Goal: Task Accomplishment & Management: Manage account settings

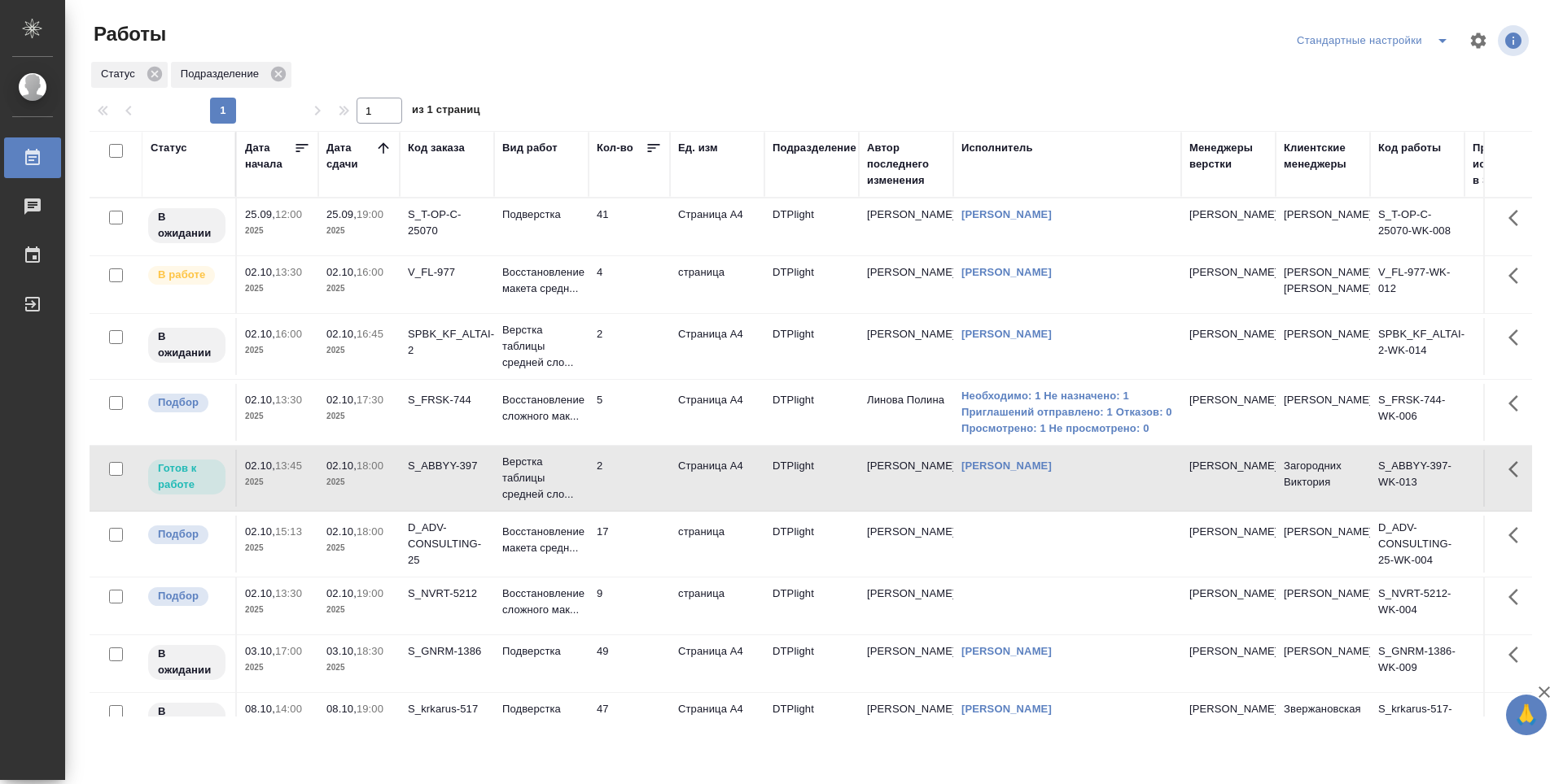
scroll to position [46, 0]
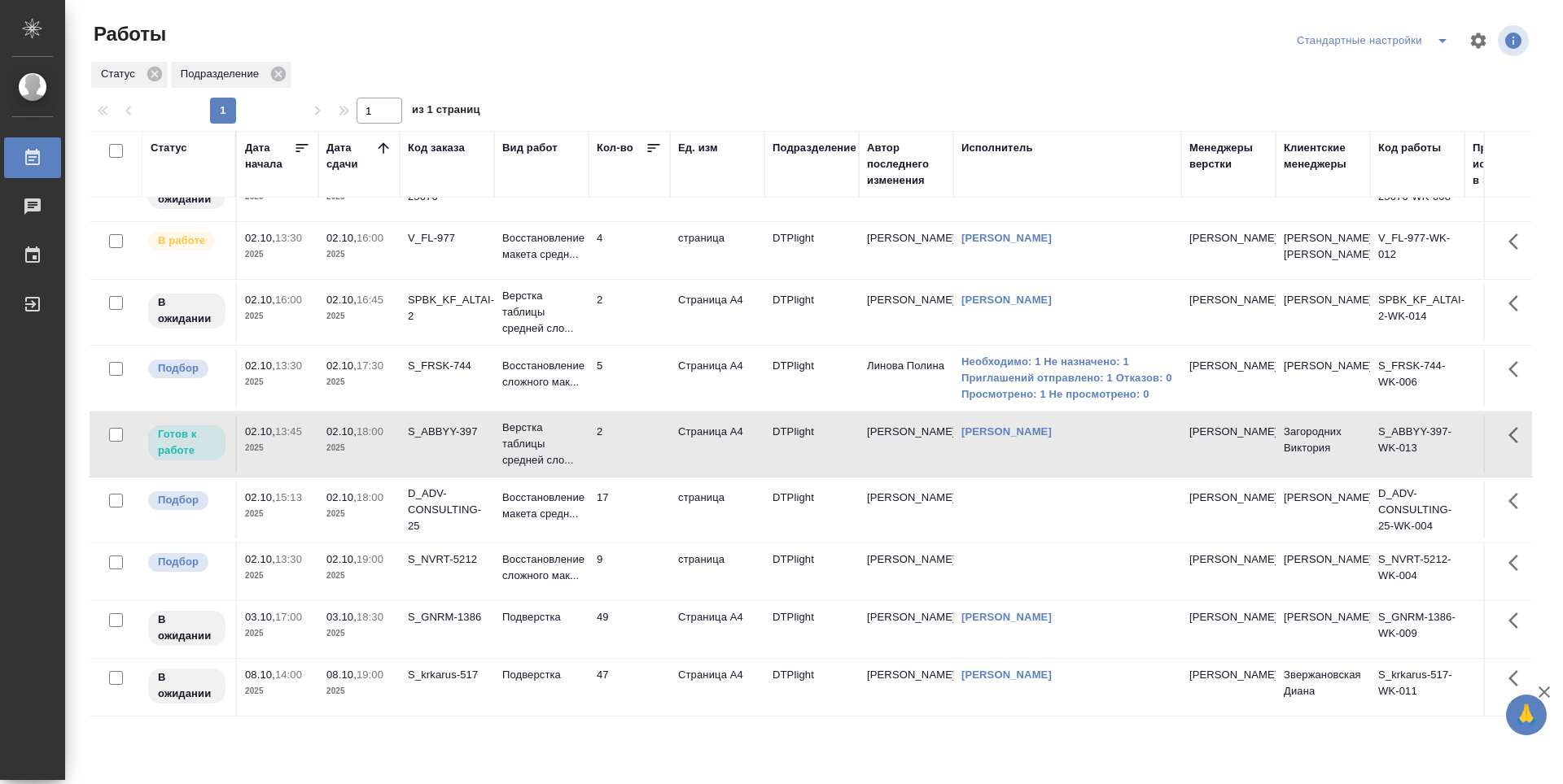
click at [657, 513] on td "17" at bounding box center [629, 510] width 81 height 57
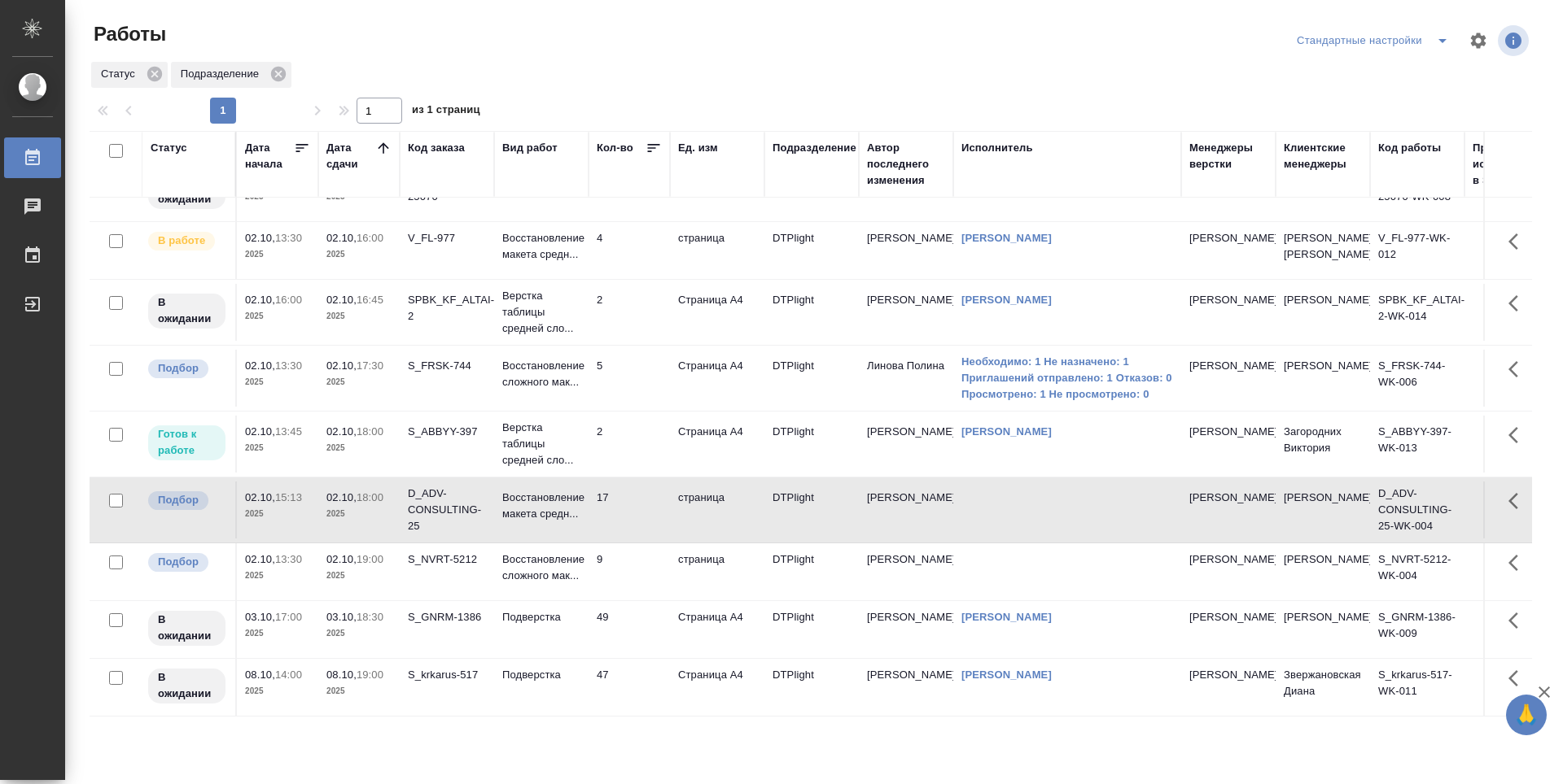
click at [632, 337] on td "2" at bounding box center [629, 313] width 81 height 57
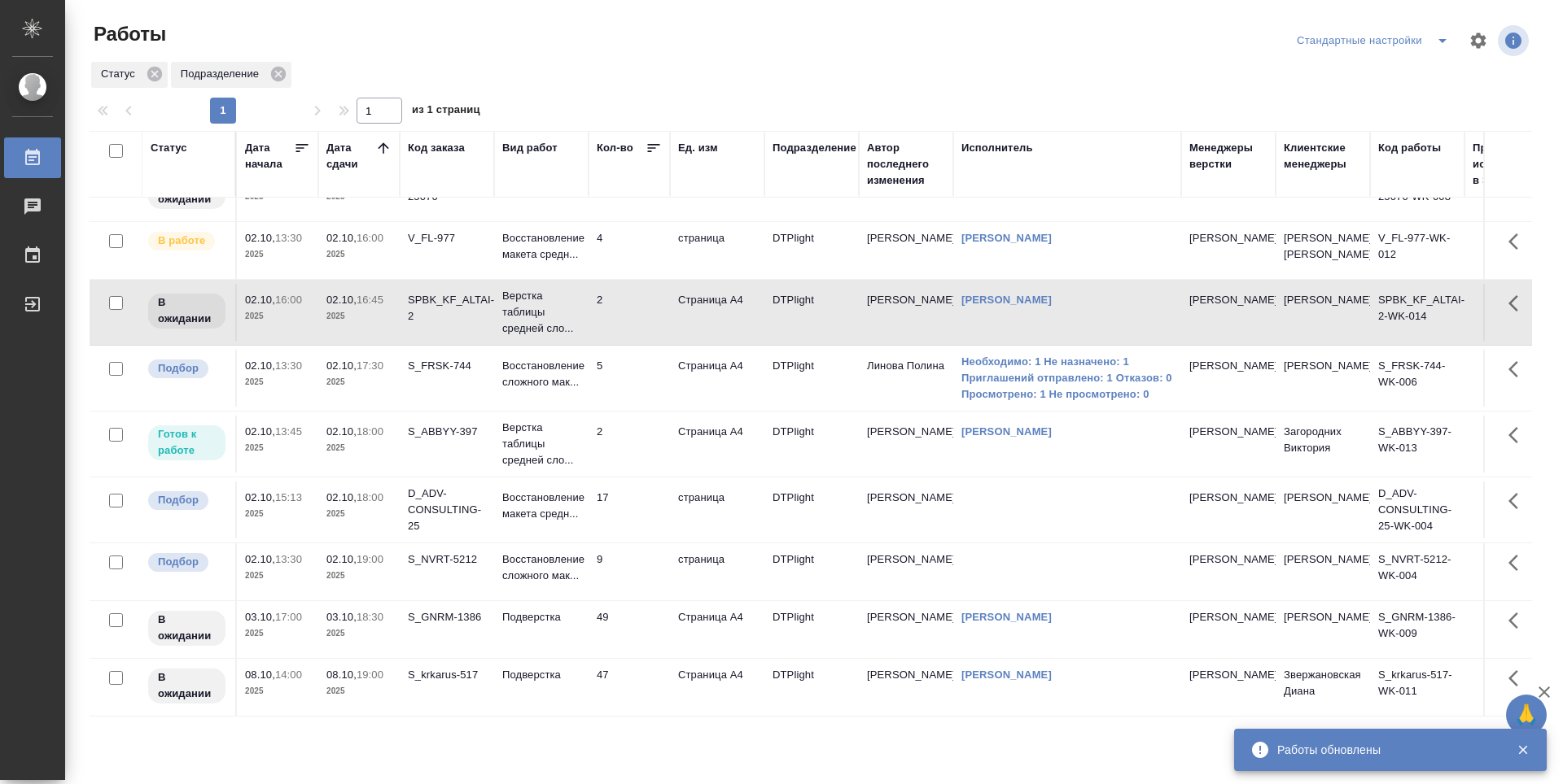
scroll to position [87, 0]
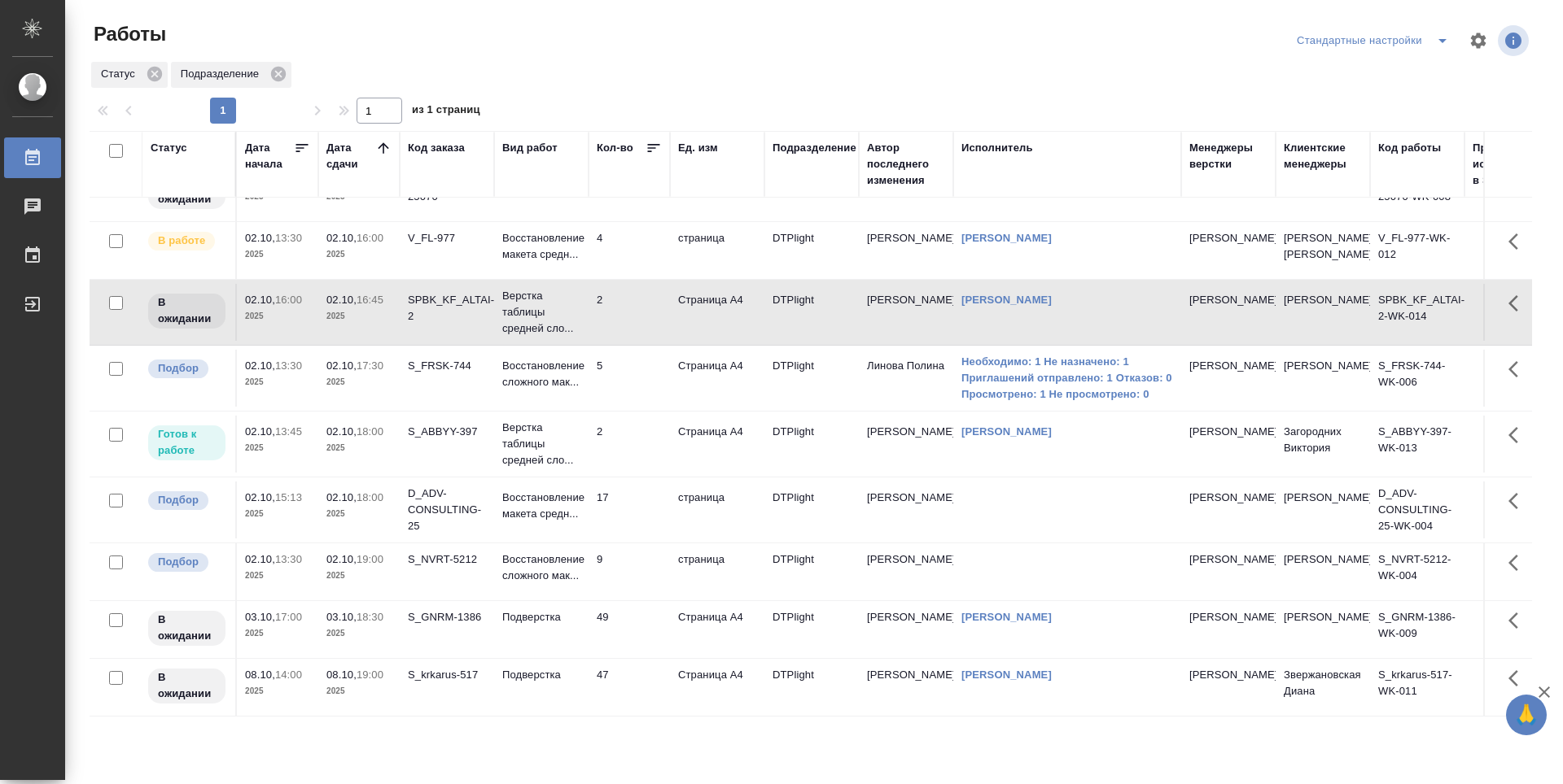
click at [650, 570] on td "9" at bounding box center [629, 572] width 81 height 57
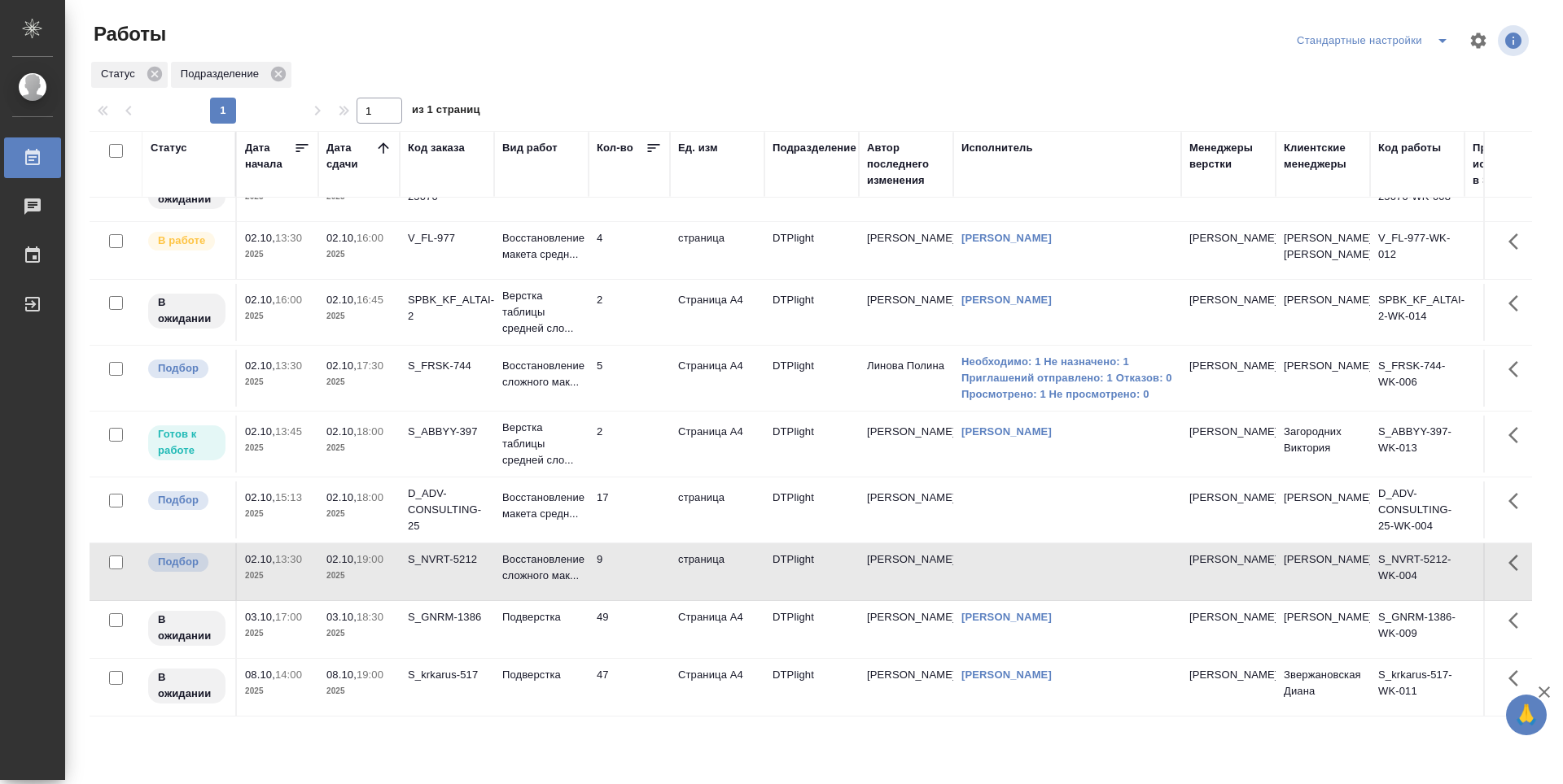
click at [650, 570] on td "9" at bounding box center [629, 572] width 81 height 57
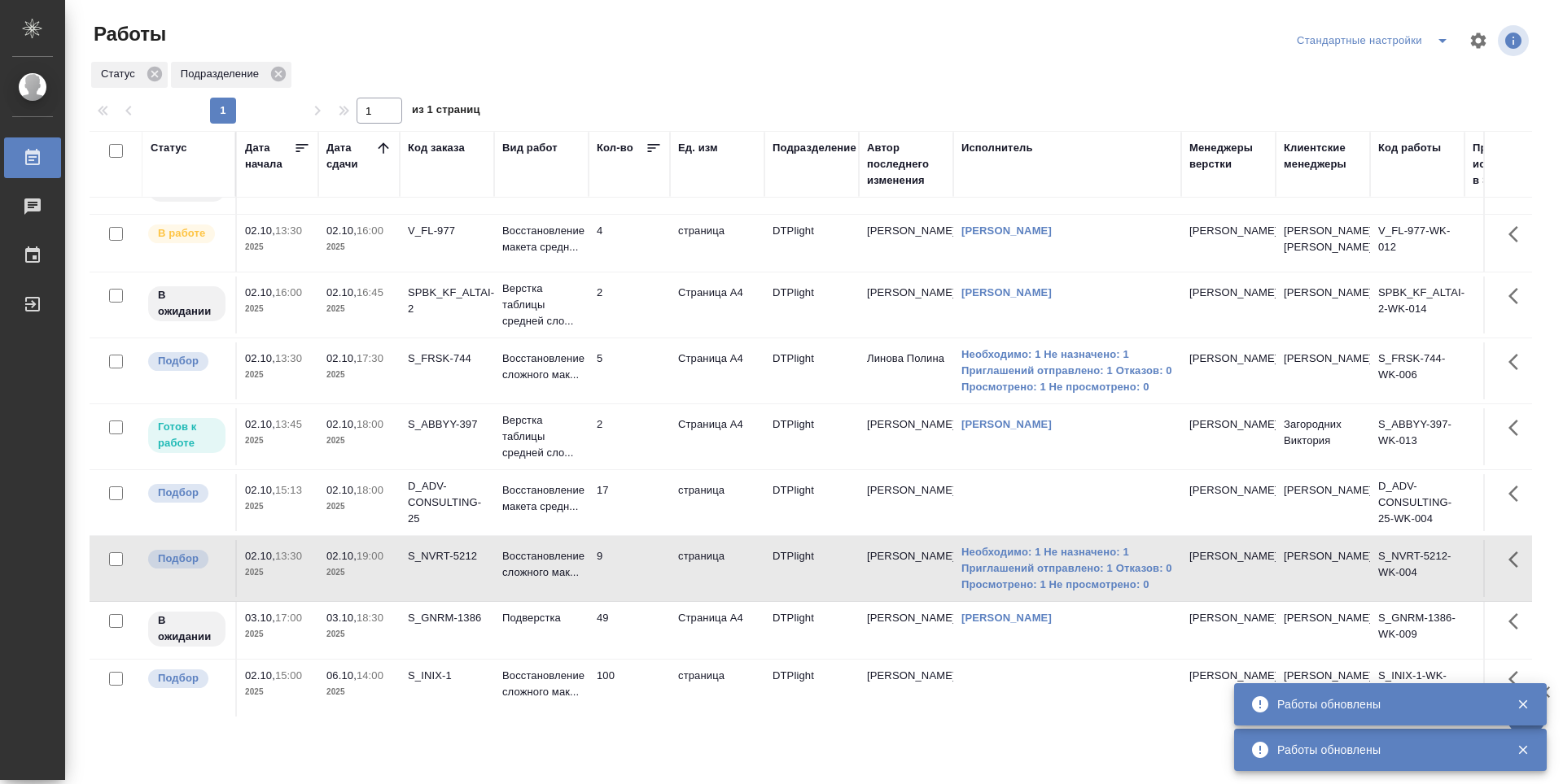
scroll to position [0, 0]
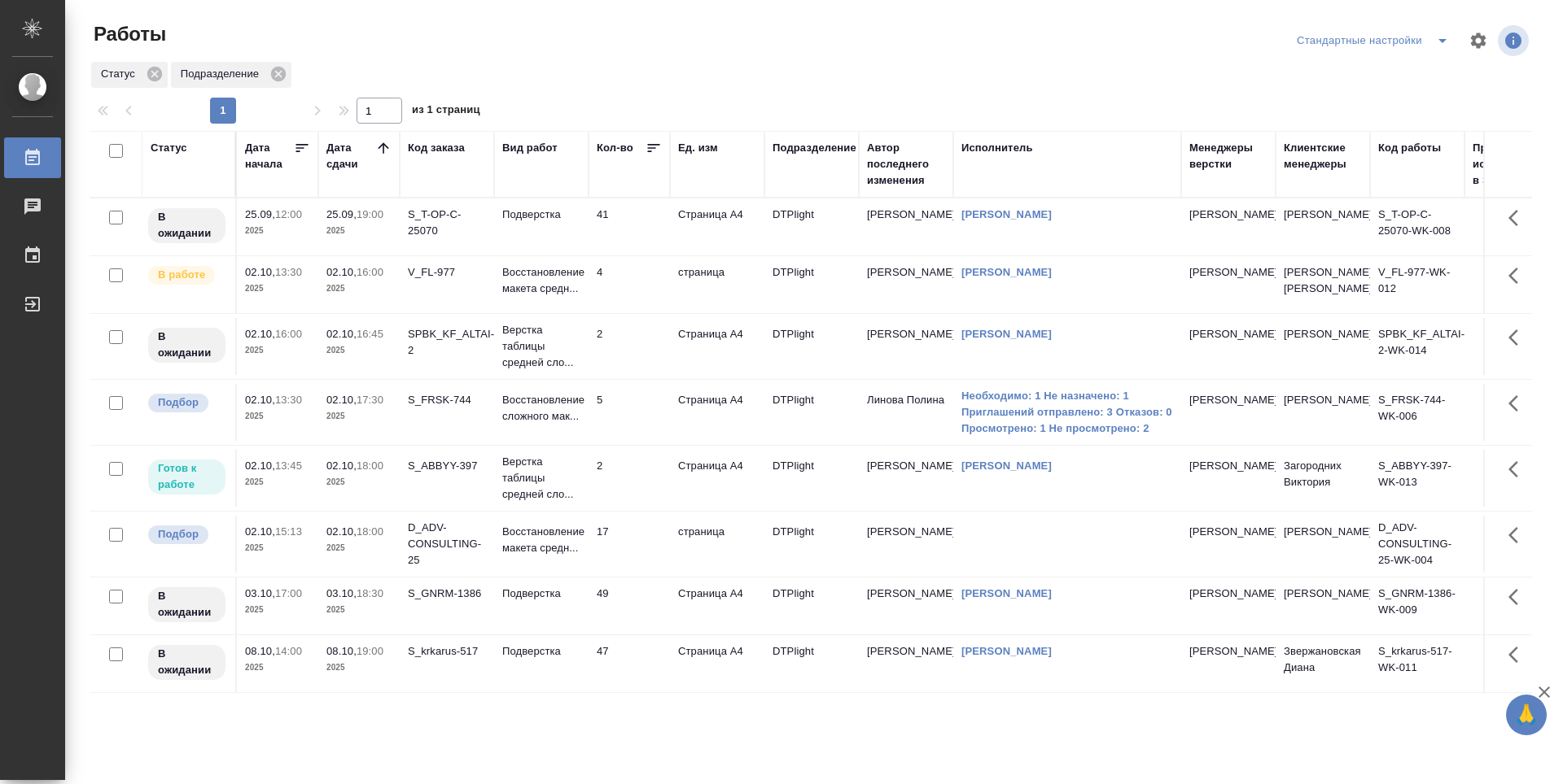
click at [631, 287] on td "4" at bounding box center [629, 285] width 81 height 57
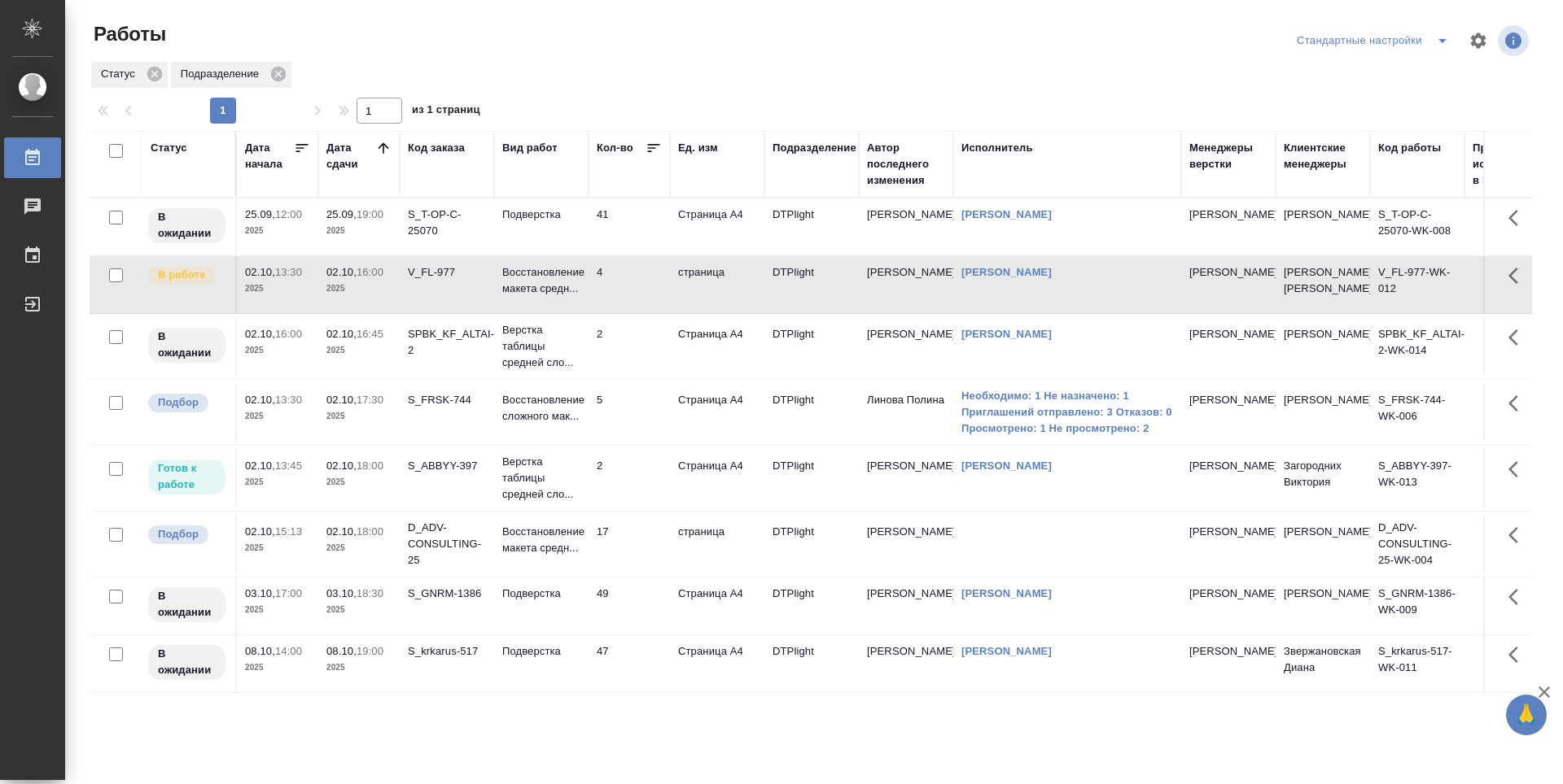
scroll to position [30, 0]
click at [648, 469] on td "2" at bounding box center [629, 479] width 81 height 57
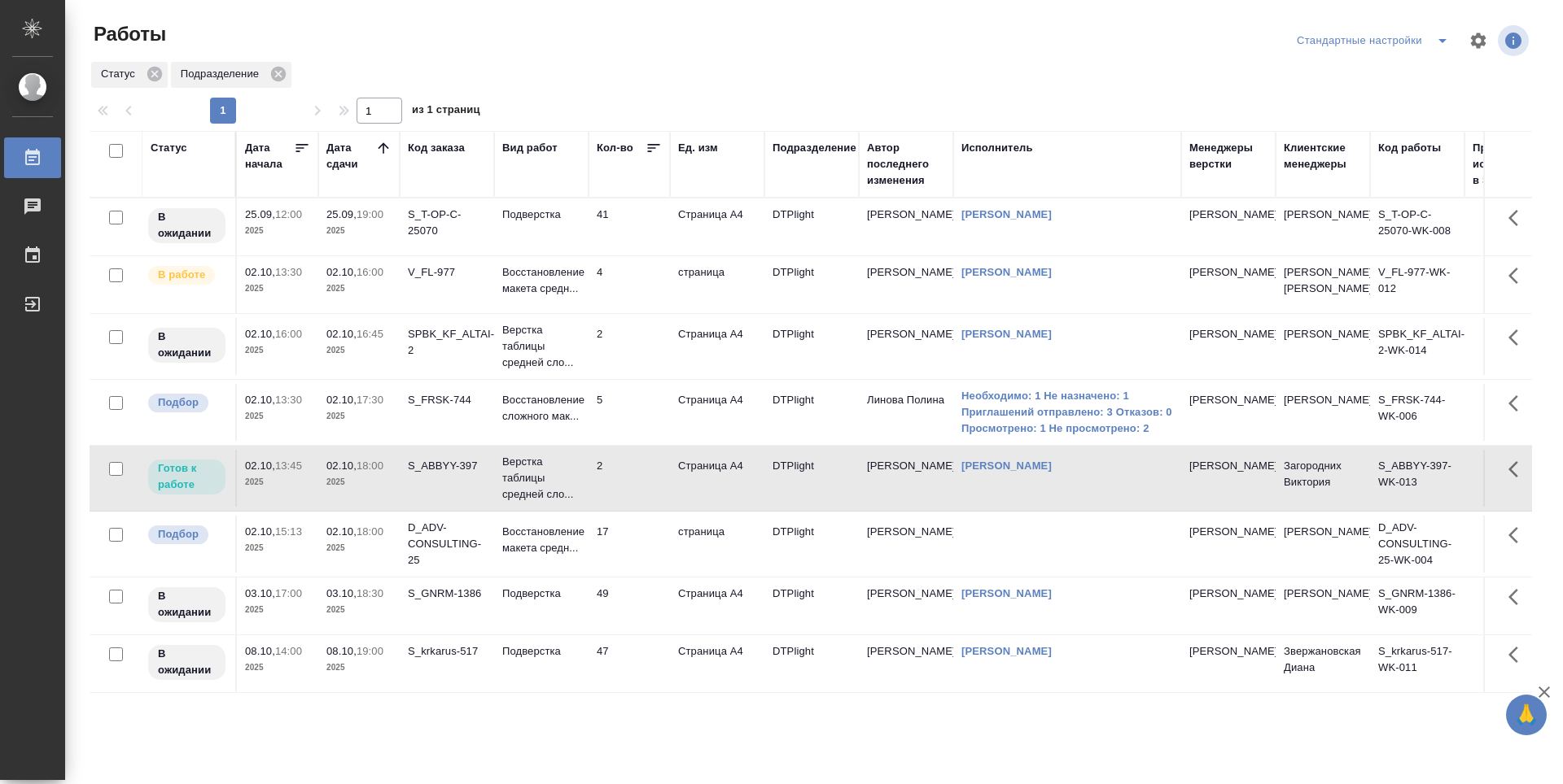
click at [642, 339] on td "2" at bounding box center [629, 347] width 81 height 57
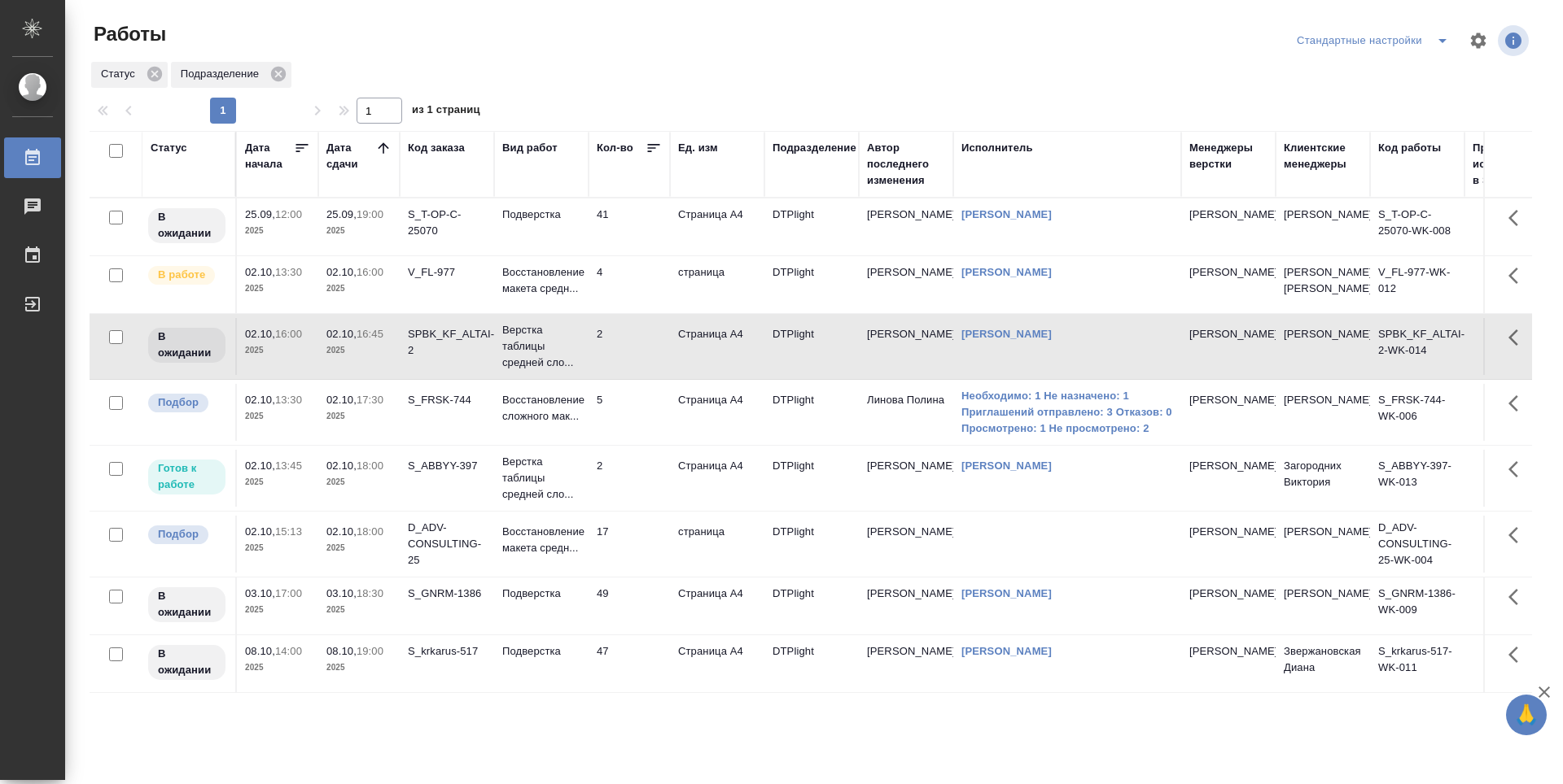
click at [630, 418] on td "5" at bounding box center [629, 412] width 81 height 57
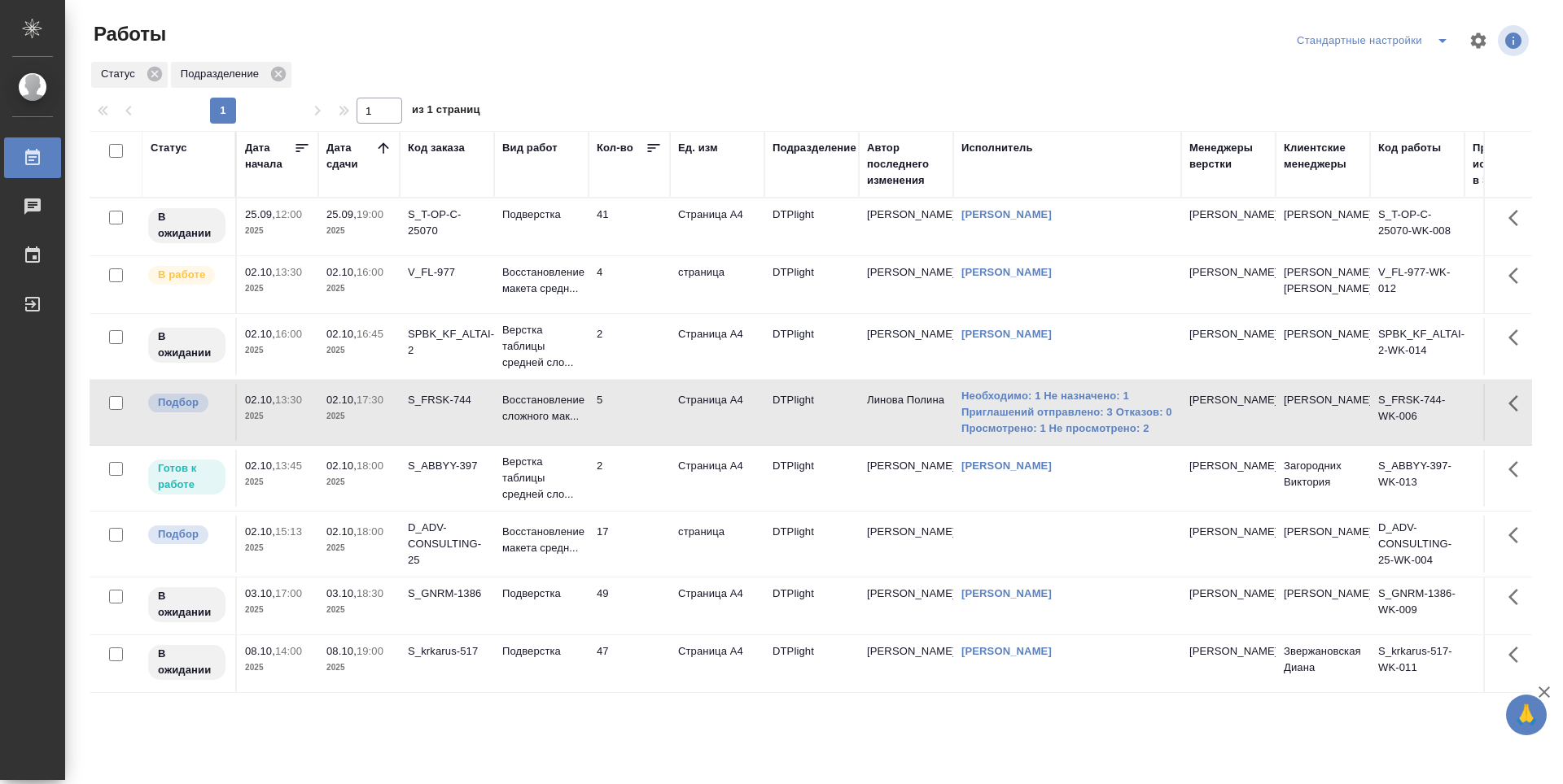
click at [630, 611] on td "49" at bounding box center [629, 606] width 81 height 57
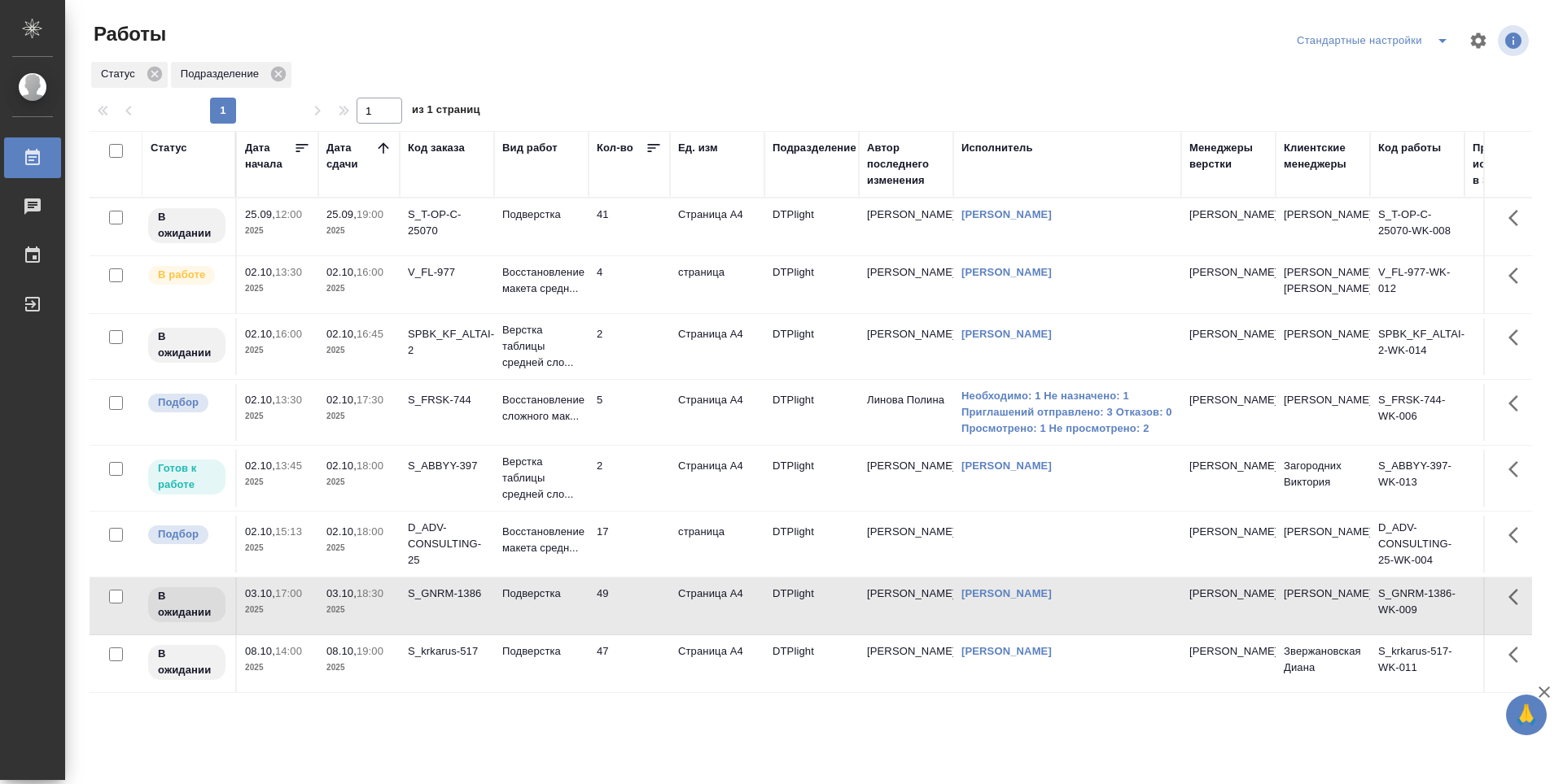
scroll to position [0, 0]
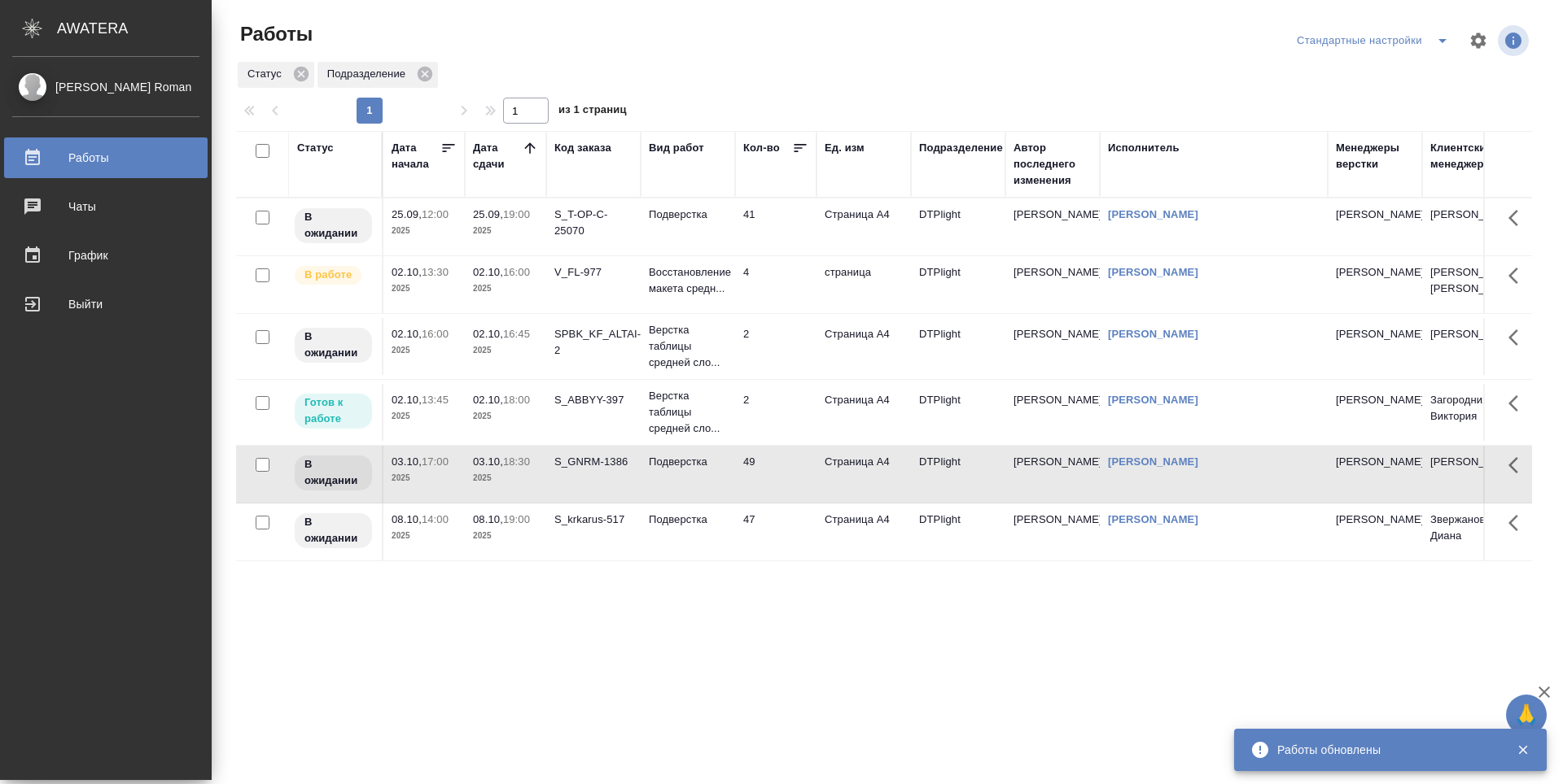
click at [777, 301] on td "4" at bounding box center [776, 285] width 81 height 57
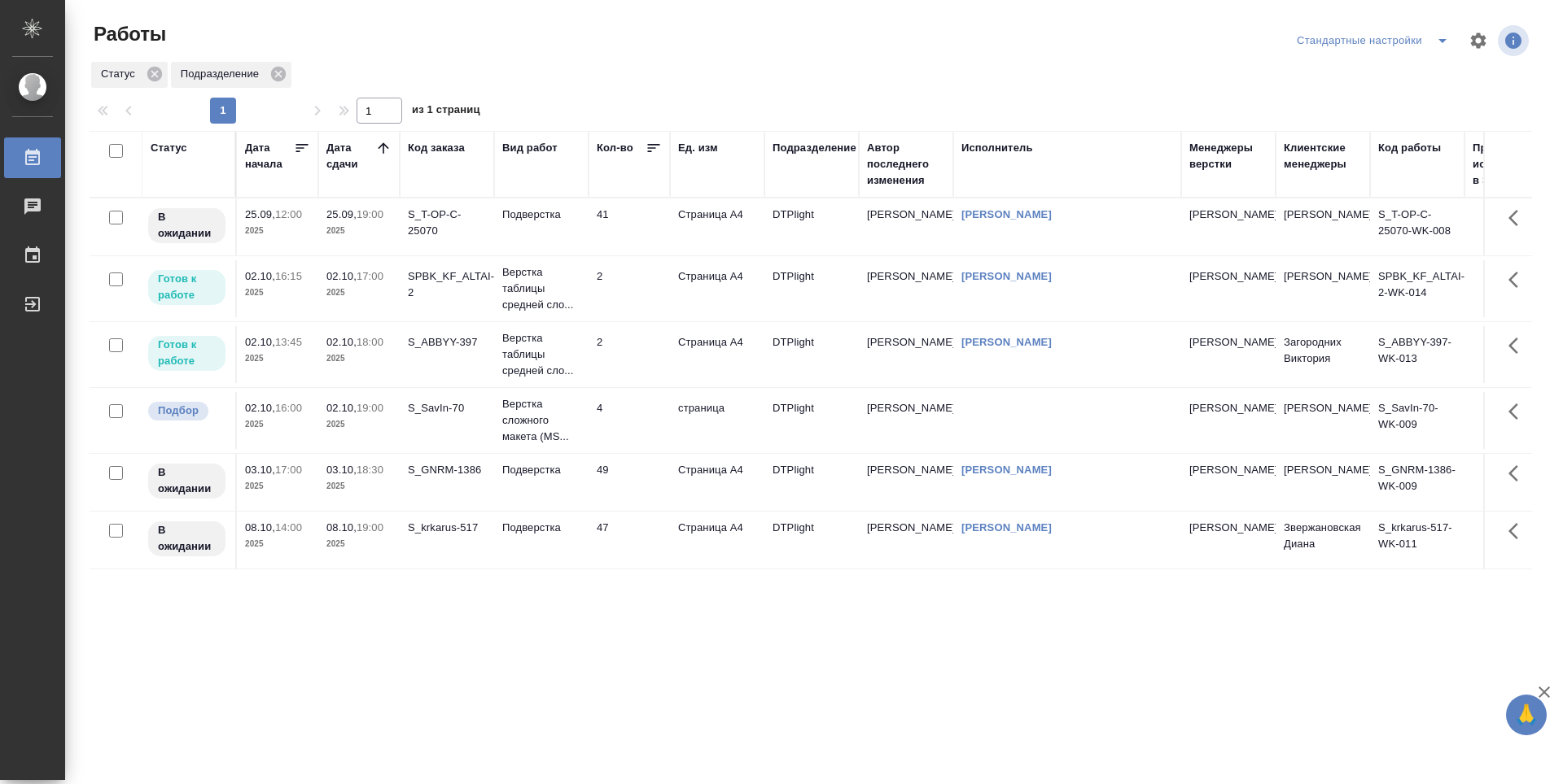
click at [631, 282] on td "2" at bounding box center [629, 289] width 81 height 57
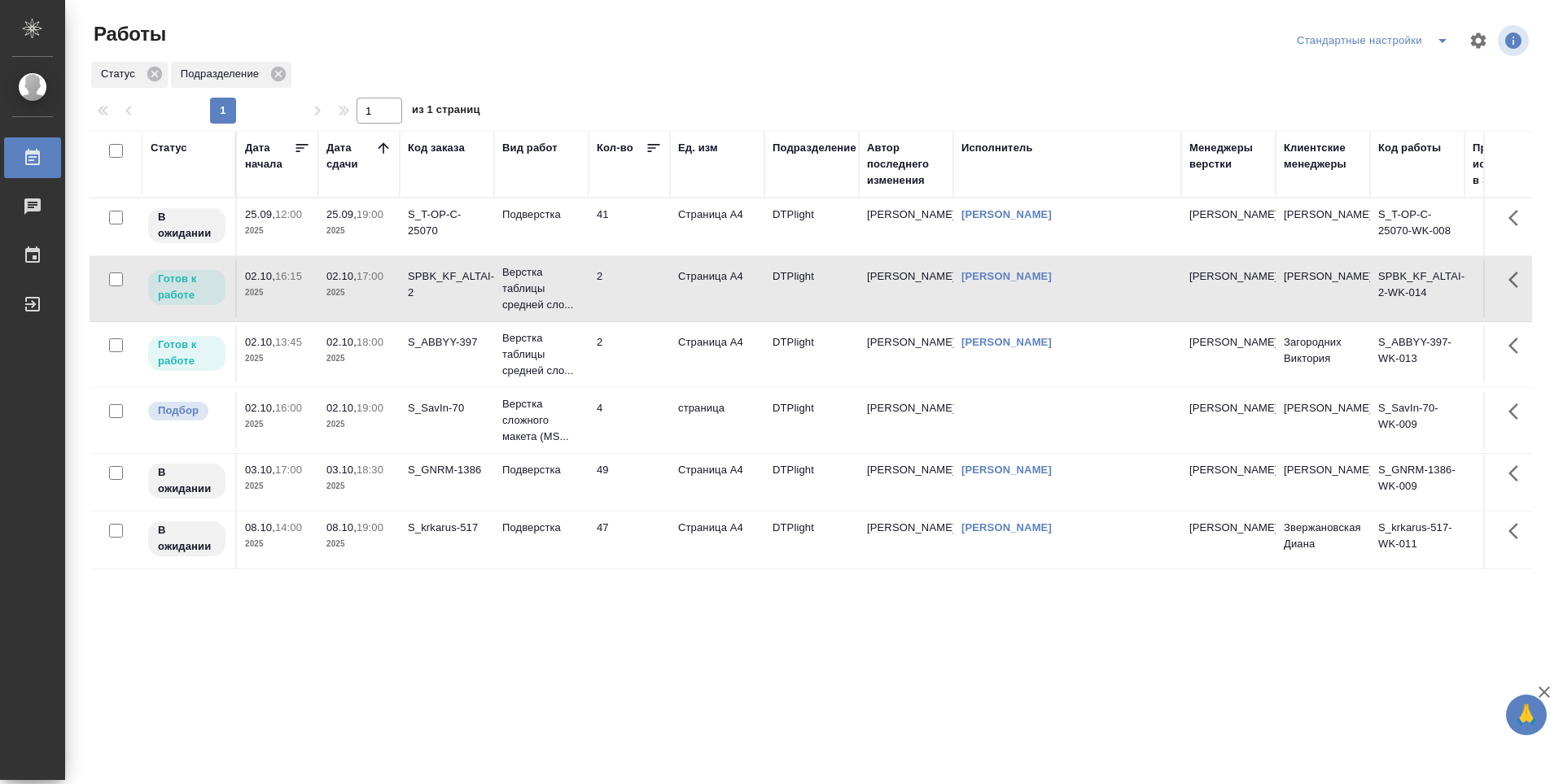
click at [631, 282] on td "2" at bounding box center [629, 289] width 81 height 57
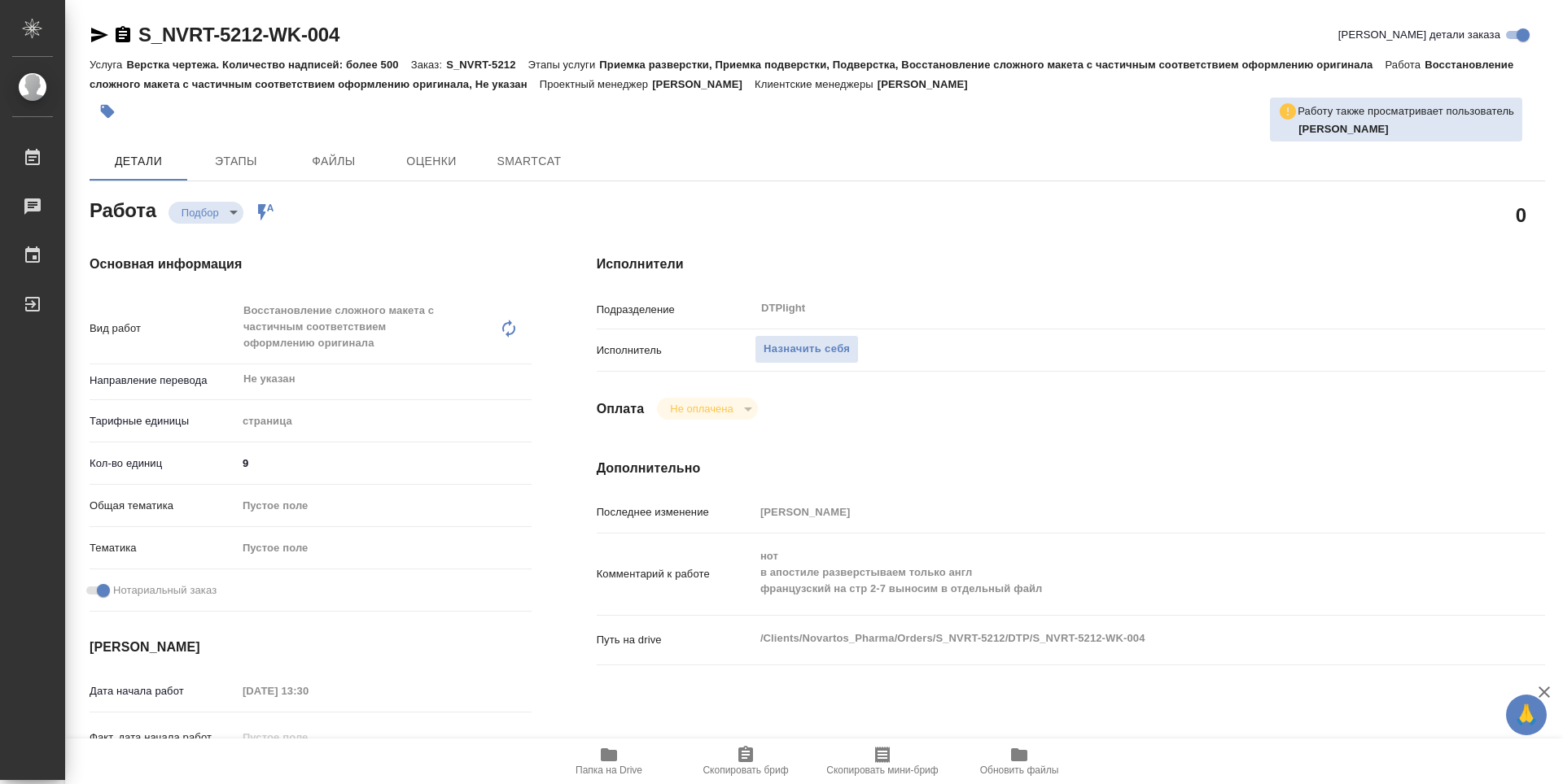
type textarea "x"
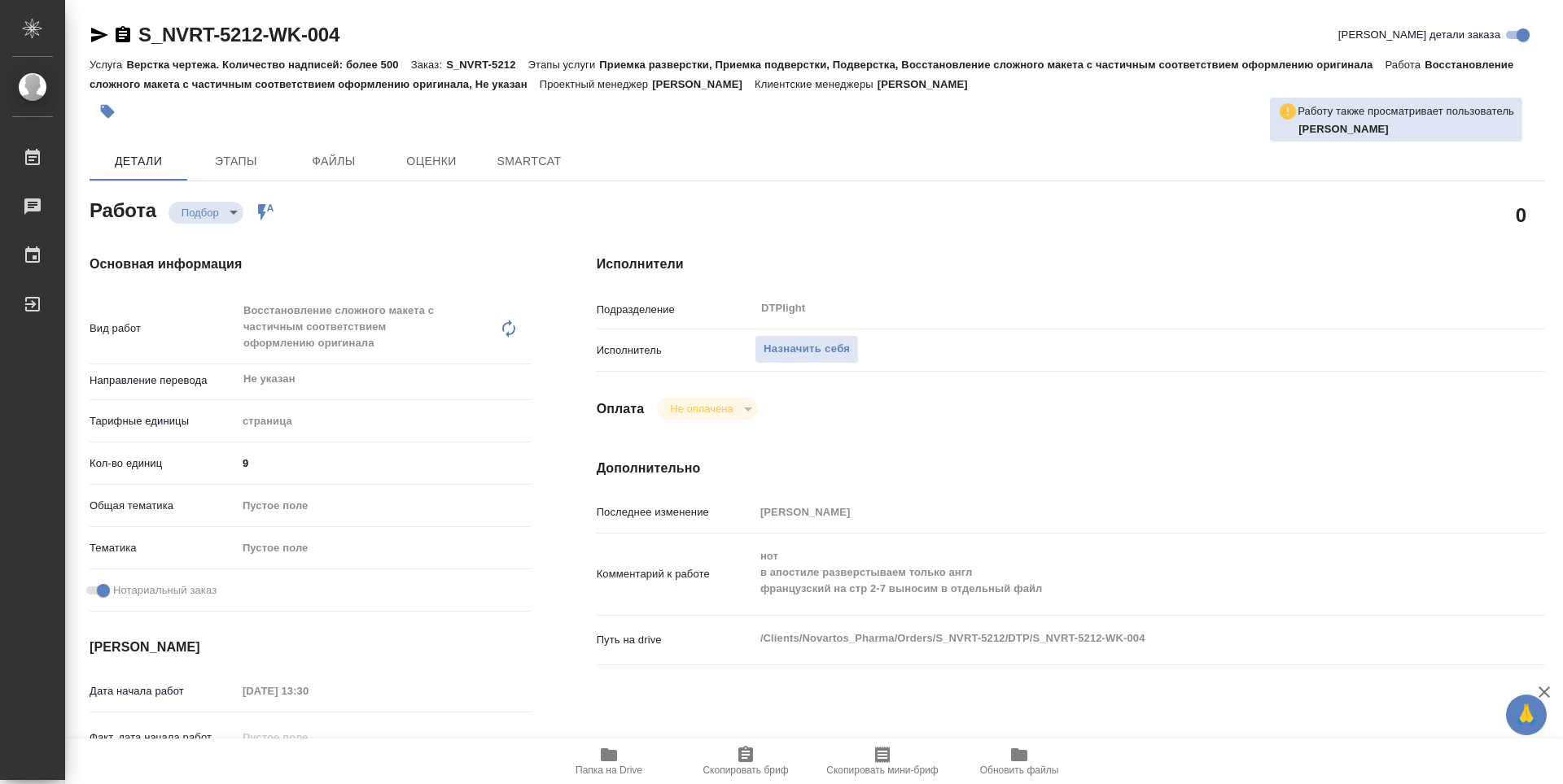
type textarea "x"
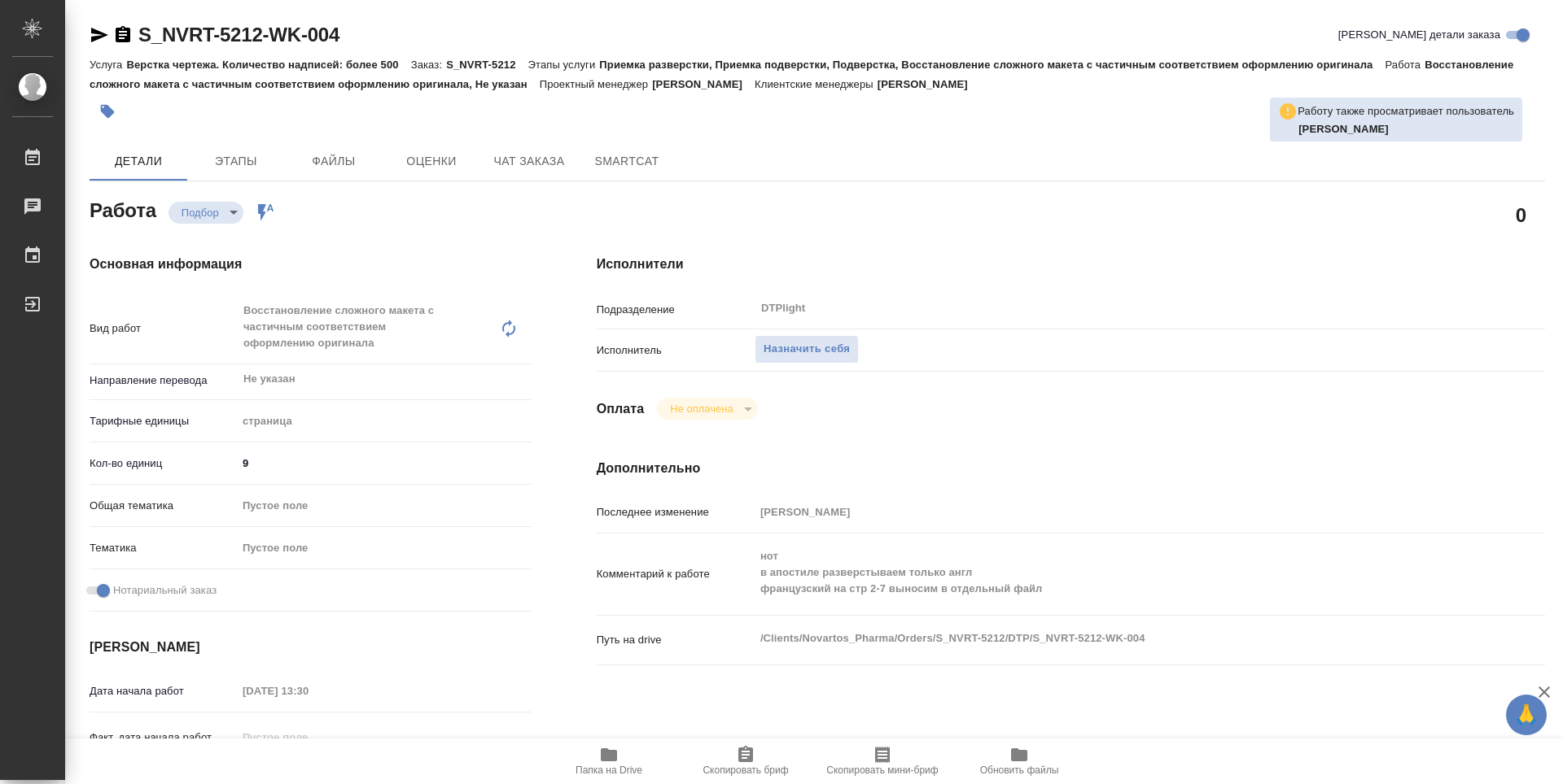
type textarea "x"
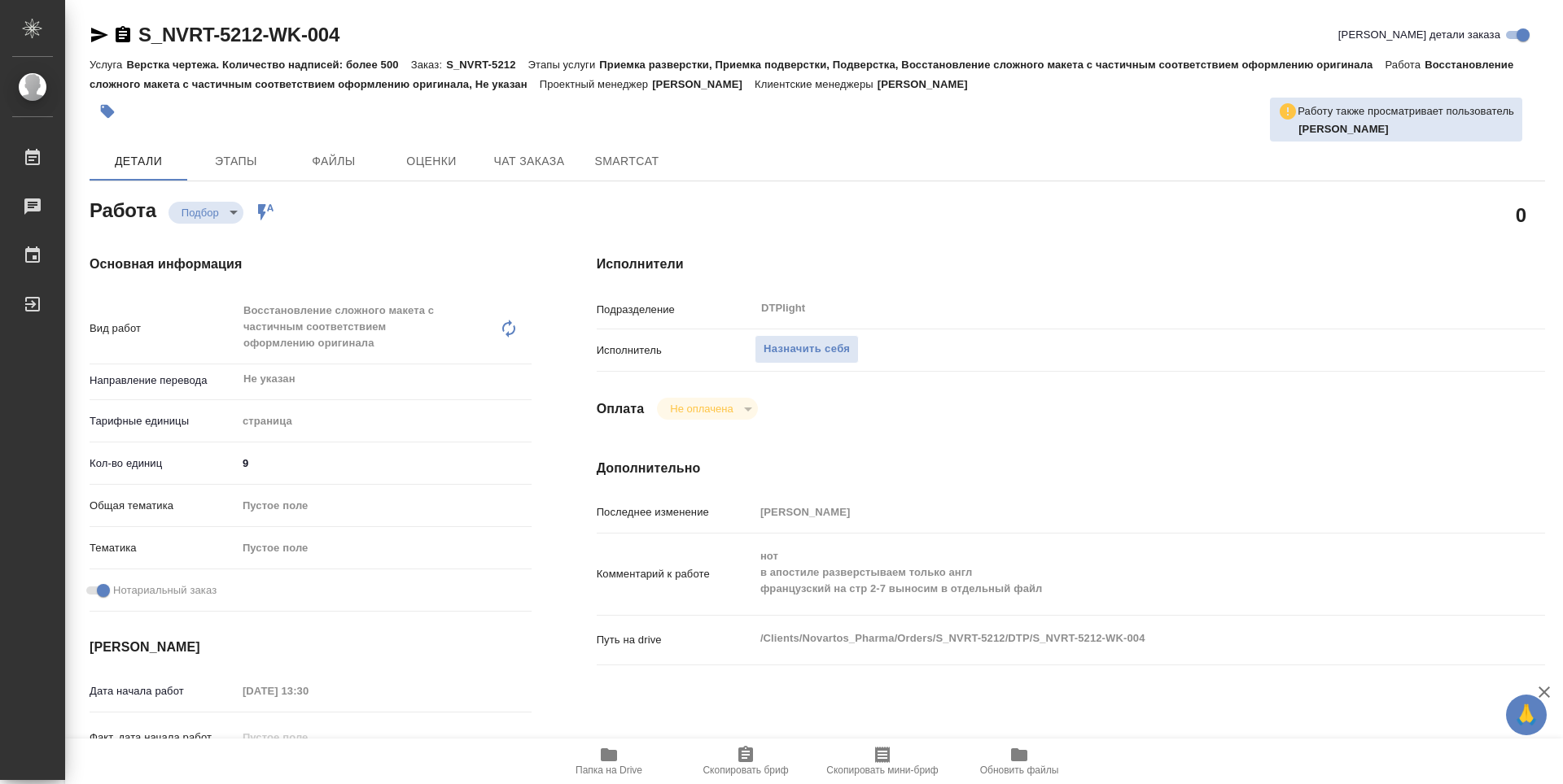
type textarea "x"
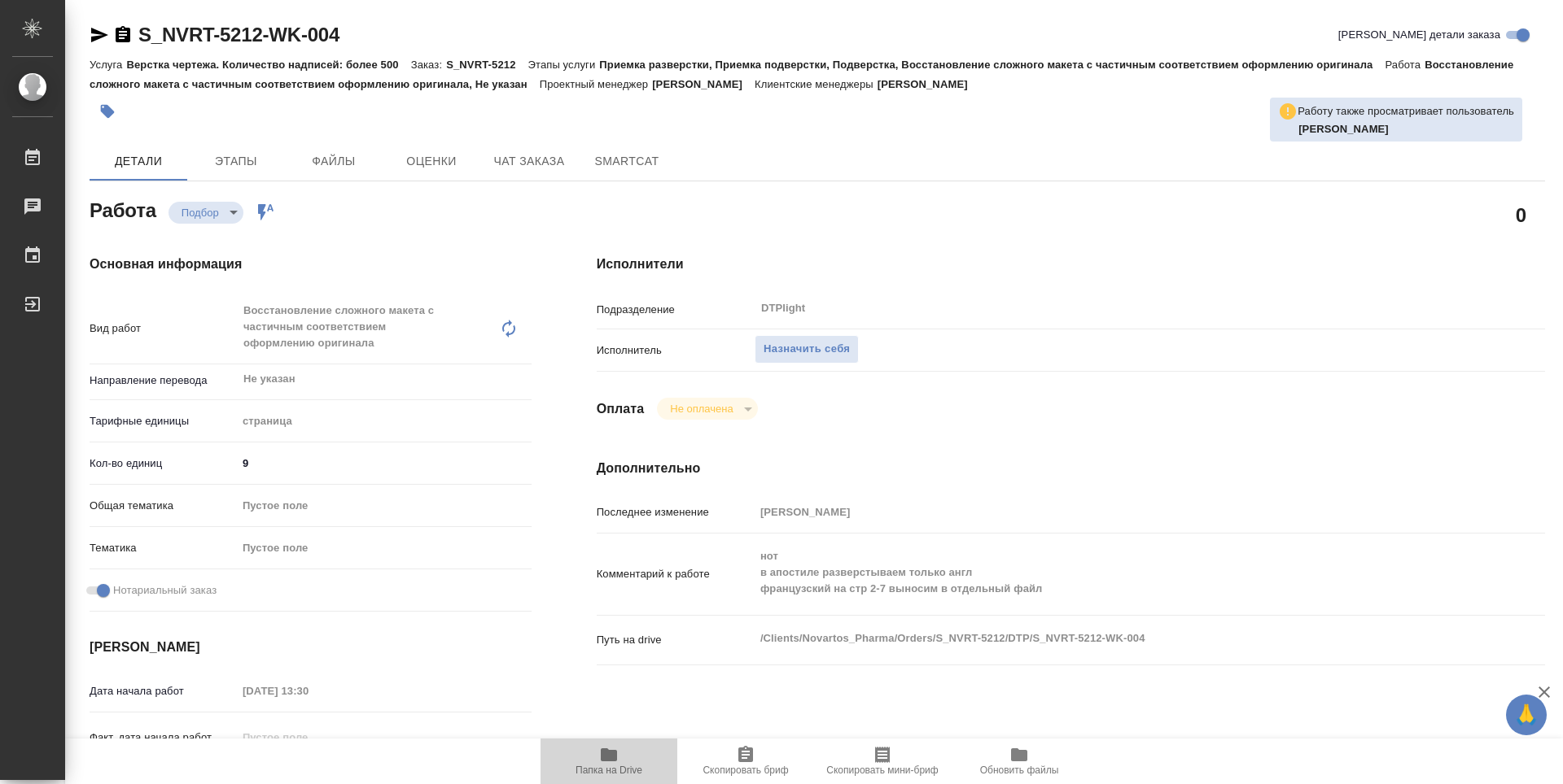
click at [618, 766] on span "Папка на Drive" at bounding box center [609, 770] width 66 height 11
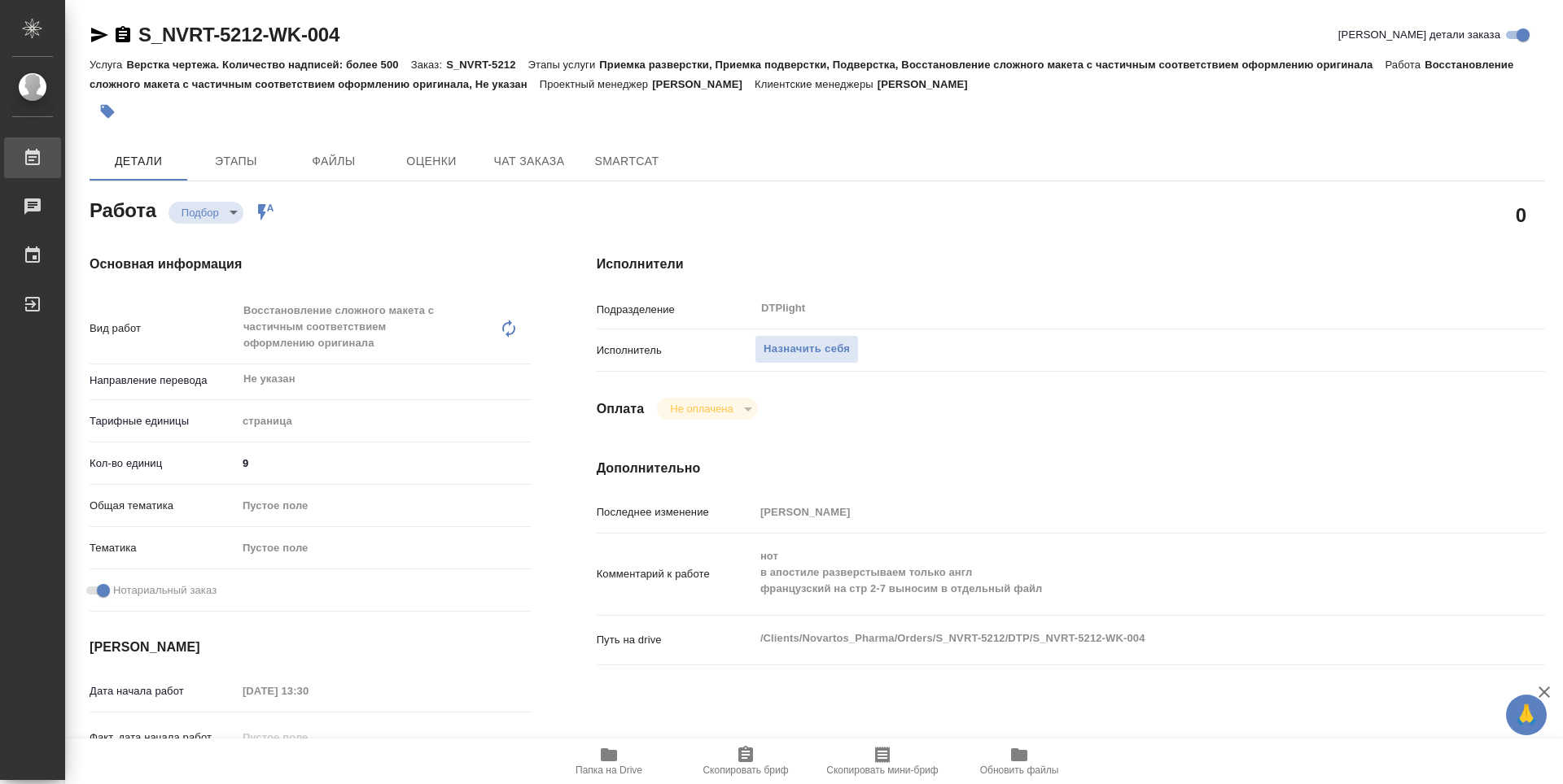
type textarea "x"
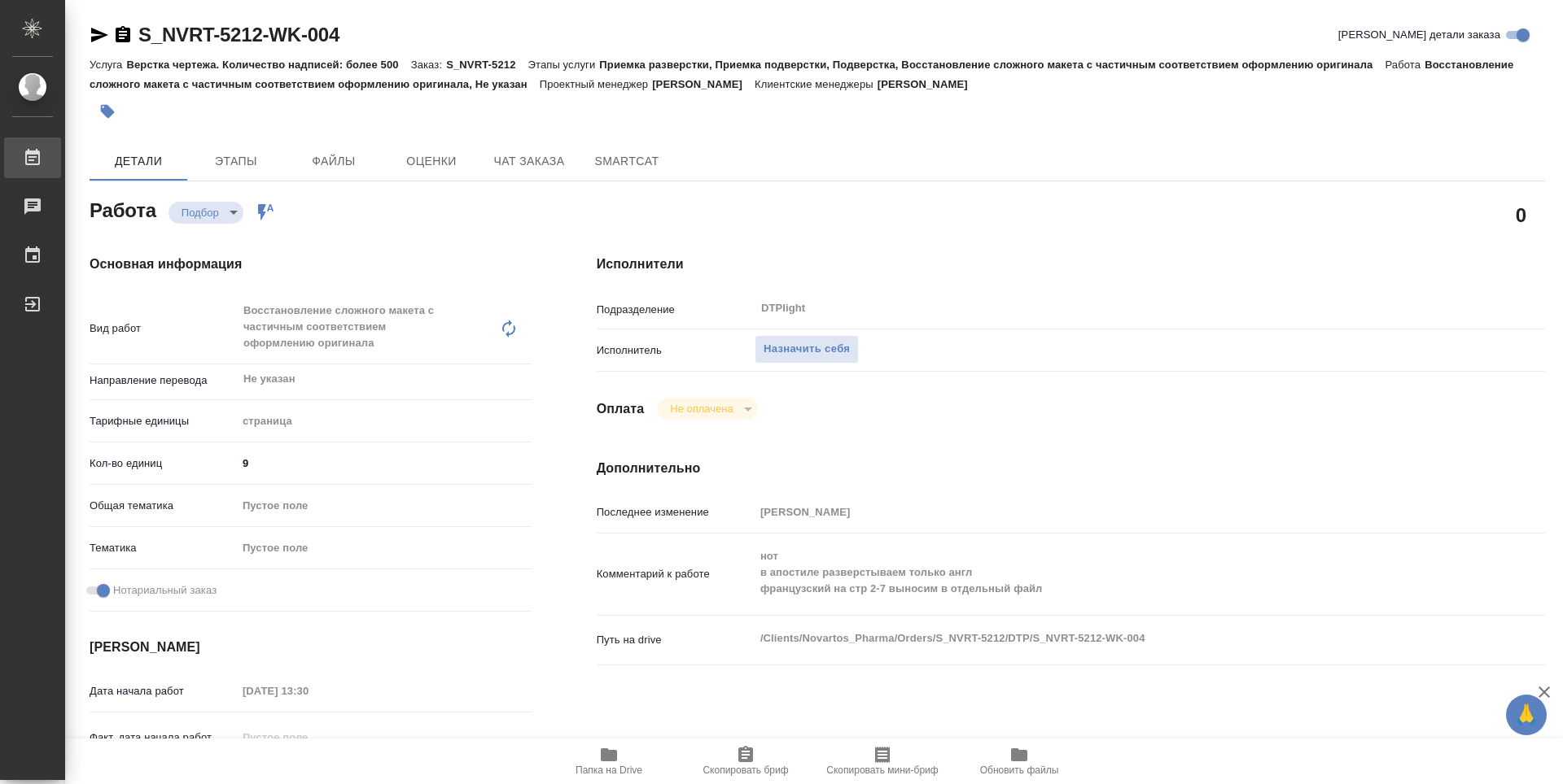
type textarea "x"
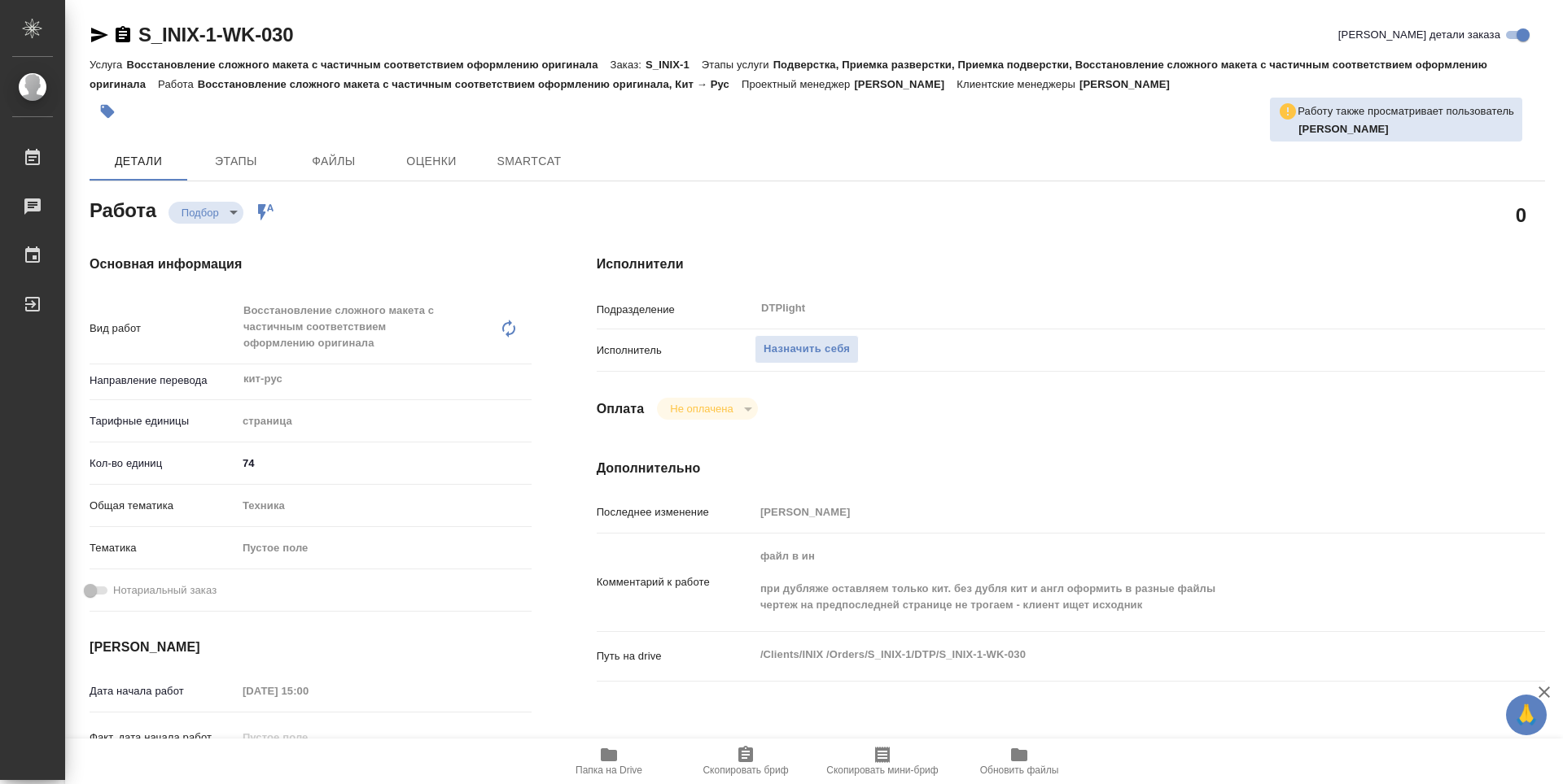
type textarea "x"
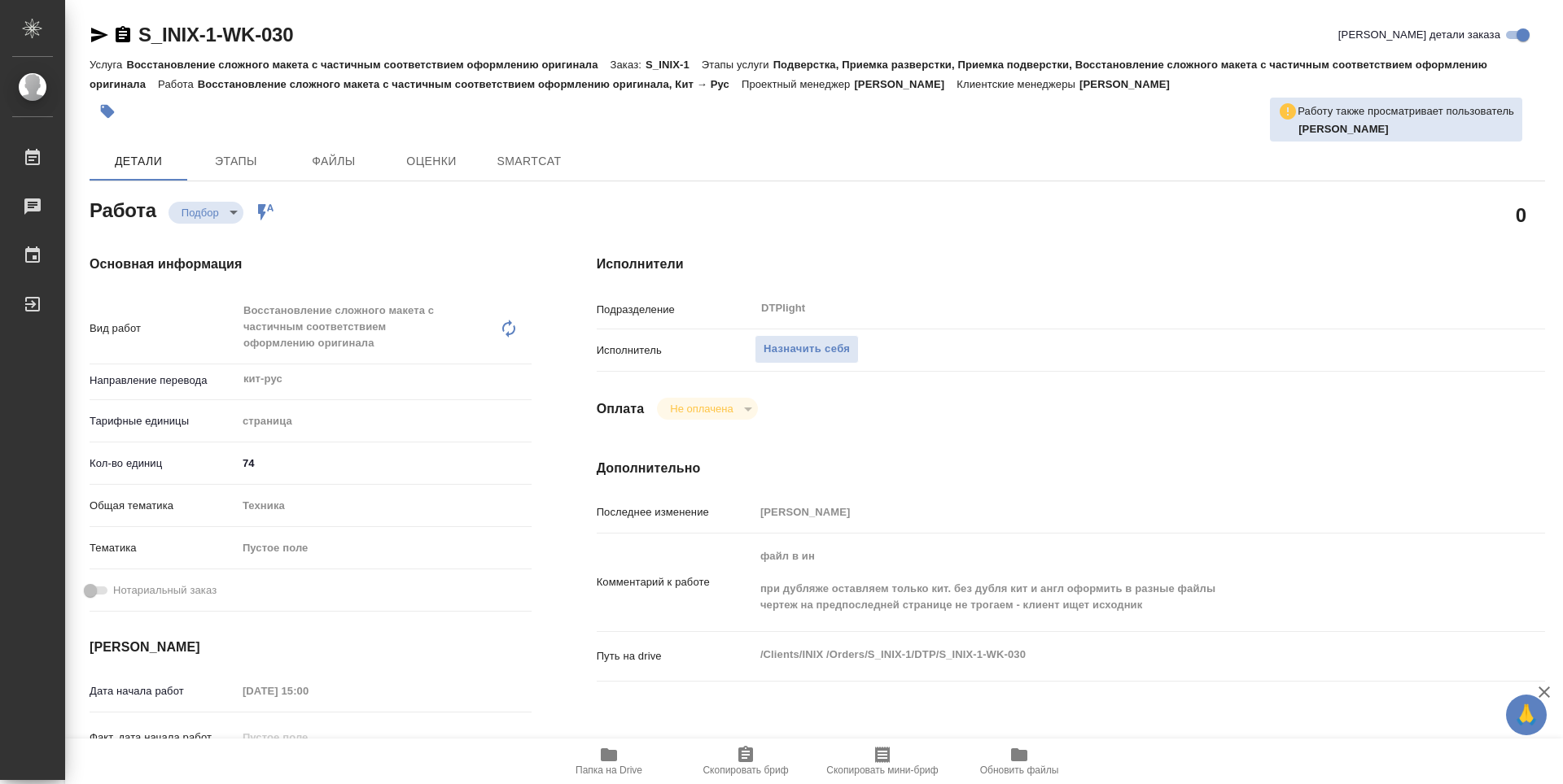
type textarea "x"
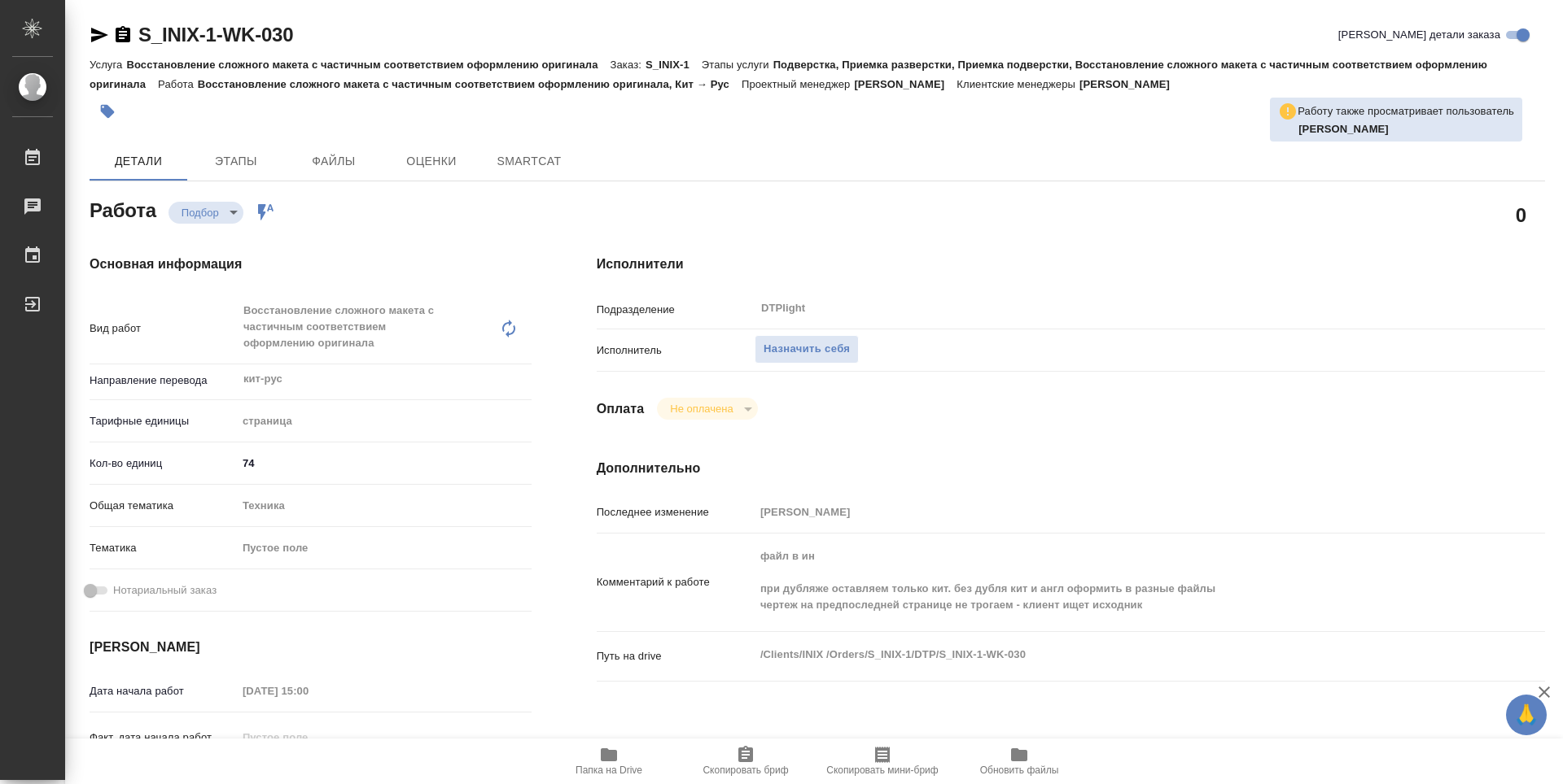
type textarea "x"
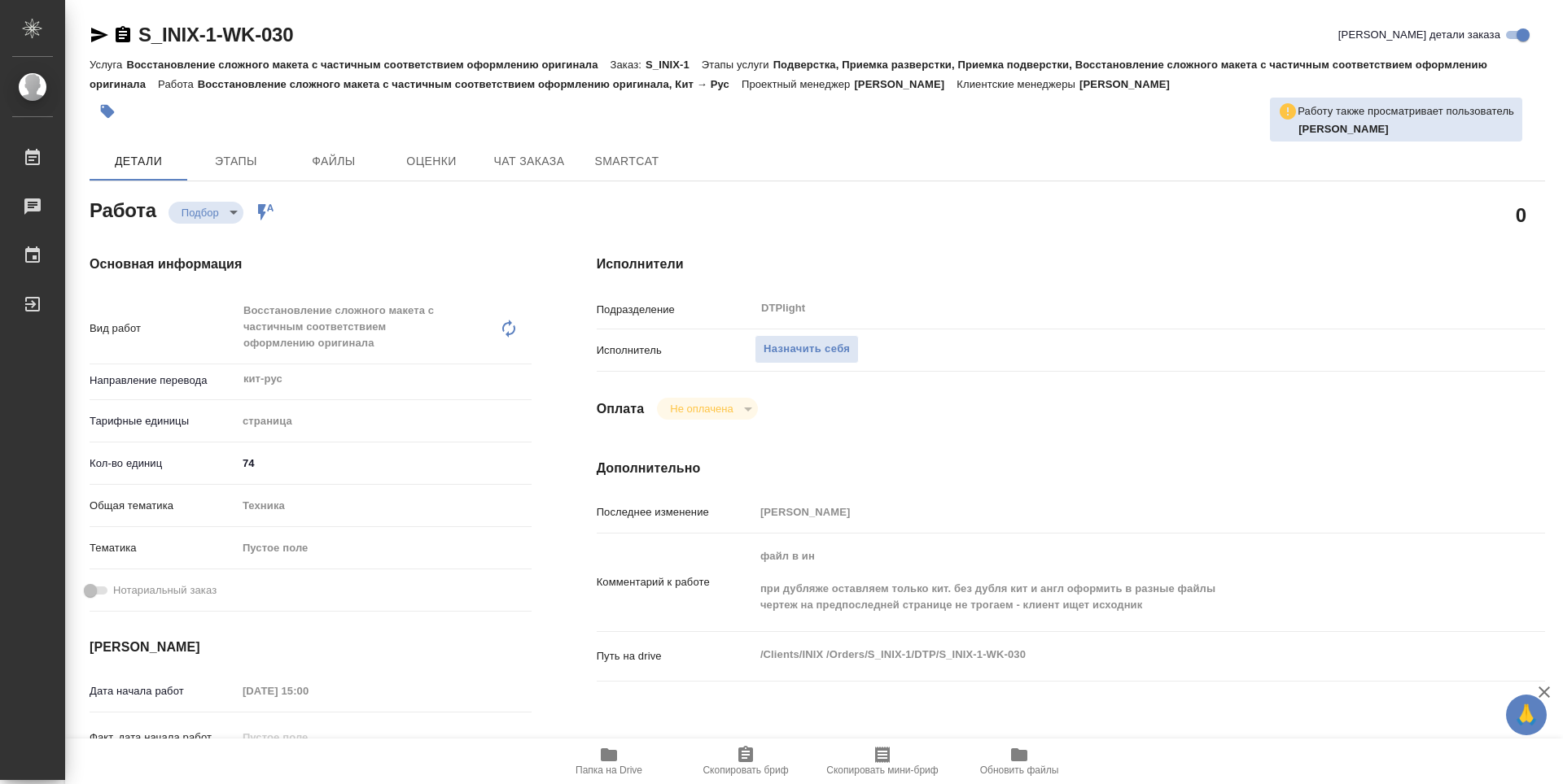
type textarea "x"
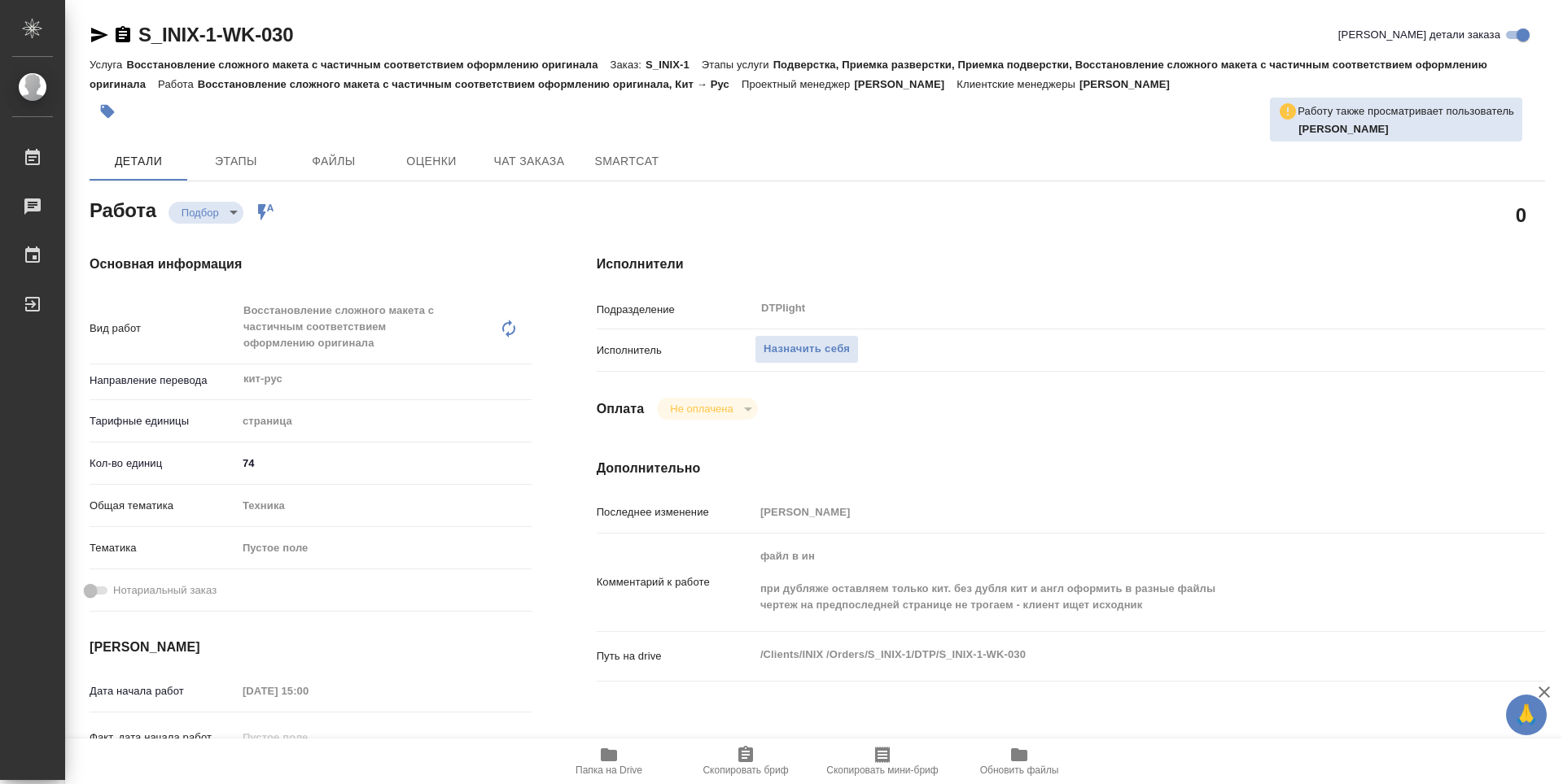
type textarea "x"
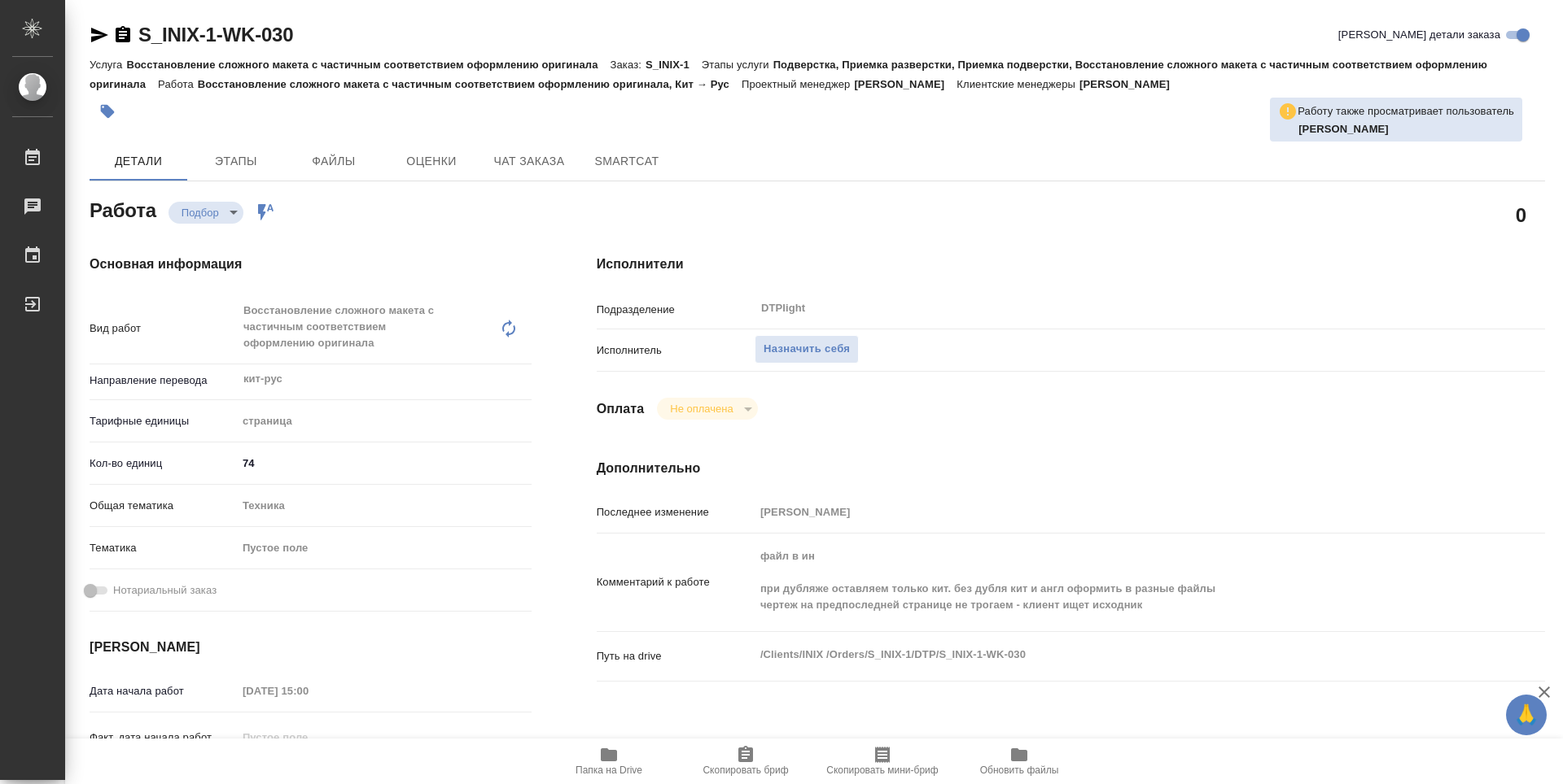
click at [610, 761] on icon "button" at bounding box center [609, 755] width 17 height 13
click at [625, 760] on span "Папка на Drive" at bounding box center [608, 761] width 117 height 31
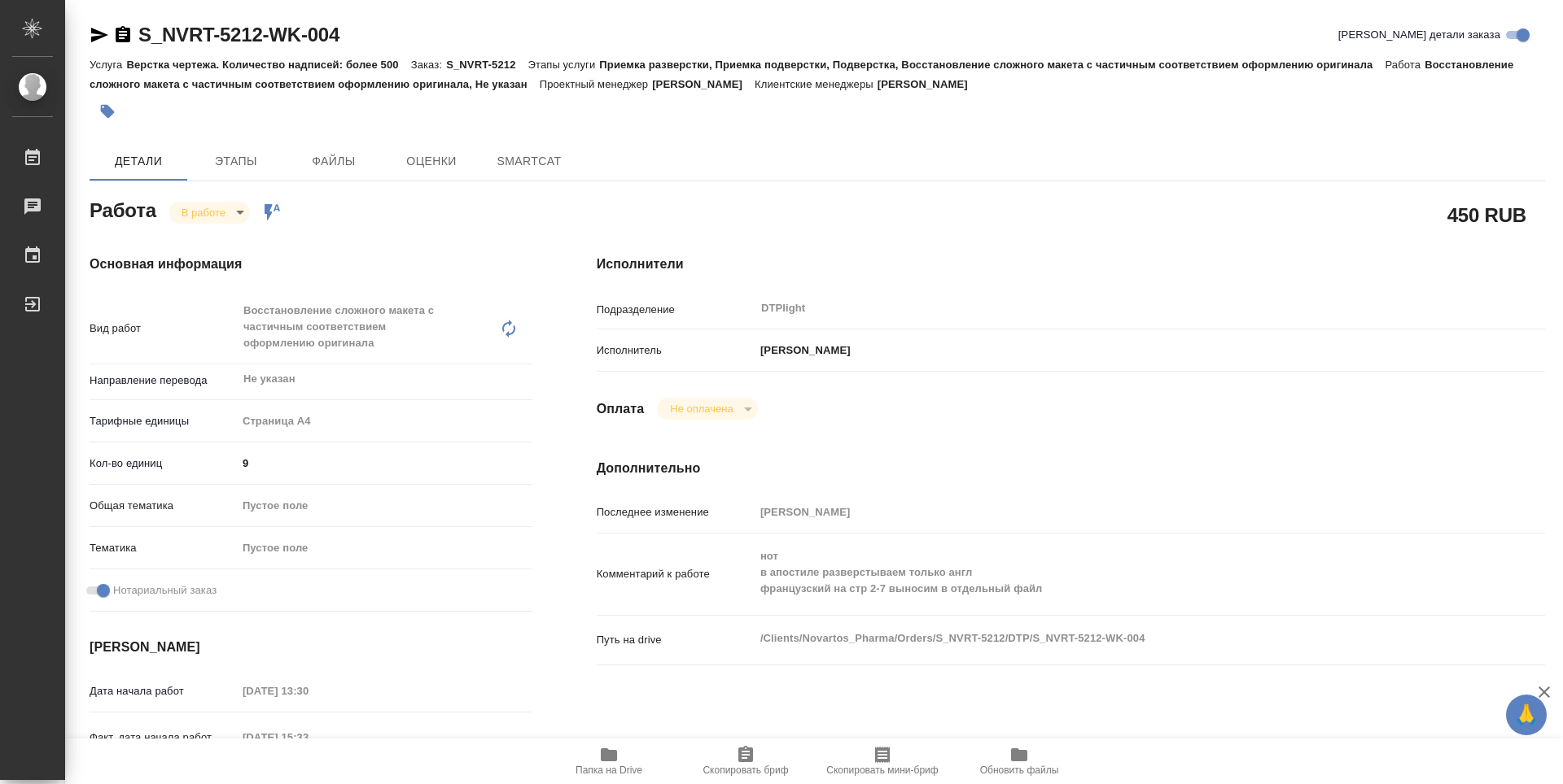
type textarea "x"
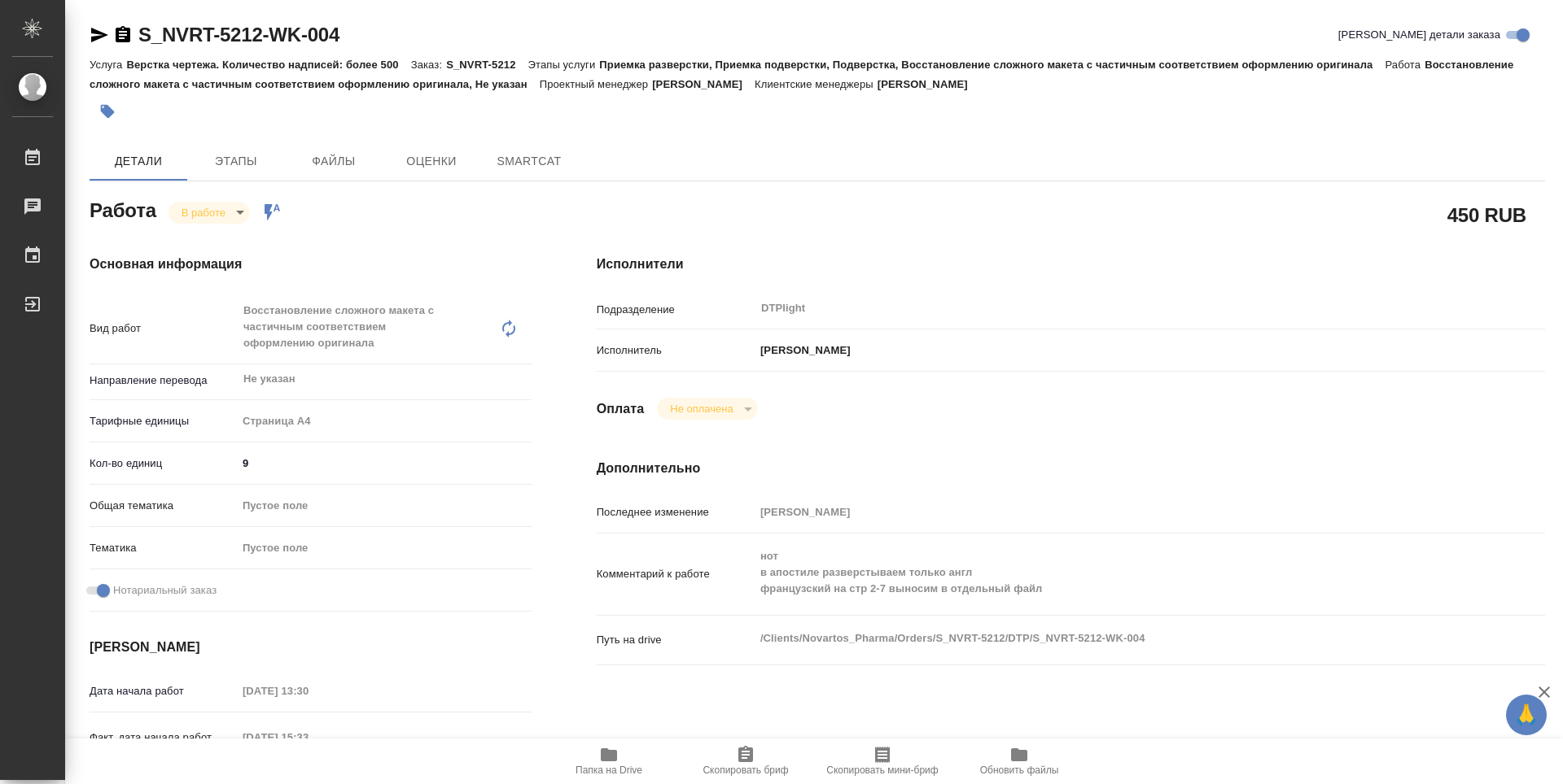
type textarea "x"
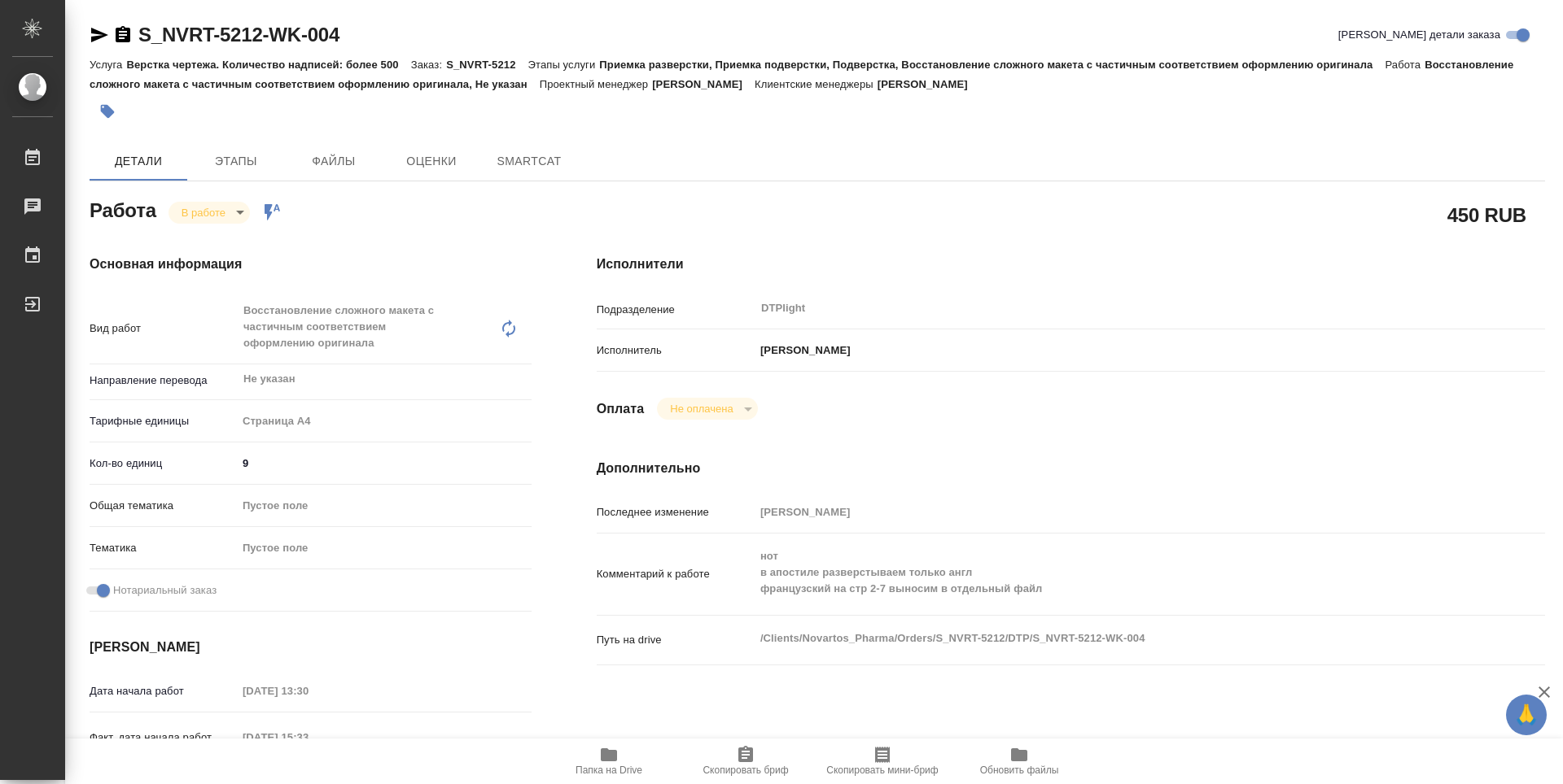
type textarea "x"
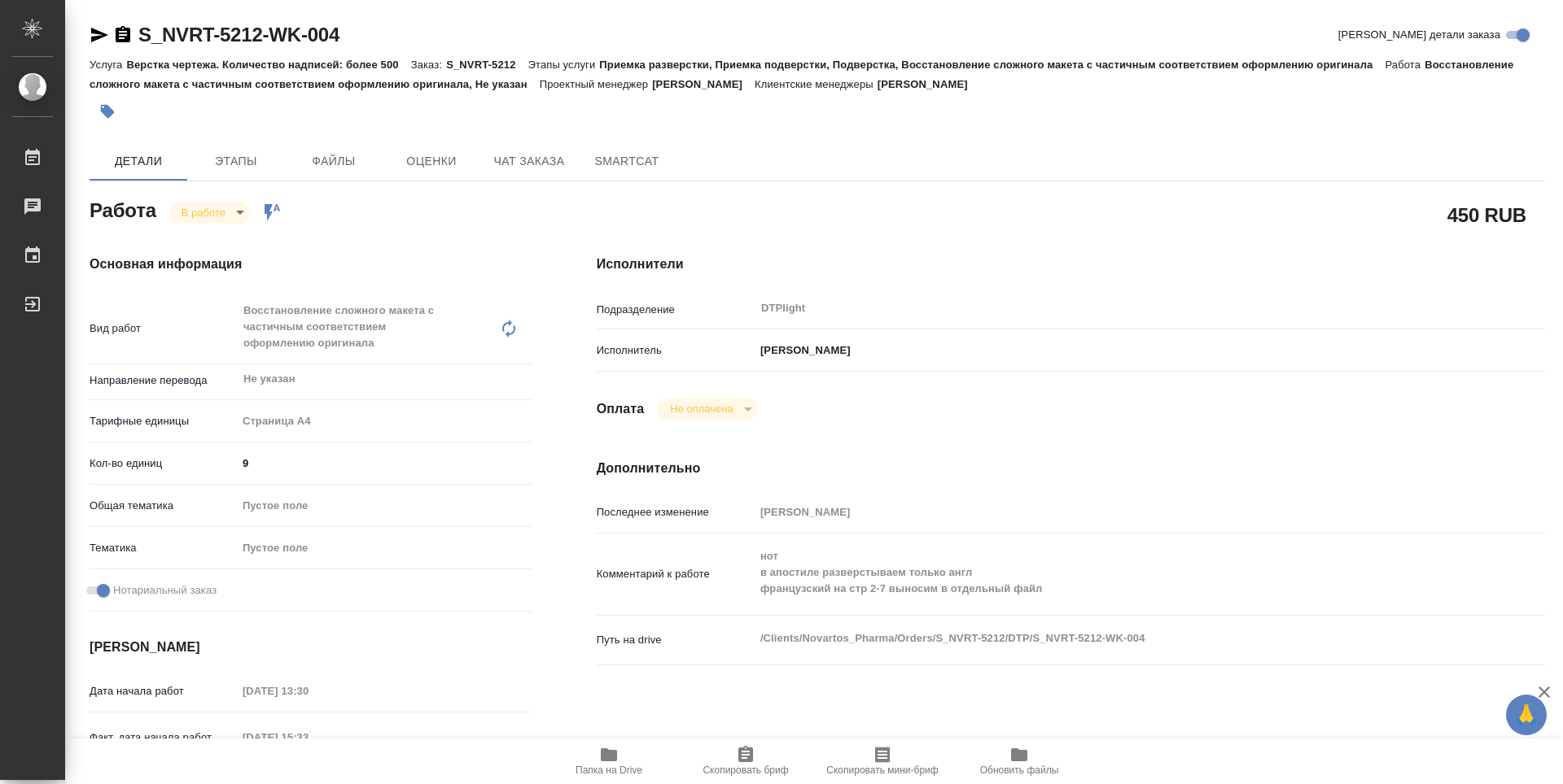
type textarea "x"
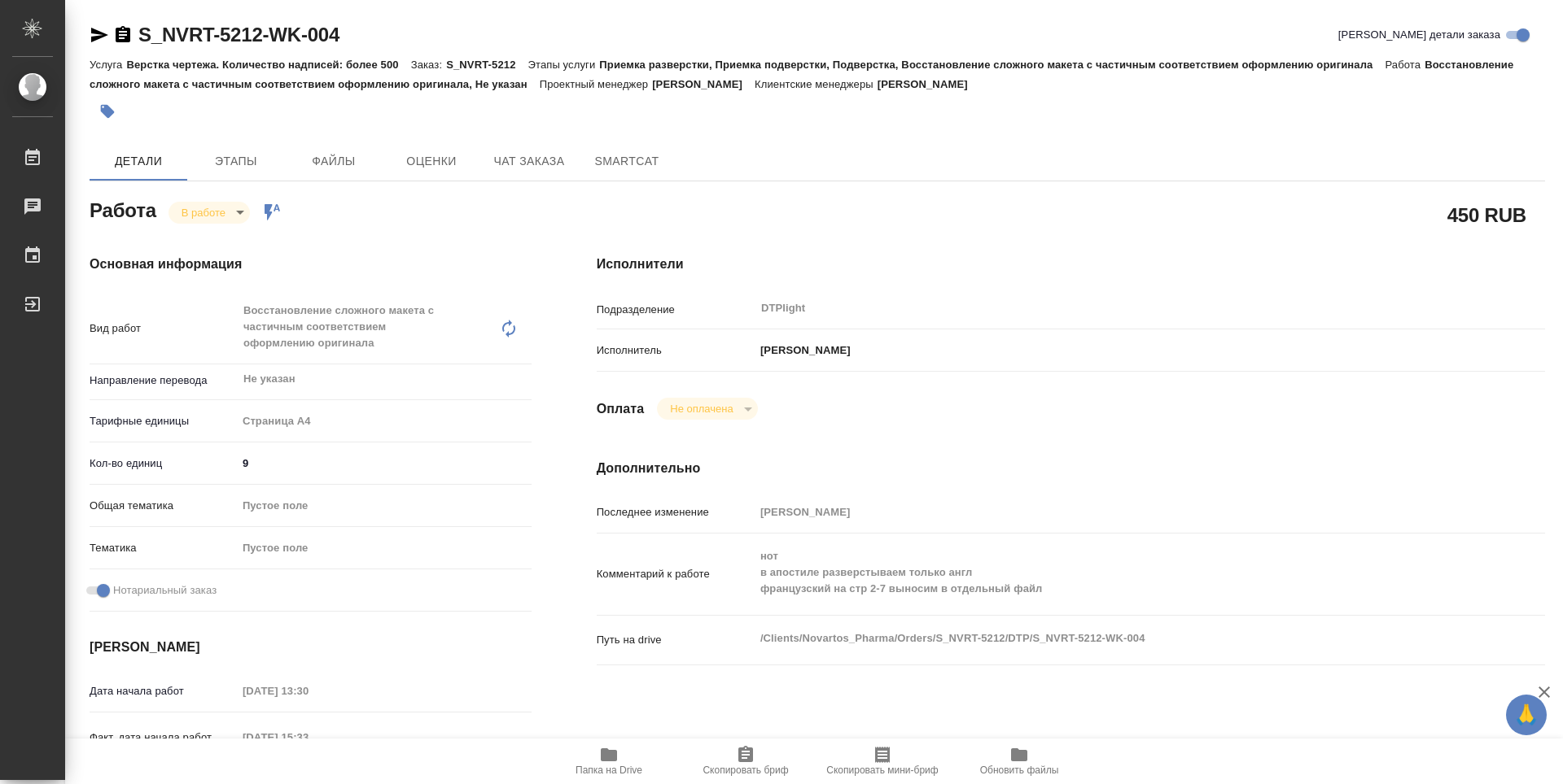
type textarea "x"
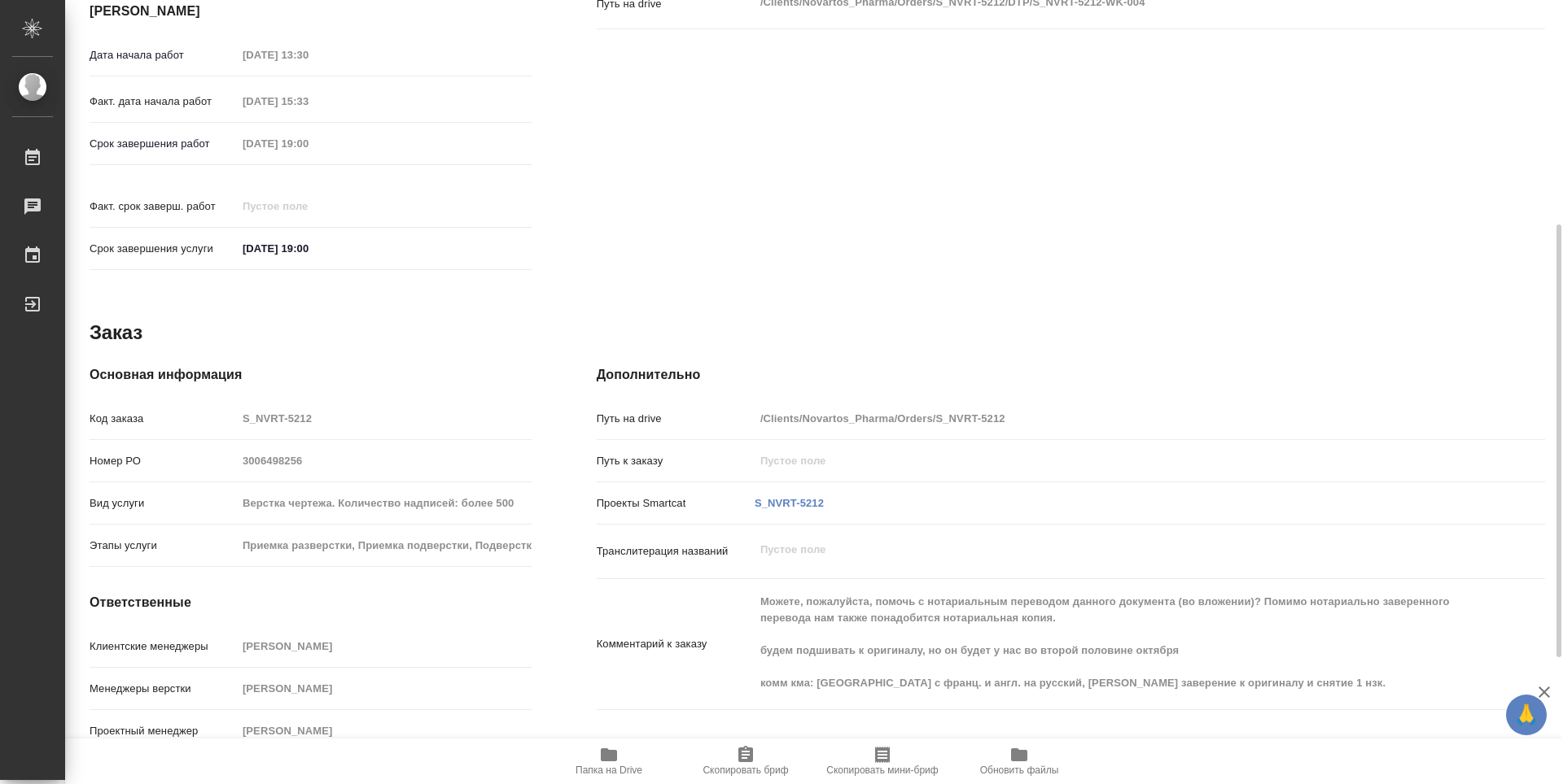
scroll to position [311, 0]
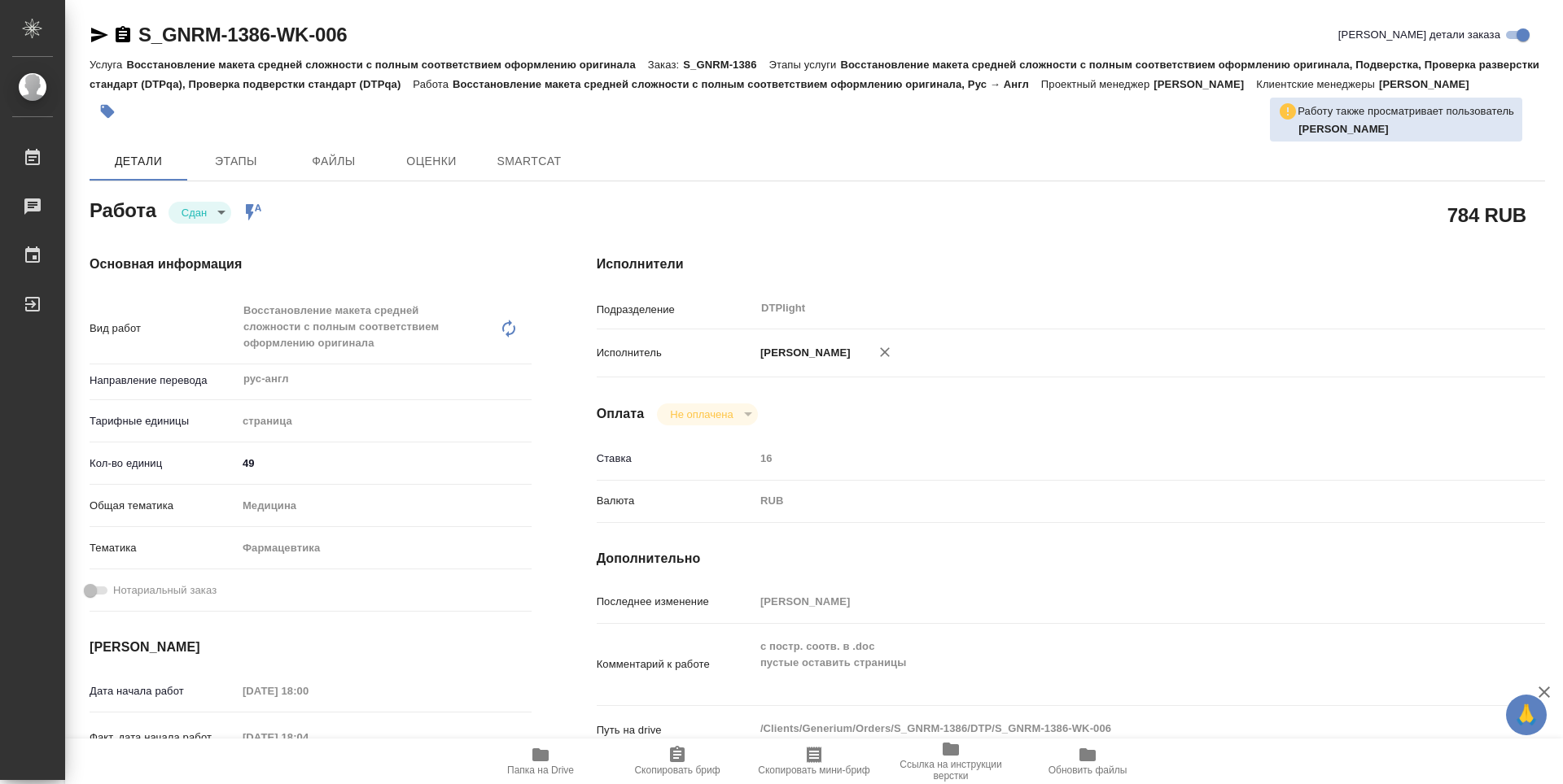
type textarea "x"
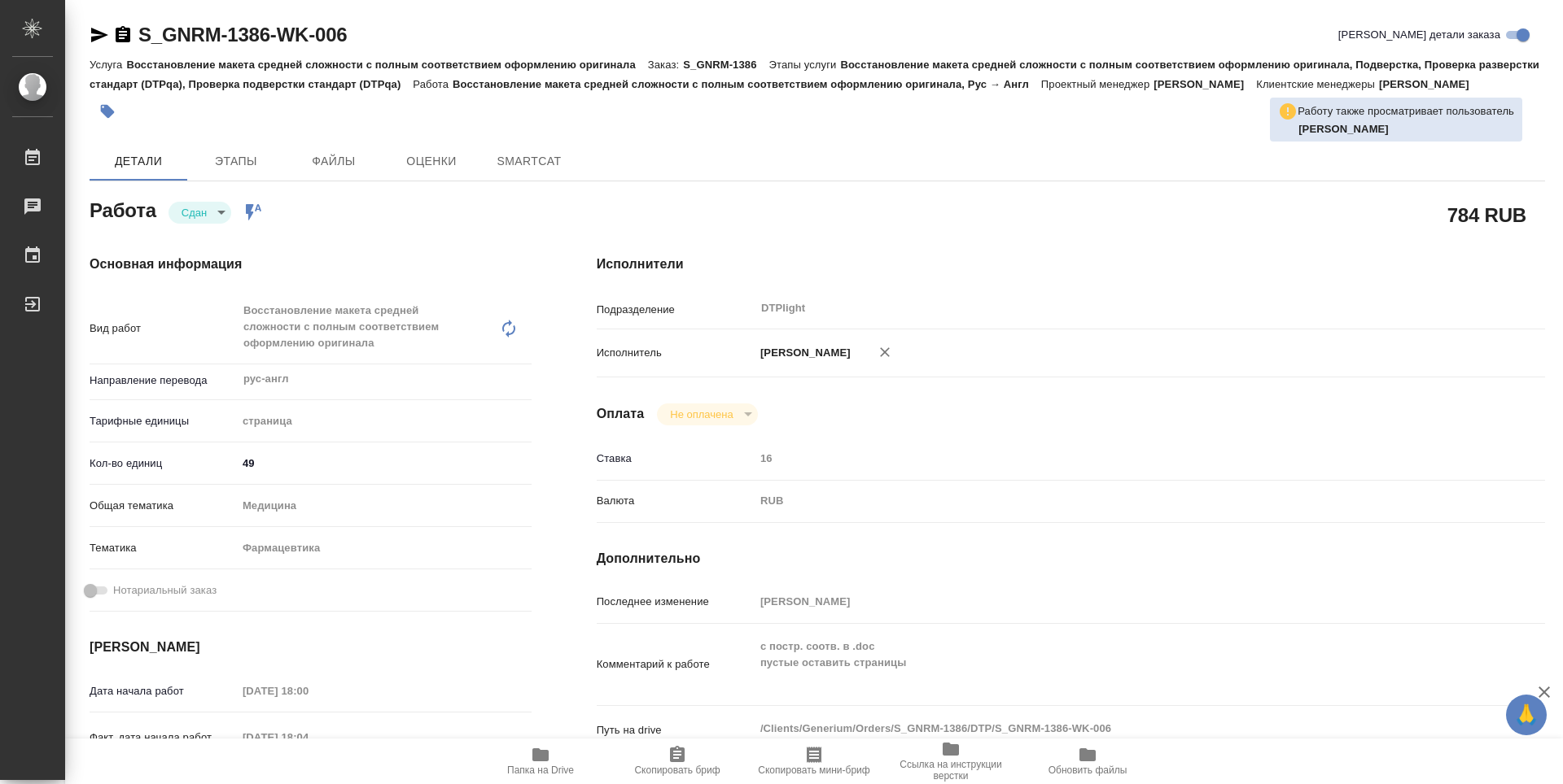
type textarea "x"
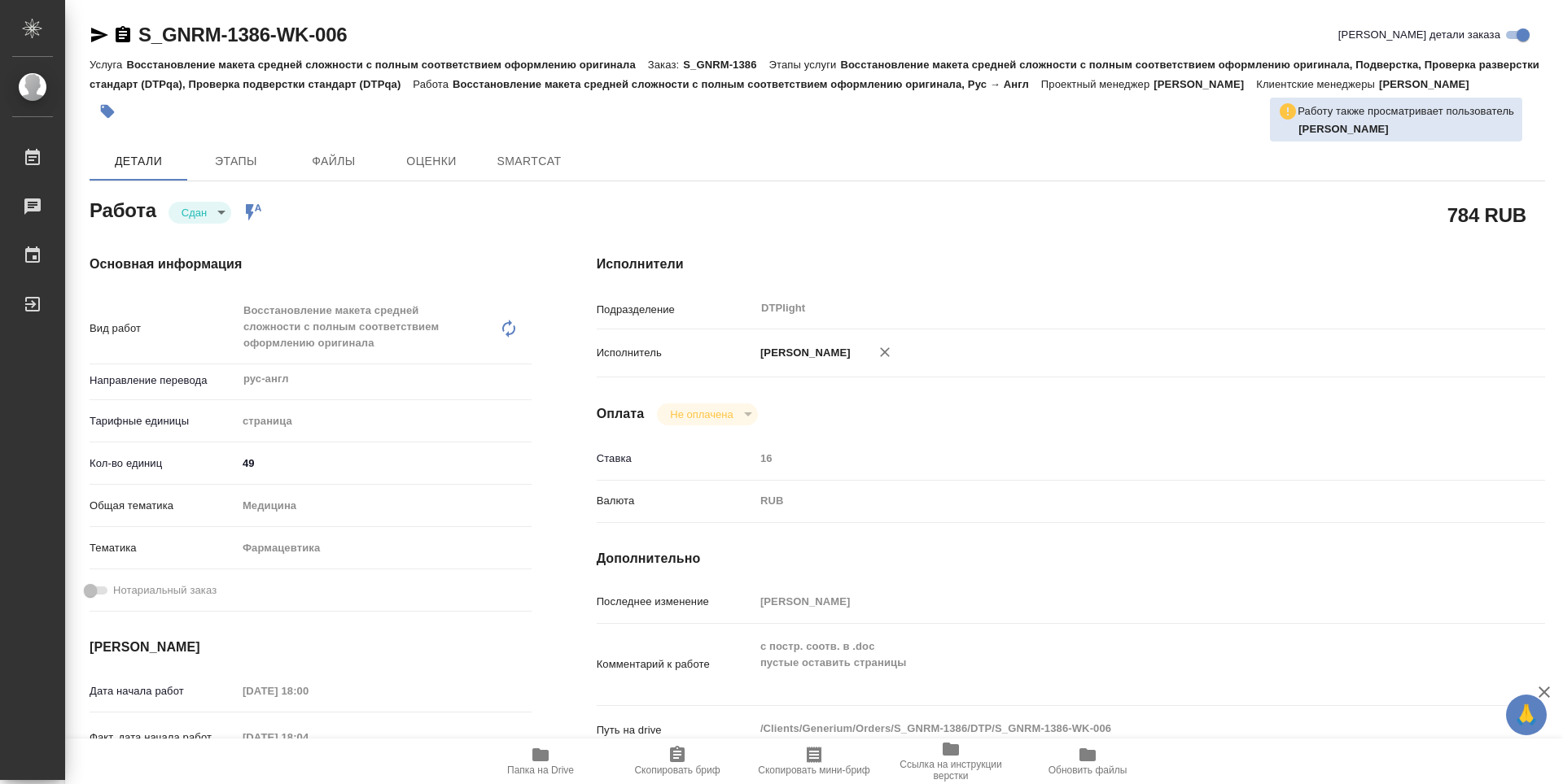
type textarea "x"
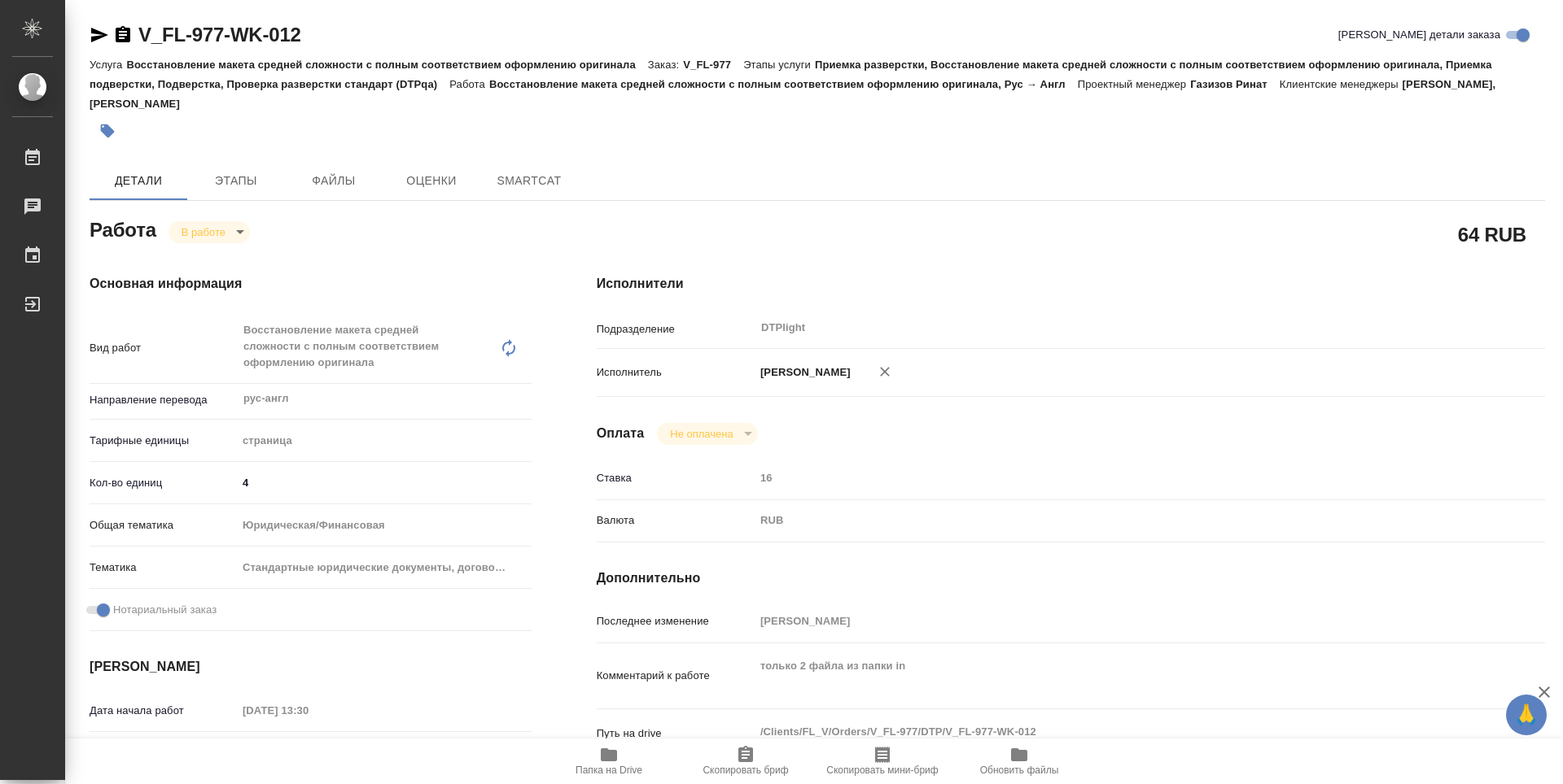
type textarea "x"
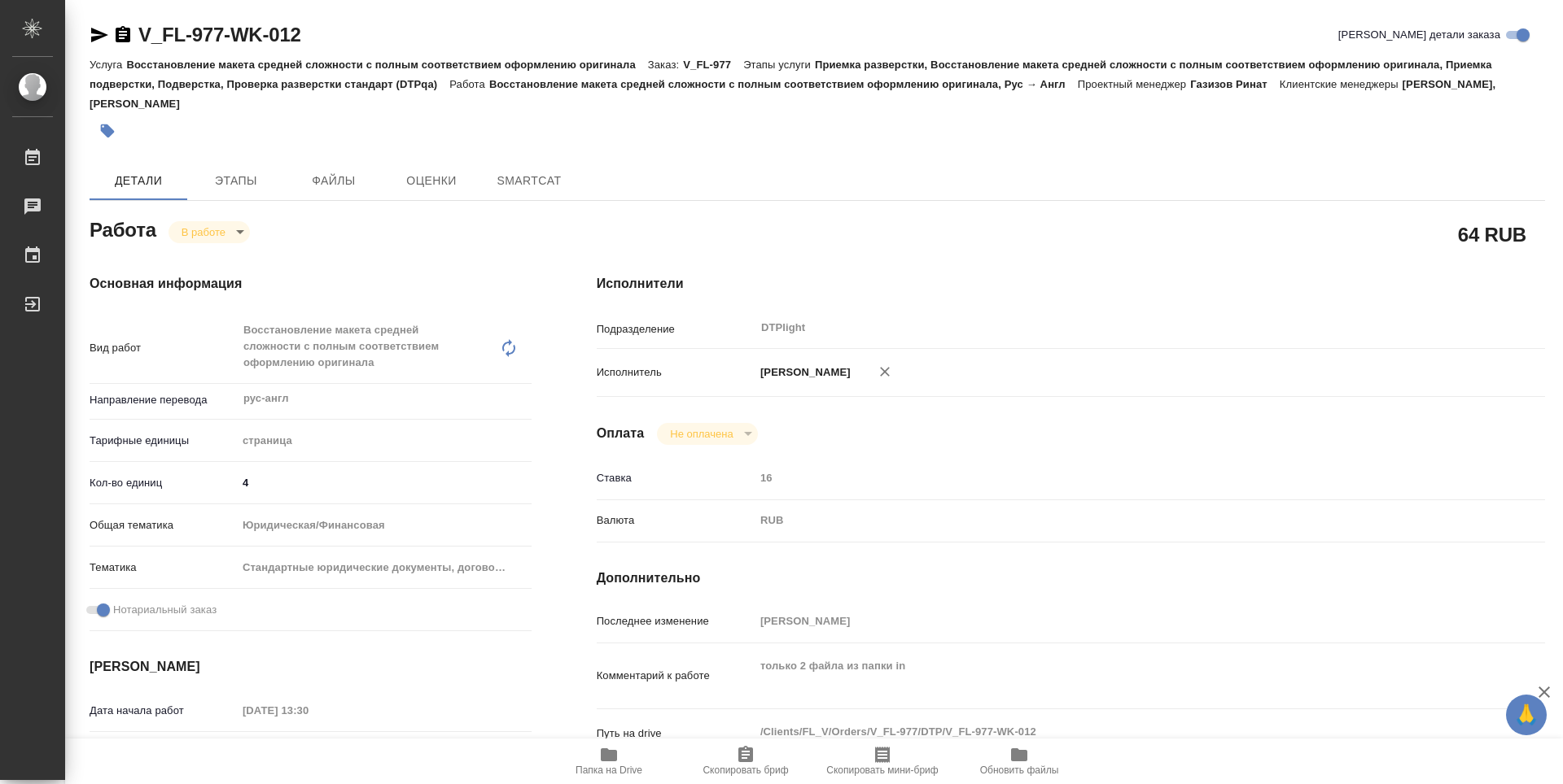
type textarea "x"
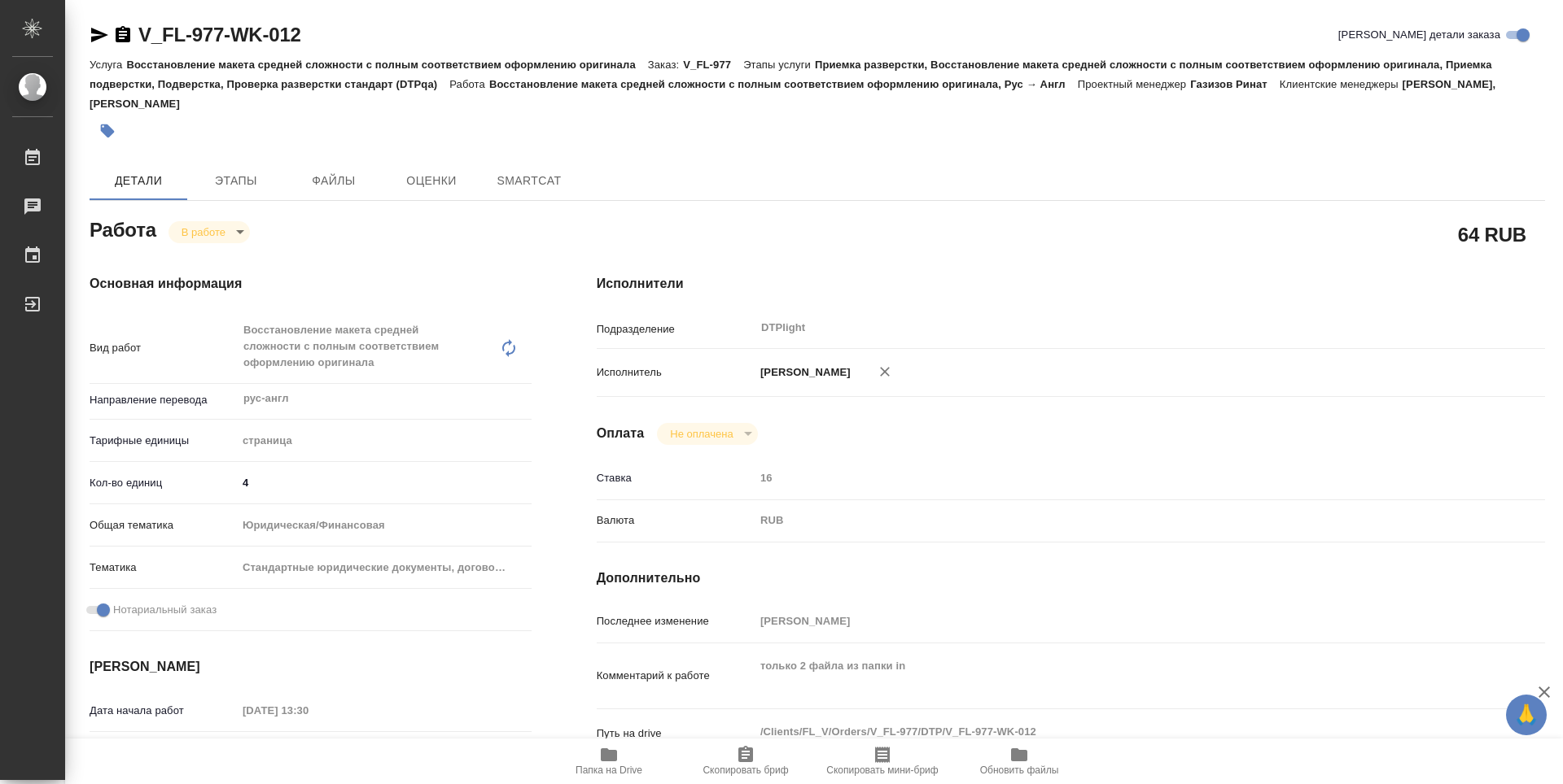
type textarea "x"
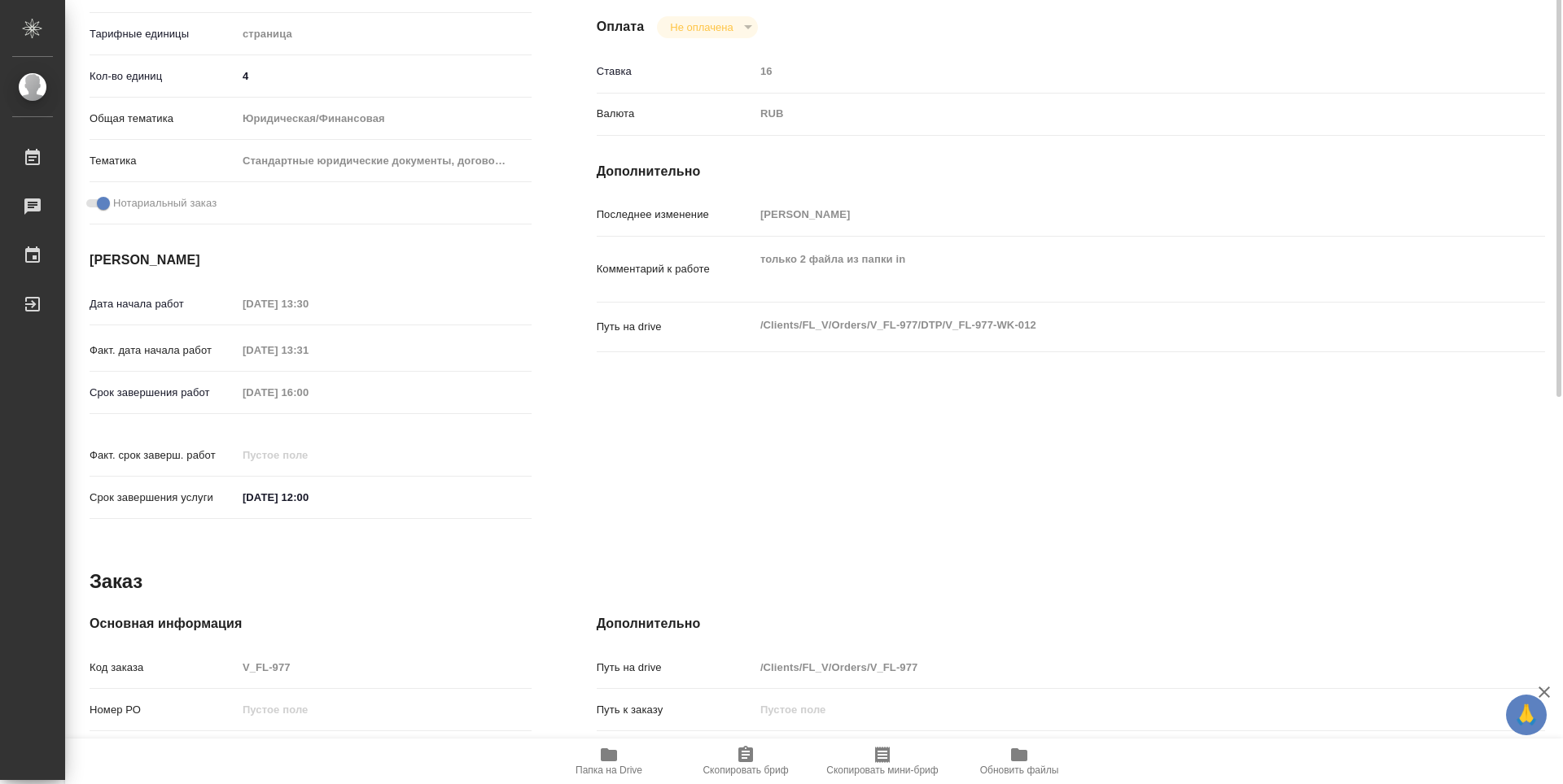
type textarea "x"
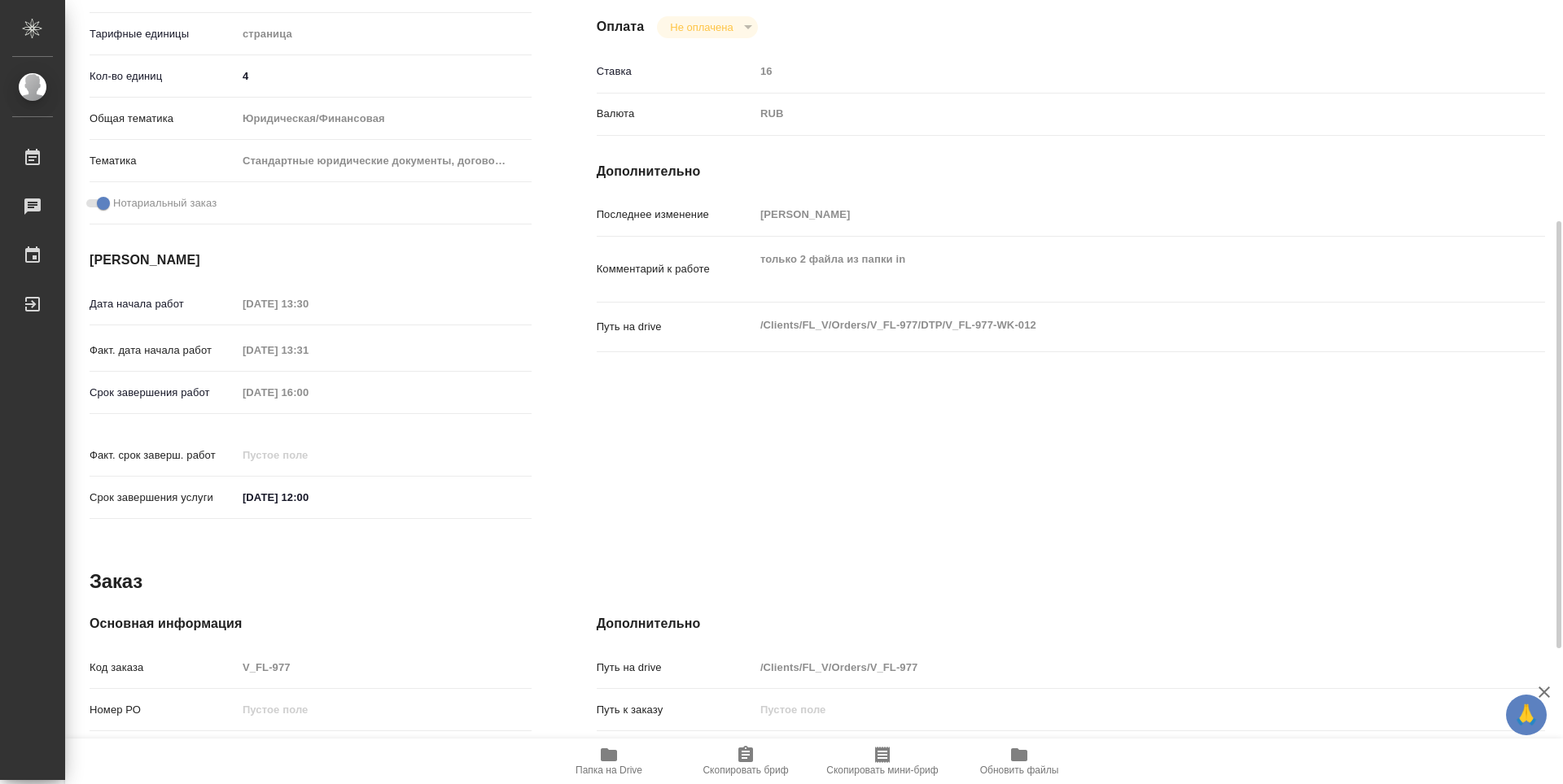
scroll to position [656, 0]
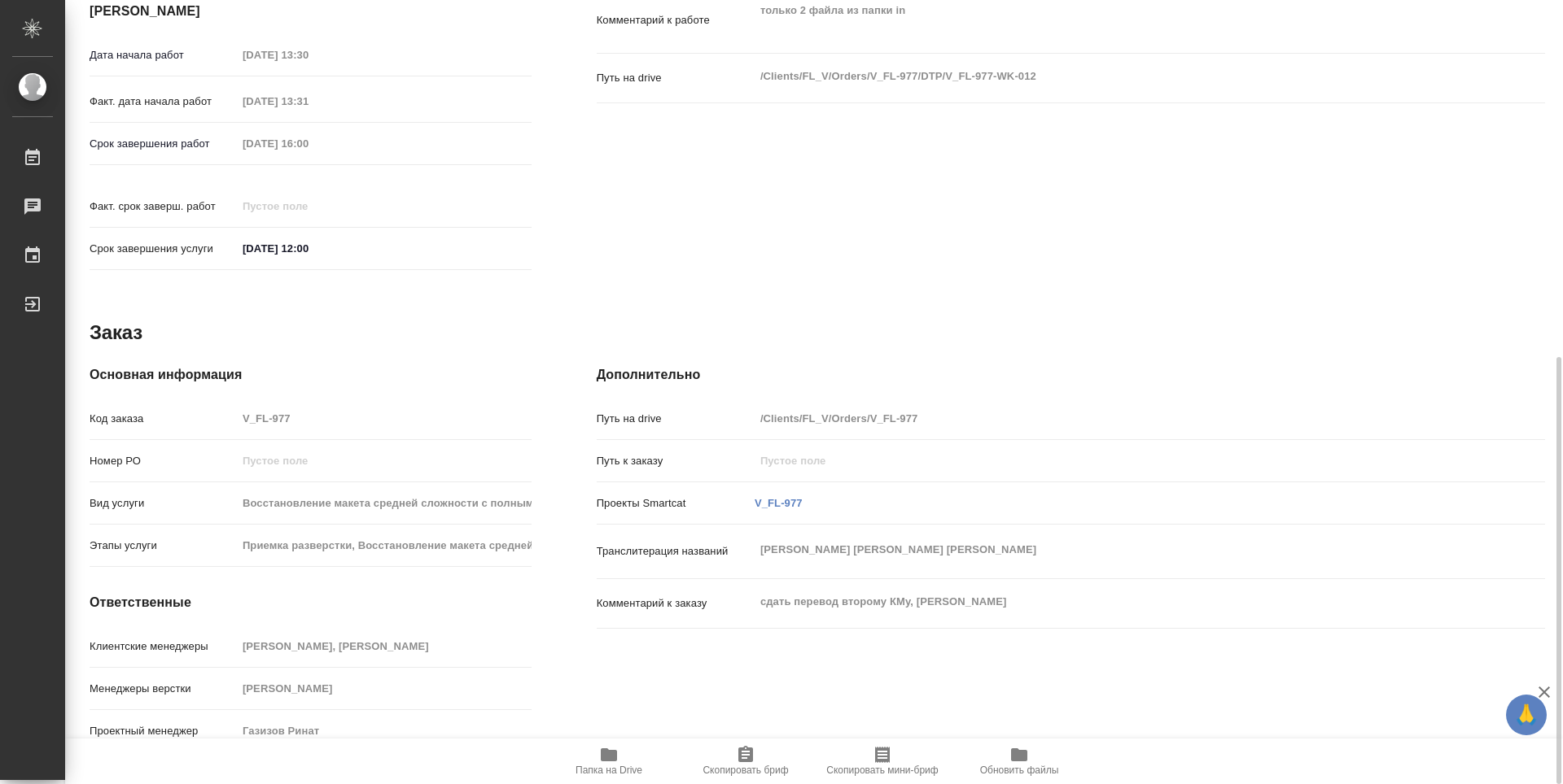
type textarea "x"
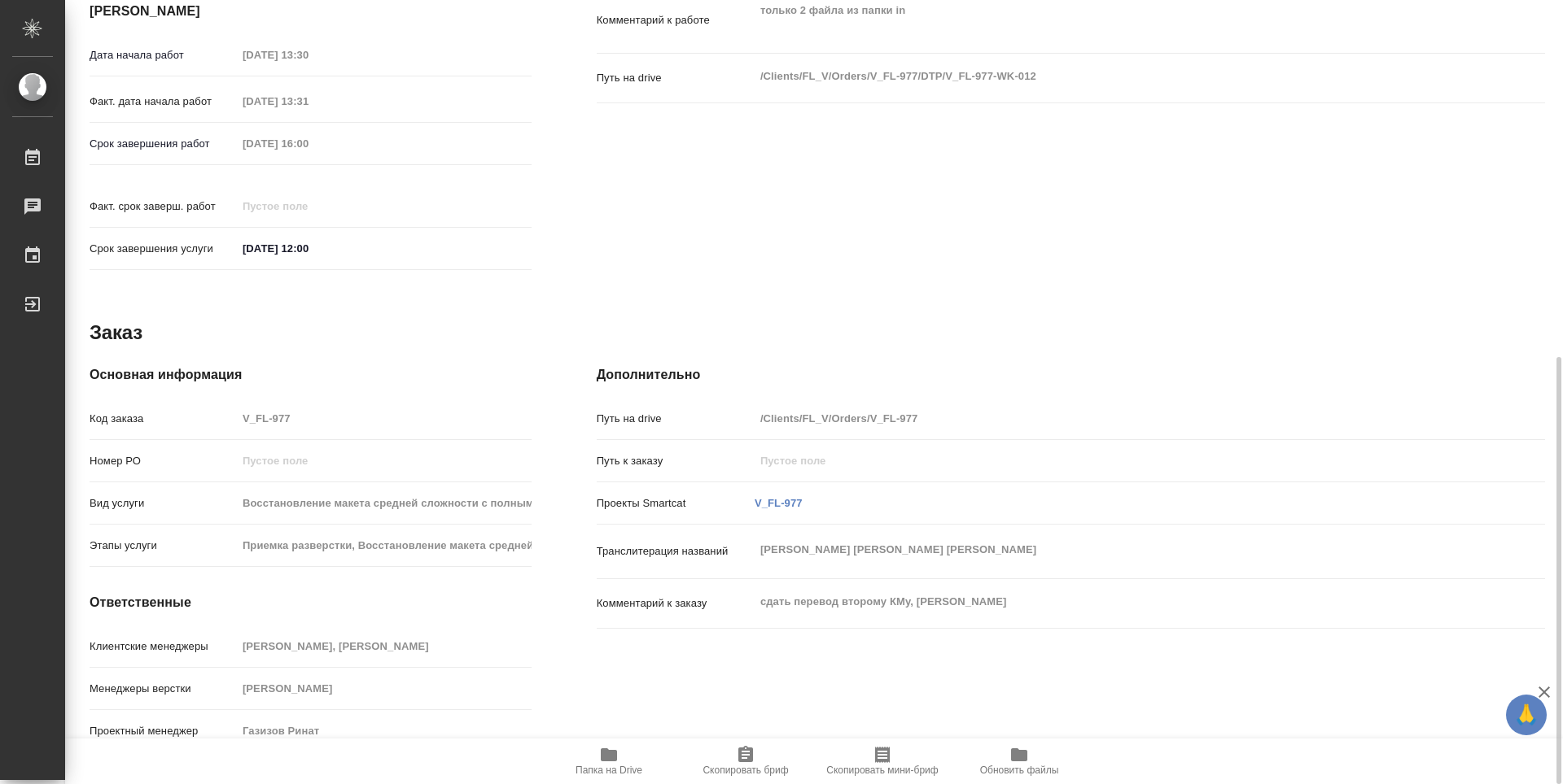
click at [594, 749] on span "Папка на Drive" at bounding box center [608, 761] width 117 height 31
type textarea "x"
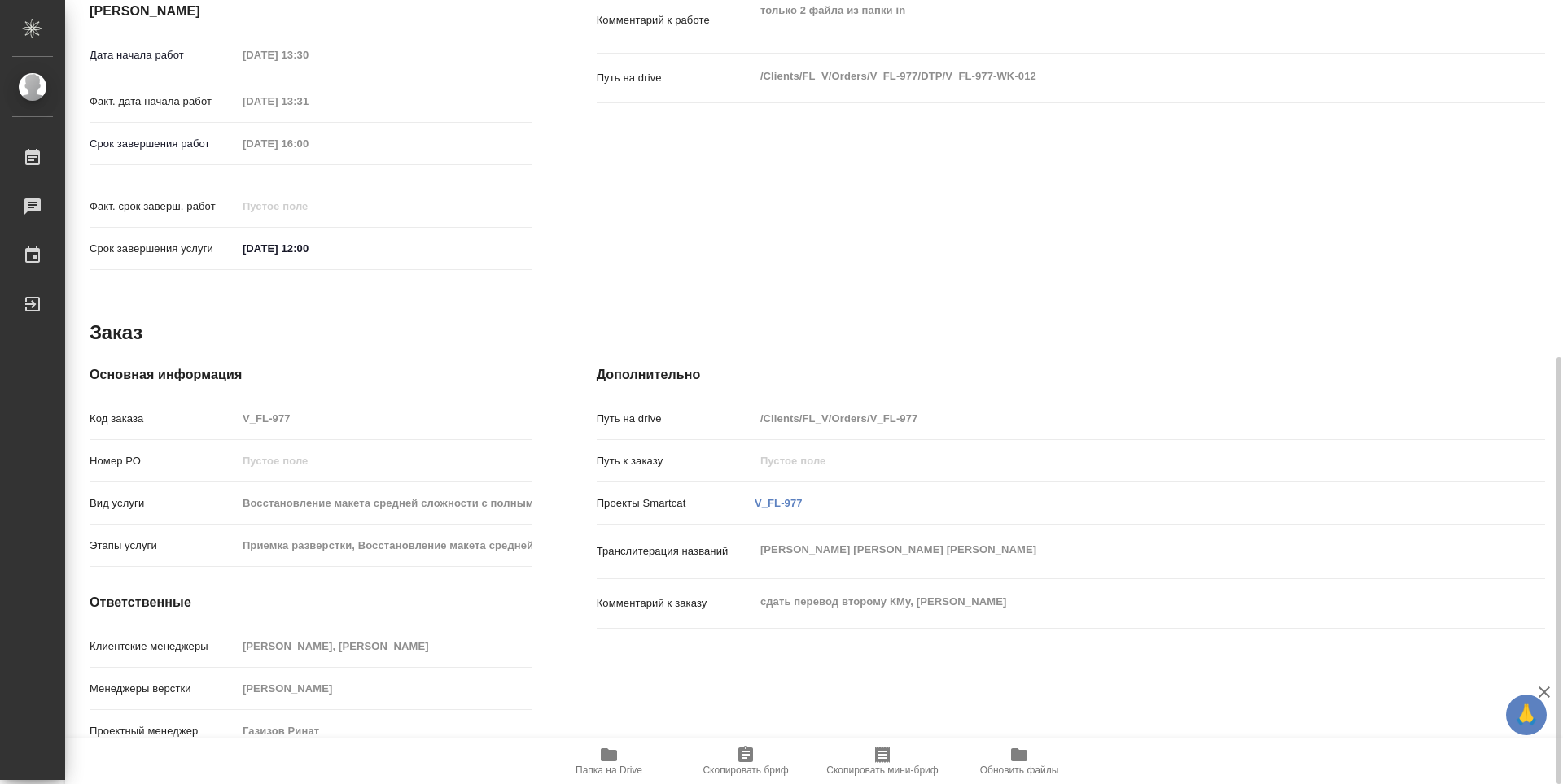
type textarea "x"
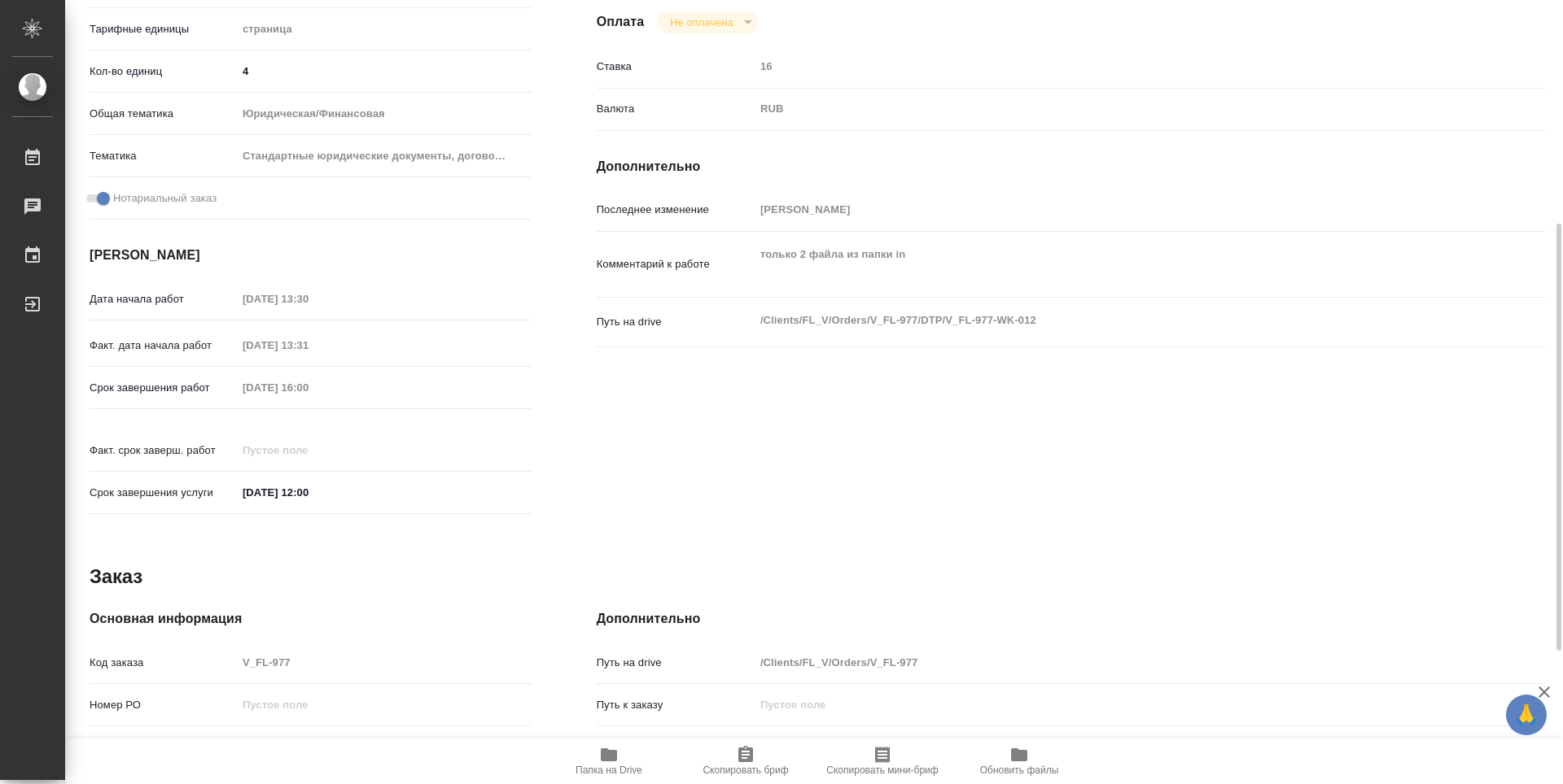
scroll to position [168, 0]
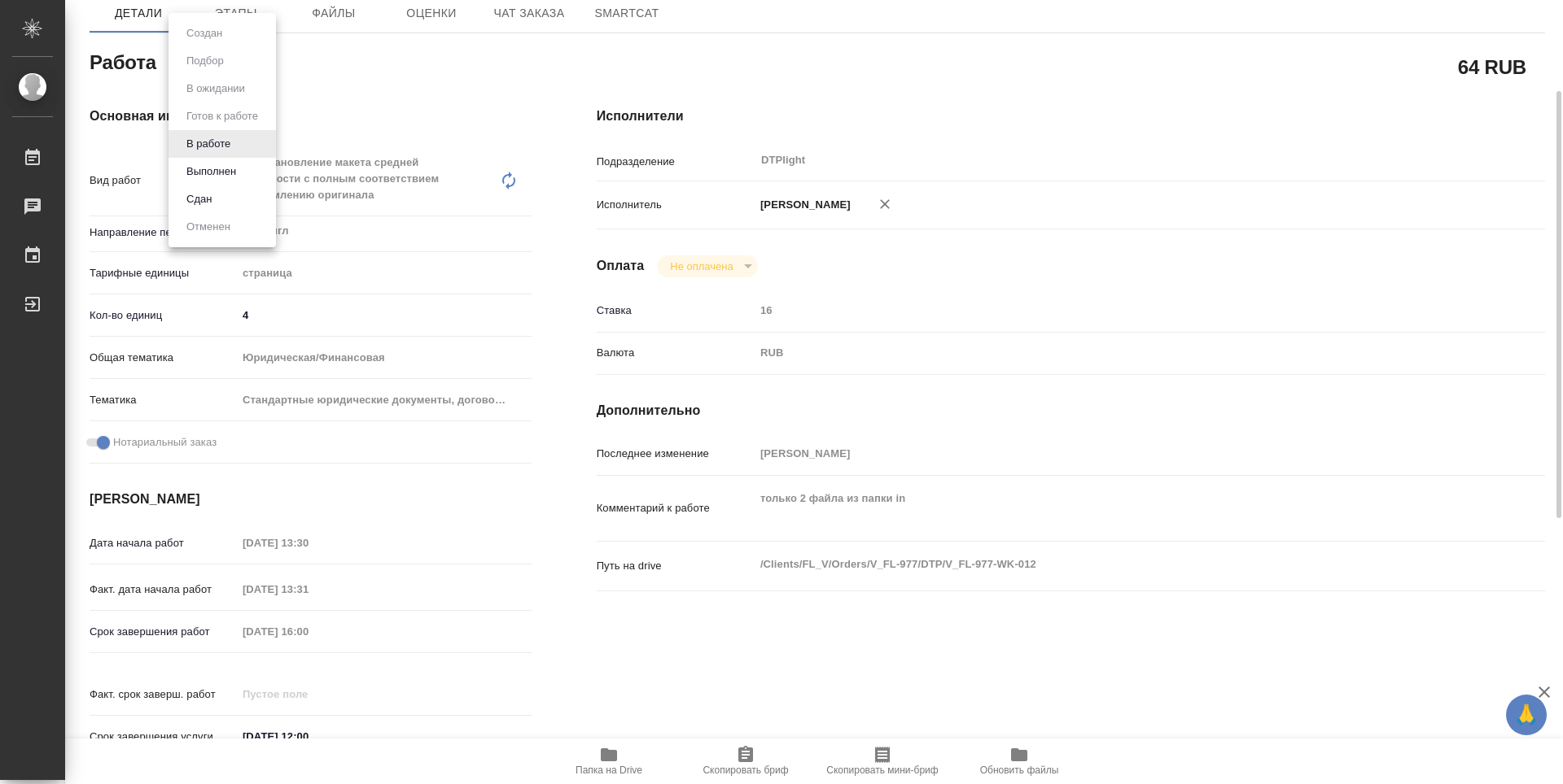
click at [213, 70] on body "🙏 .cls-1 fill:#fff; AWATERA Guselnikov Roman Работы 0 Чаты График Выйти V_FL-97…" at bounding box center [782, 392] width 1563 height 784
click at [216, 168] on button "Выполнен" at bounding box center [211, 171] width 59 height 18
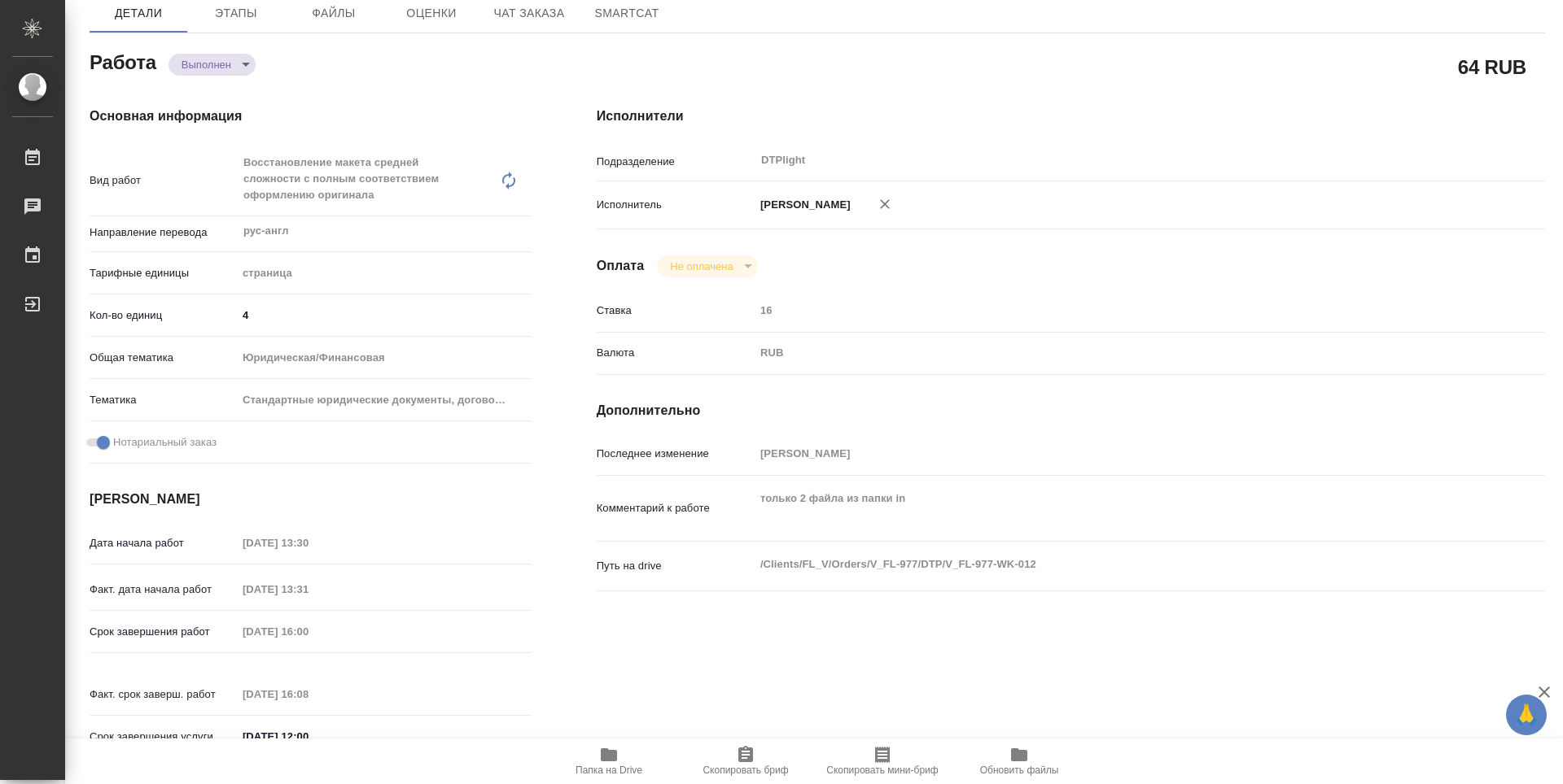
type textarea "x"
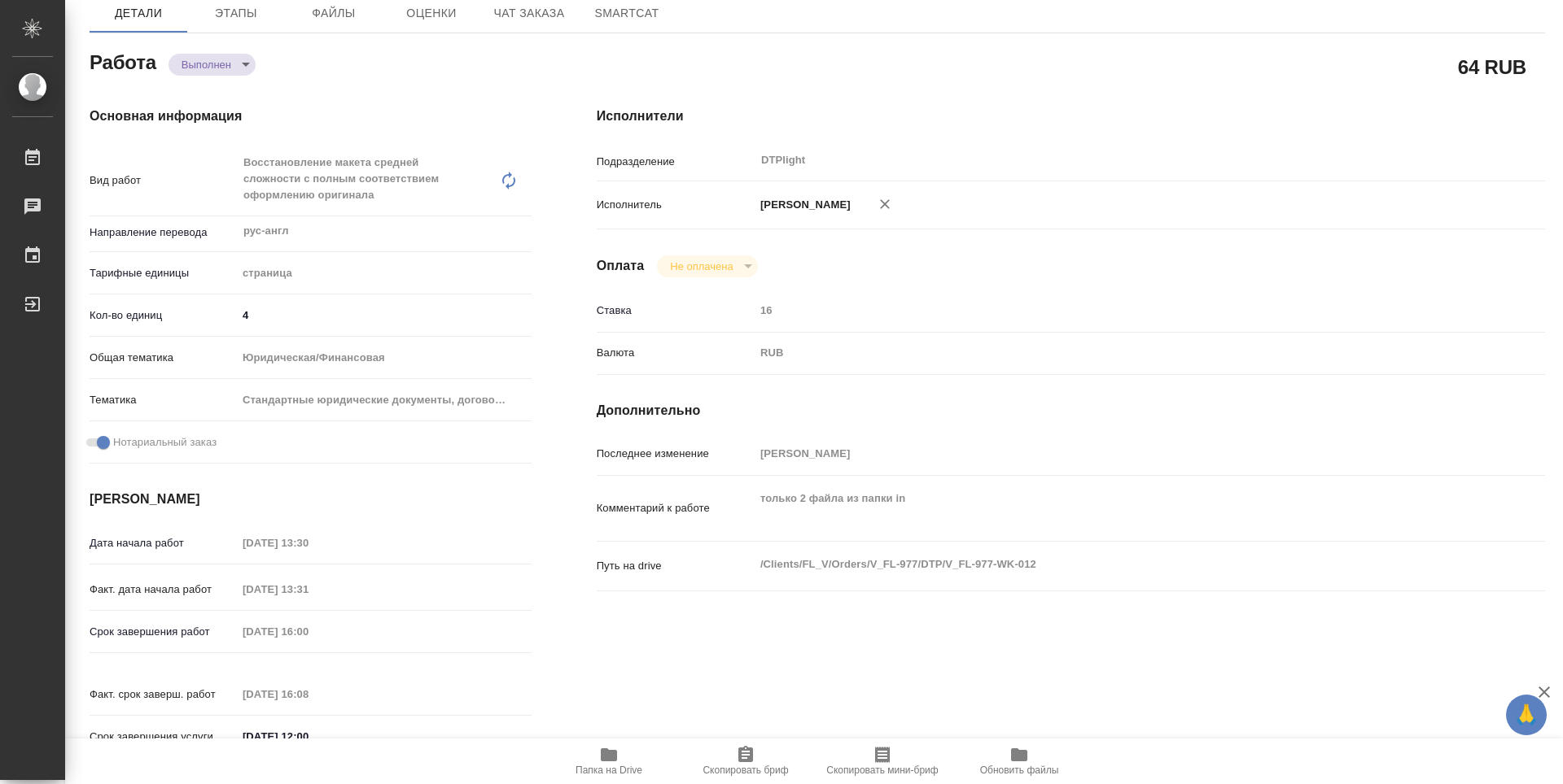
type textarea "x"
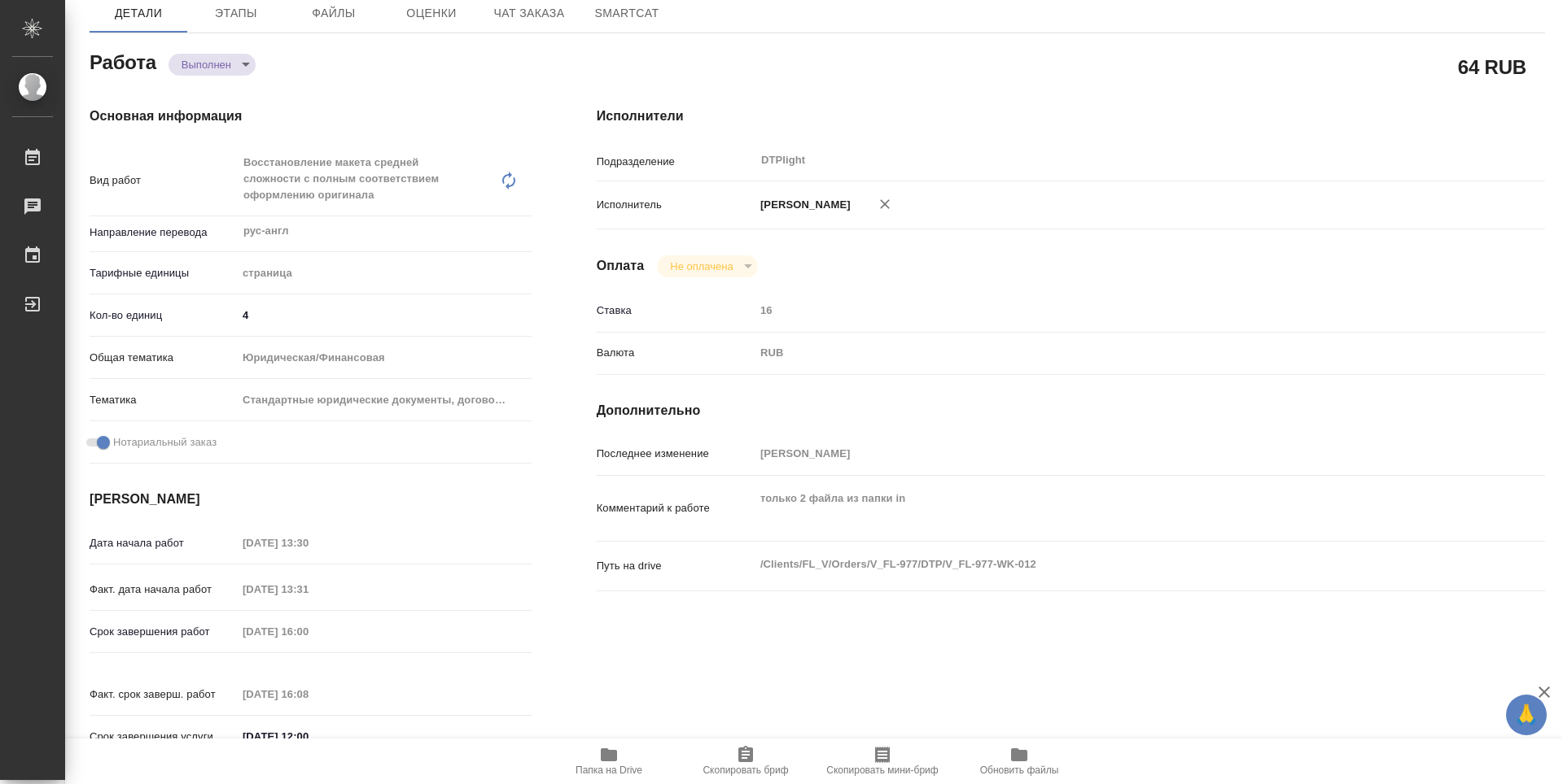
type textarea "x"
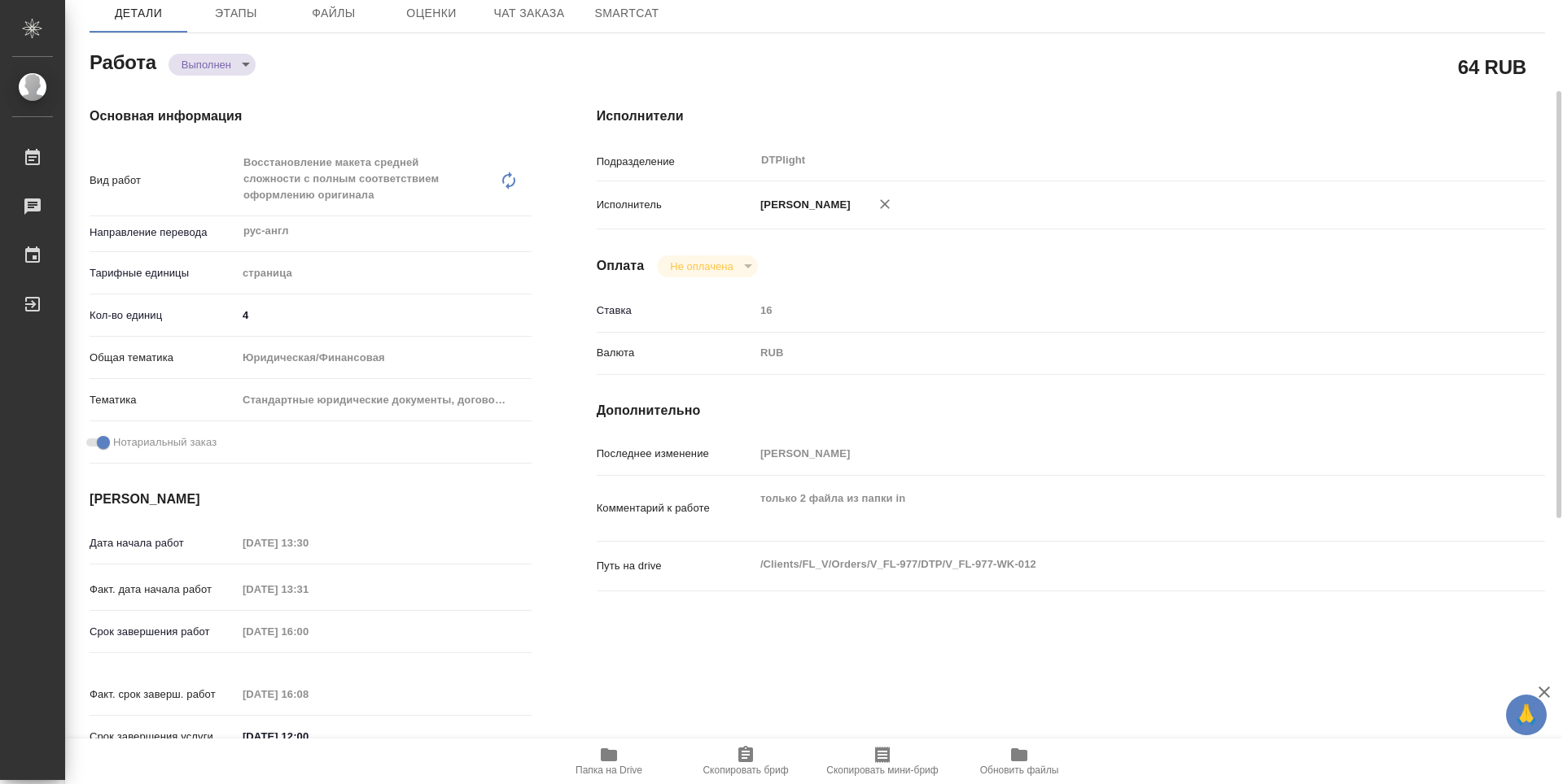
scroll to position [0, 0]
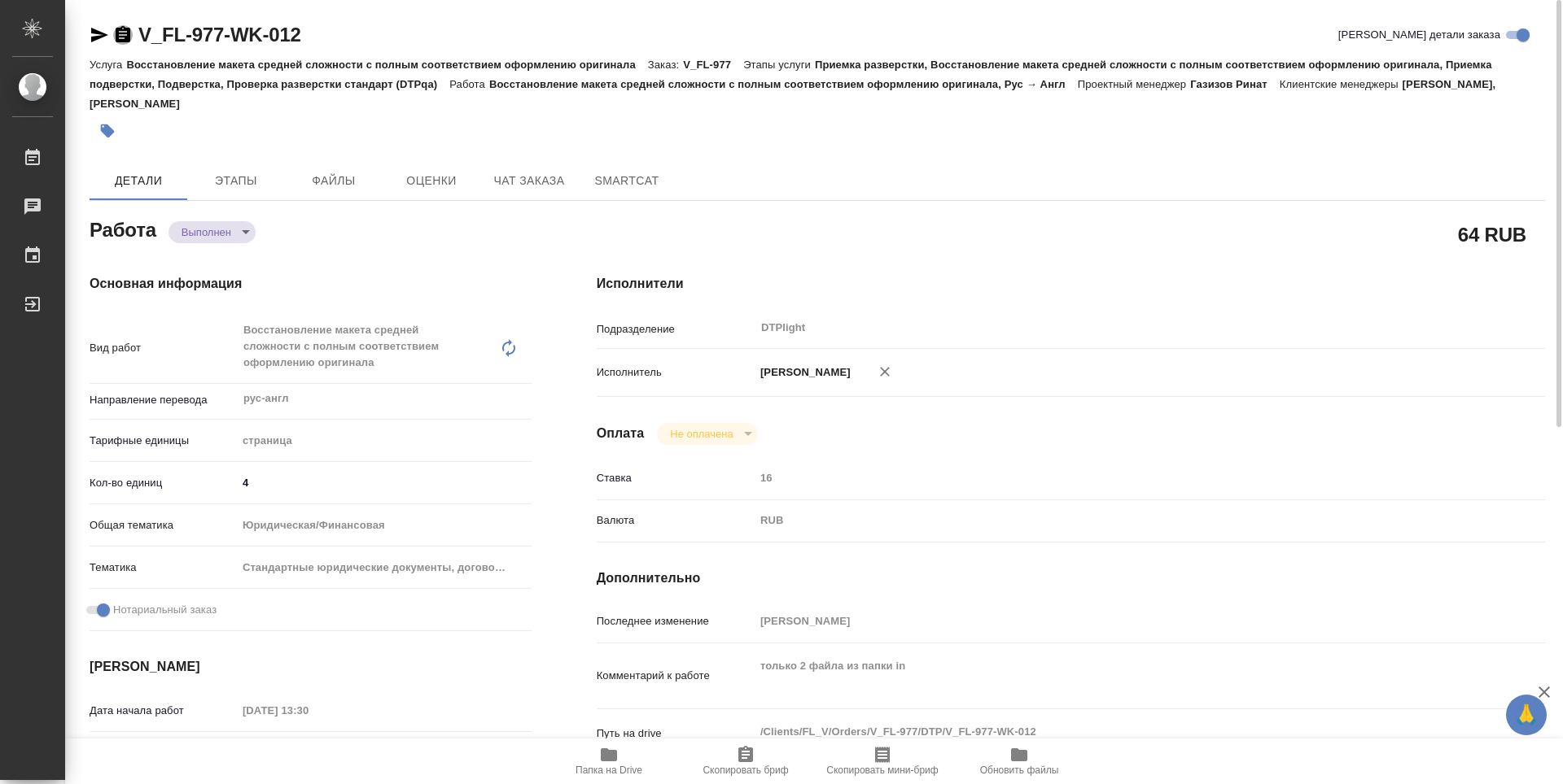
click at [128, 35] on icon "button" at bounding box center [123, 34] width 15 height 17
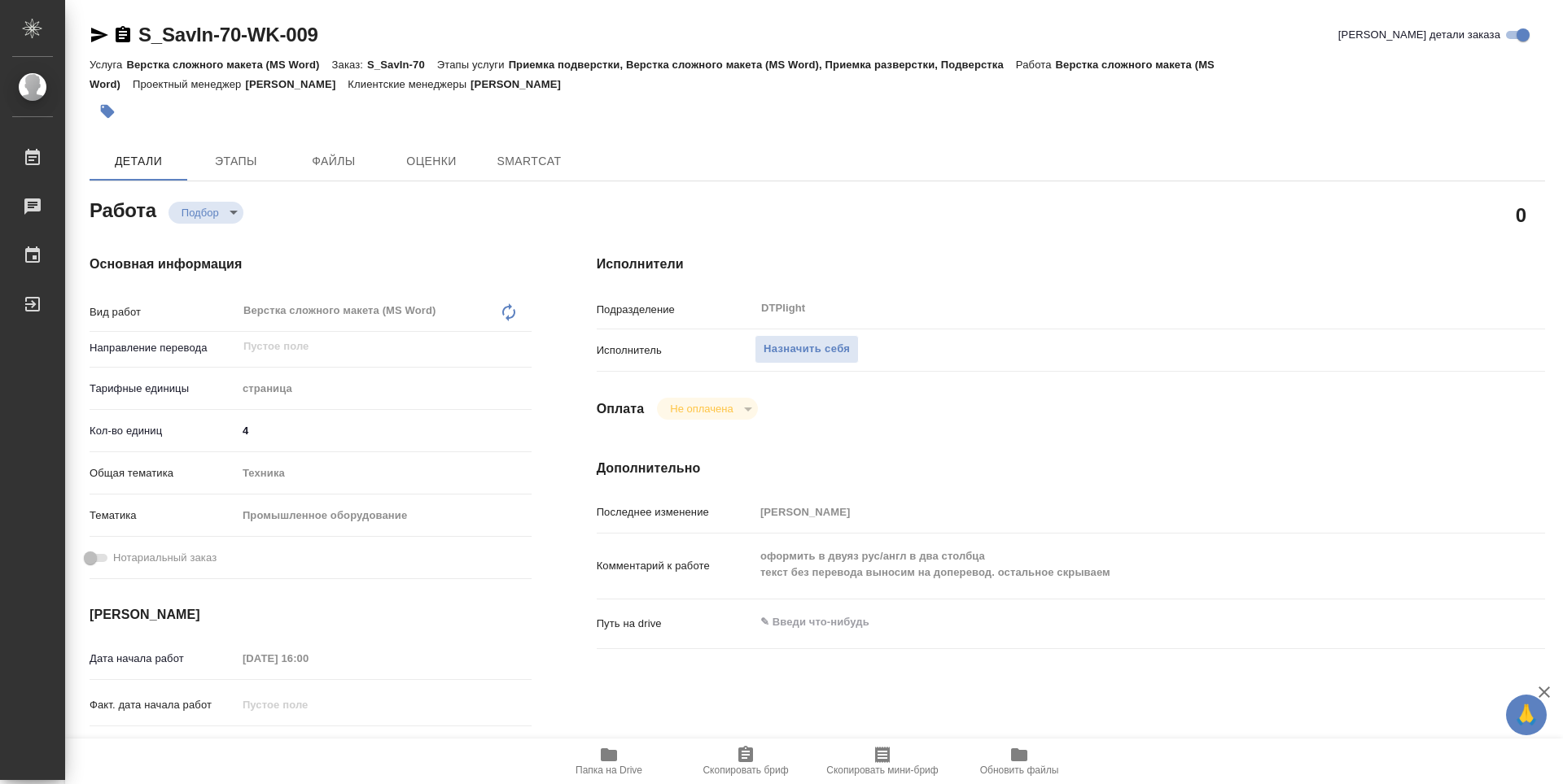
type textarea "x"
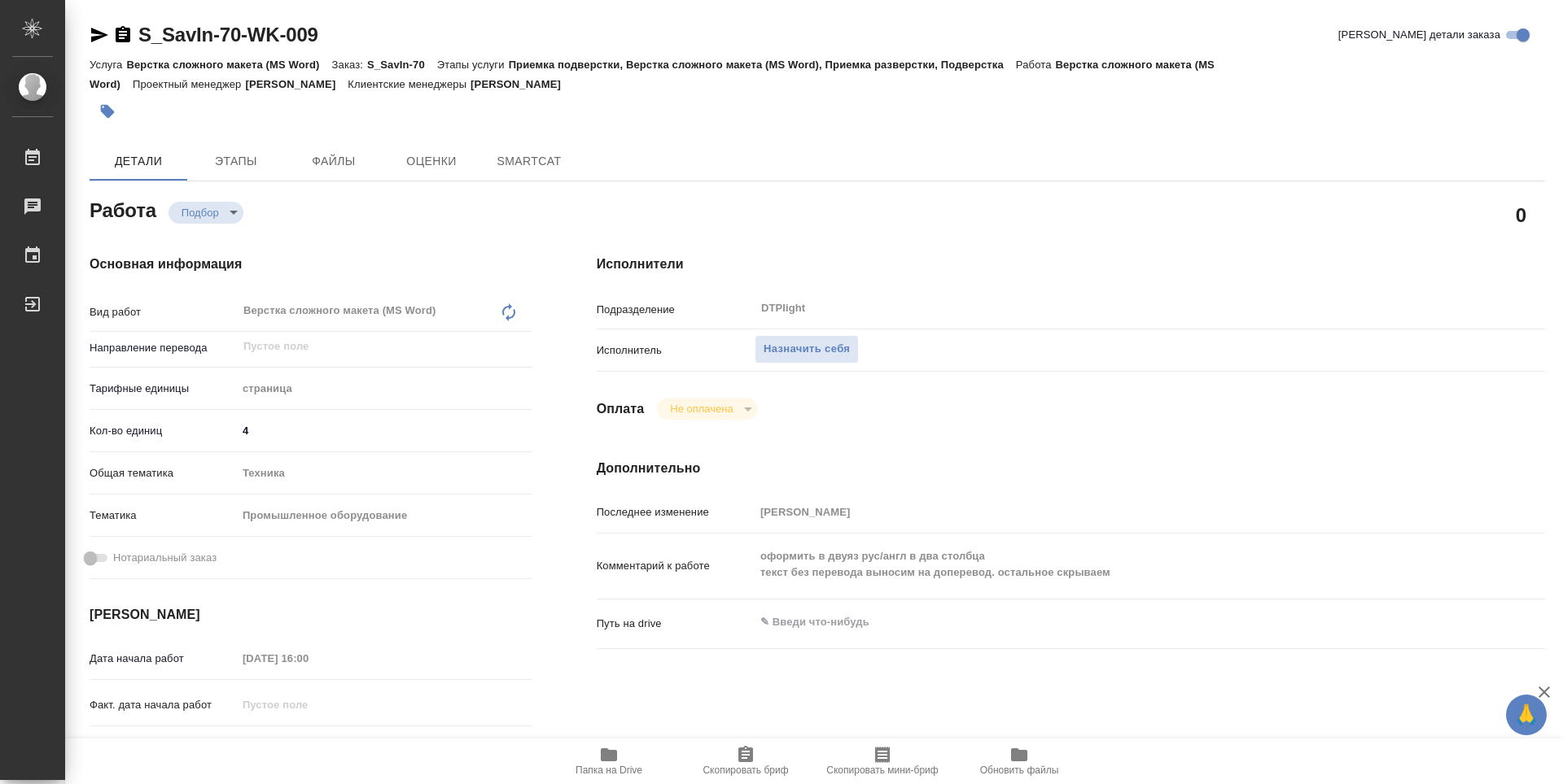
type textarea "x"
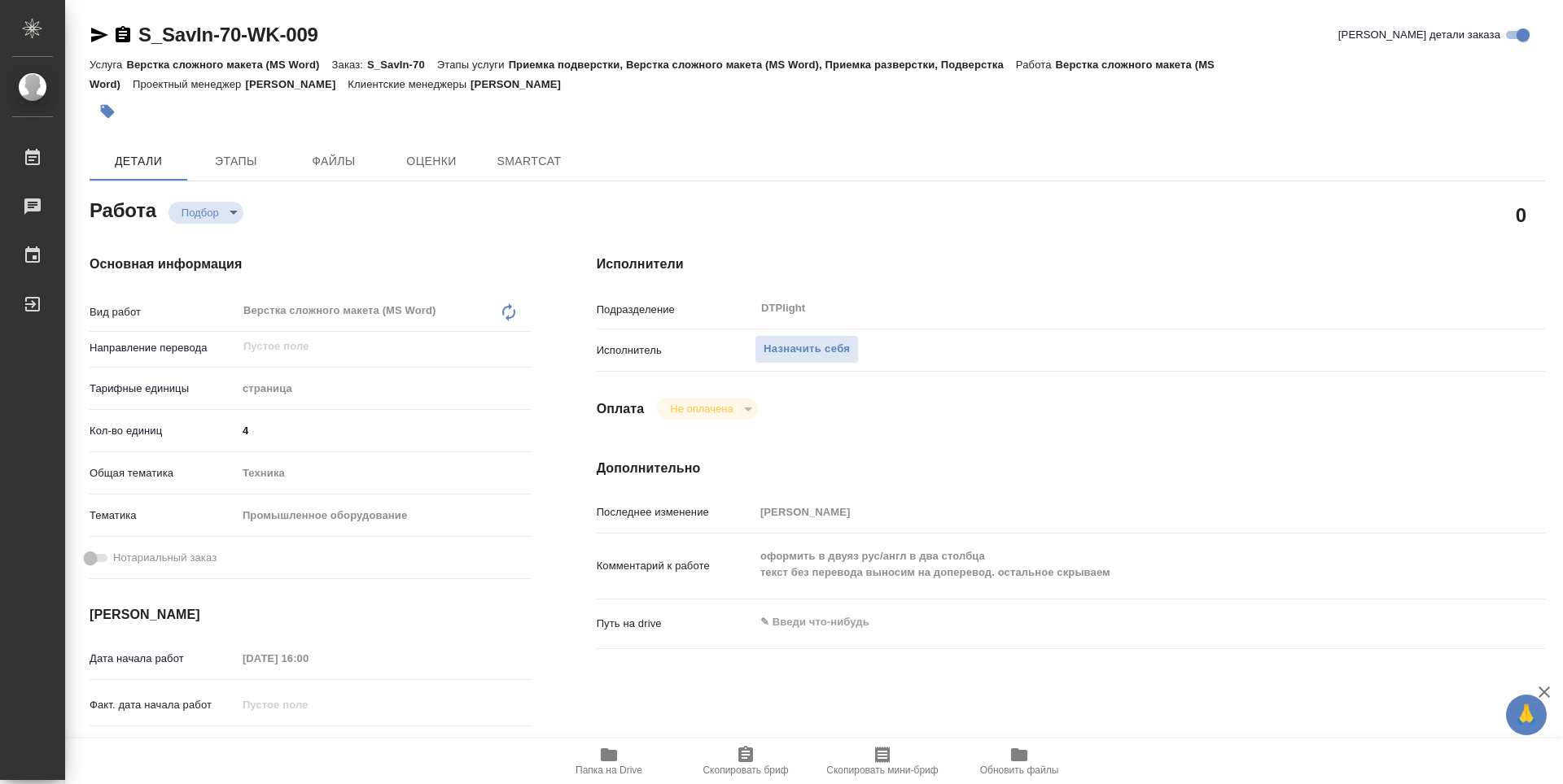
type textarea "x"
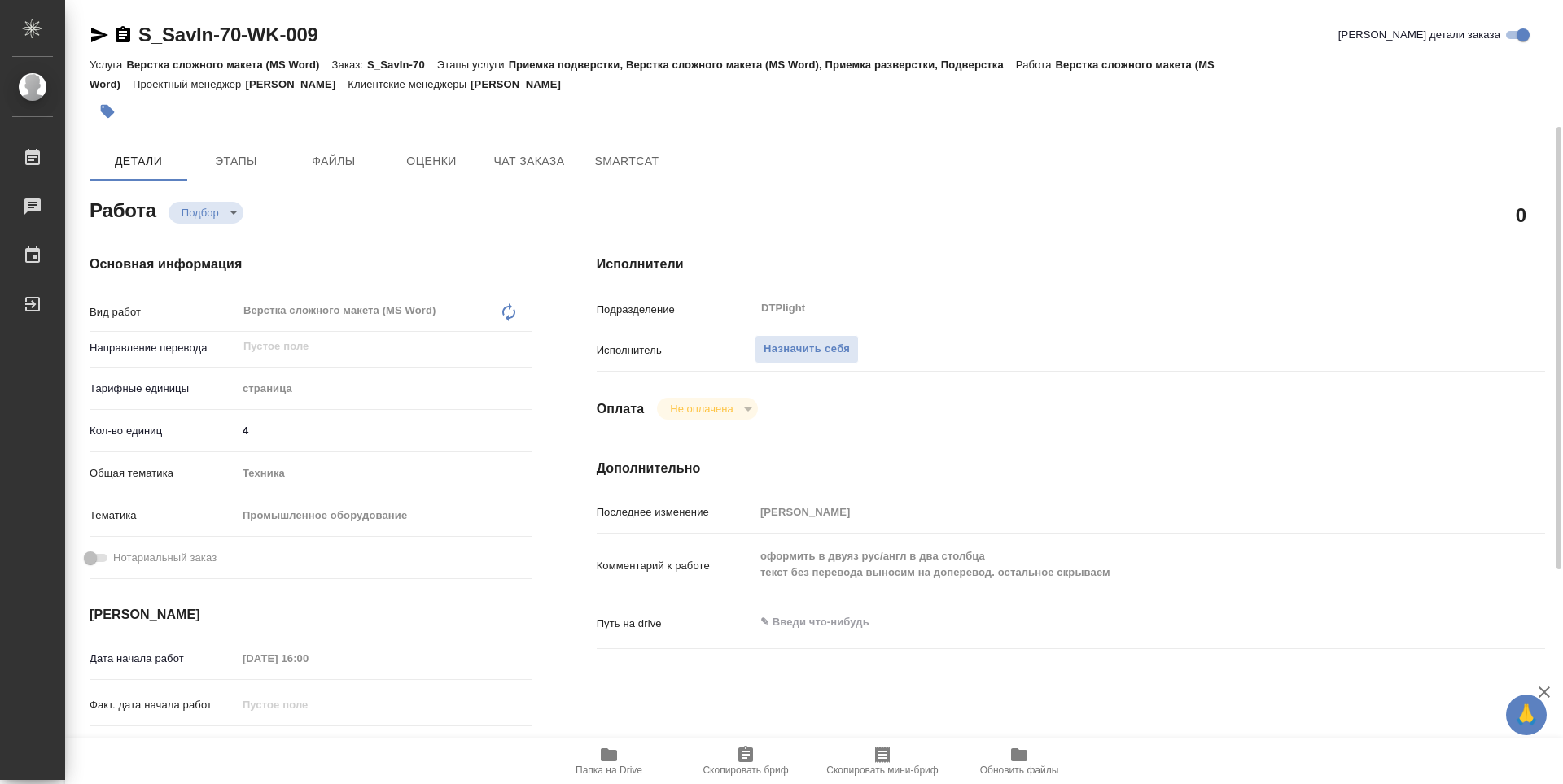
scroll to position [81, 0]
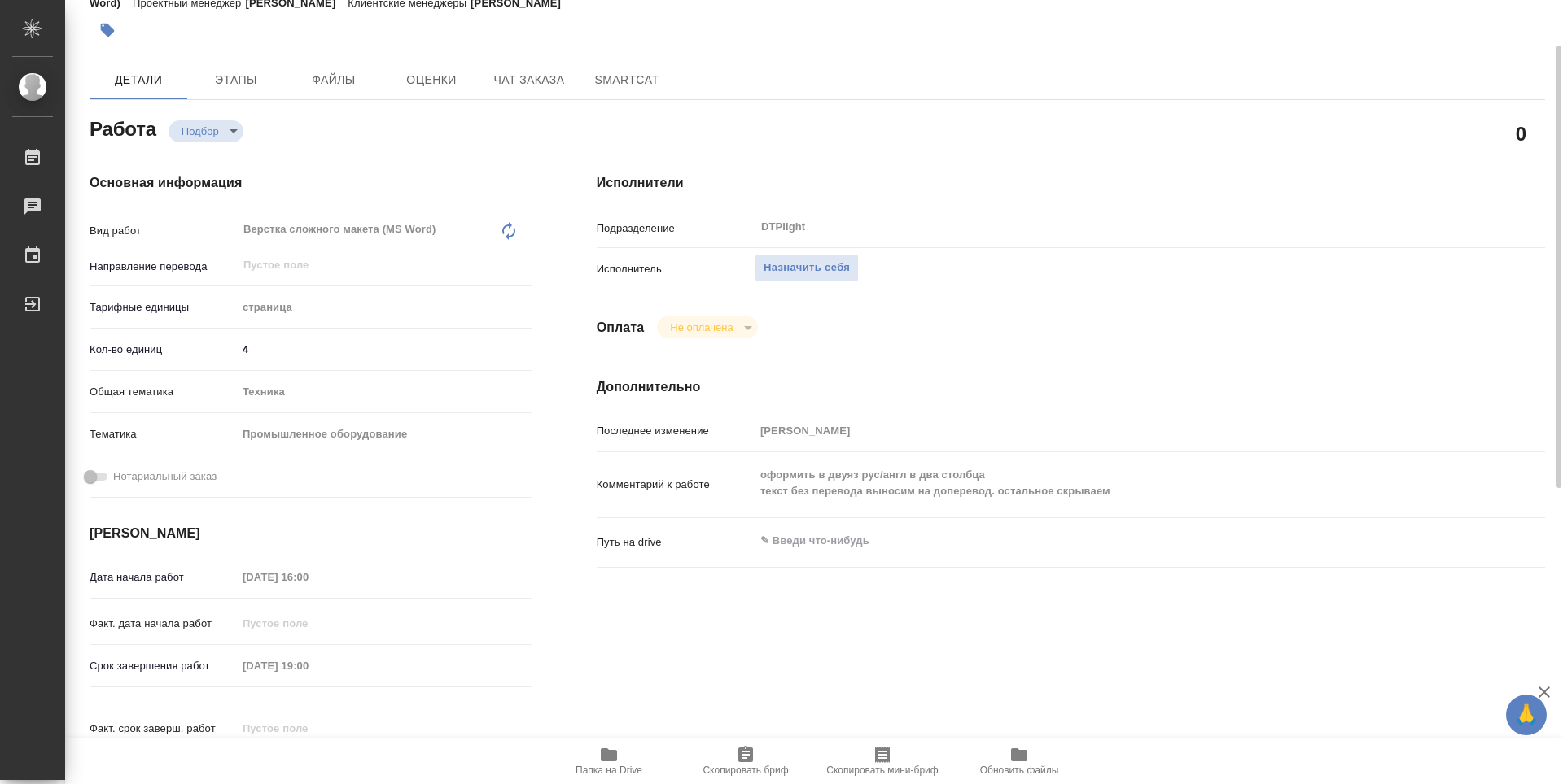
type textarea "x"
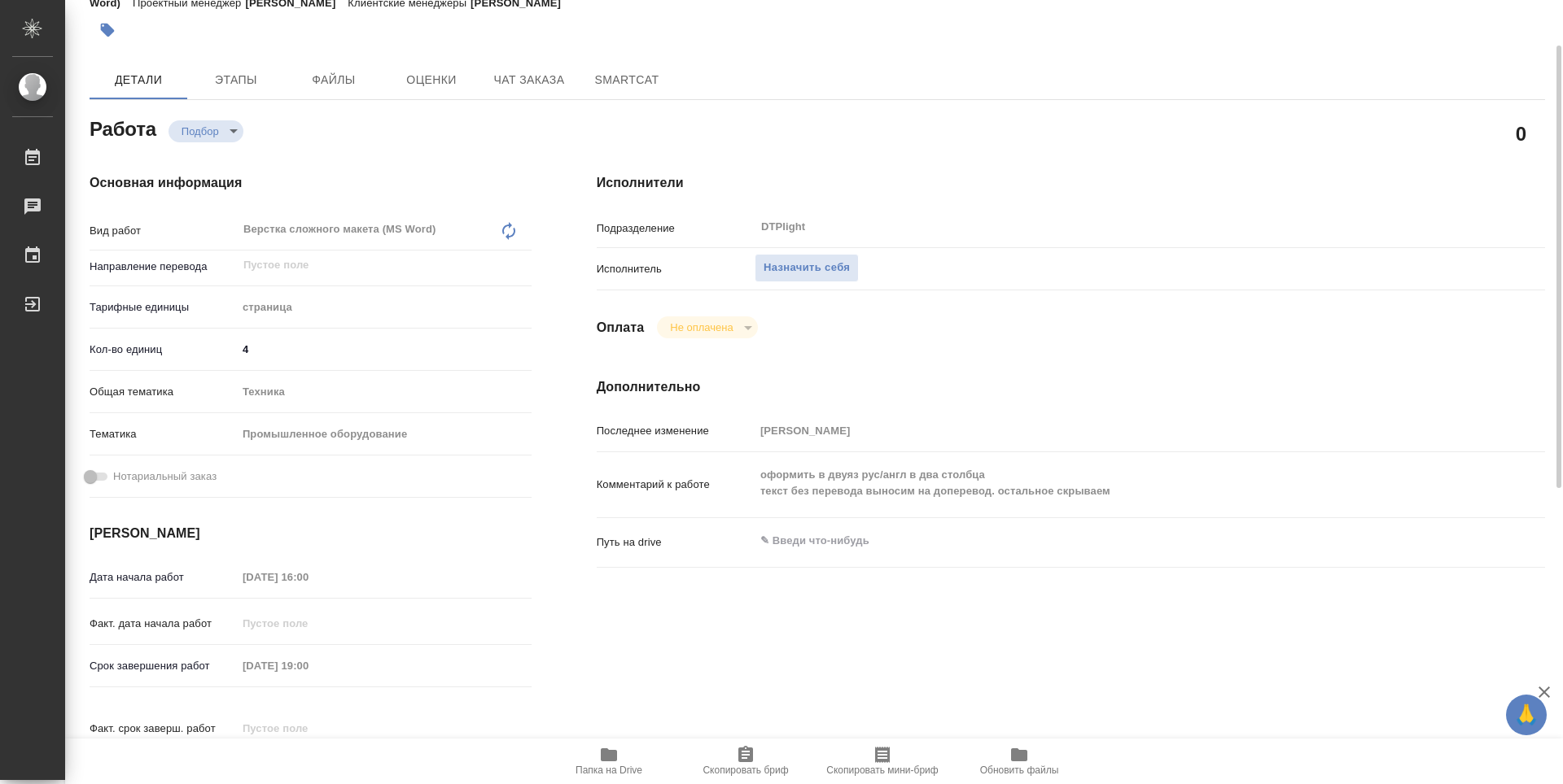
type textarea "x"
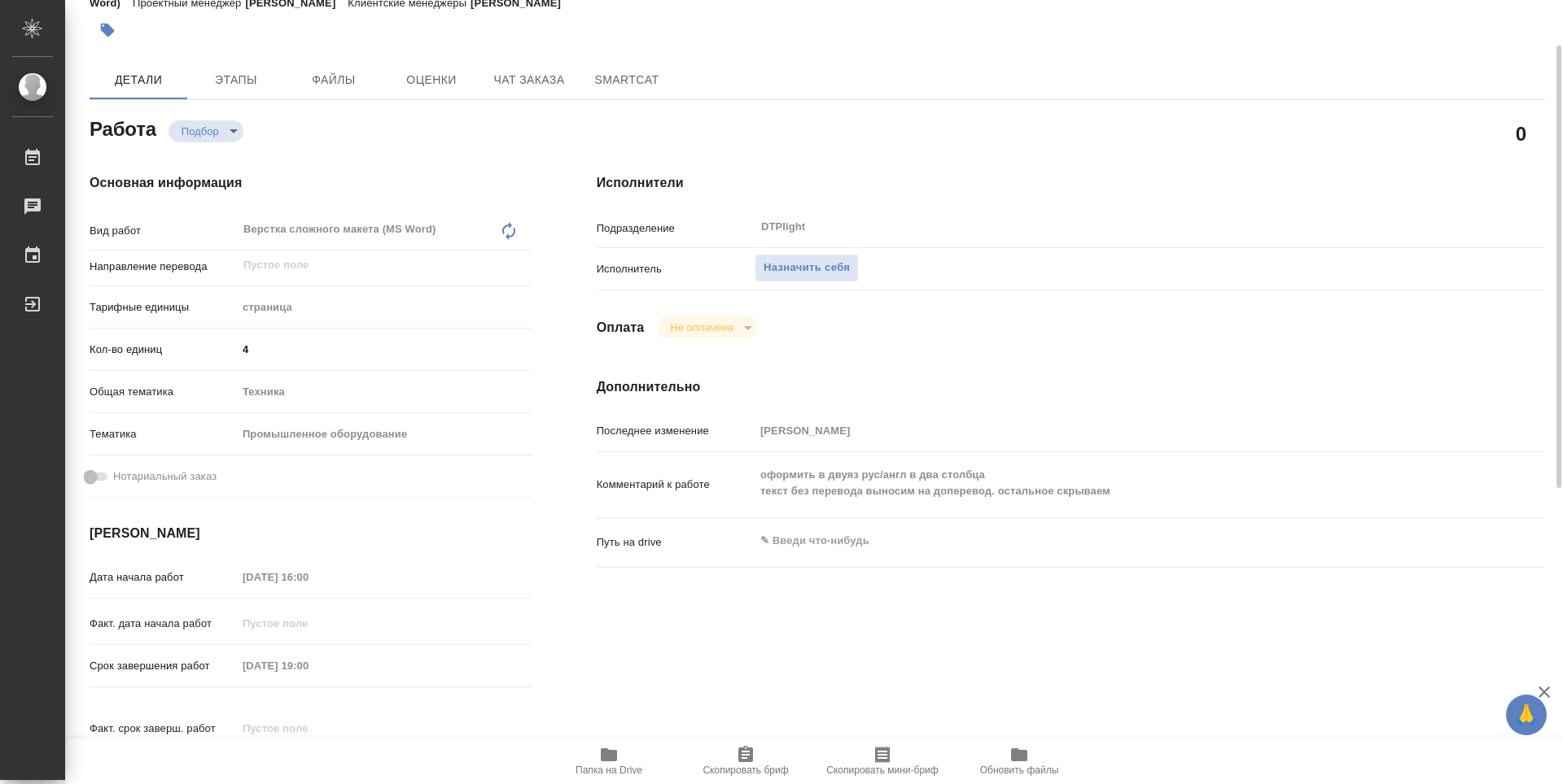
click at [607, 757] on icon "button" at bounding box center [609, 755] width 17 height 13
type textarea "x"
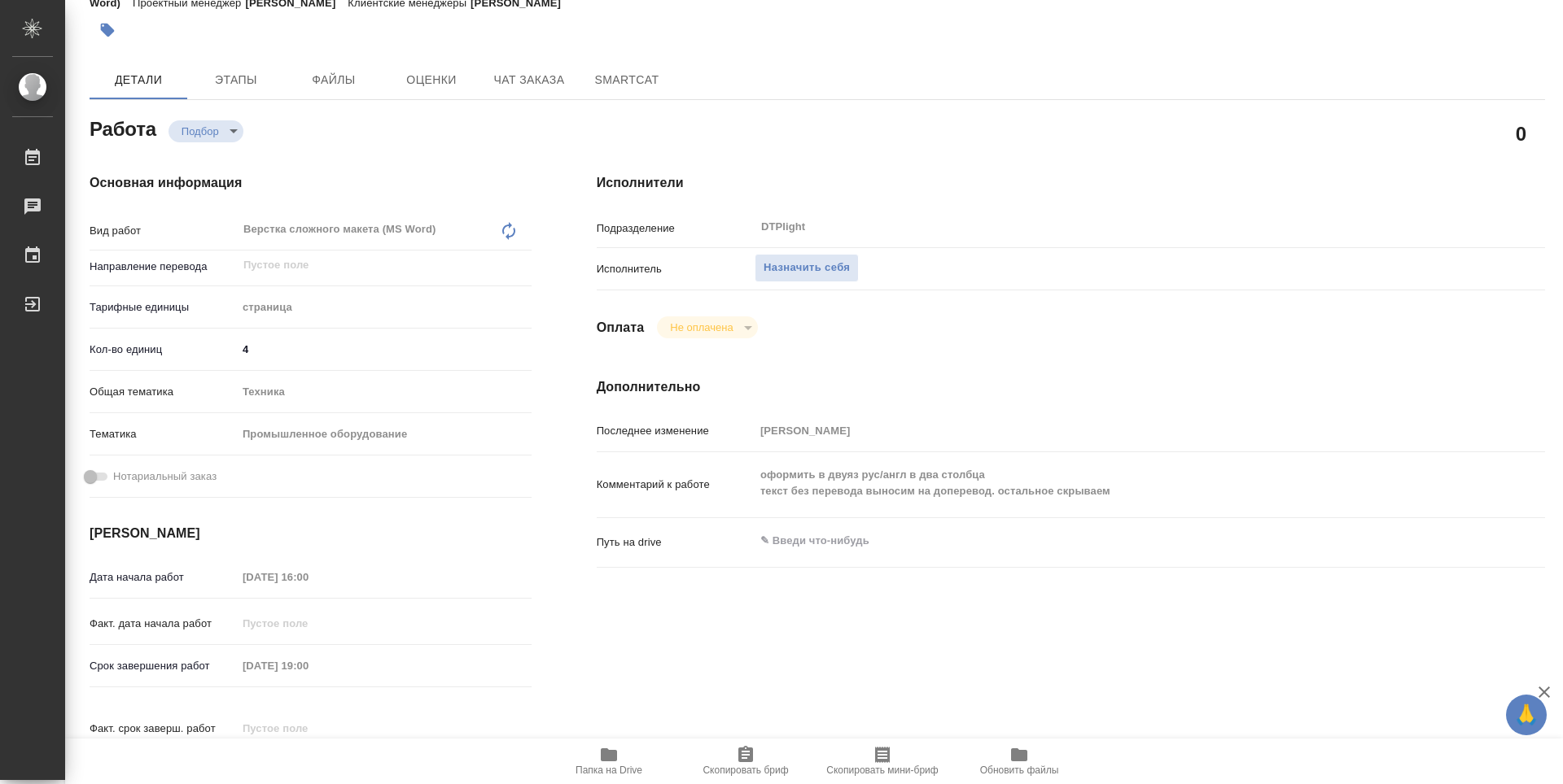
type textarea "x"
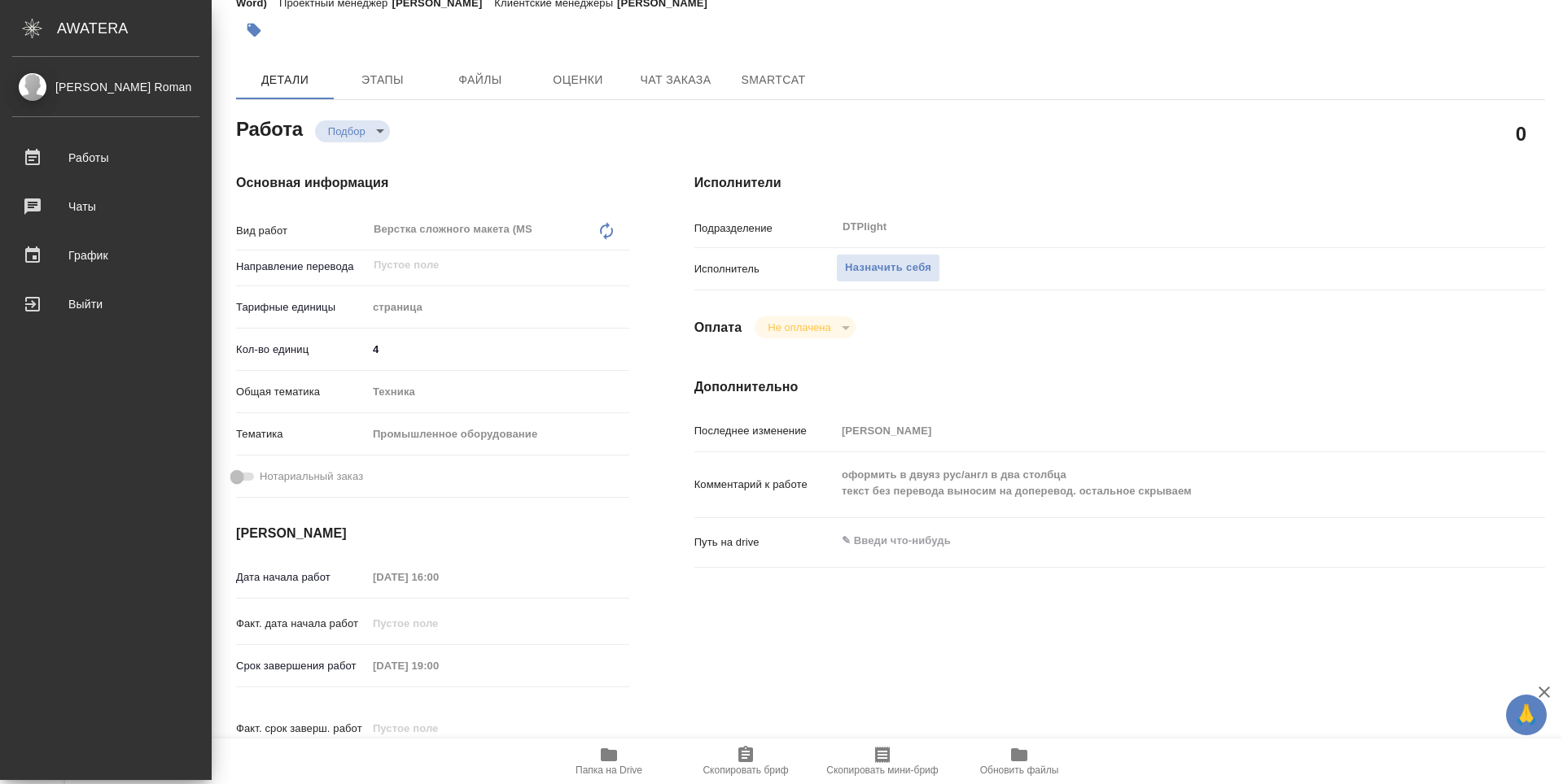
type textarea "x"
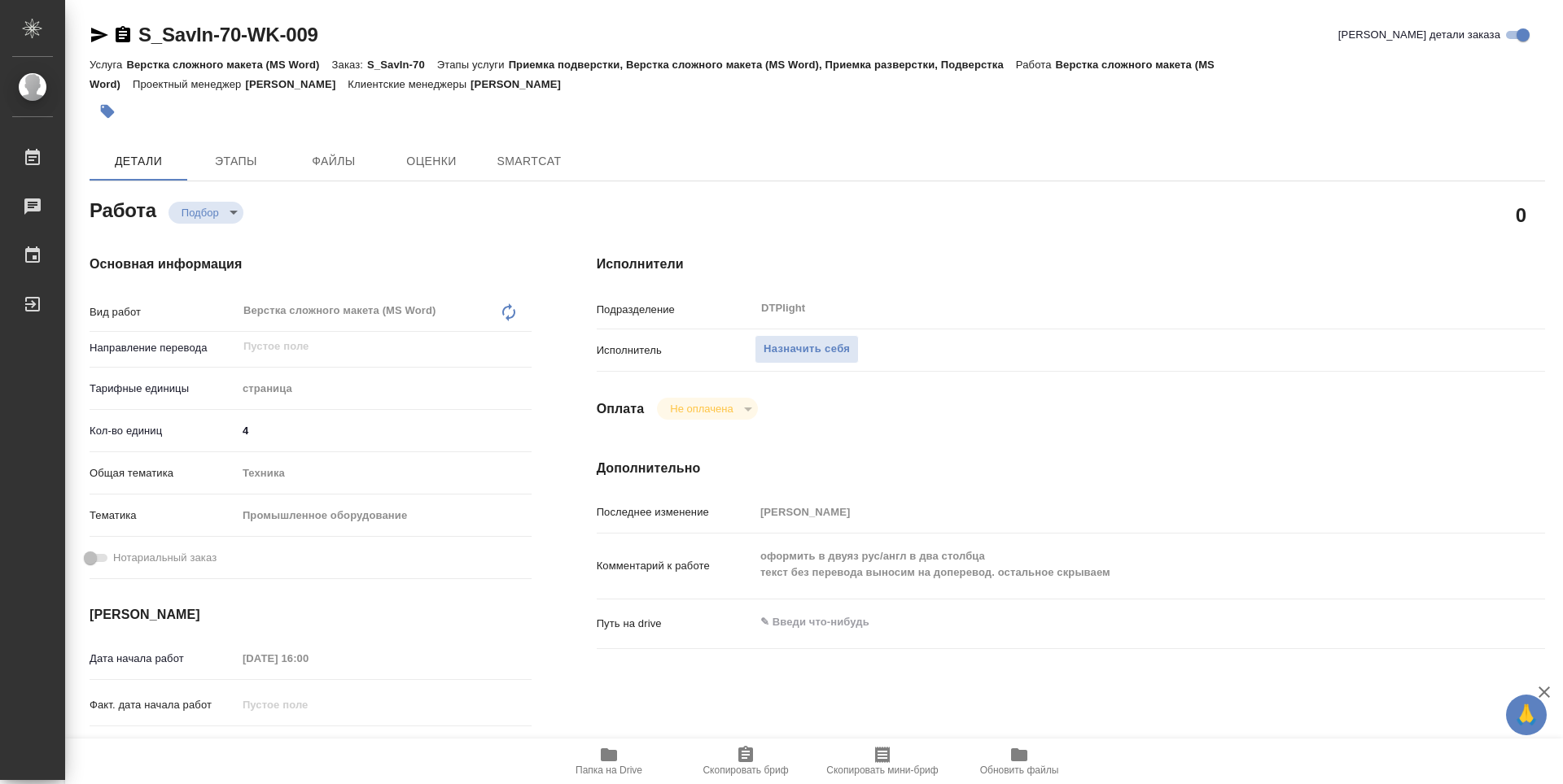
type textarea "x"
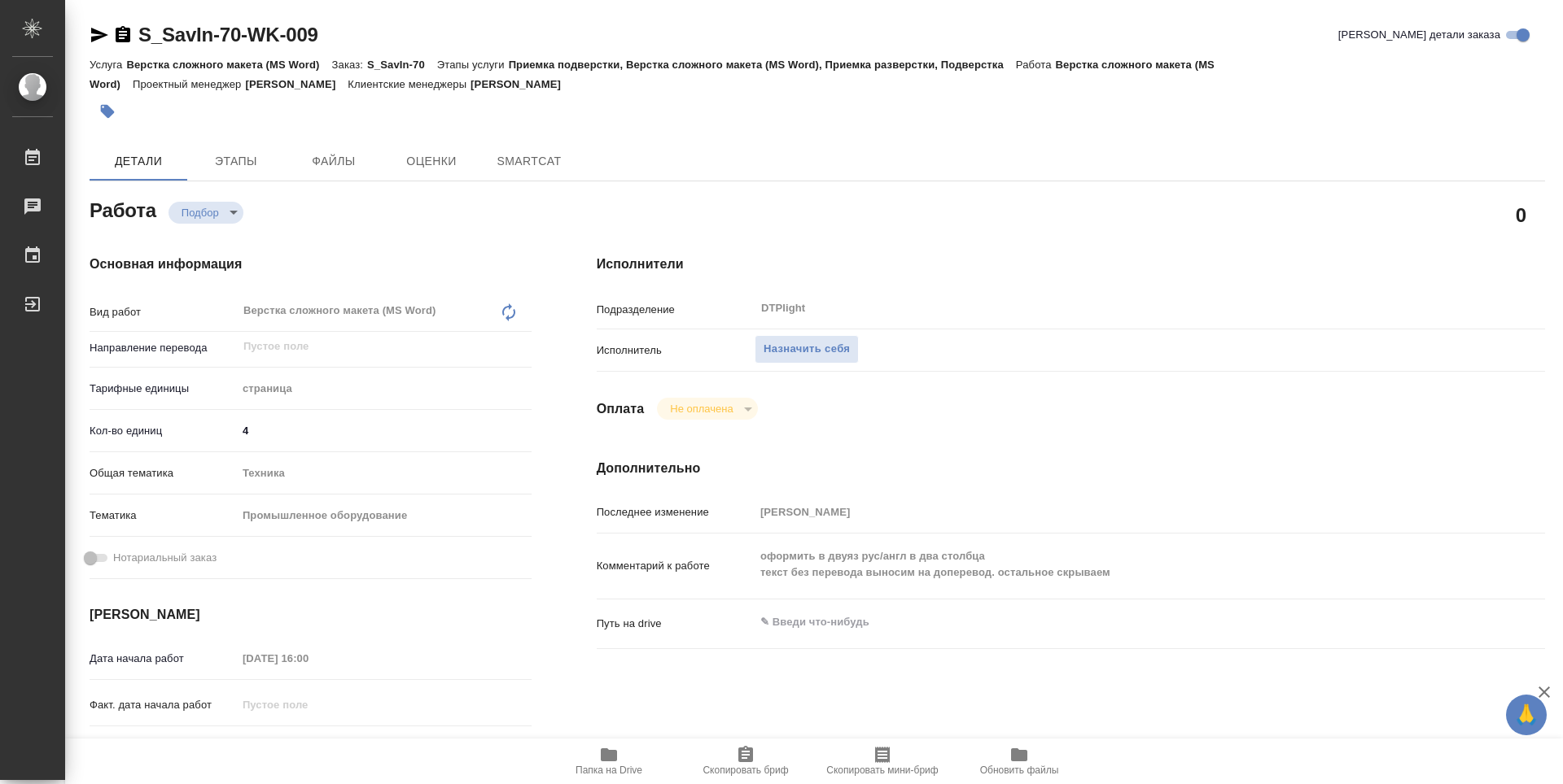
type textarea "x"
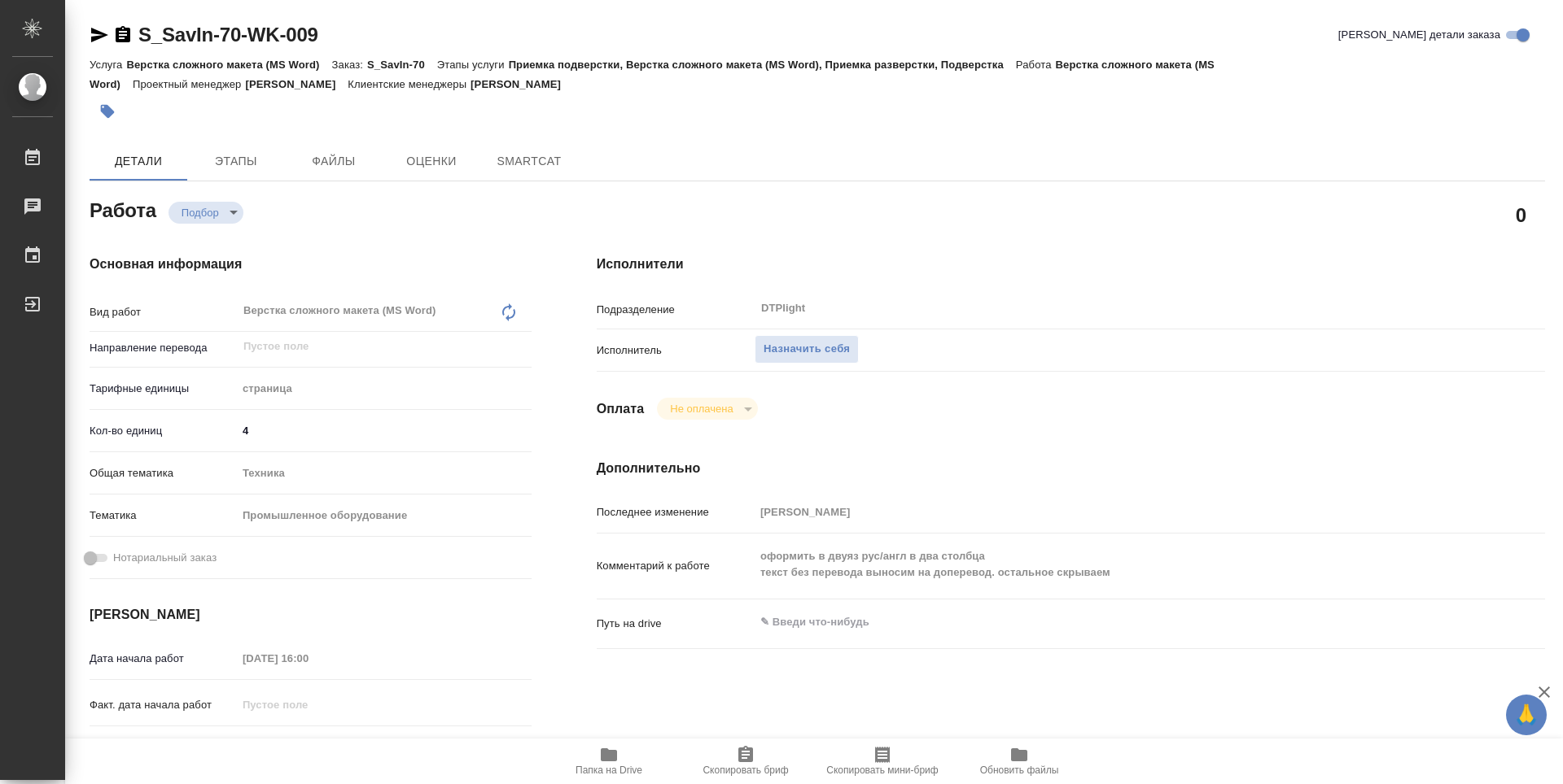
type textarea "x"
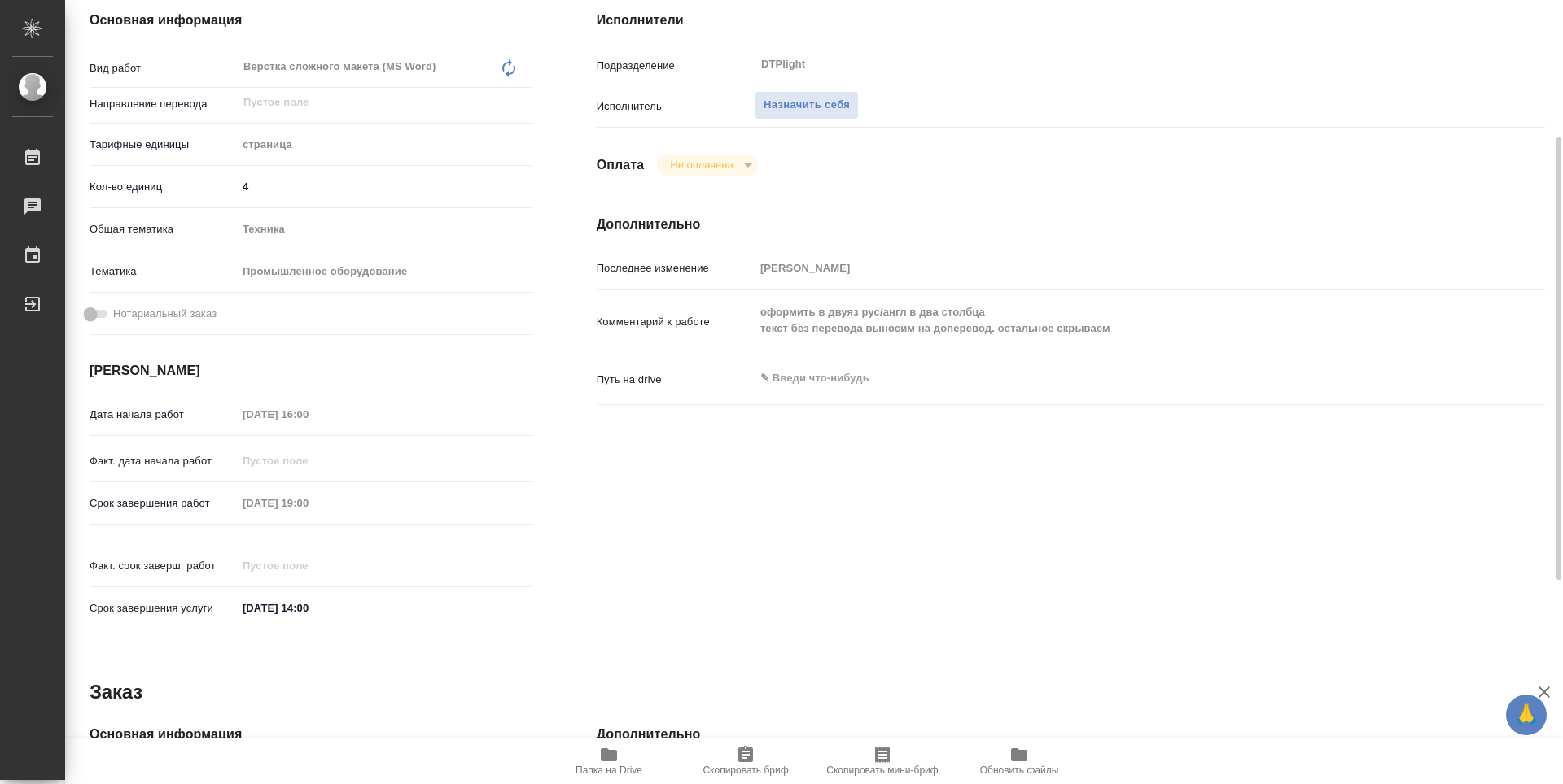
type textarea "x"
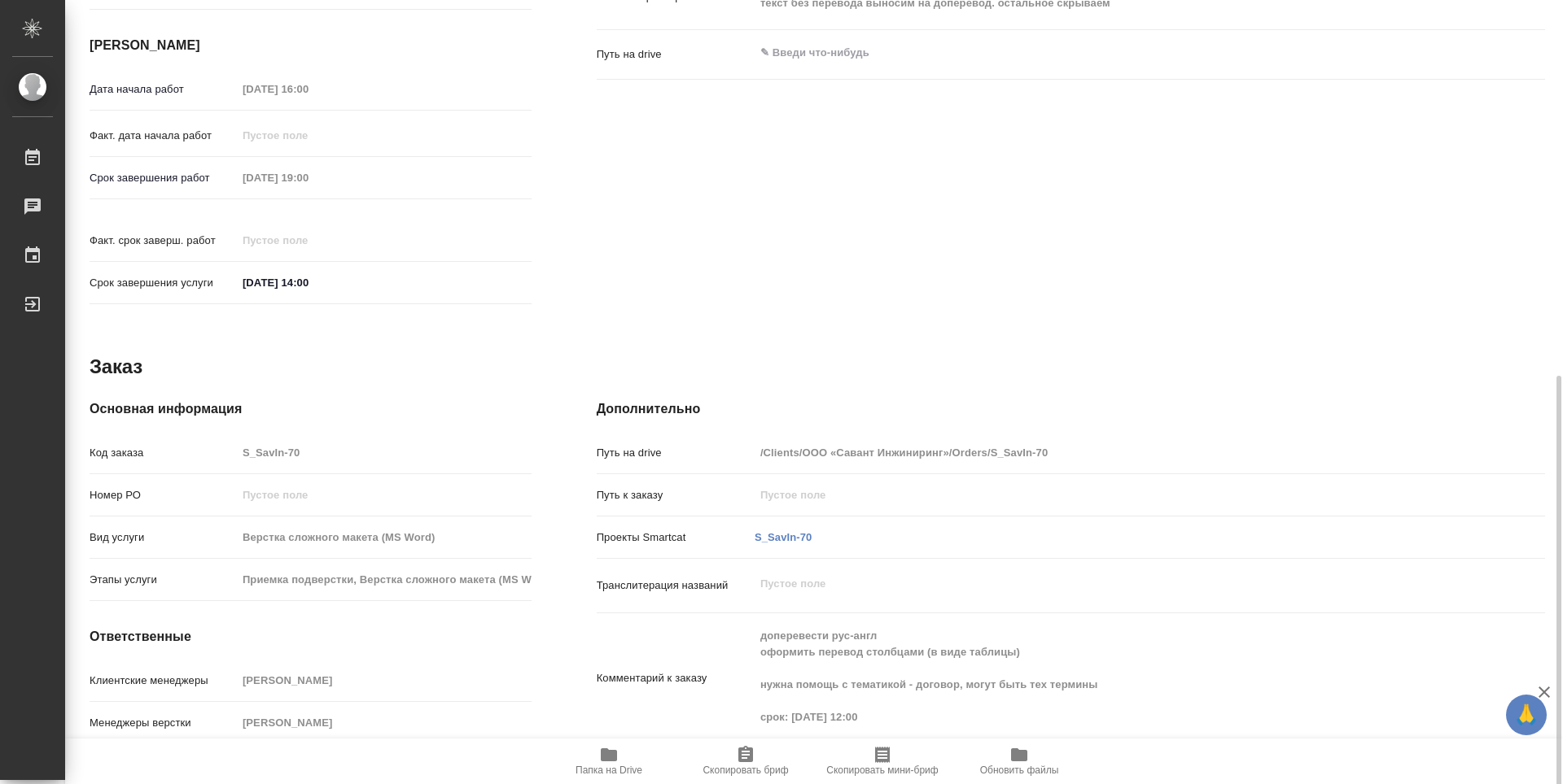
scroll to position [604, 0]
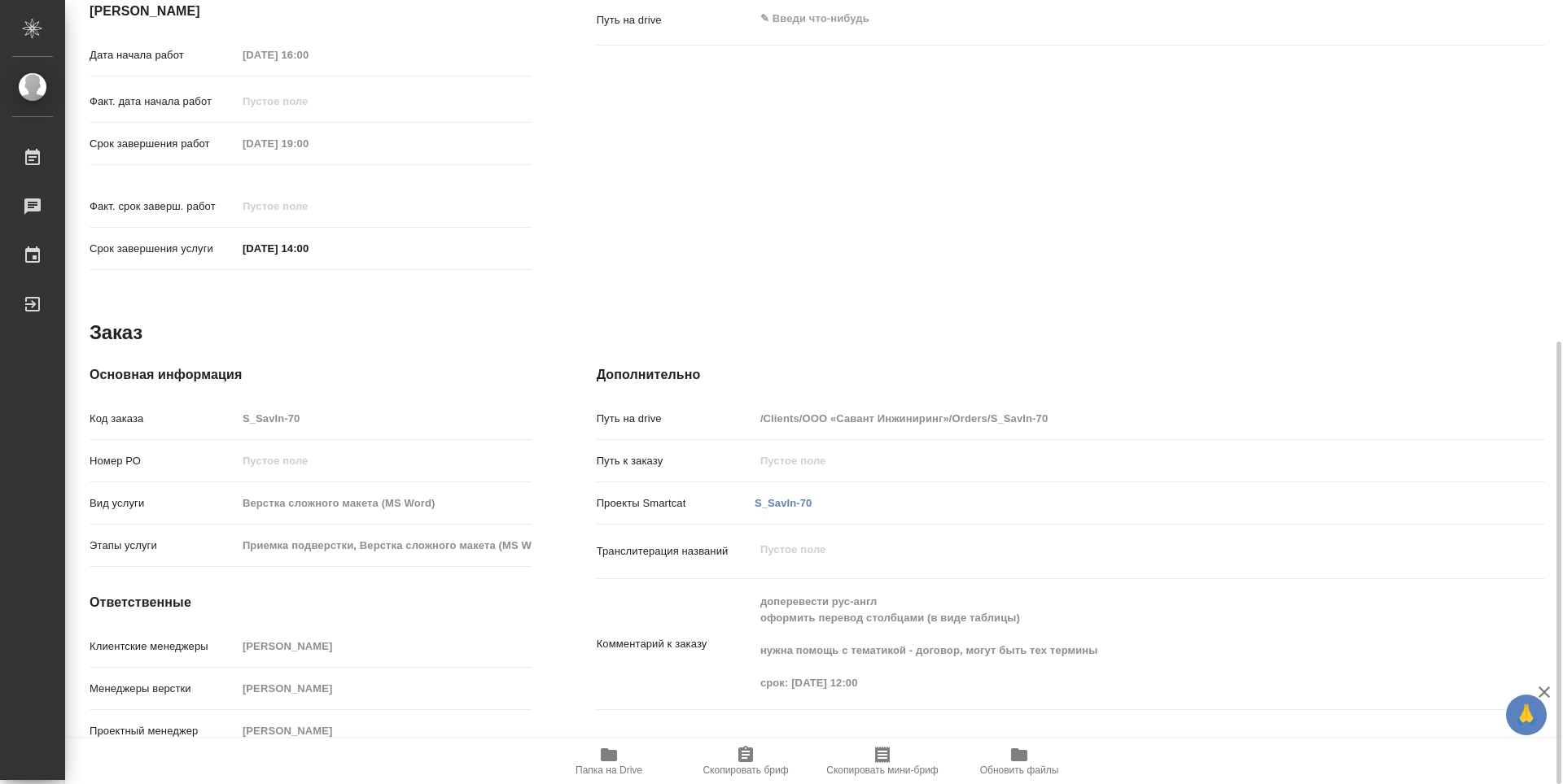
type textarea "x"
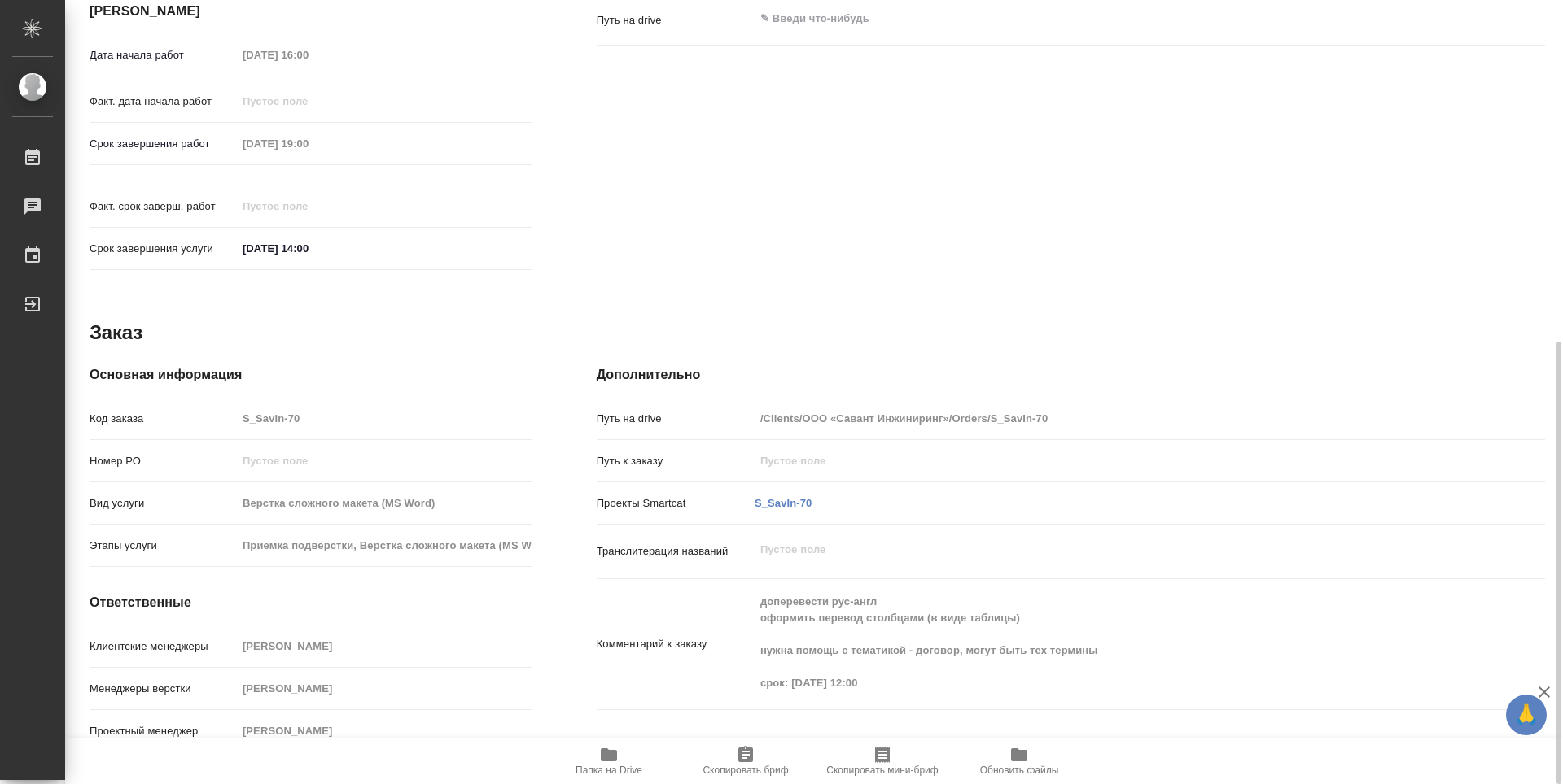
type textarea "x"
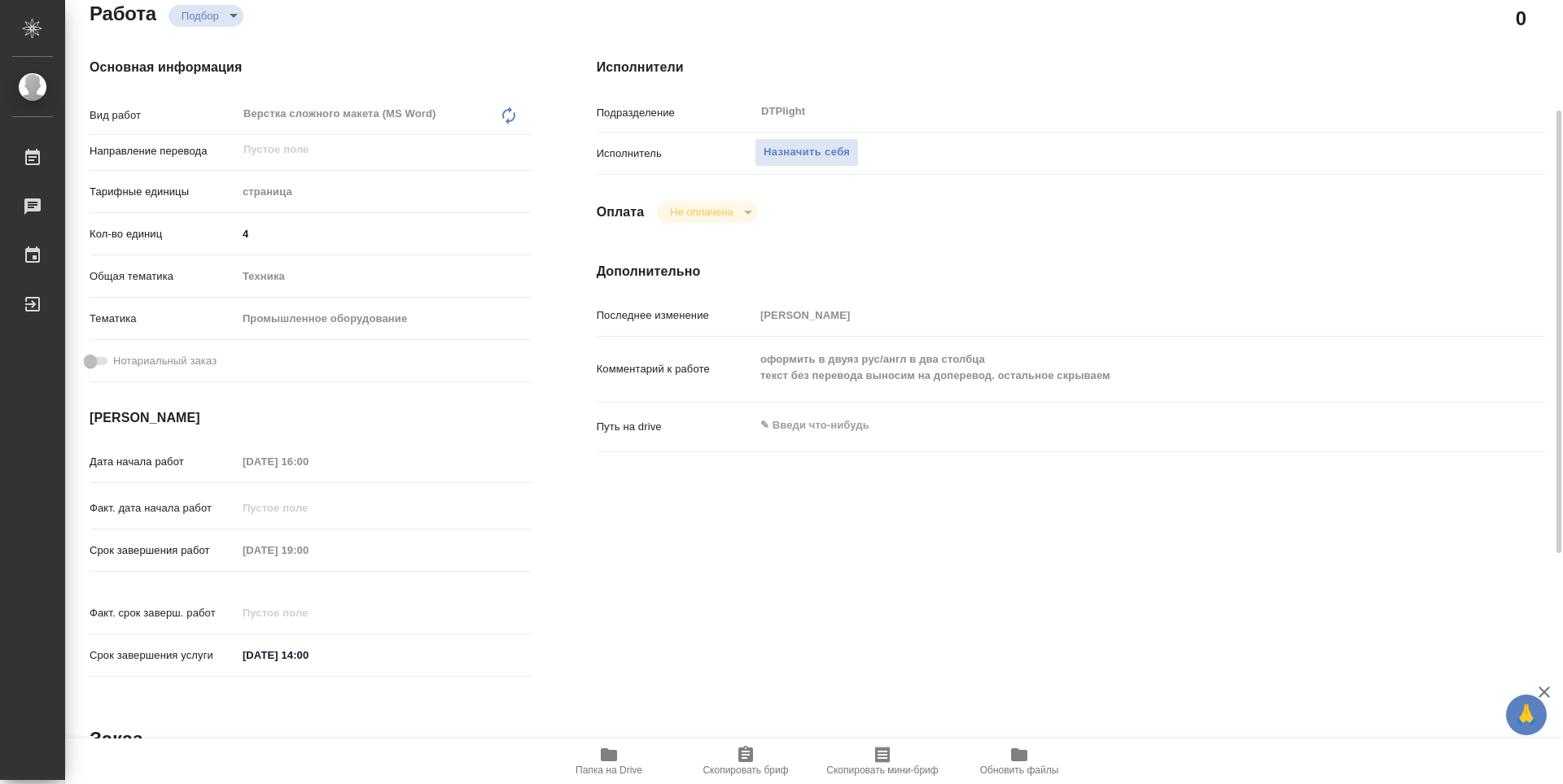
scroll to position [0, 0]
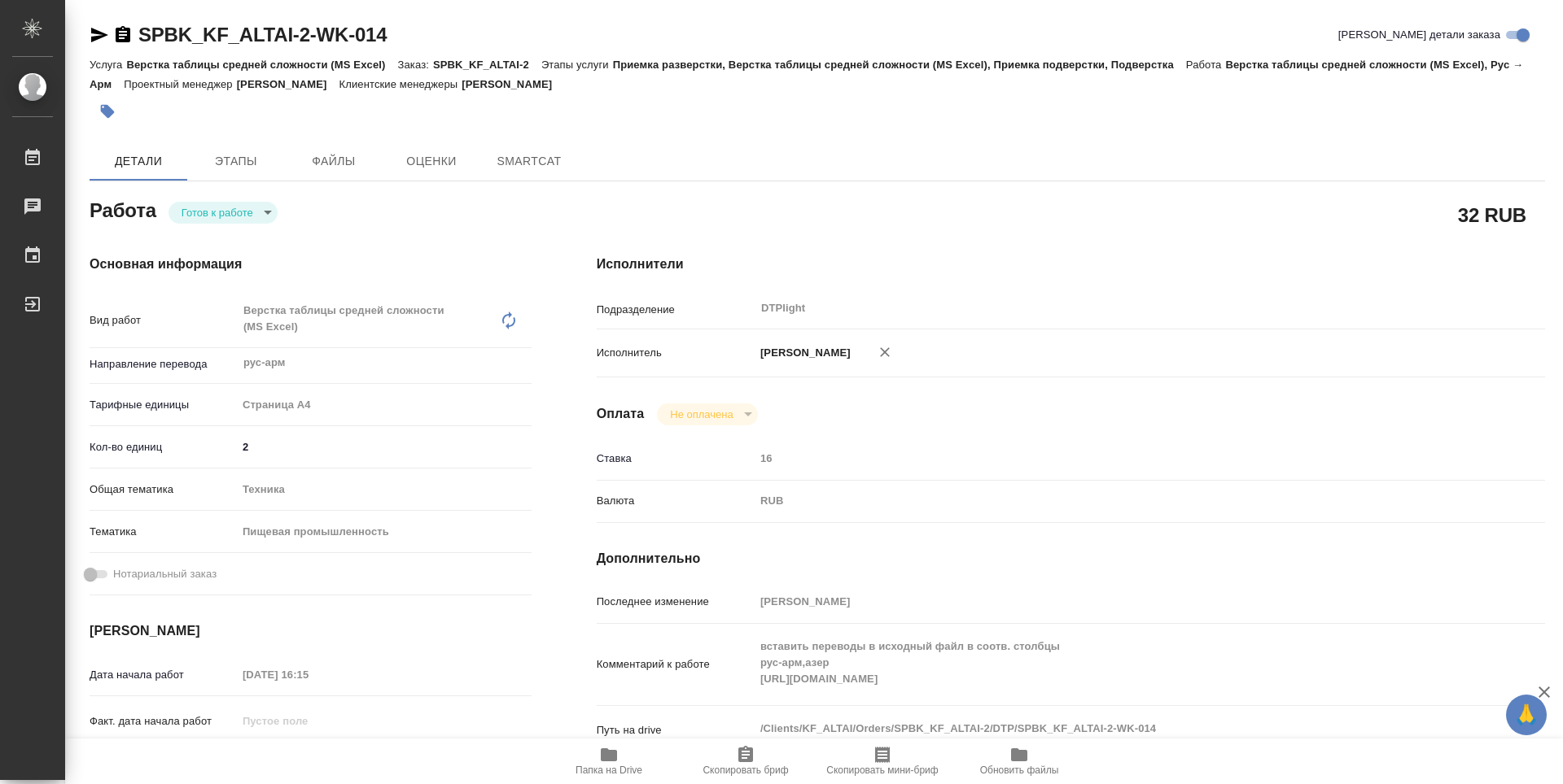
type textarea "x"
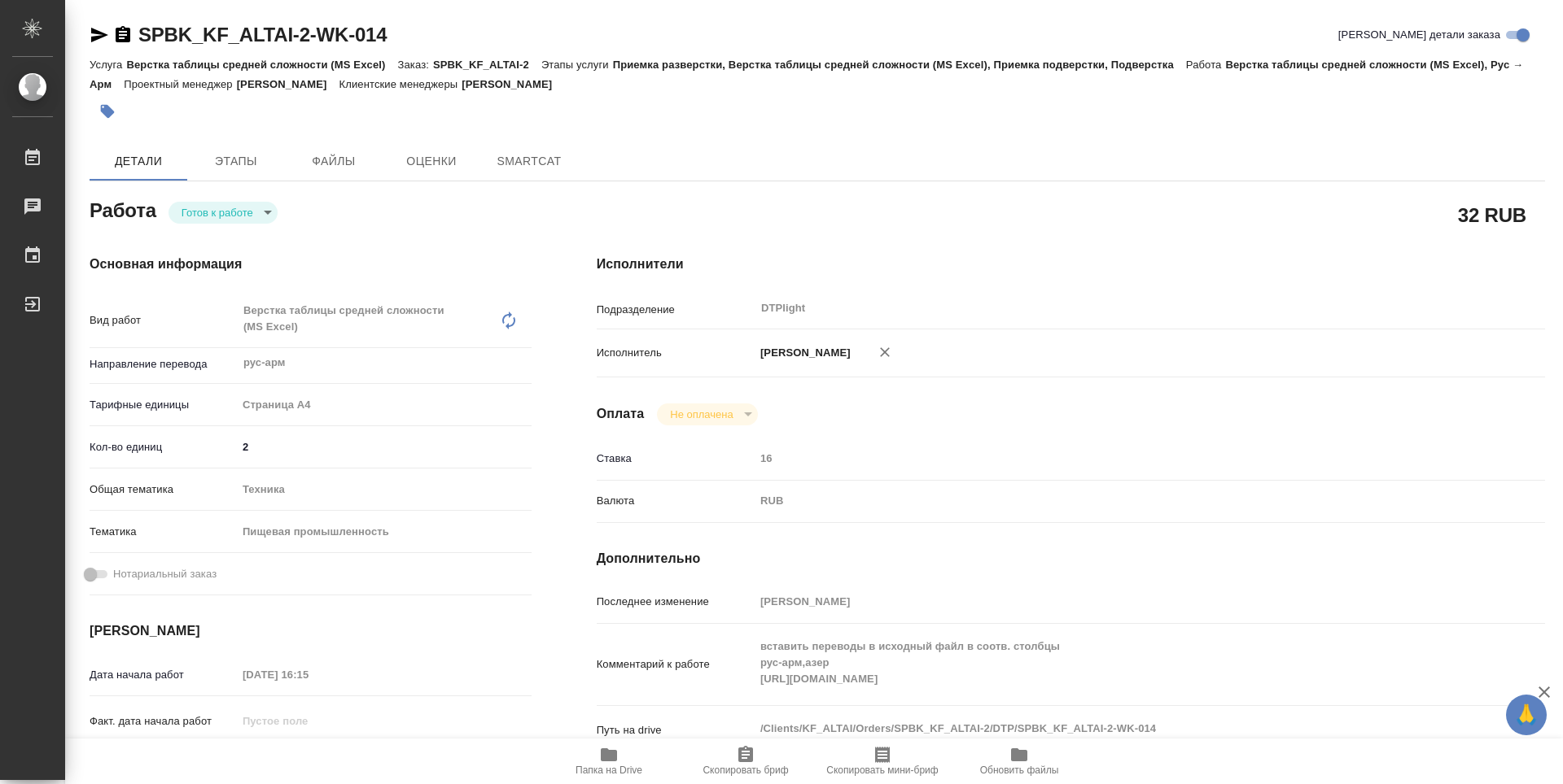
type textarea "x"
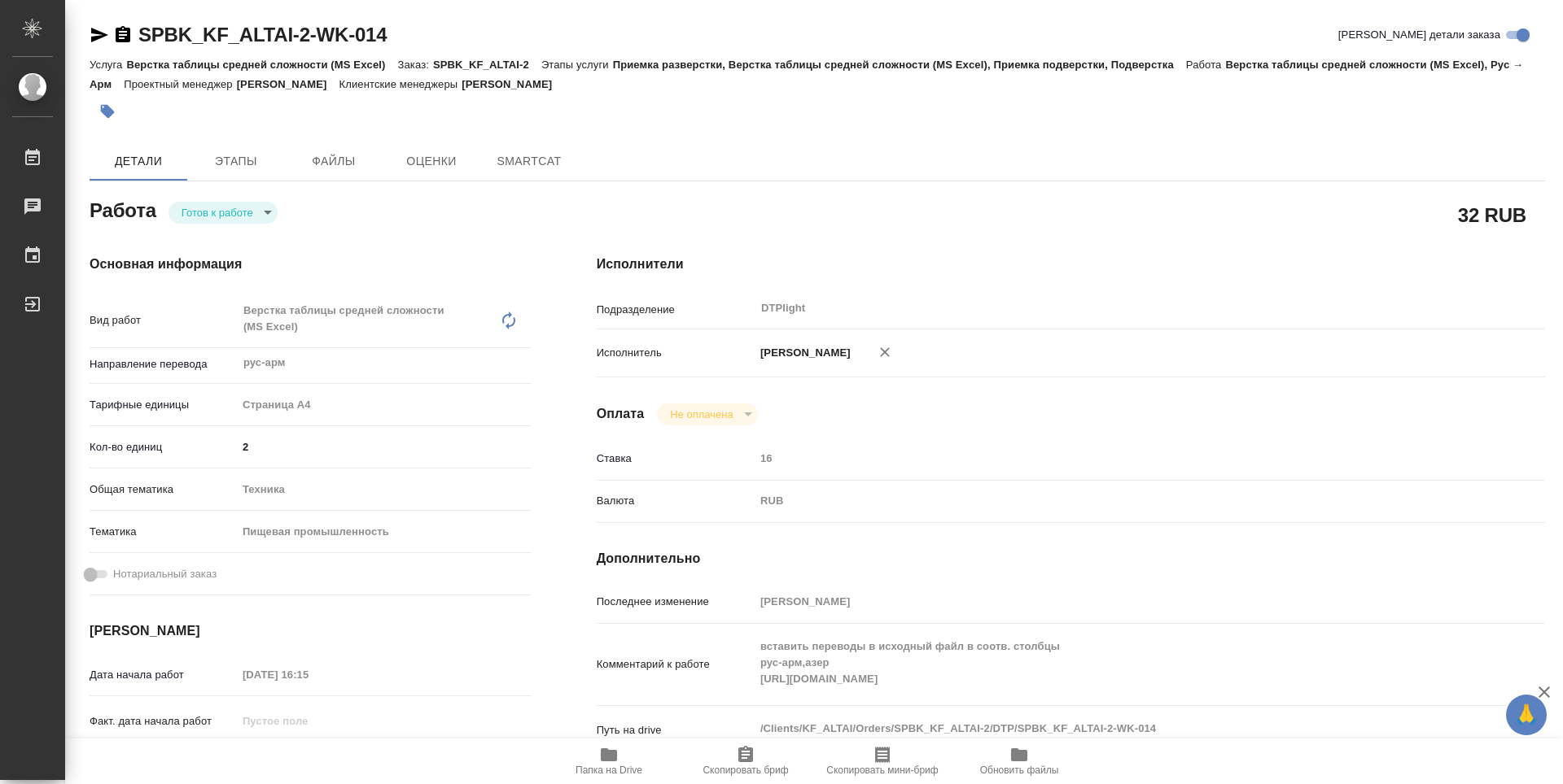
type textarea "x"
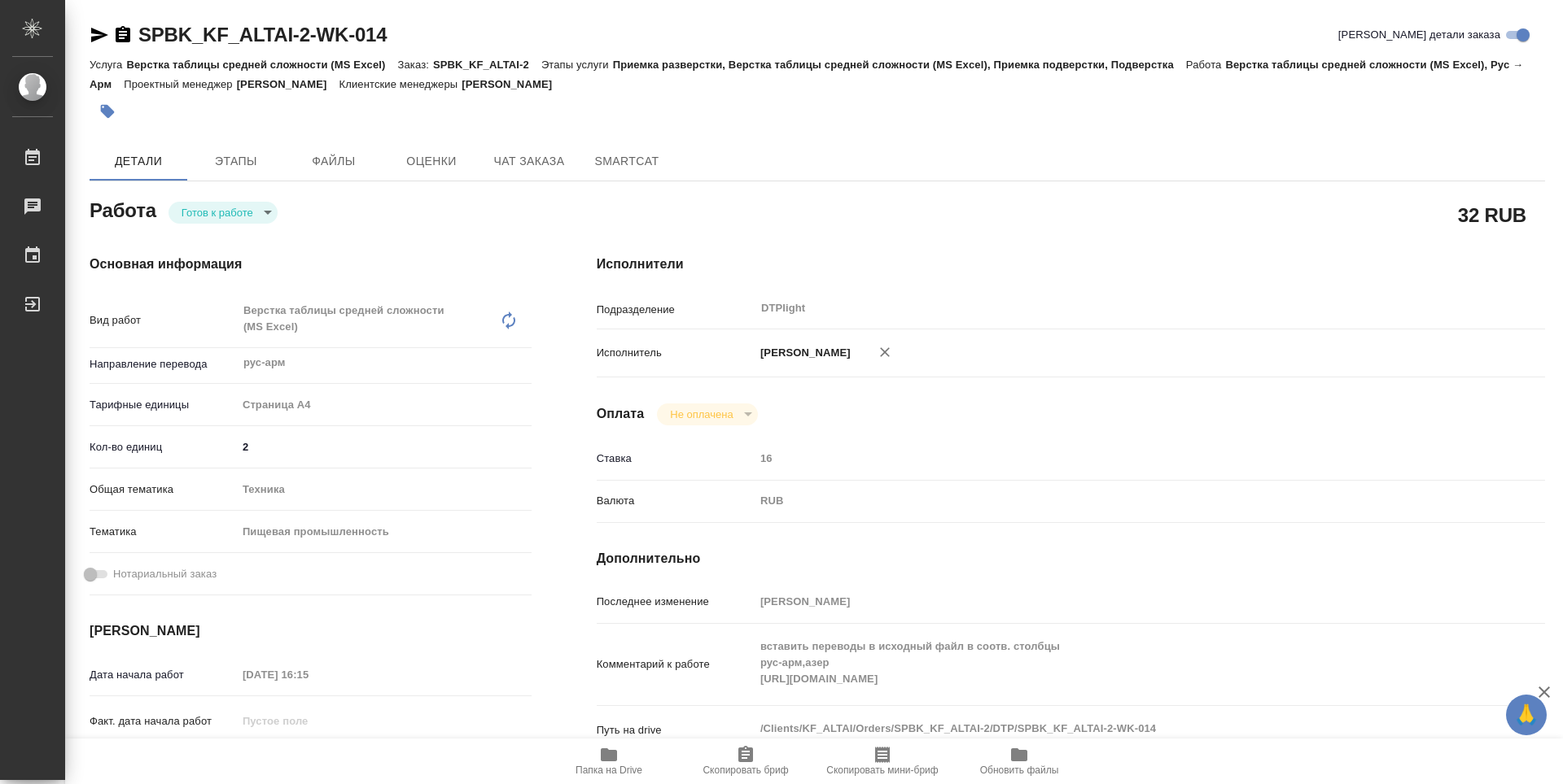
type textarea "x"
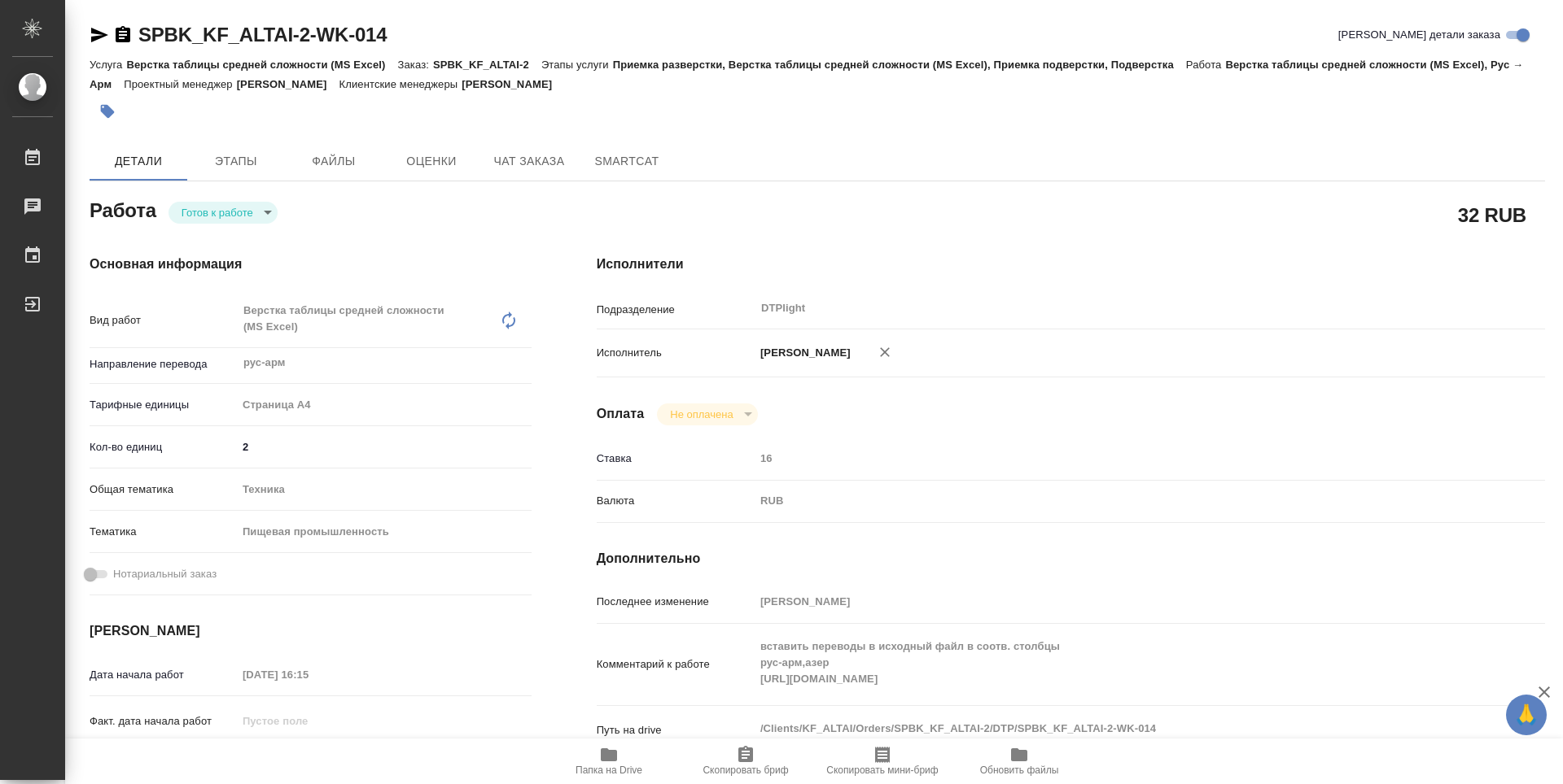
click at [264, 213] on body "🙏 .cls-1 fill:#fff; AWATERA Guselnikov Roman Работы Чаты График Выйти SPBK_KF_A…" at bounding box center [782, 392] width 1563 height 784
type textarea "x"
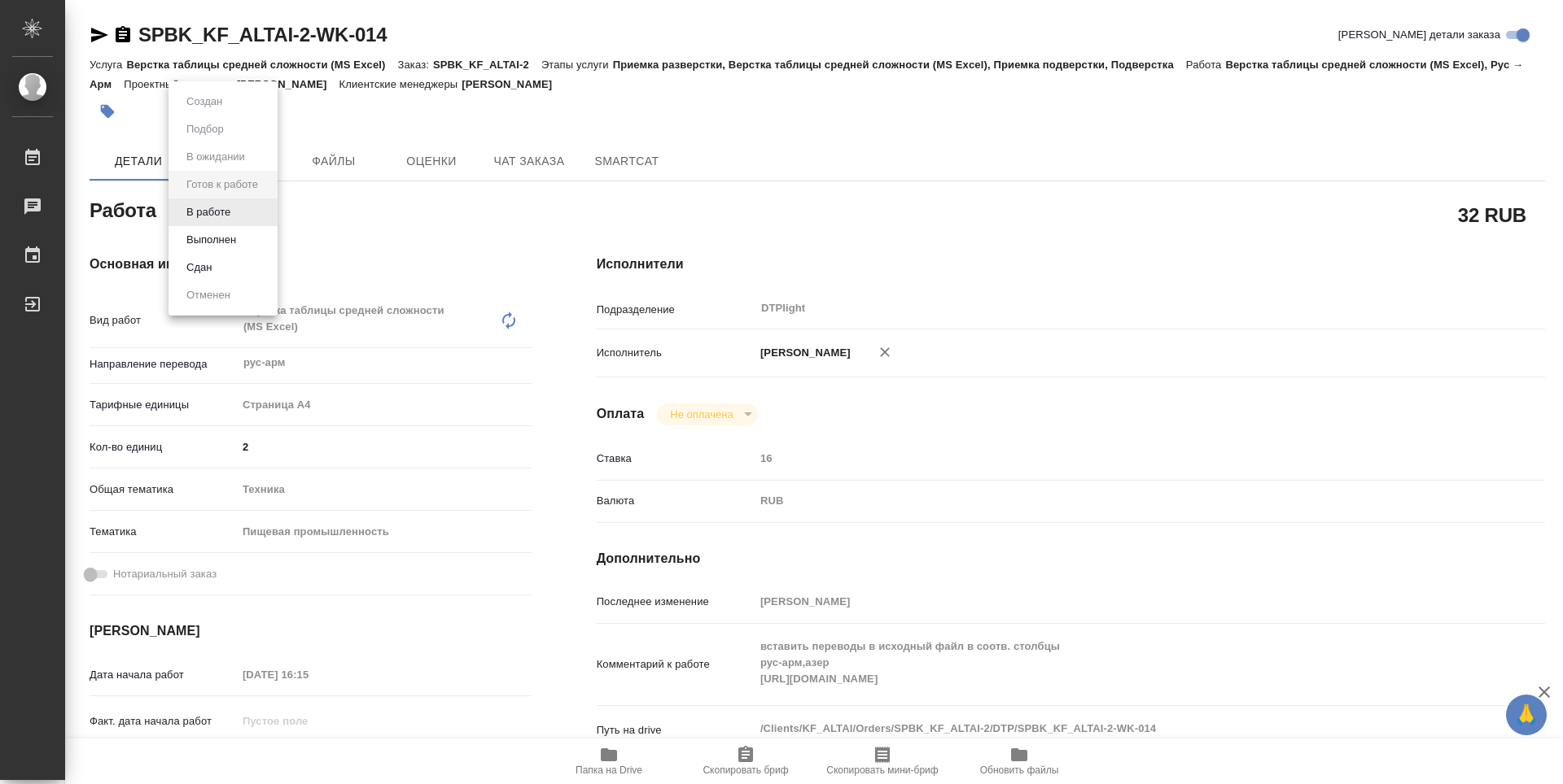
type textarea "x"
click at [241, 212] on li "В работе" at bounding box center [223, 212] width 109 height 28
type textarea "x"
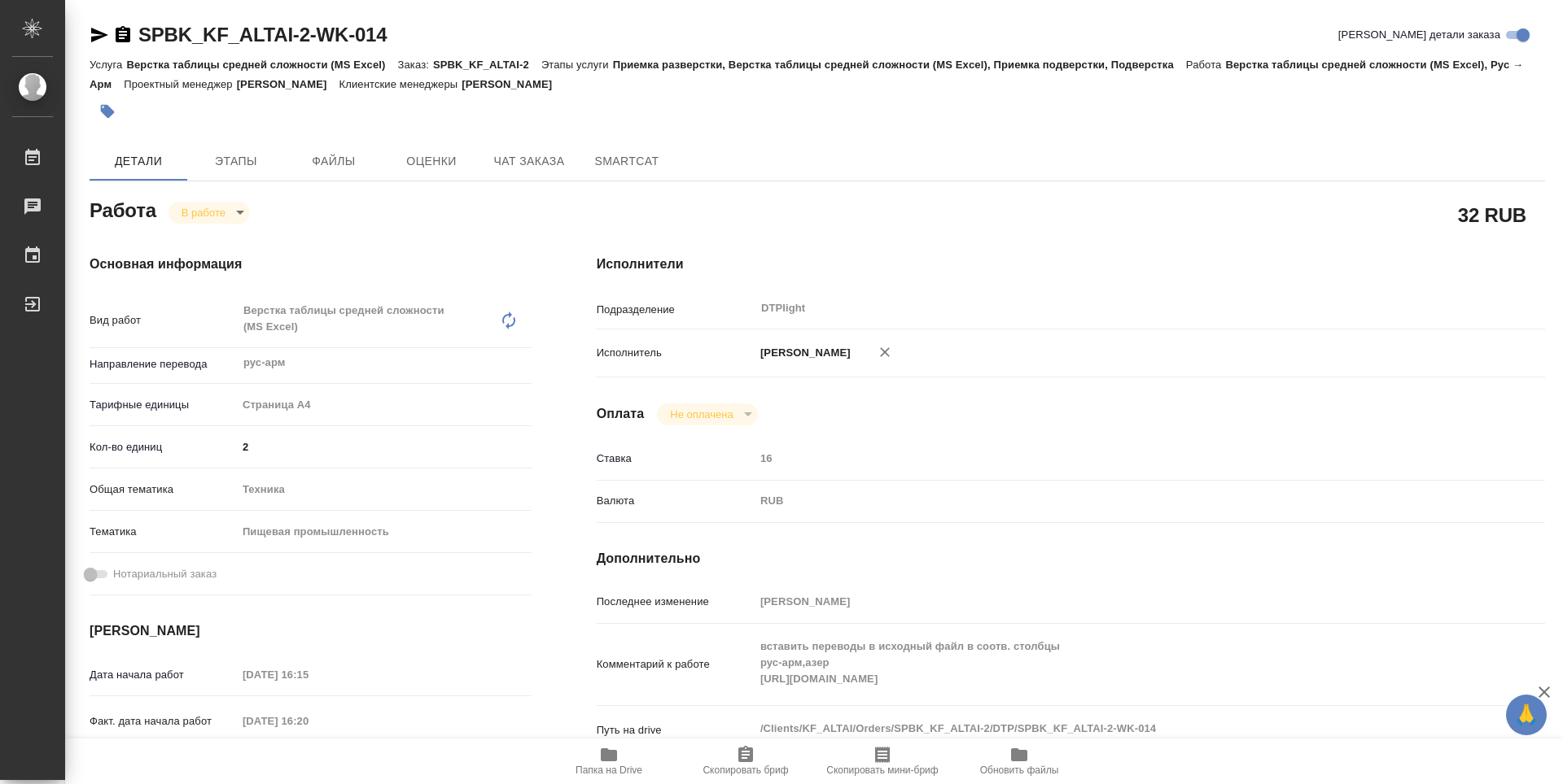
type textarea "x"
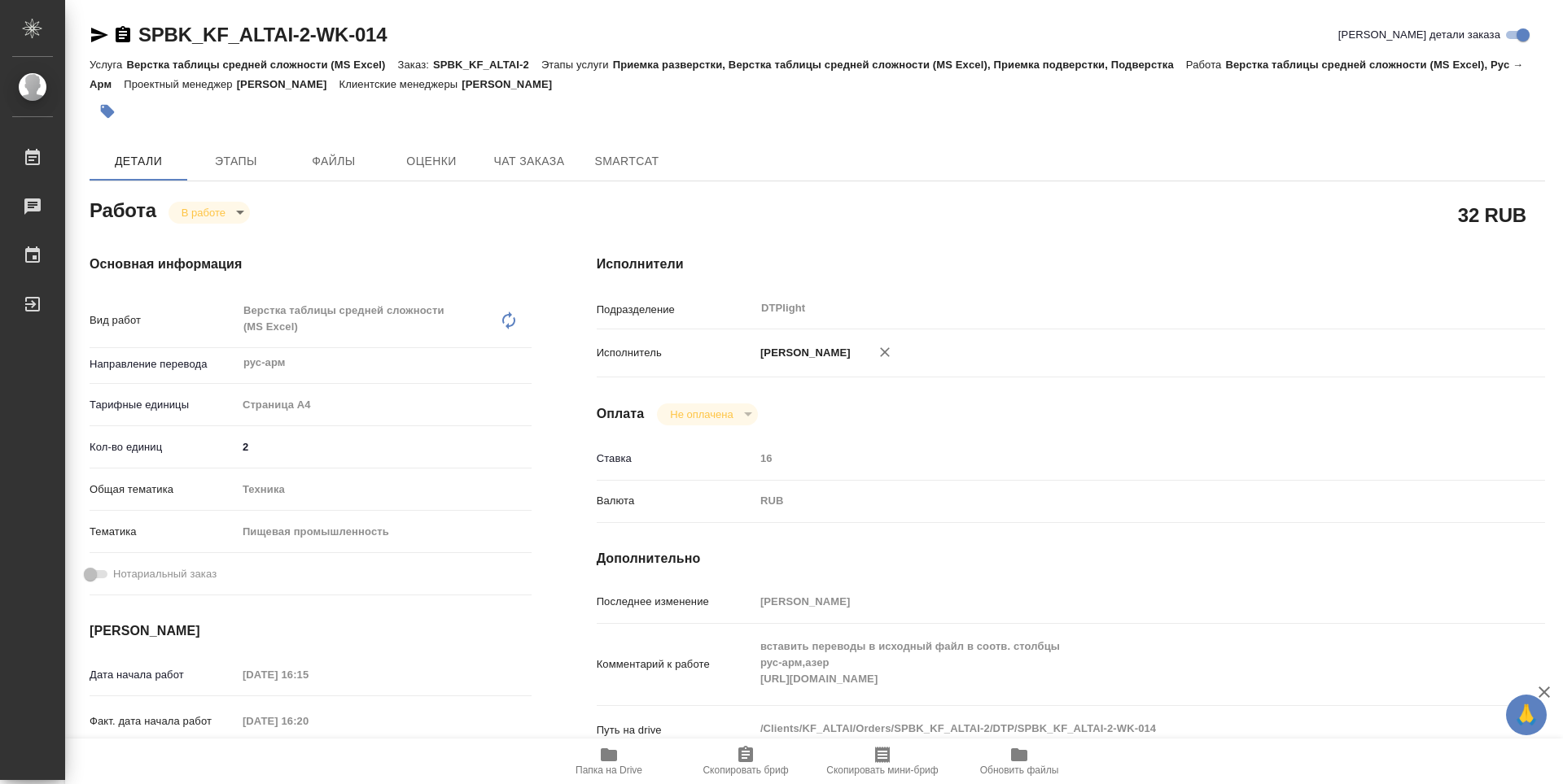
type textarea "x"
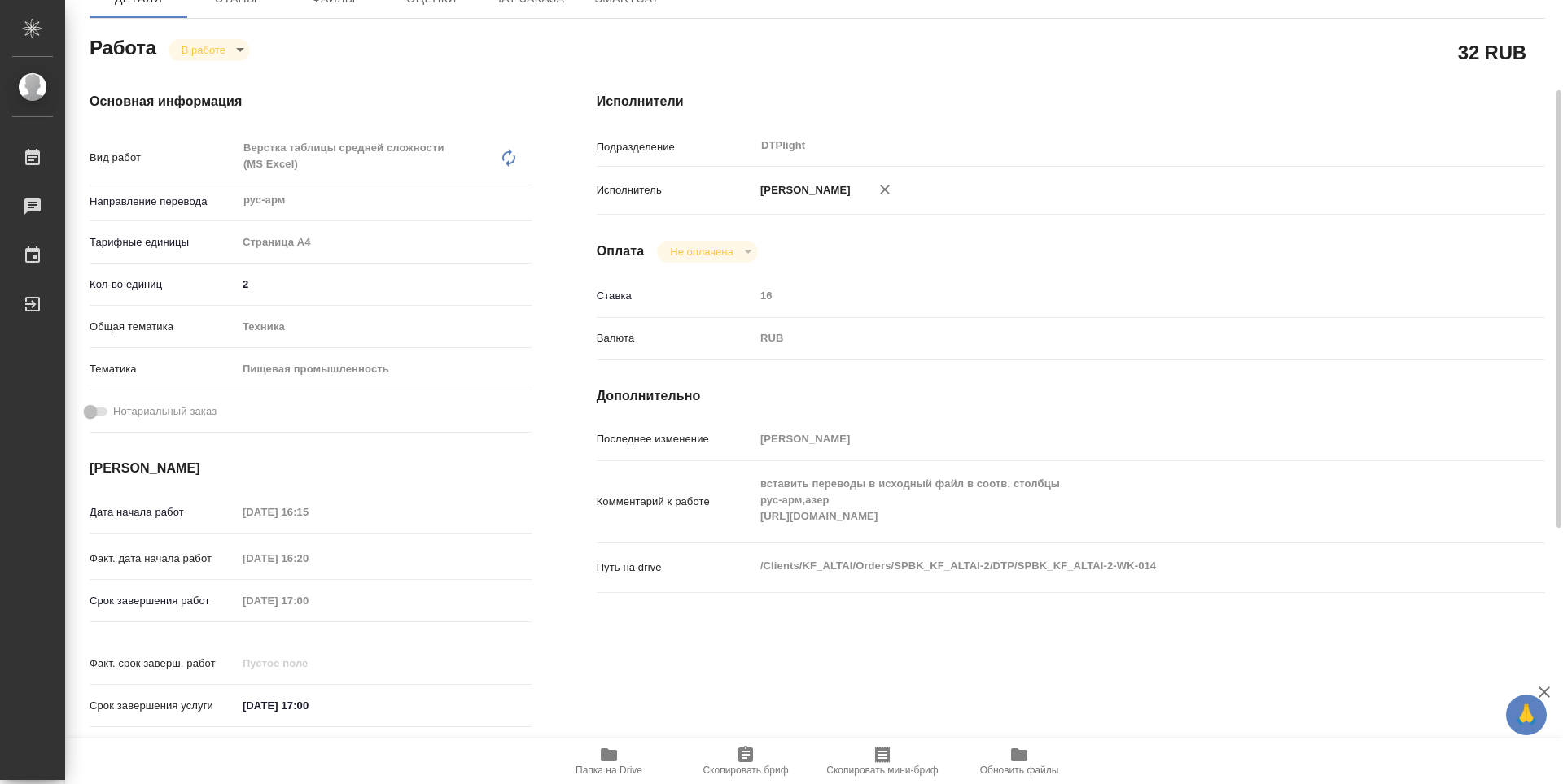
type textarea "x"
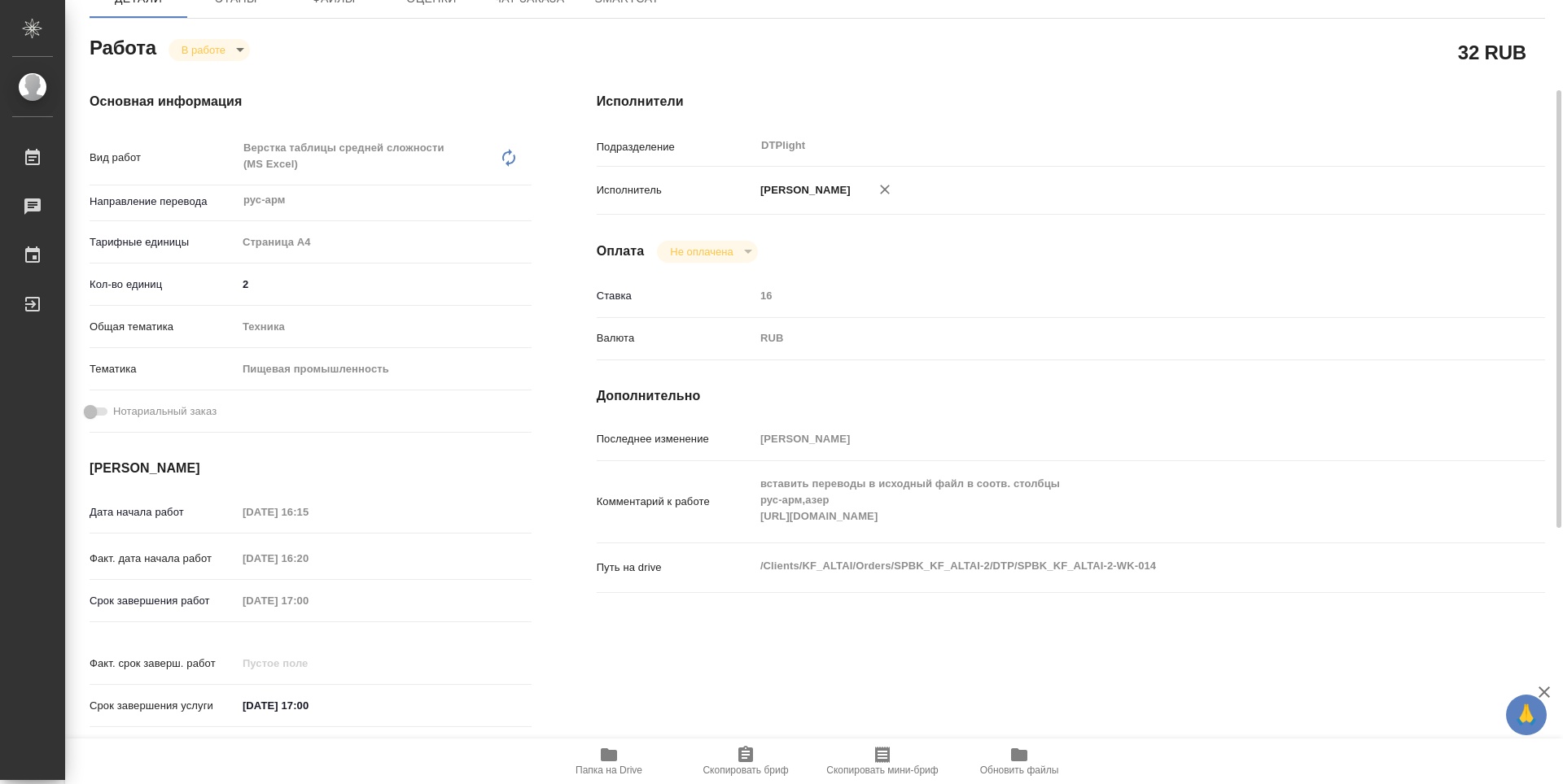
click at [752, 516] on div "Комментарий к работе вставить переводы в исходный файл в соотв. столбцы рус-арм…" at bounding box center [1071, 502] width 949 height 68
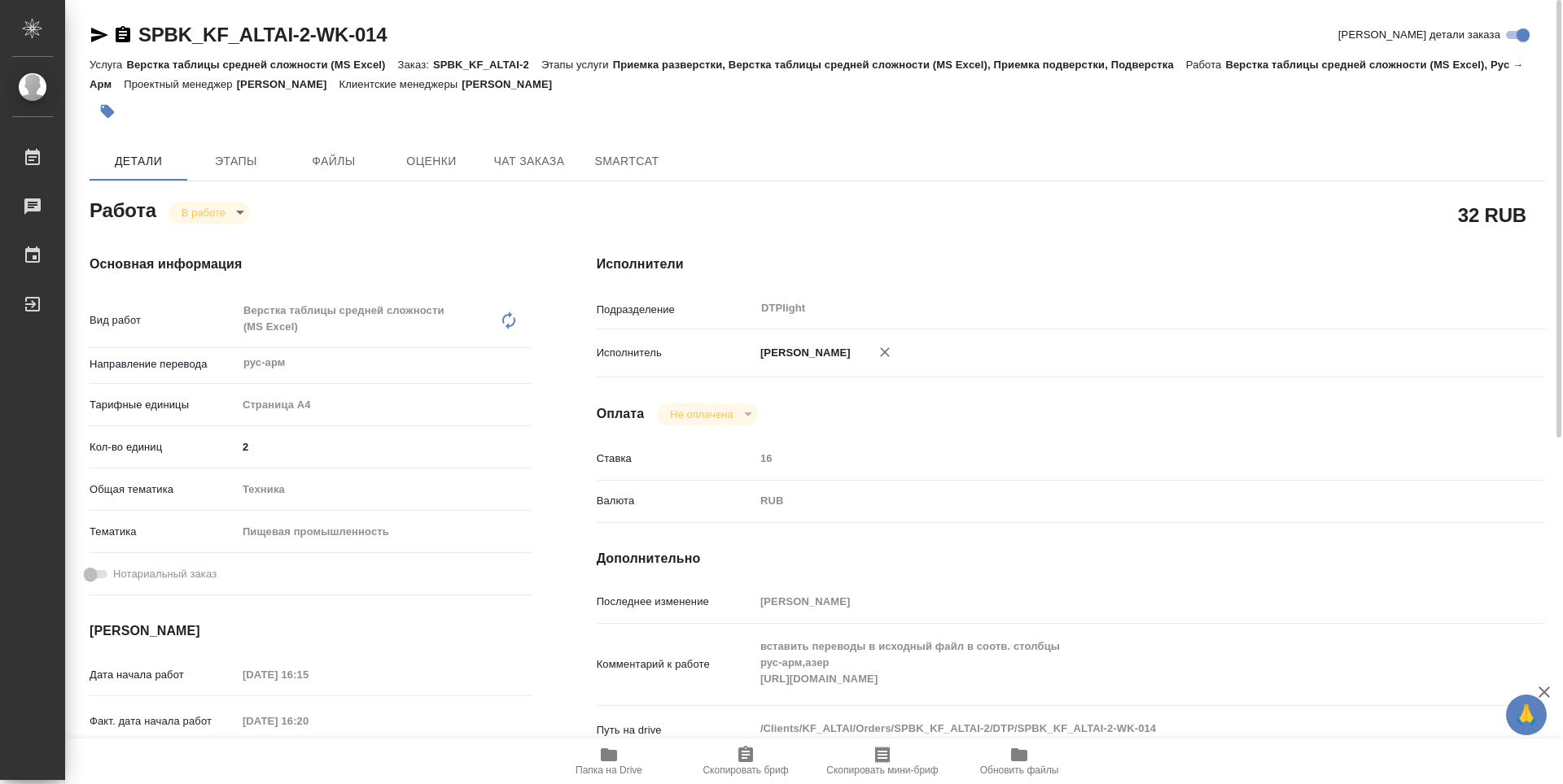
click at [127, 32] on icon "button" at bounding box center [123, 34] width 15 height 17
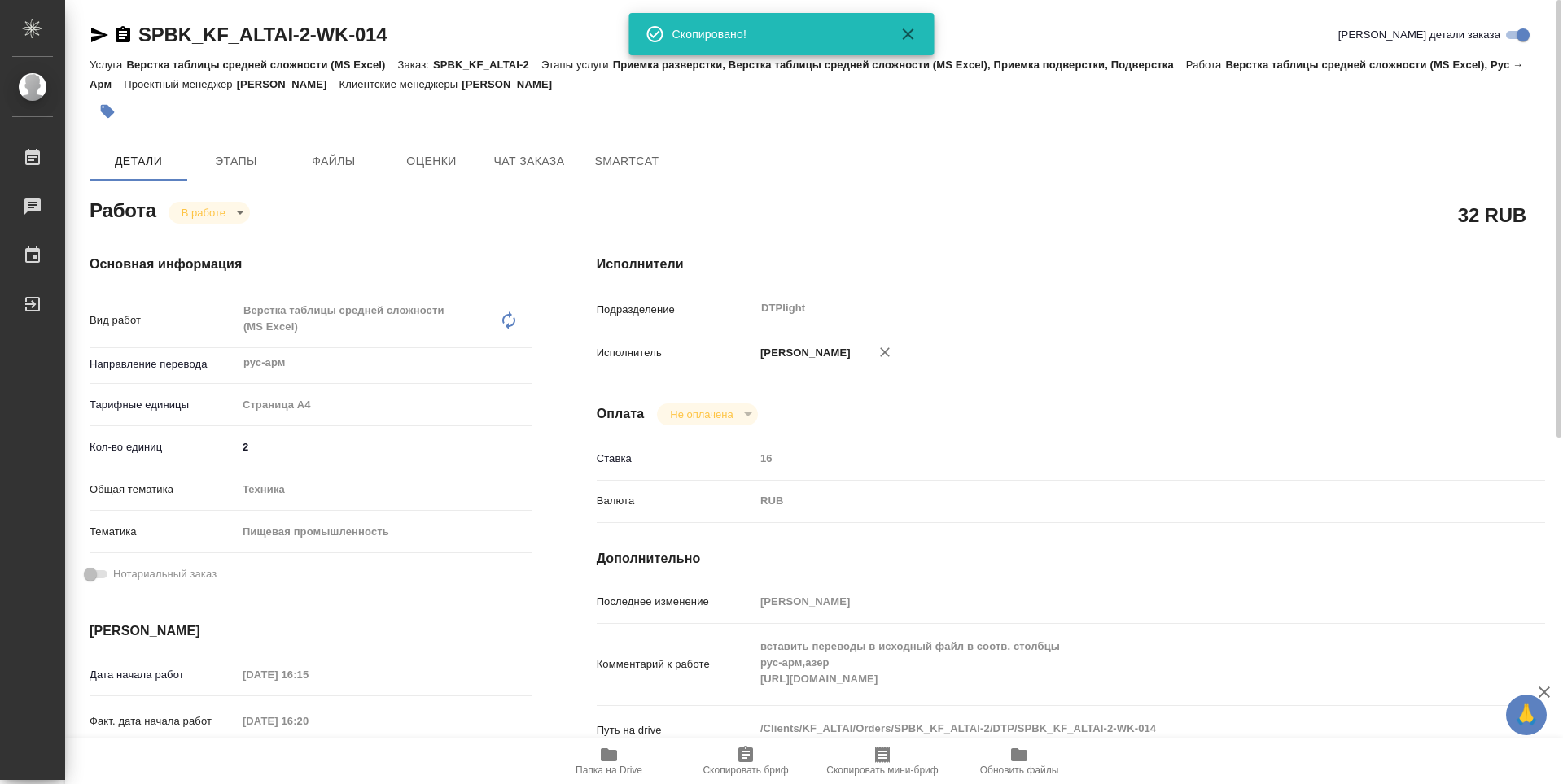
click at [610, 746] on icon "button" at bounding box center [608, 754] width 19 height 19
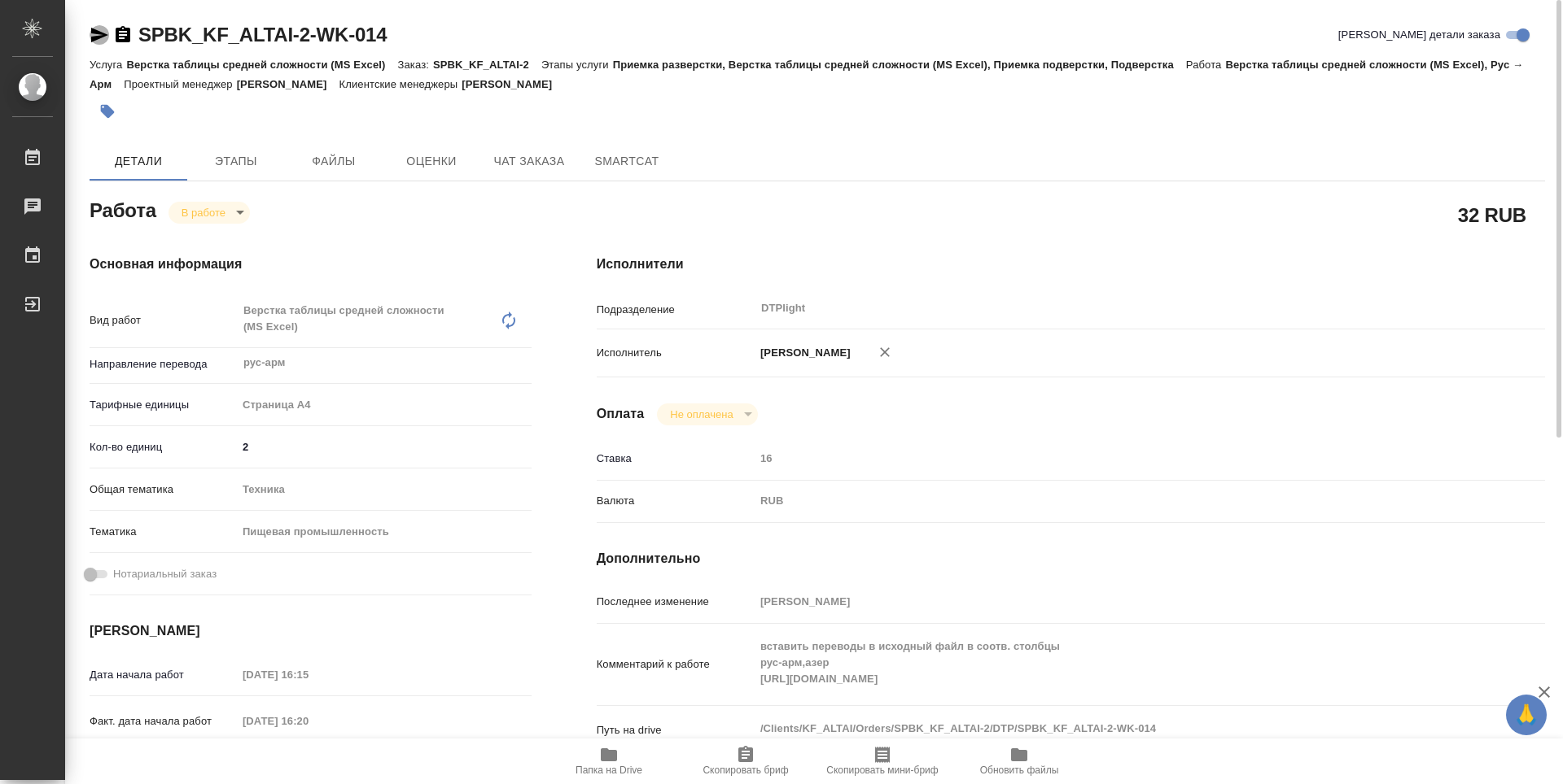
click at [102, 38] on icon "button" at bounding box center [100, 35] width 18 height 15
click at [612, 769] on span "Папка на Drive" at bounding box center [609, 770] width 66 height 11
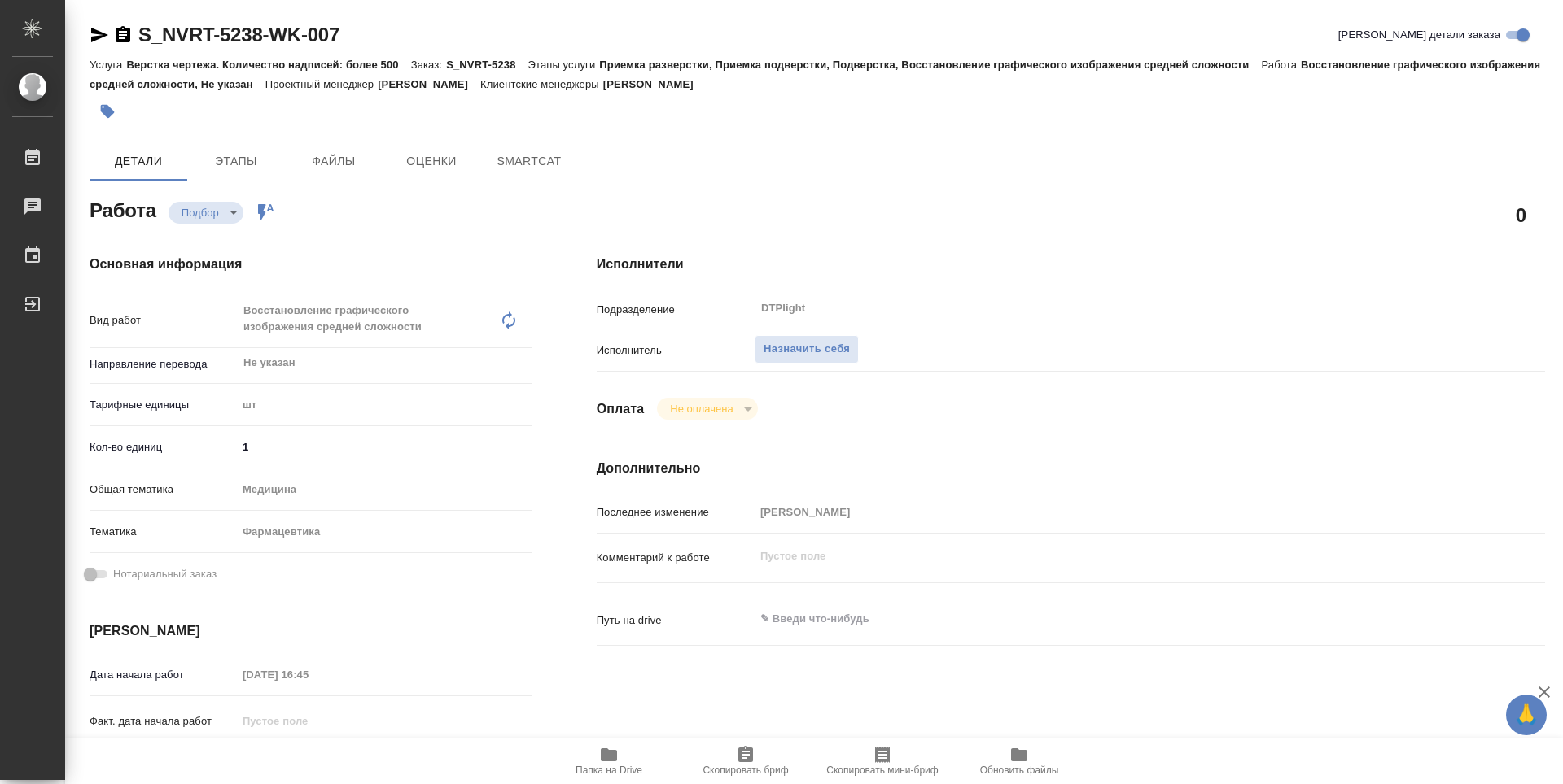
type textarea "x"
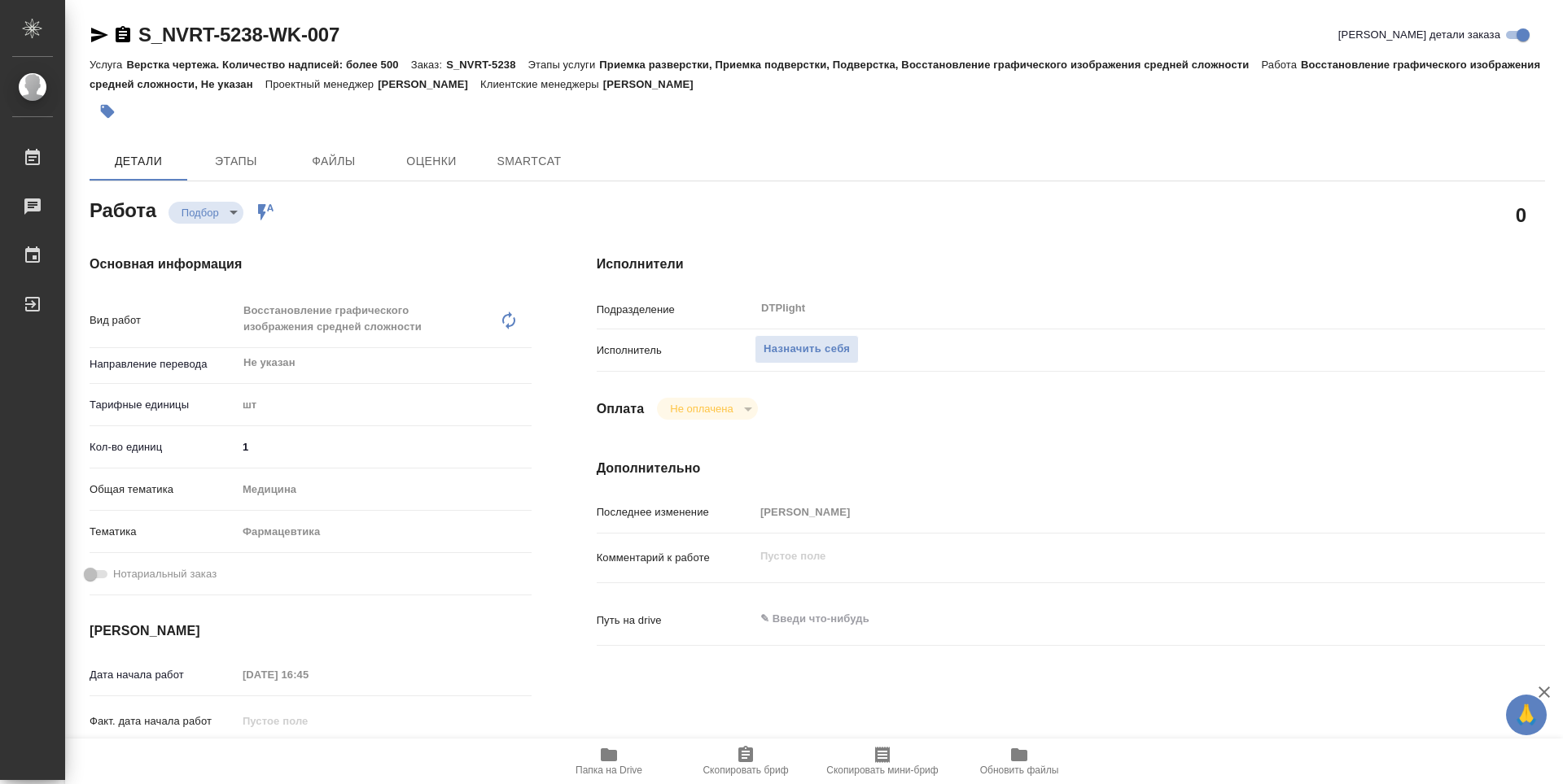
type textarea "x"
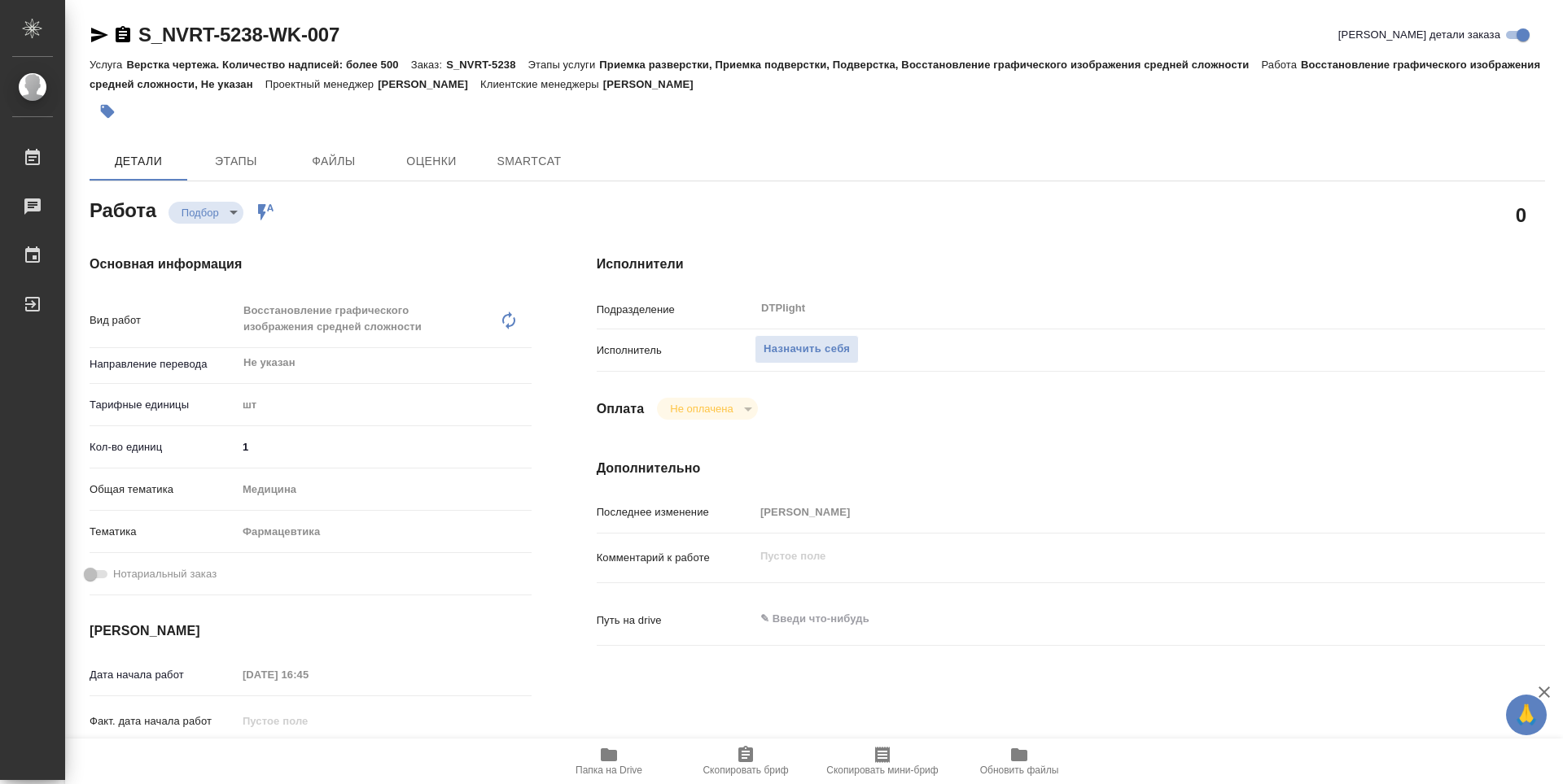
type textarea "x"
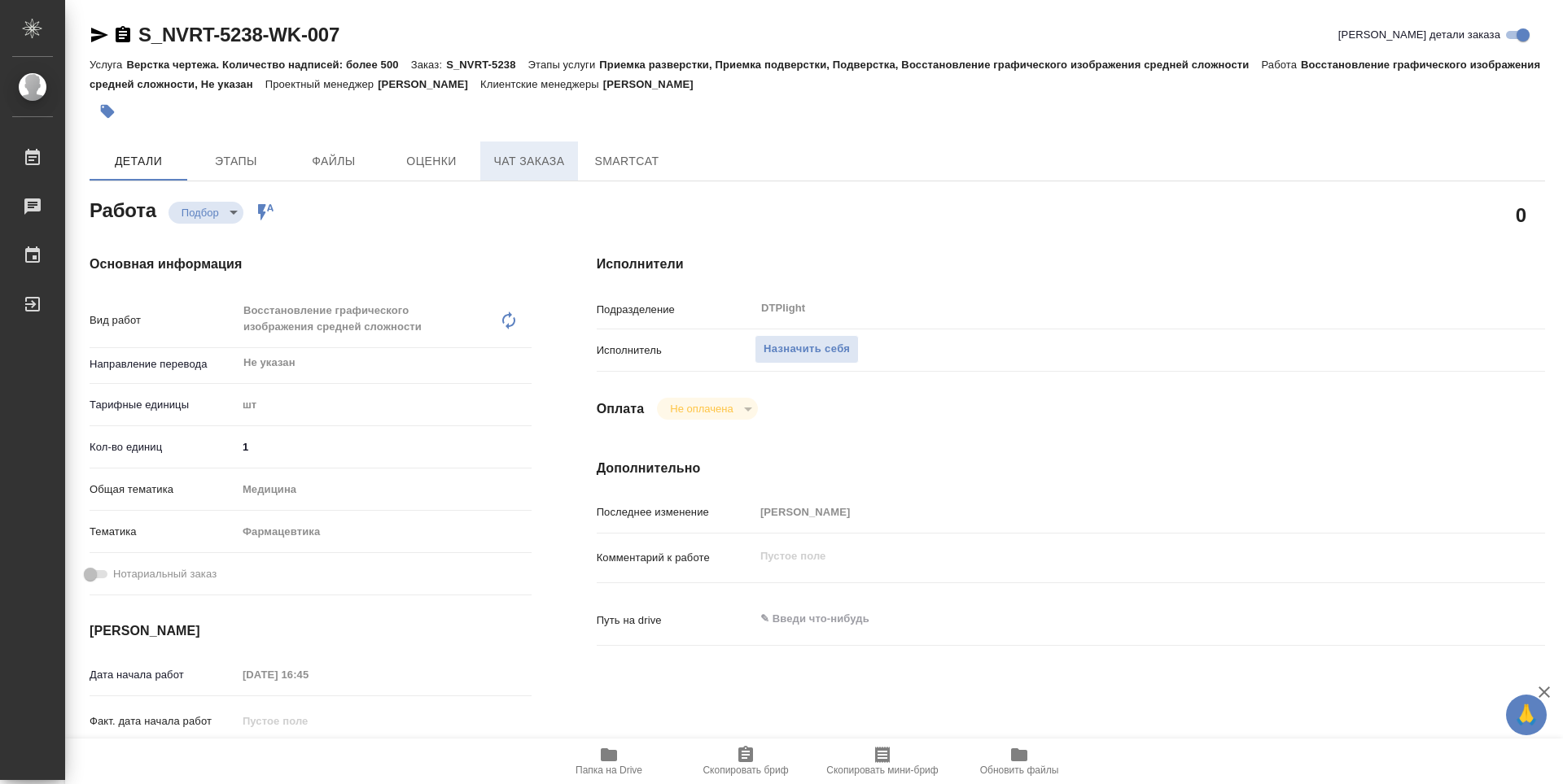
click at [543, 160] on span "Чат заказа" at bounding box center [529, 161] width 78 height 20
type textarea "x"
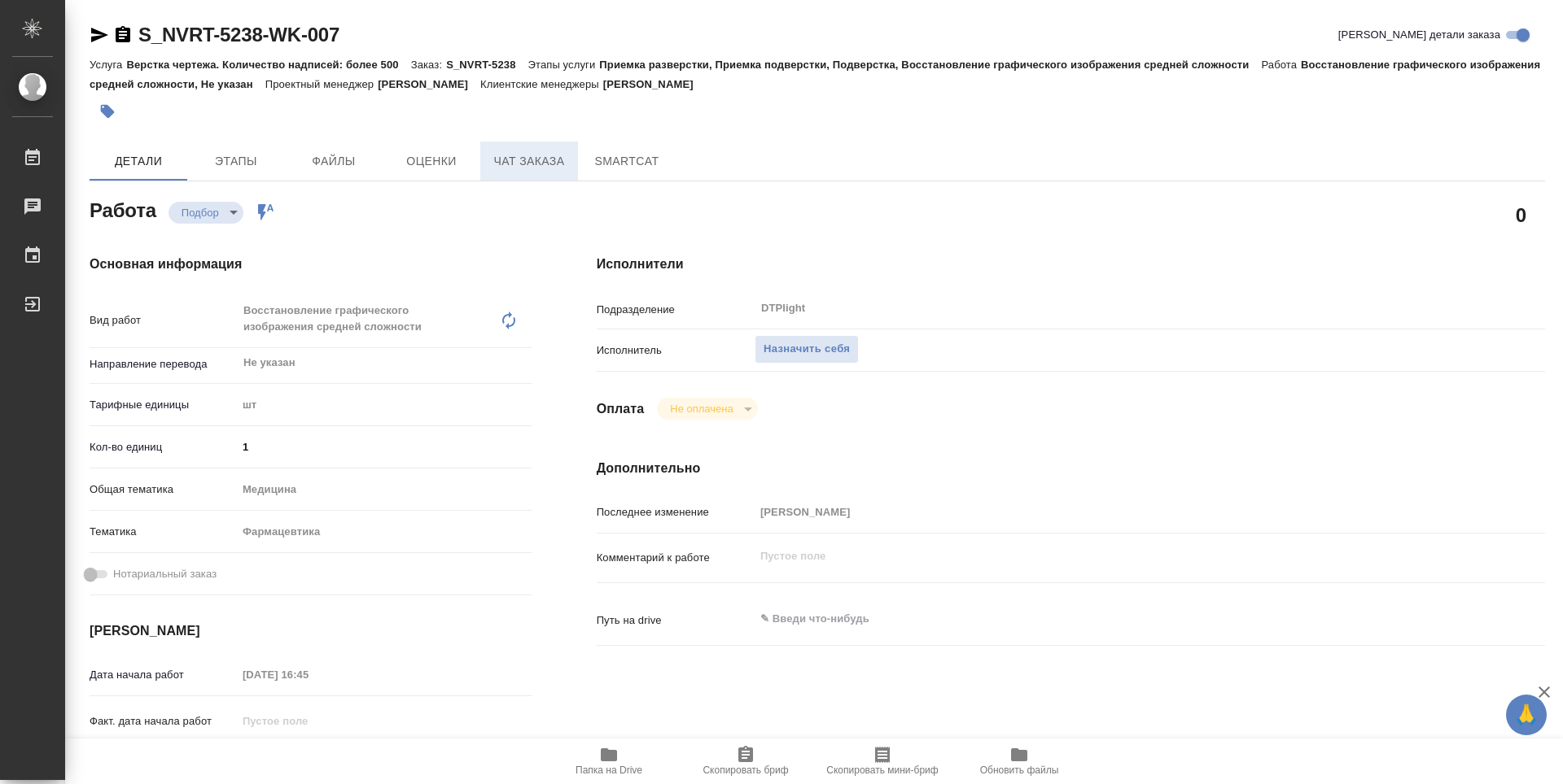
type textarea "x"
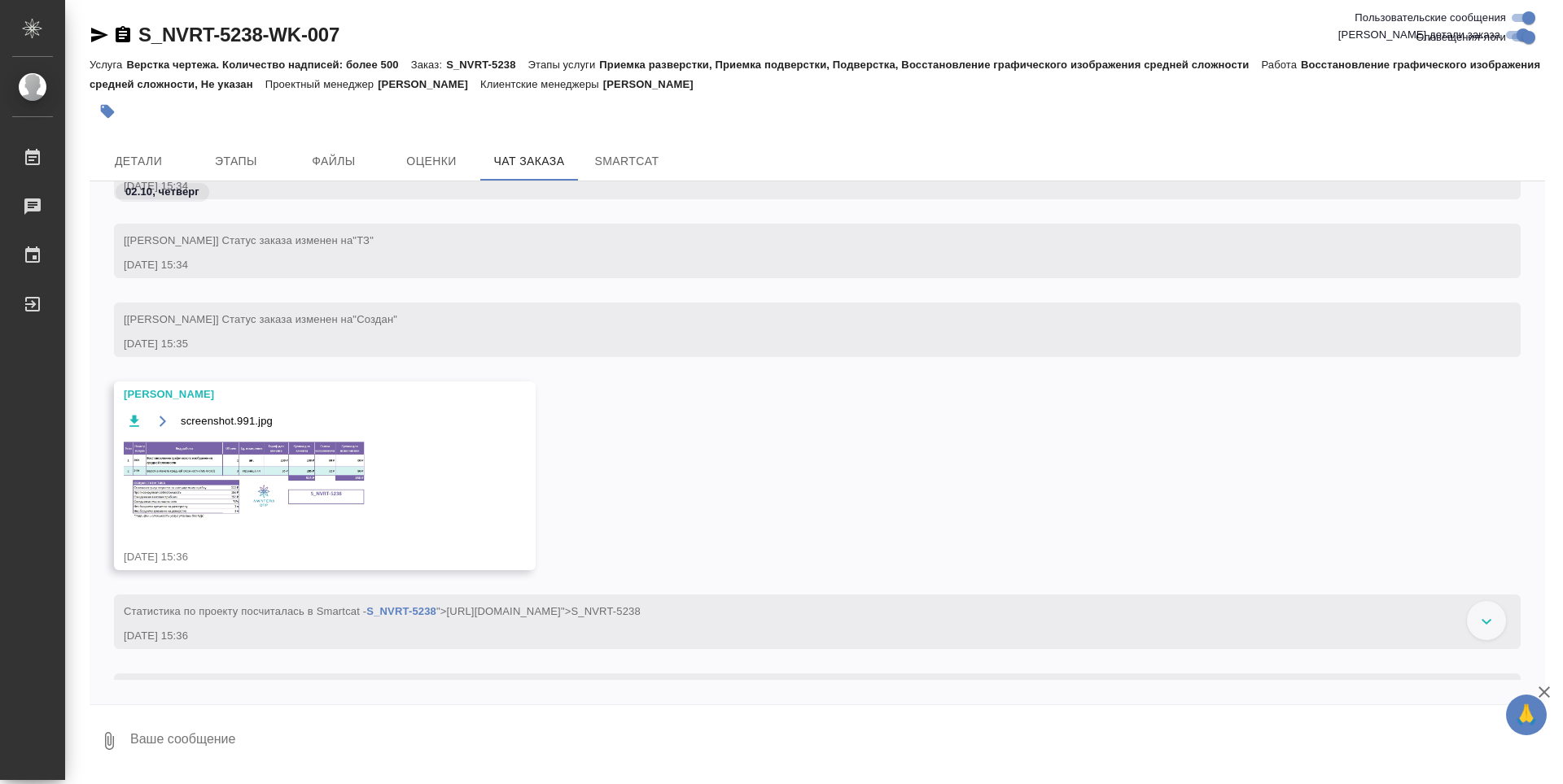
scroll to position [861, 0]
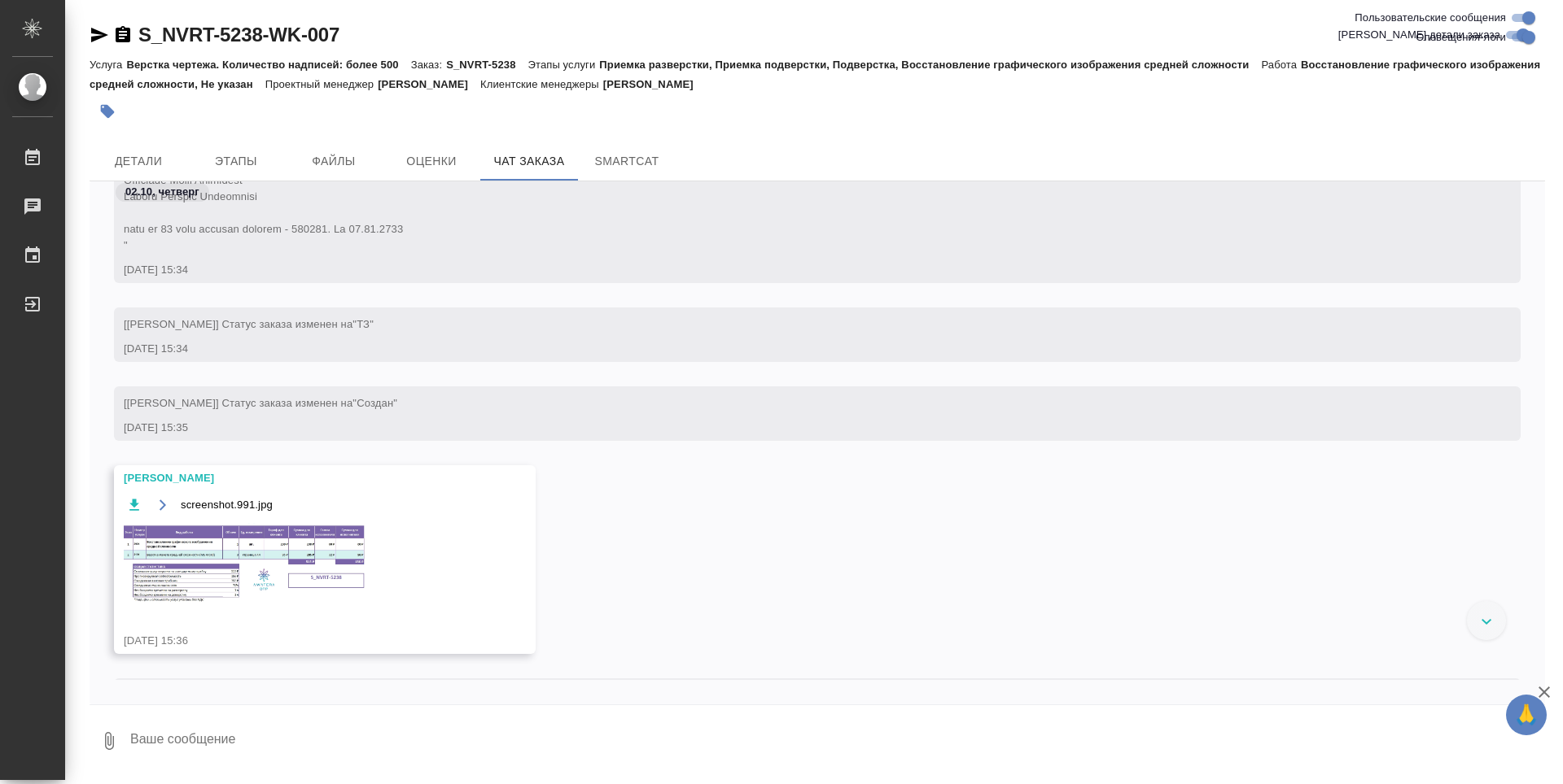
click at [234, 549] on img at bounding box center [245, 564] width 245 height 81
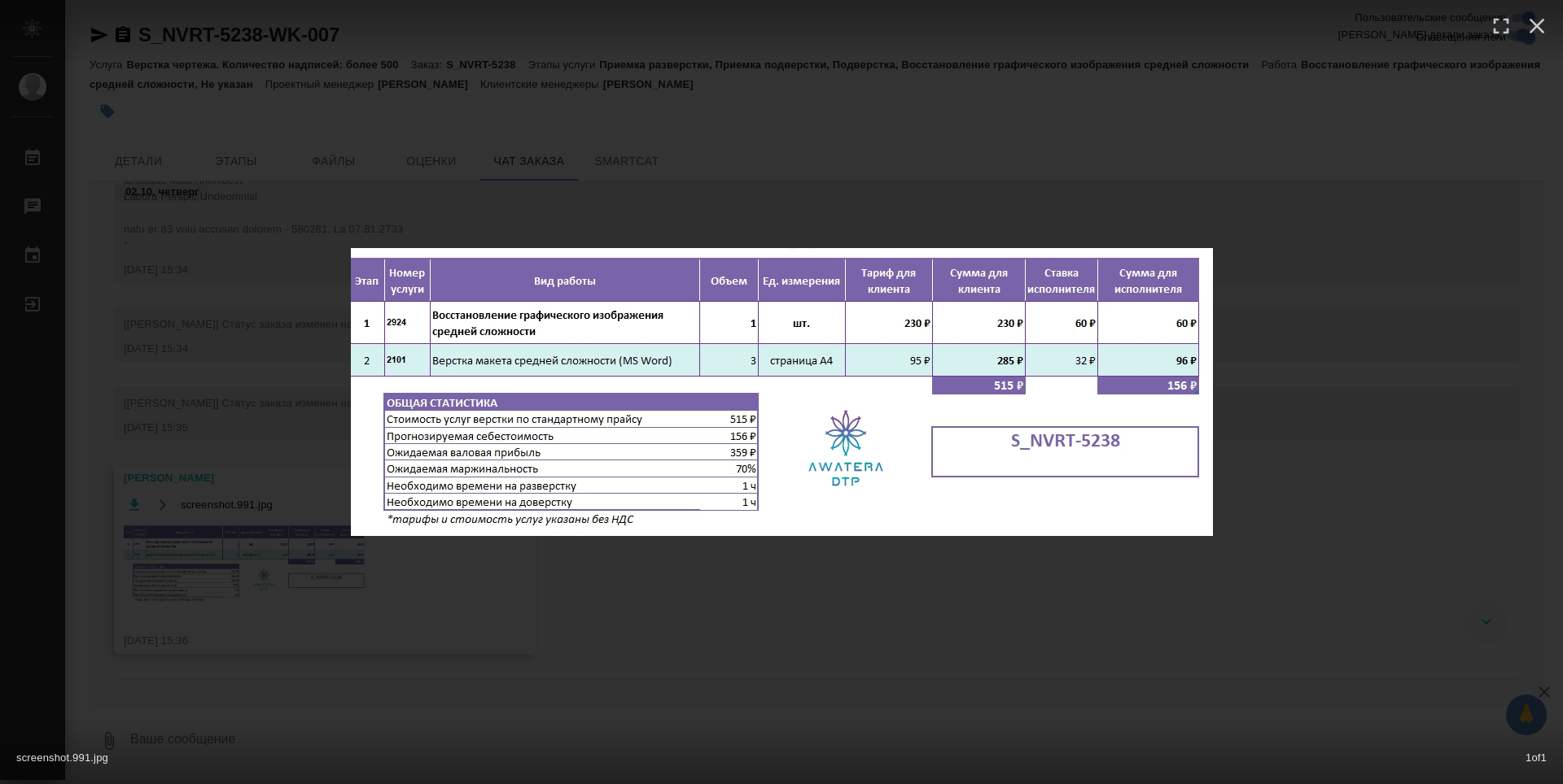
click at [755, 552] on div "screenshot.991.jpg 1 of 1" at bounding box center [782, 392] width 1563 height 784
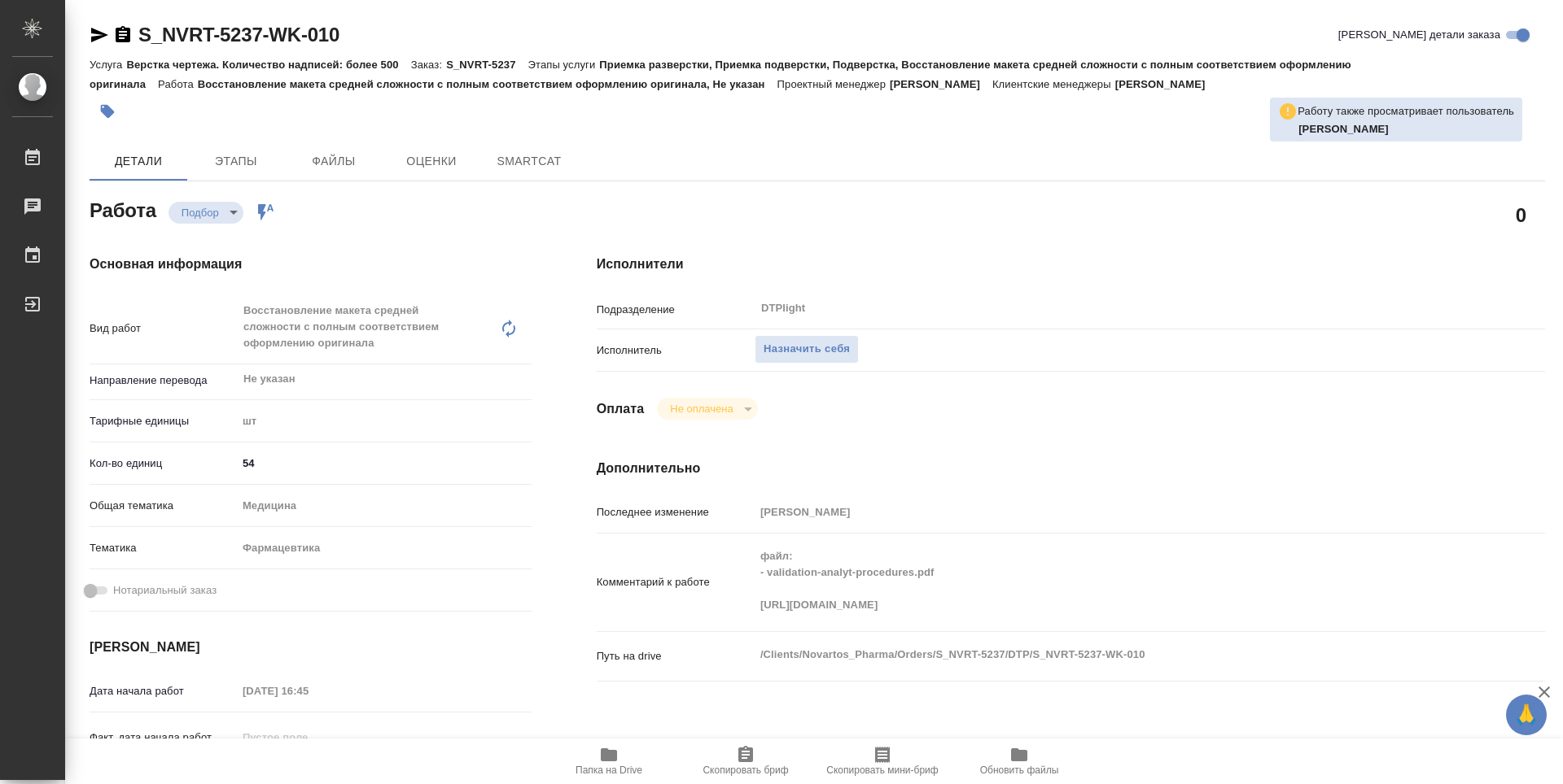
type textarea "x"
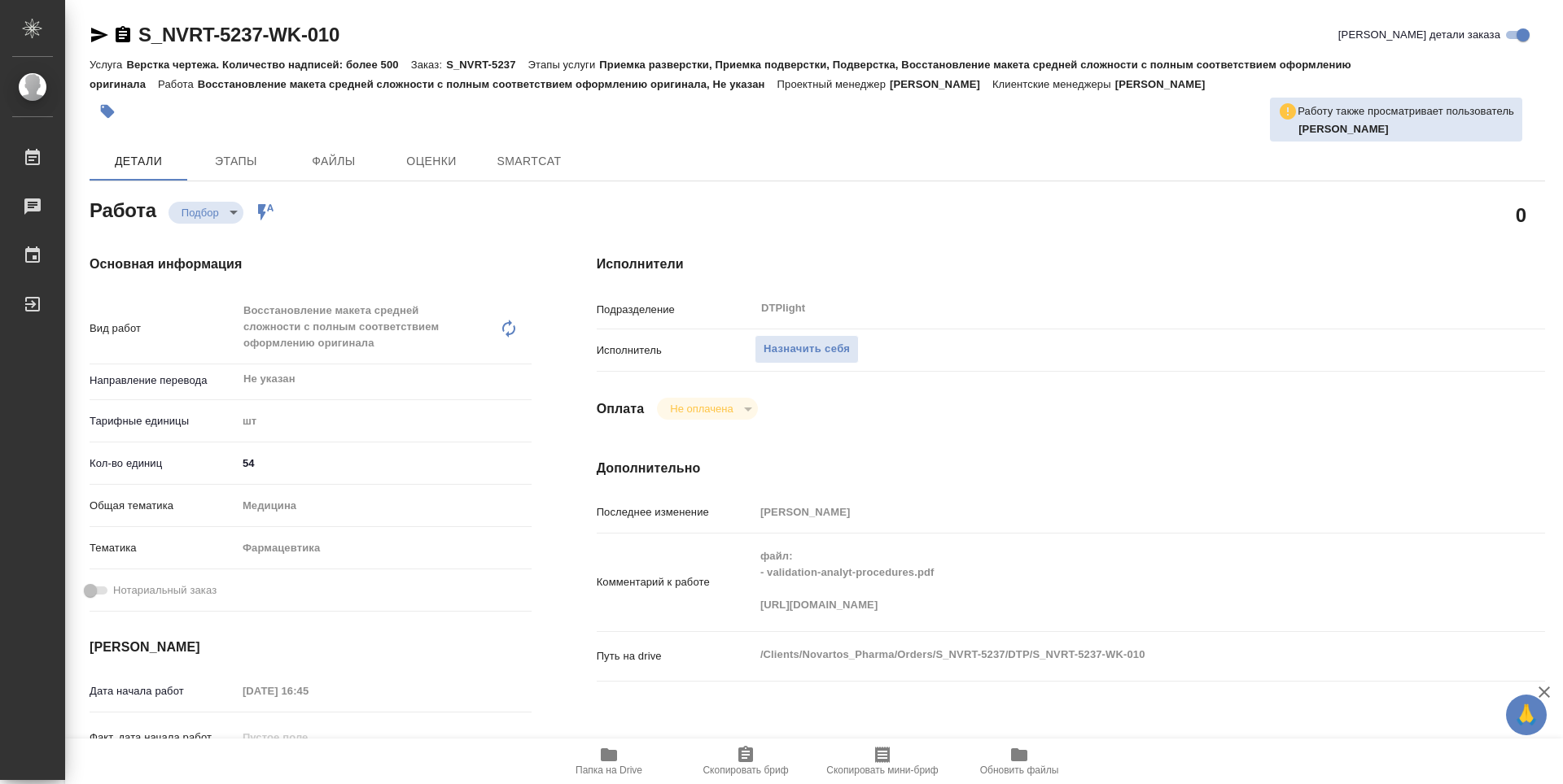
type textarea "x"
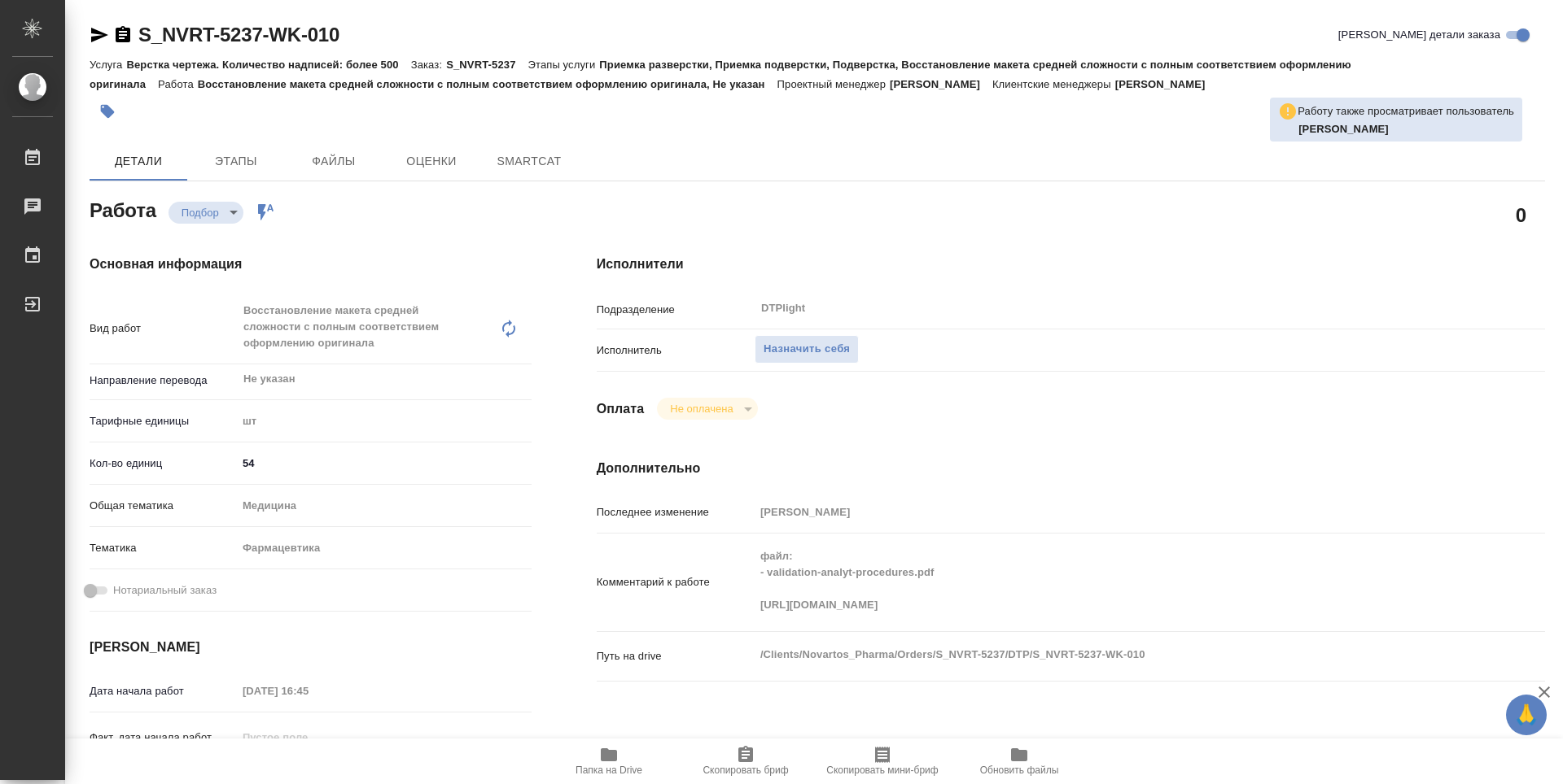
type textarea "x"
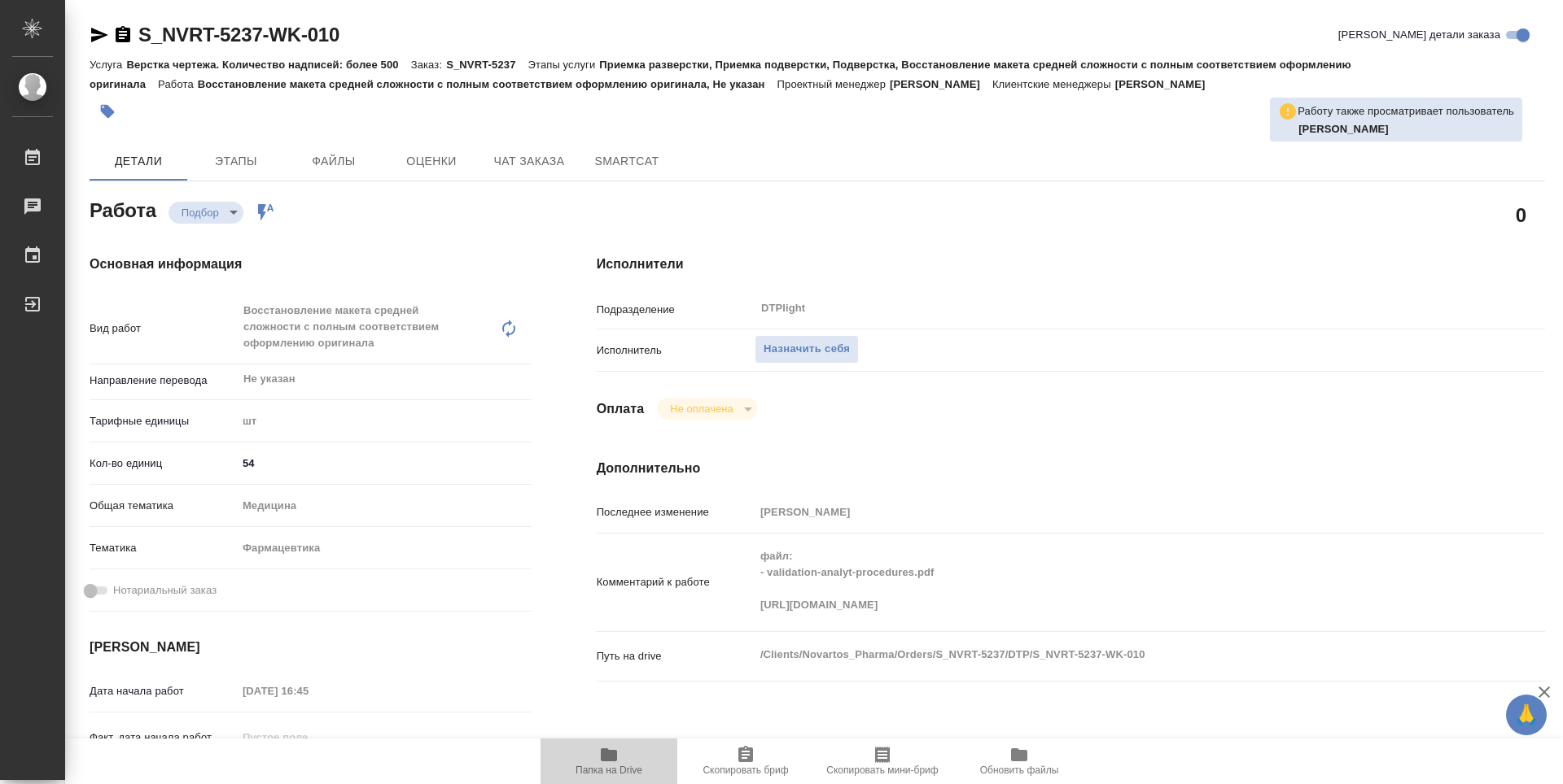
click at [628, 772] on span "Папка на Drive" at bounding box center [609, 770] width 66 height 11
type textarea "x"
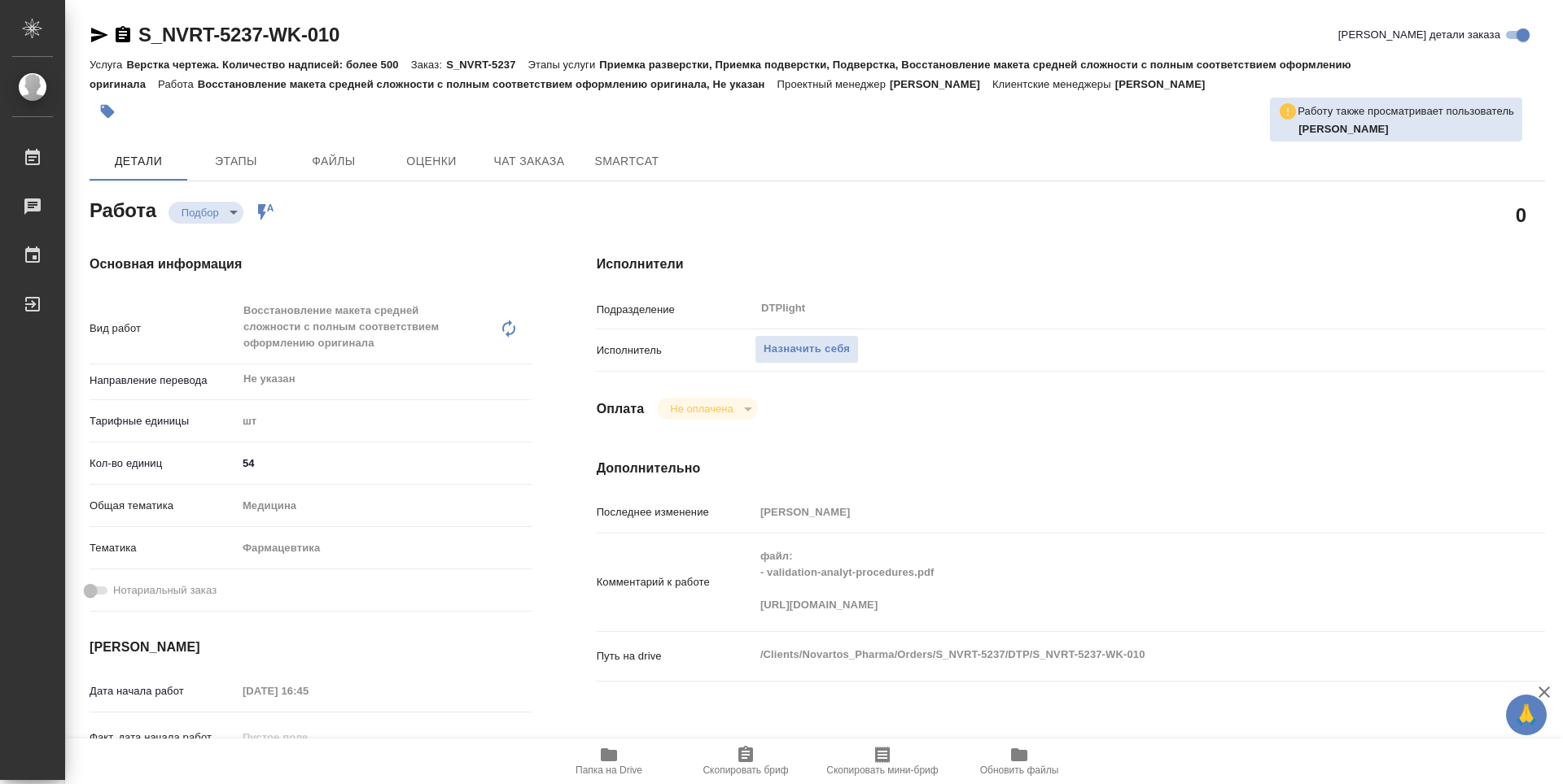
type textarea "x"
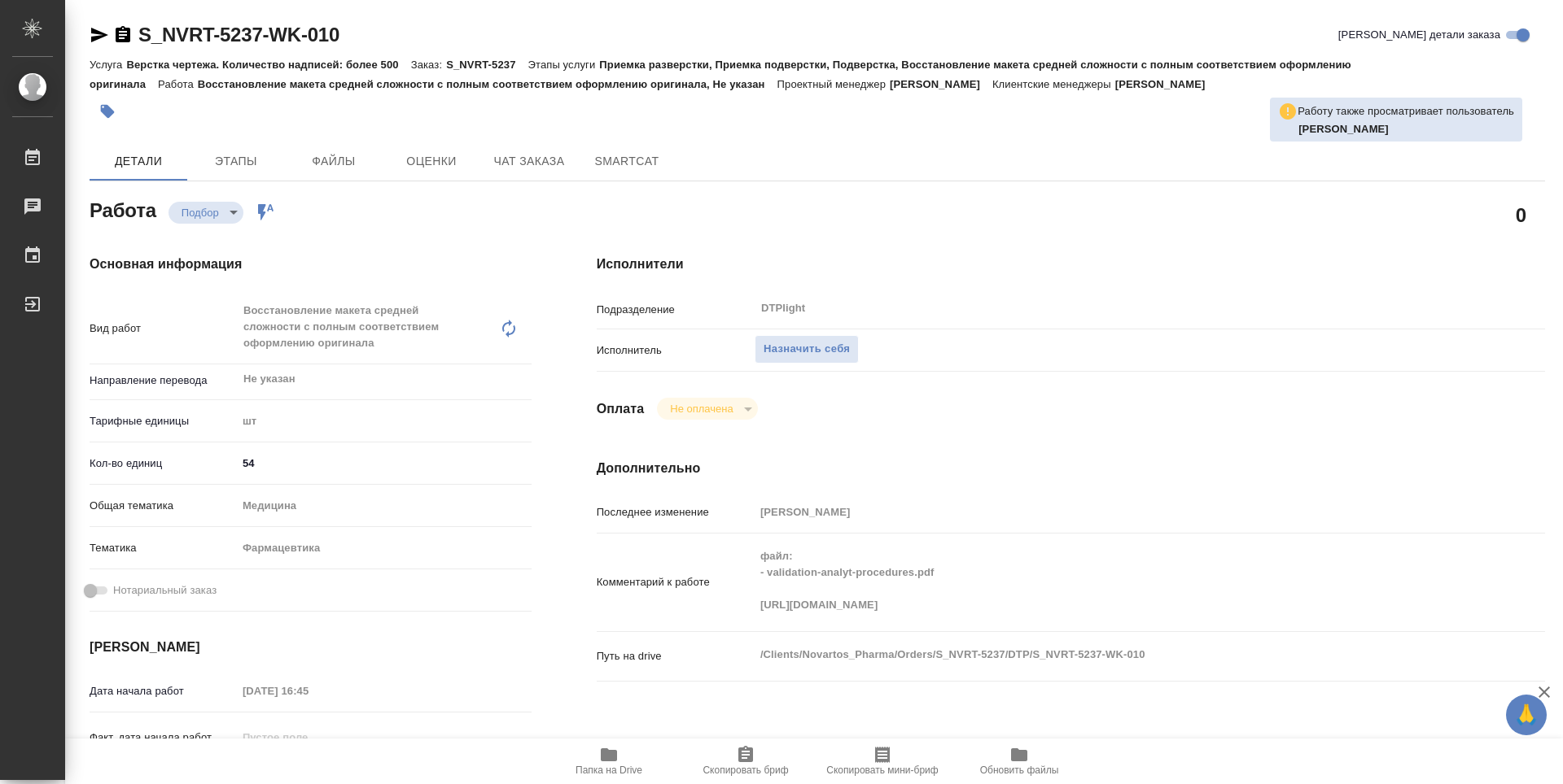
type textarea "x"
click at [821, 340] on span "Назначить себя" at bounding box center [806, 350] width 87 height 18
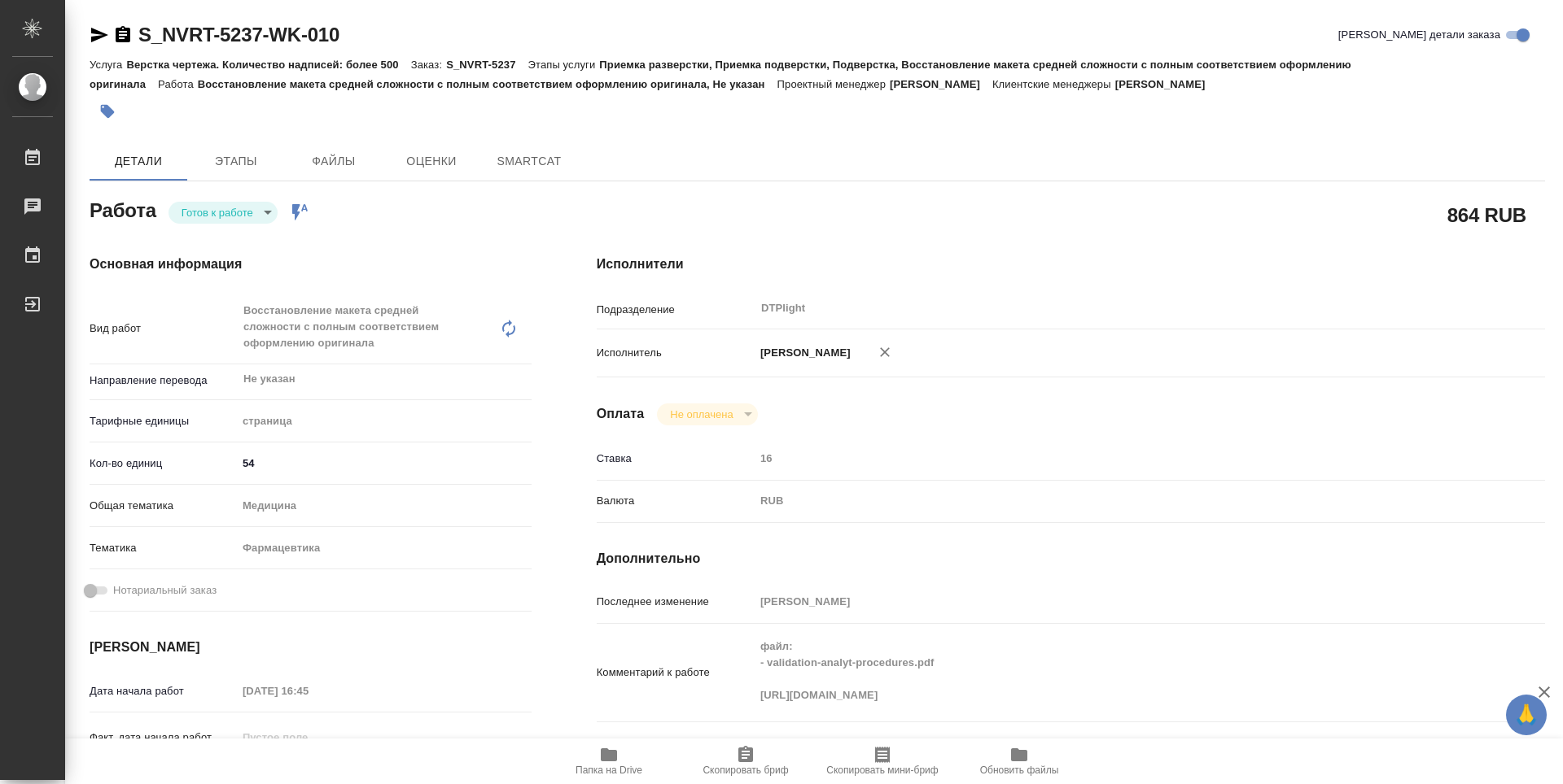
type textarea "x"
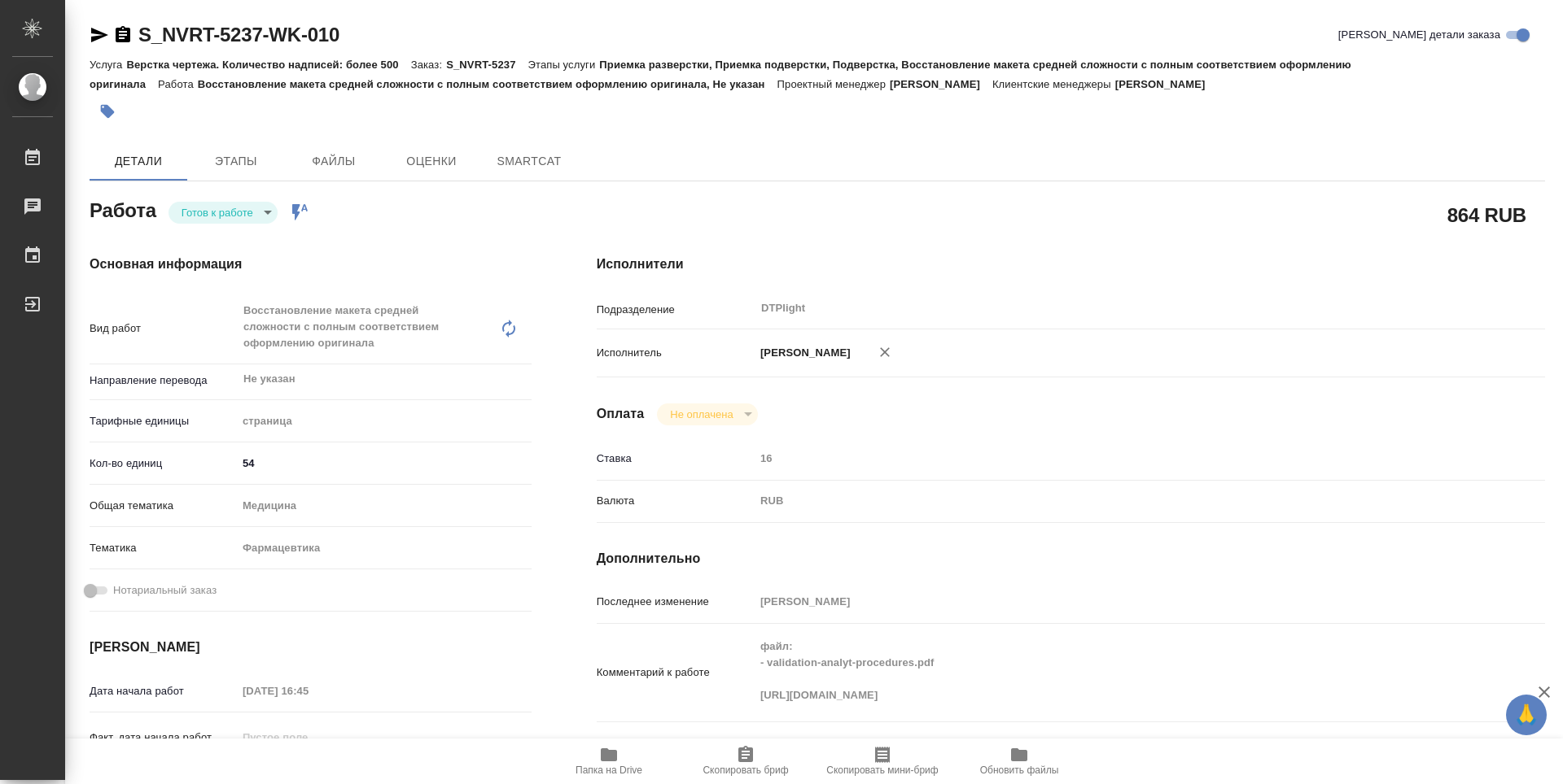
type textarea "x"
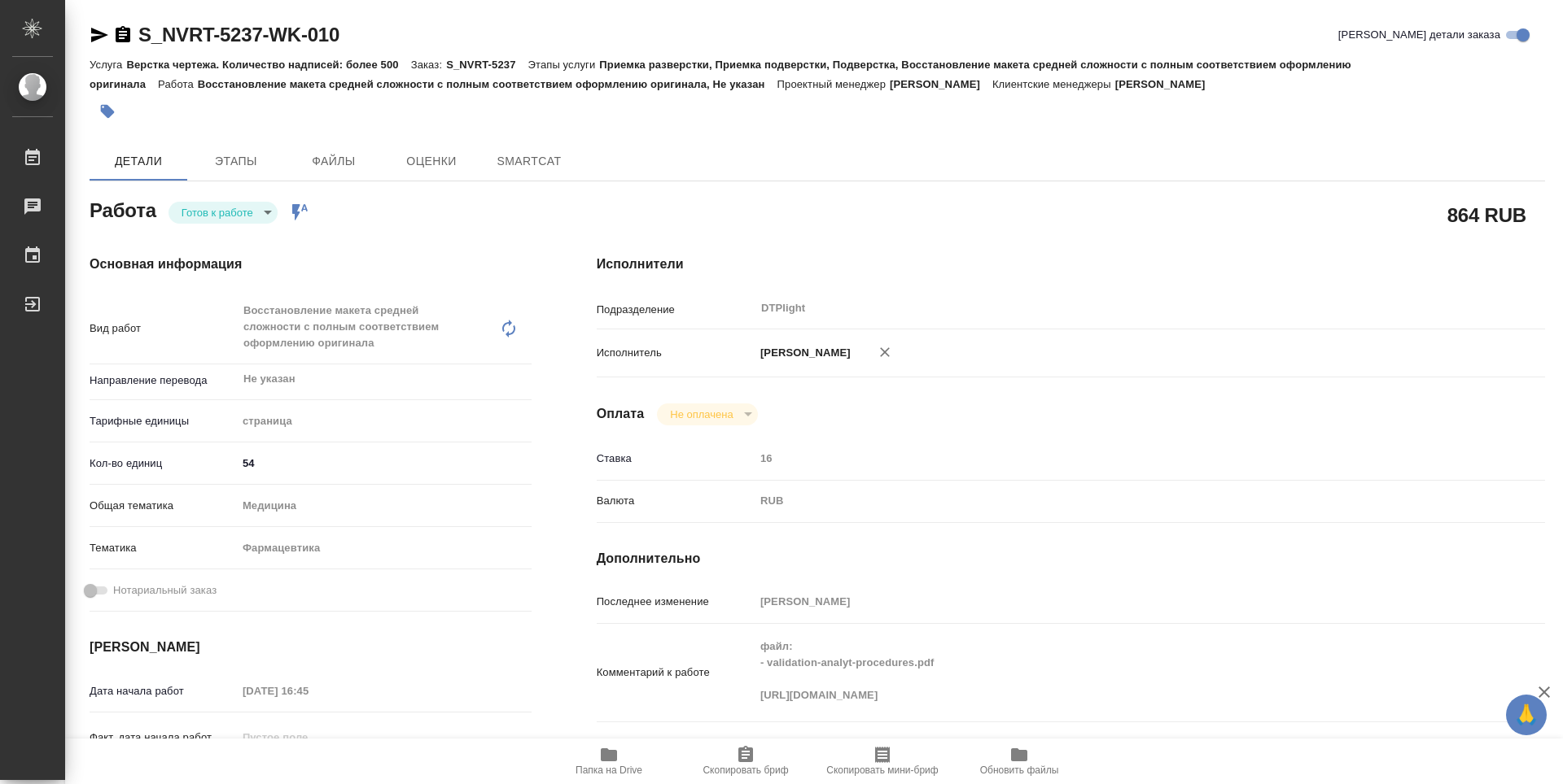
type textarea "x"
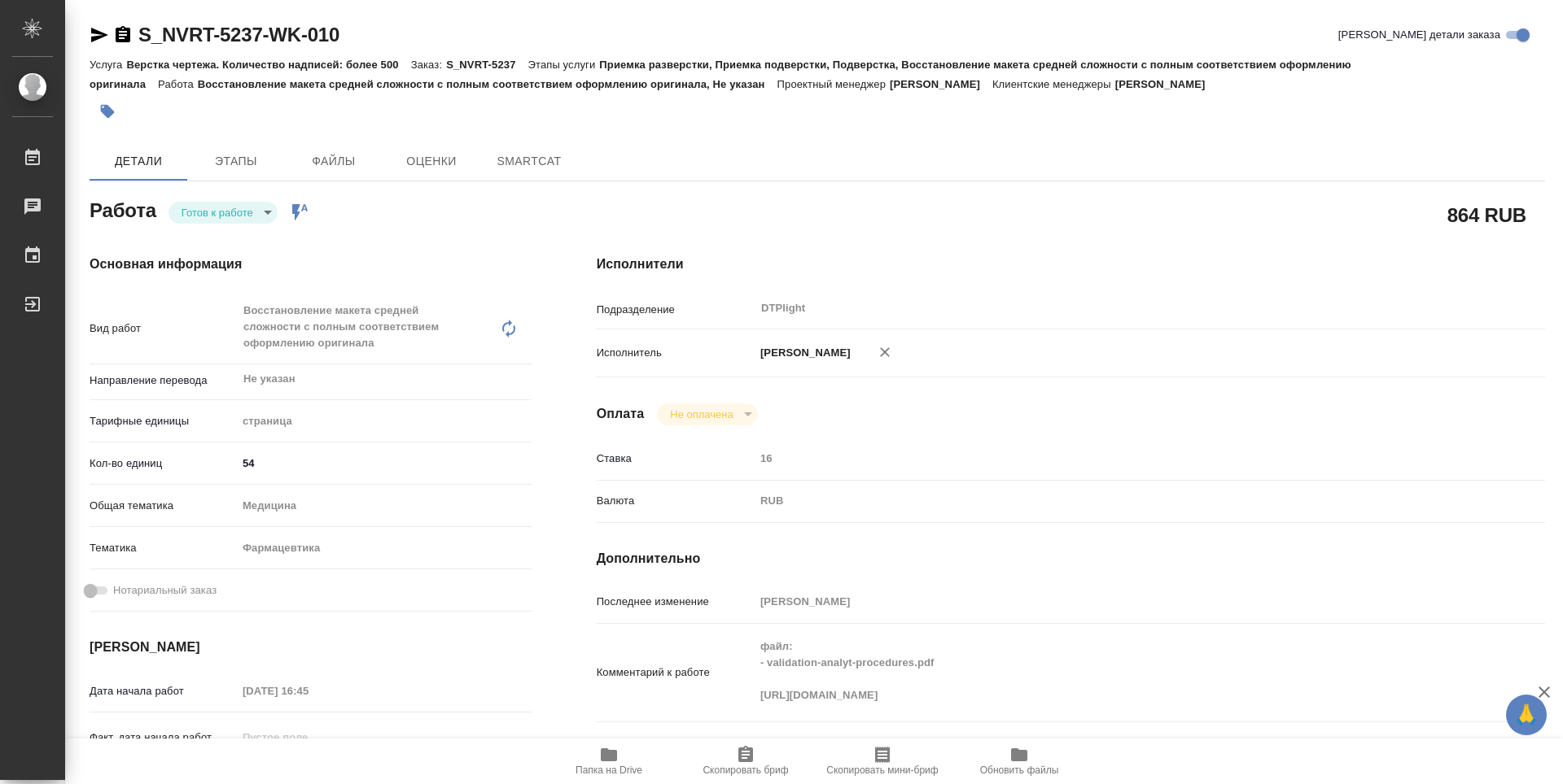
type textarea "x"
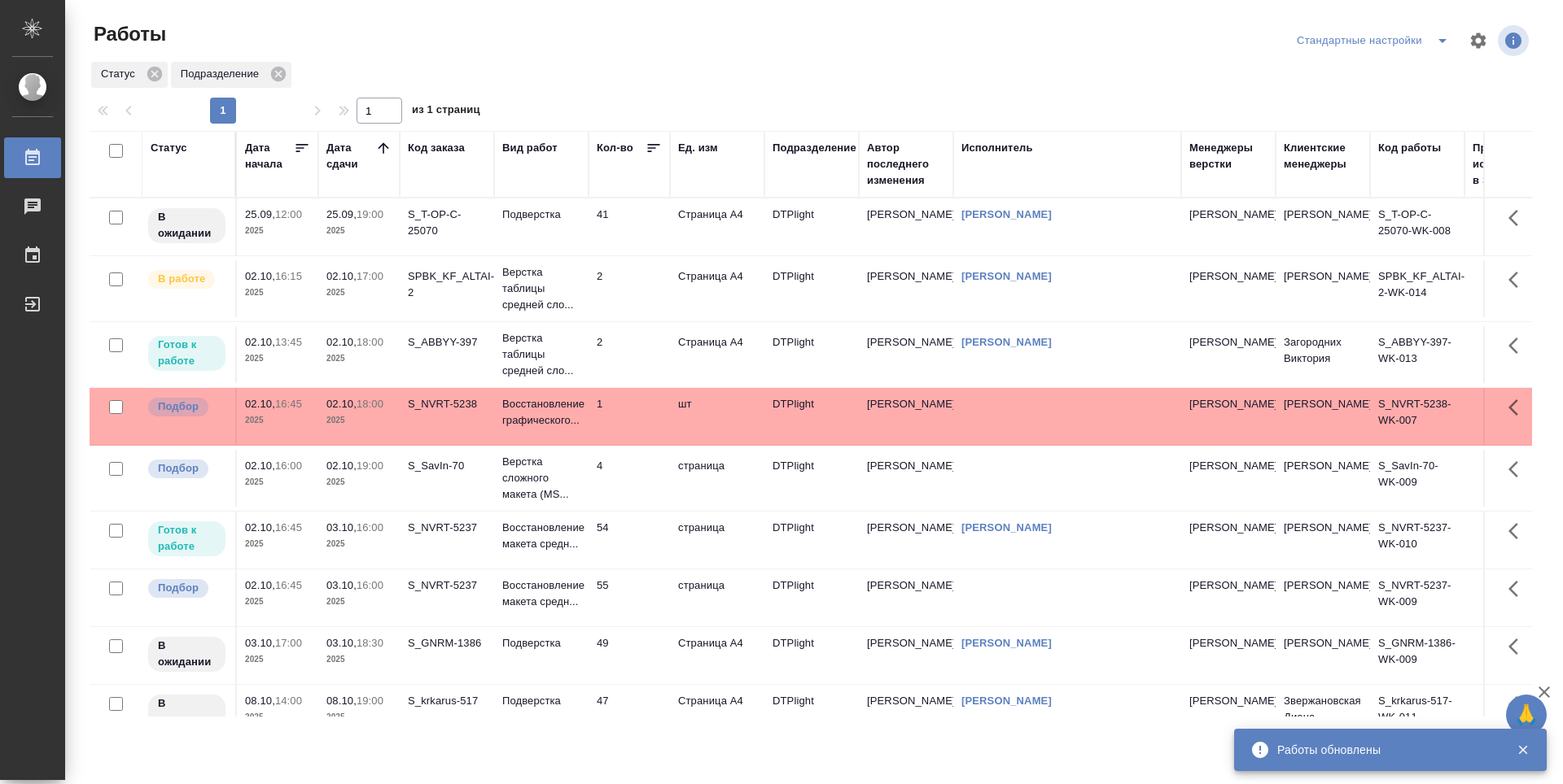
scroll to position [38, 0]
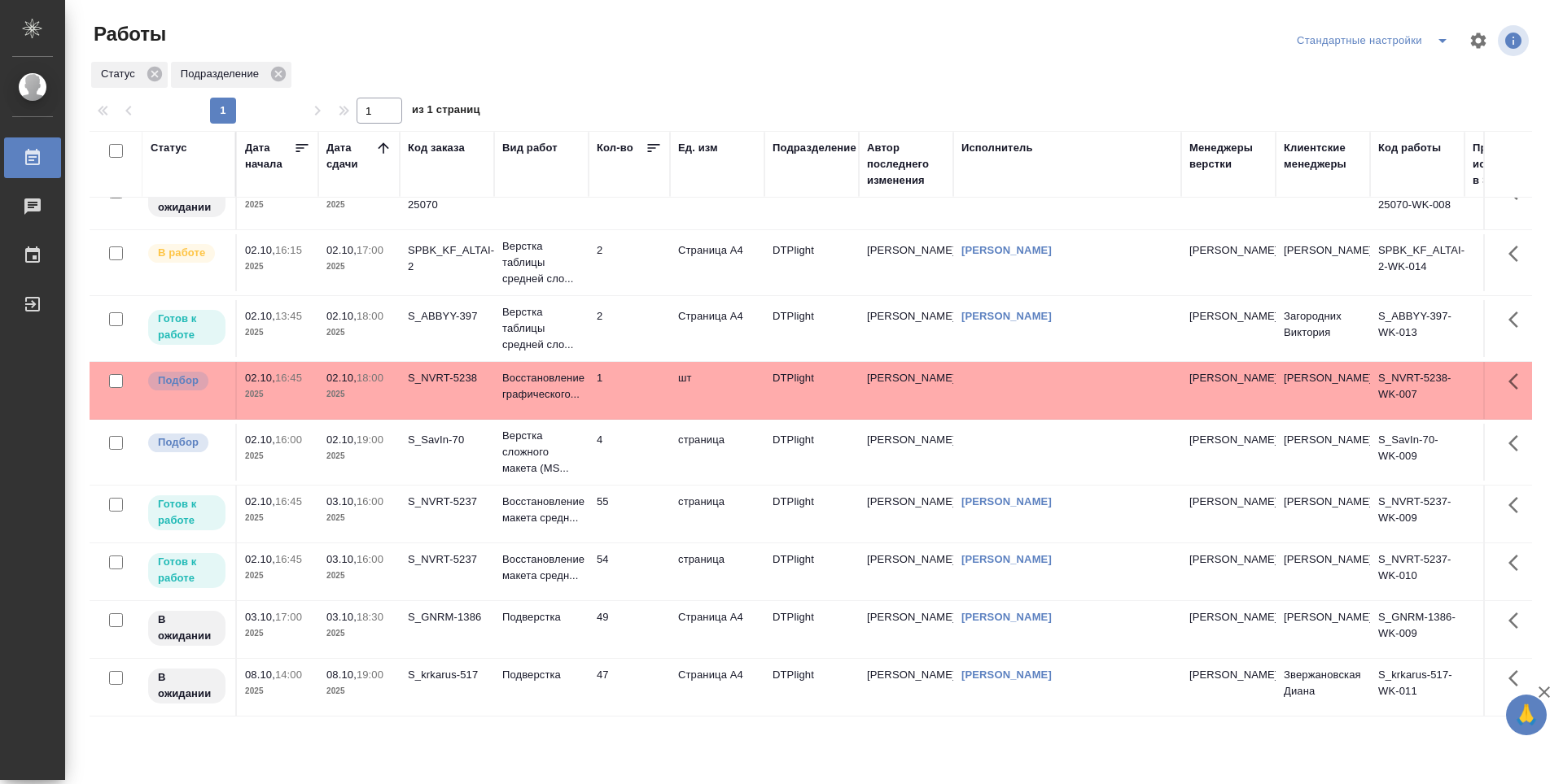
click at [434, 569] on td "S_NVRT-5237" at bounding box center [447, 572] width 94 height 57
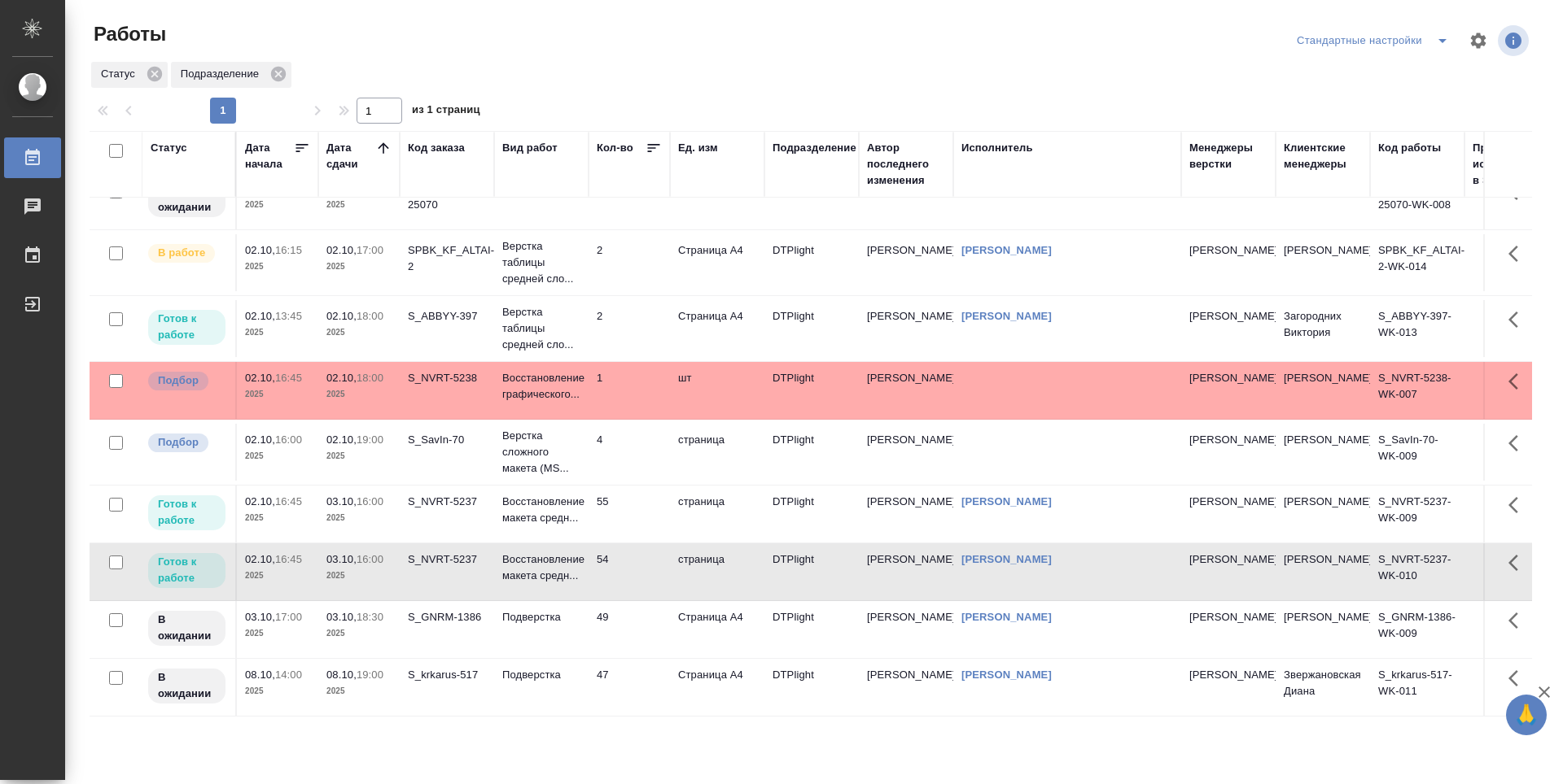
click at [434, 569] on td "S_NVRT-5237" at bounding box center [447, 572] width 94 height 57
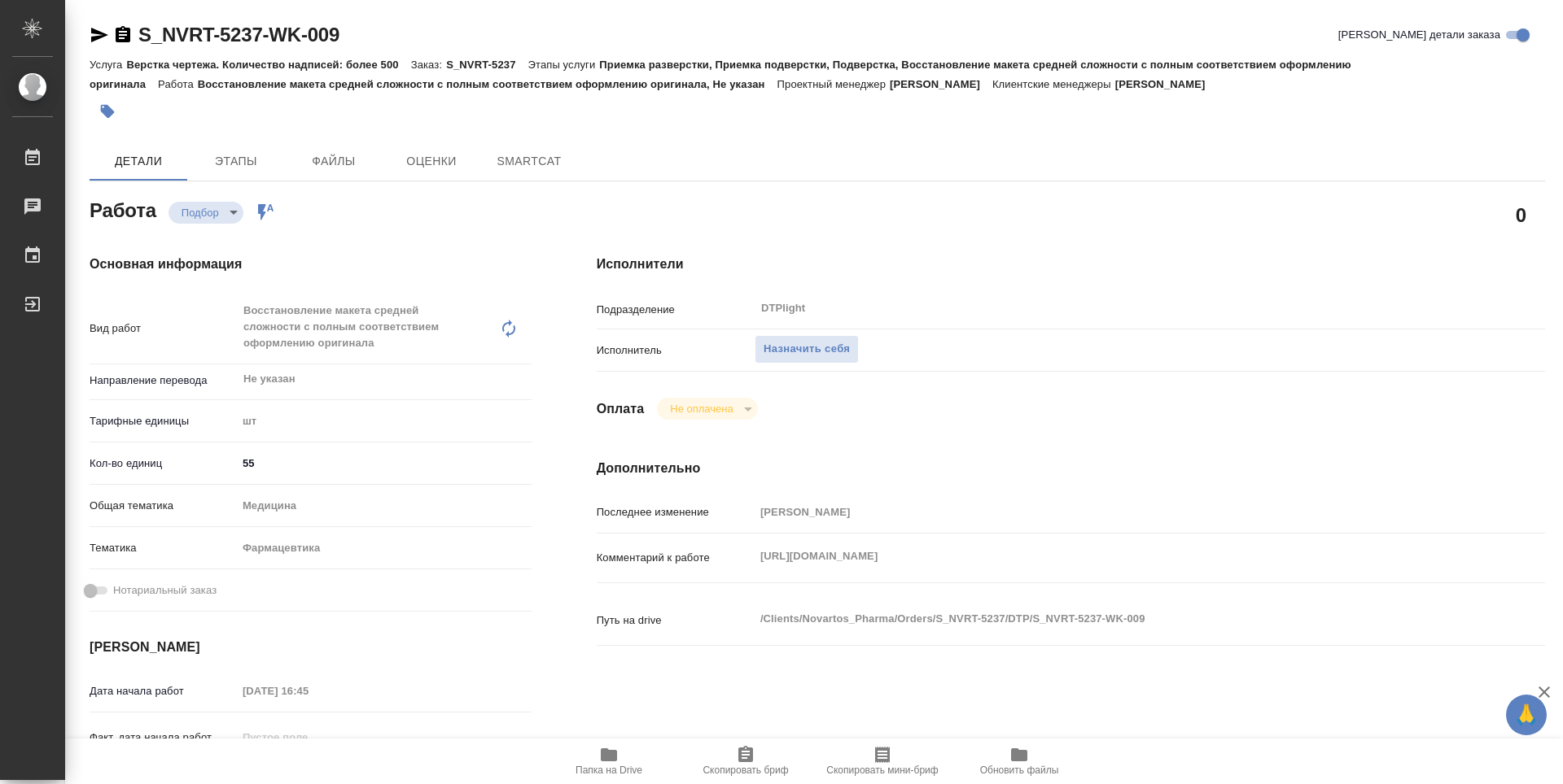
type textarea "x"
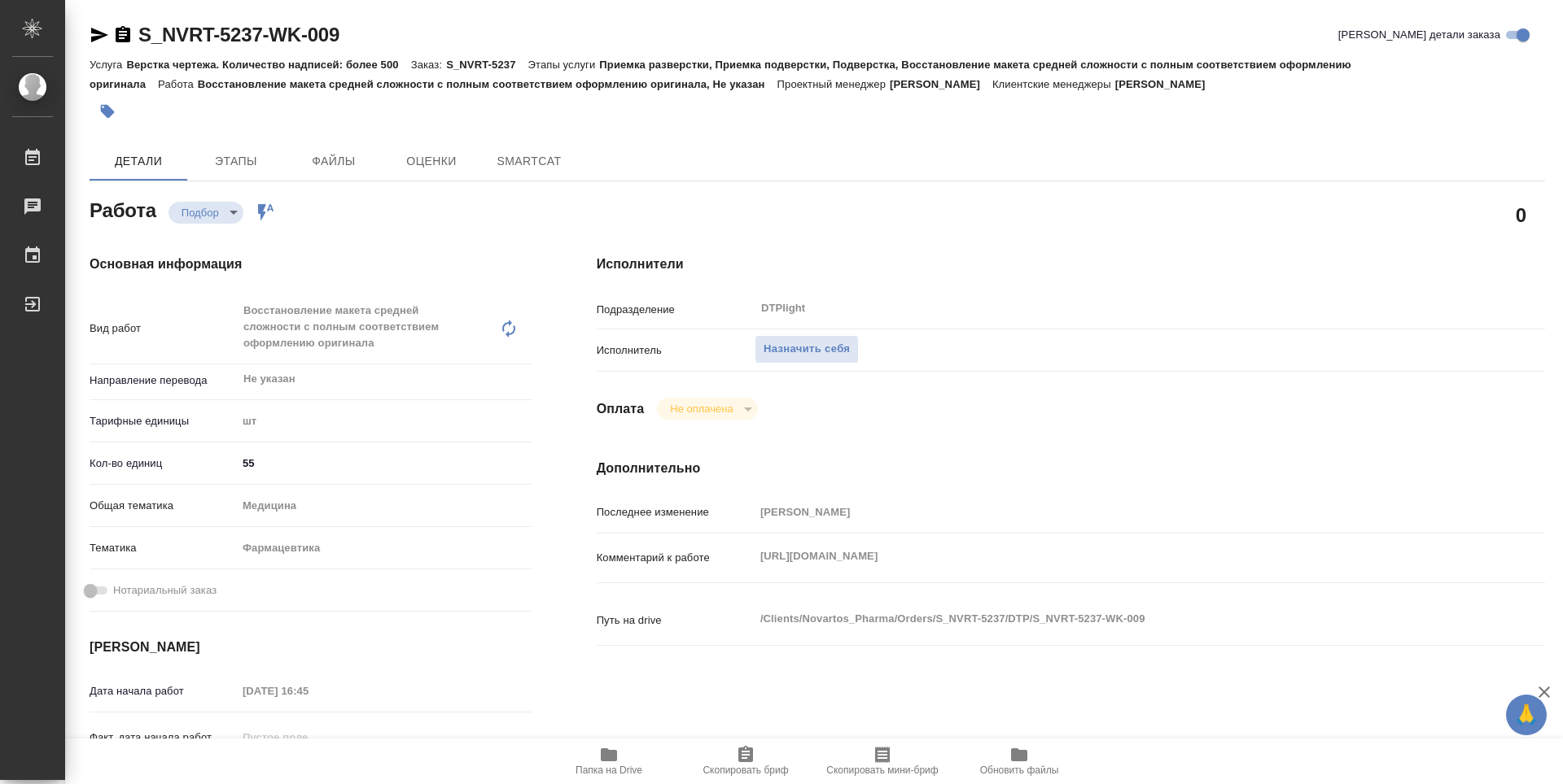
type textarea "x"
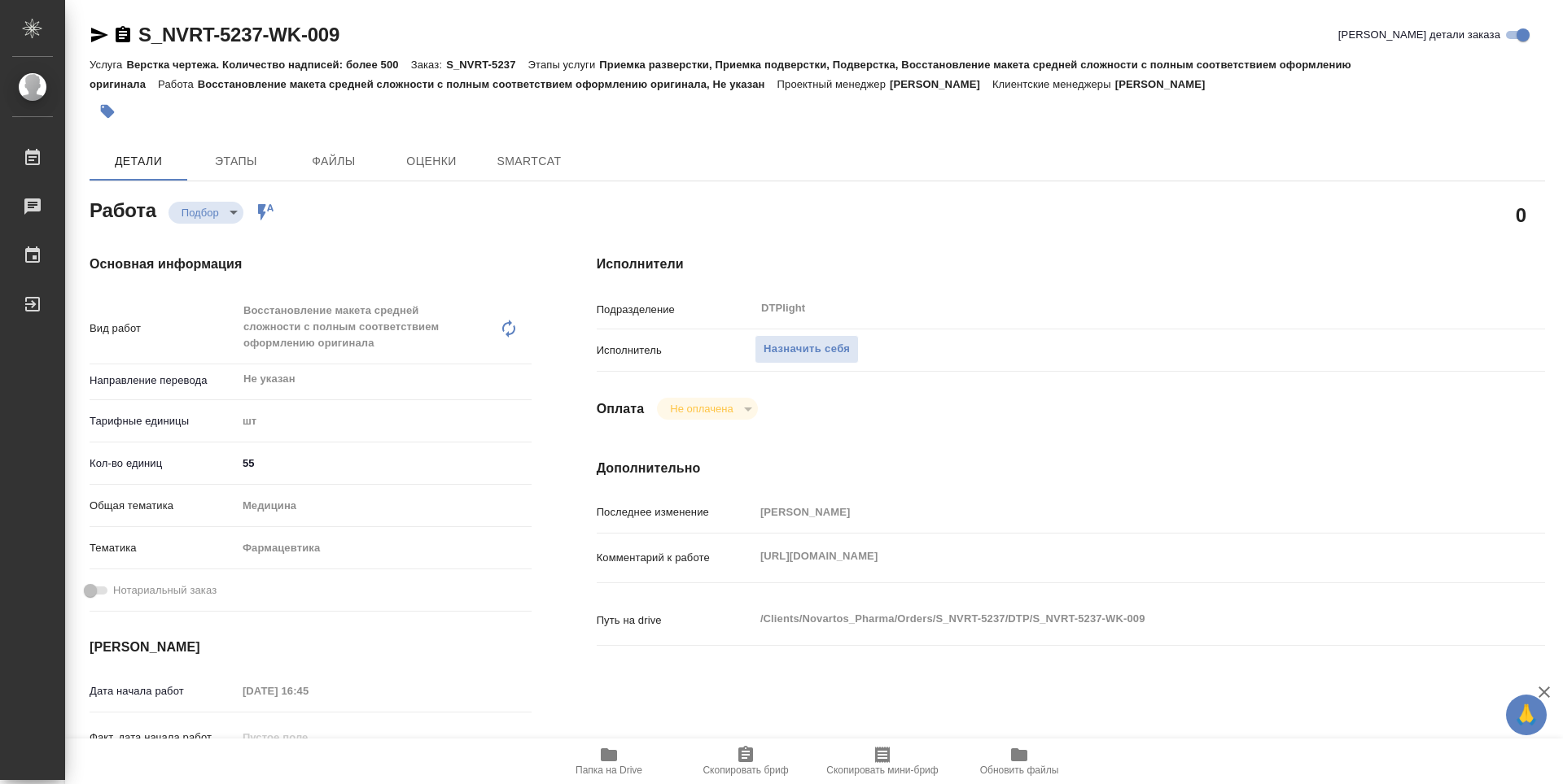
type textarea "x"
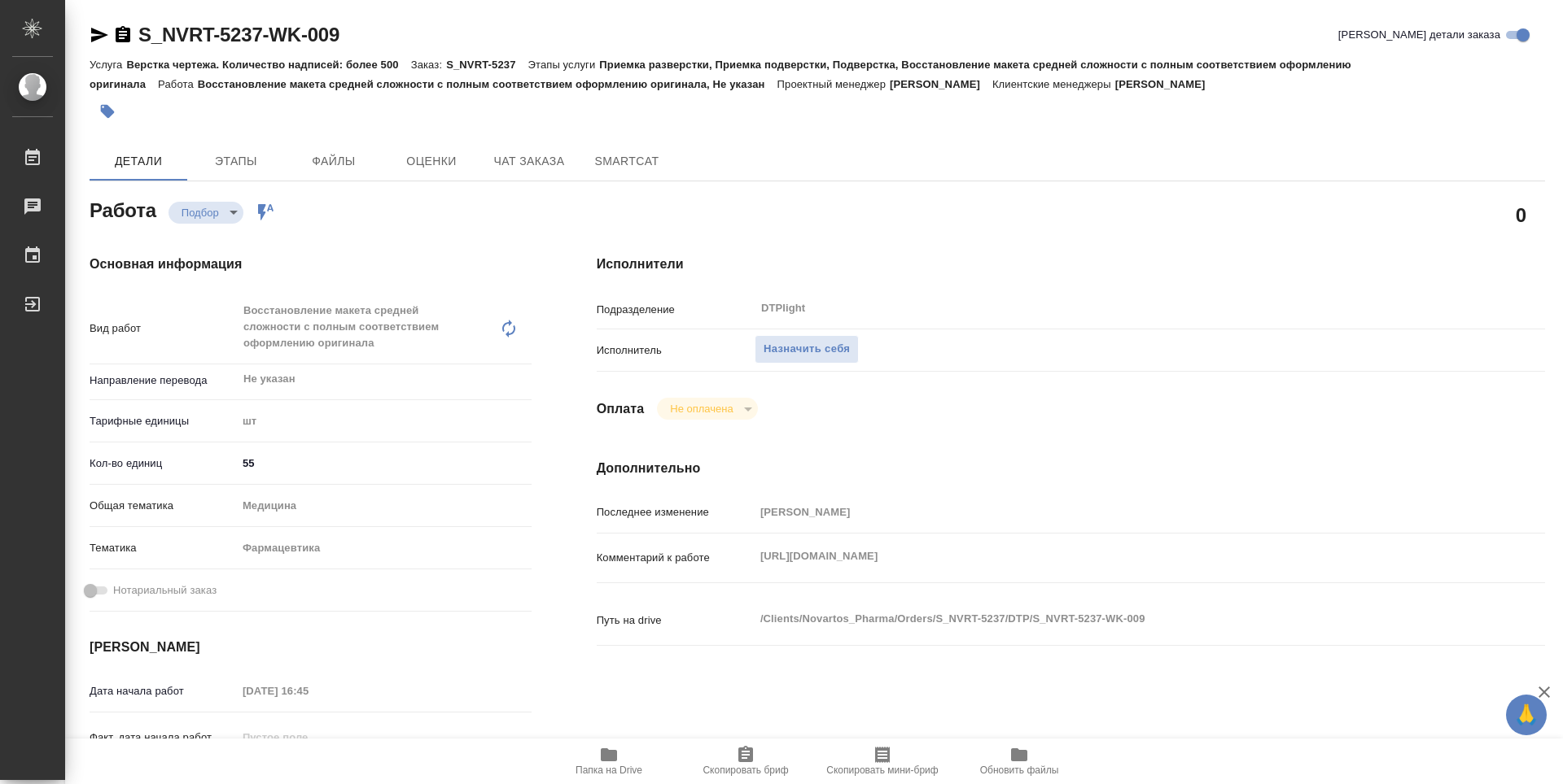
click at [610, 755] on icon "button" at bounding box center [609, 755] width 17 height 13
type textarea "x"
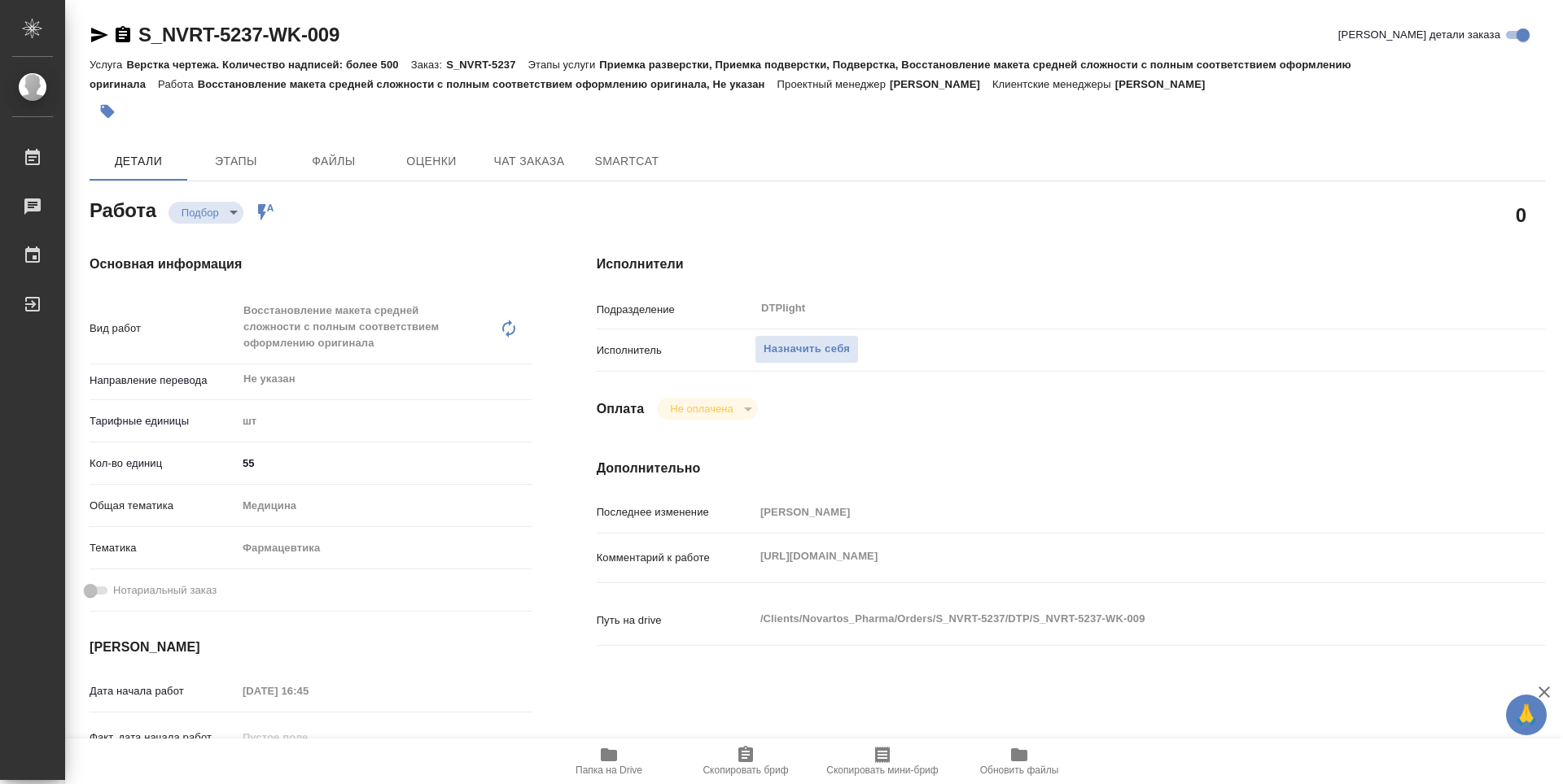
type textarea "x"
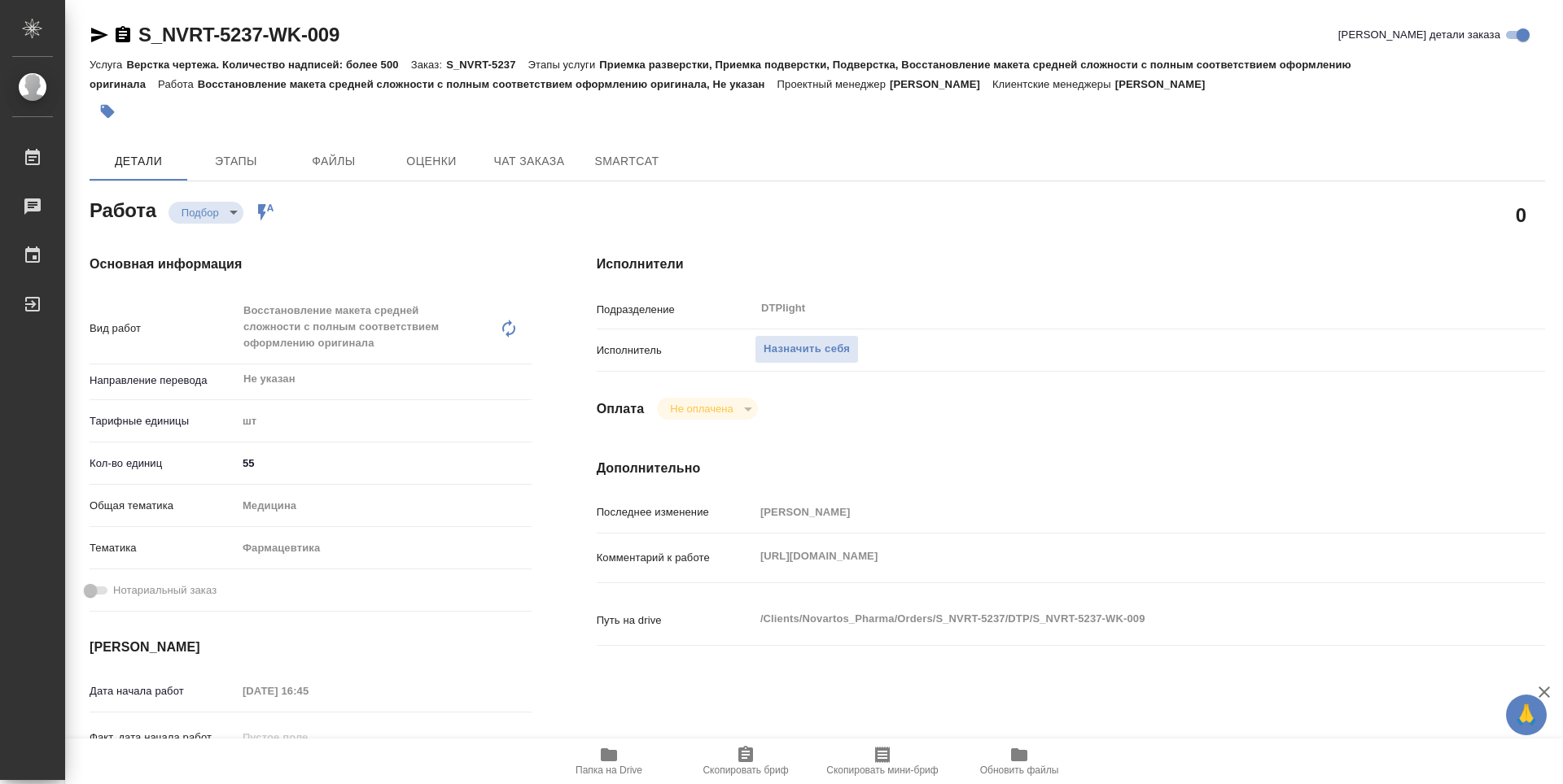
type textarea "x"
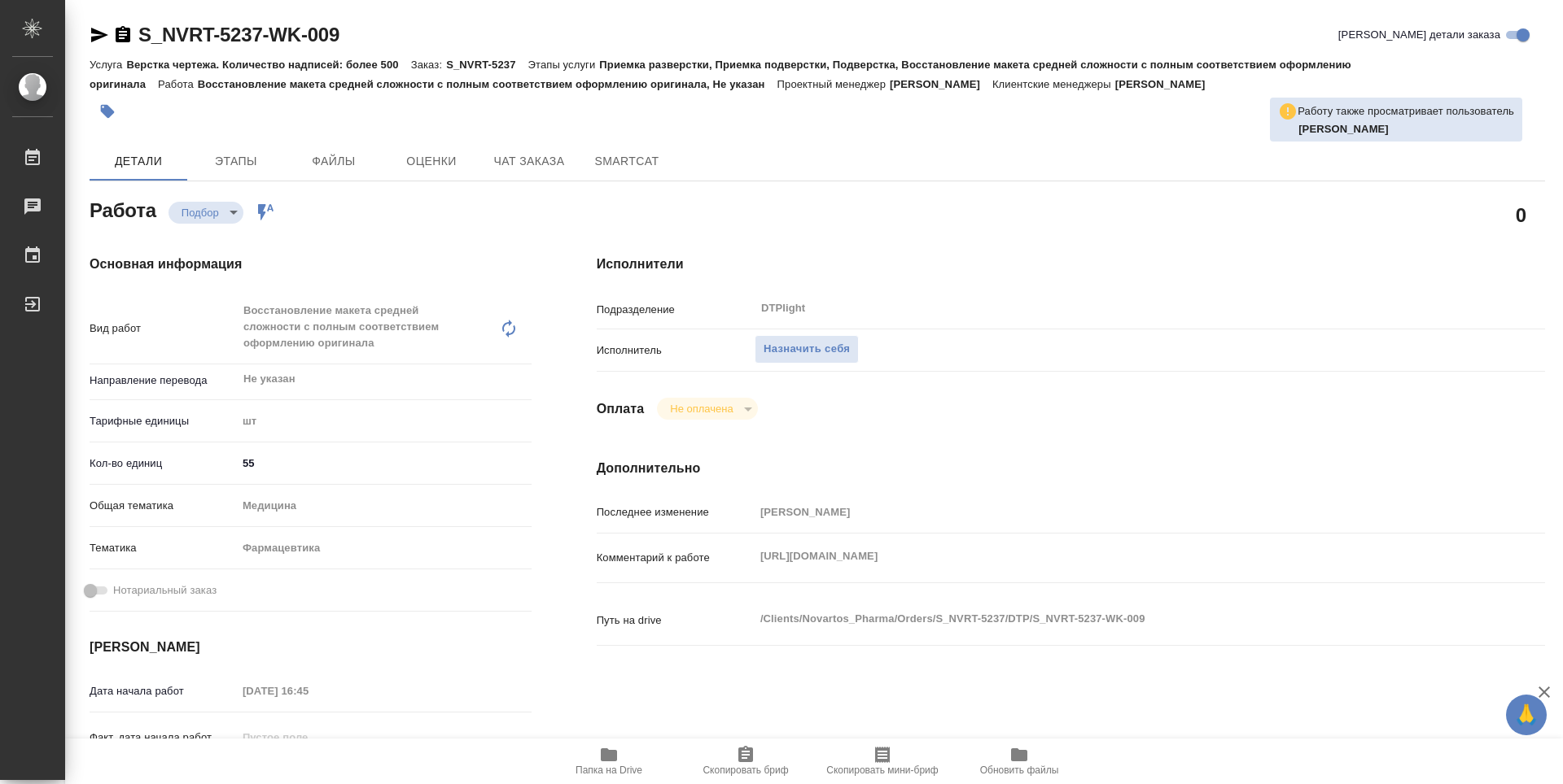
type textarea "x"
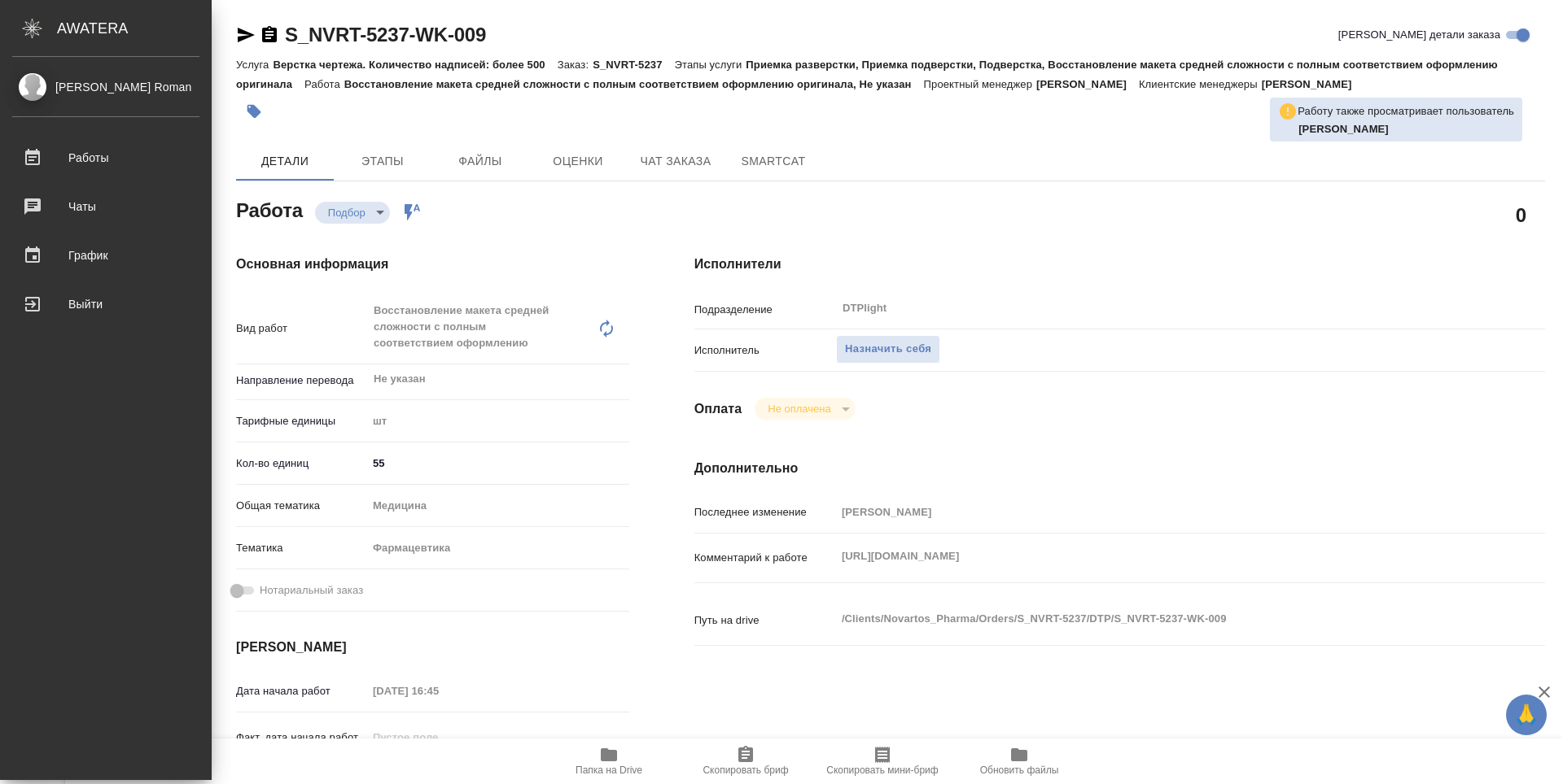
type textarea "x"
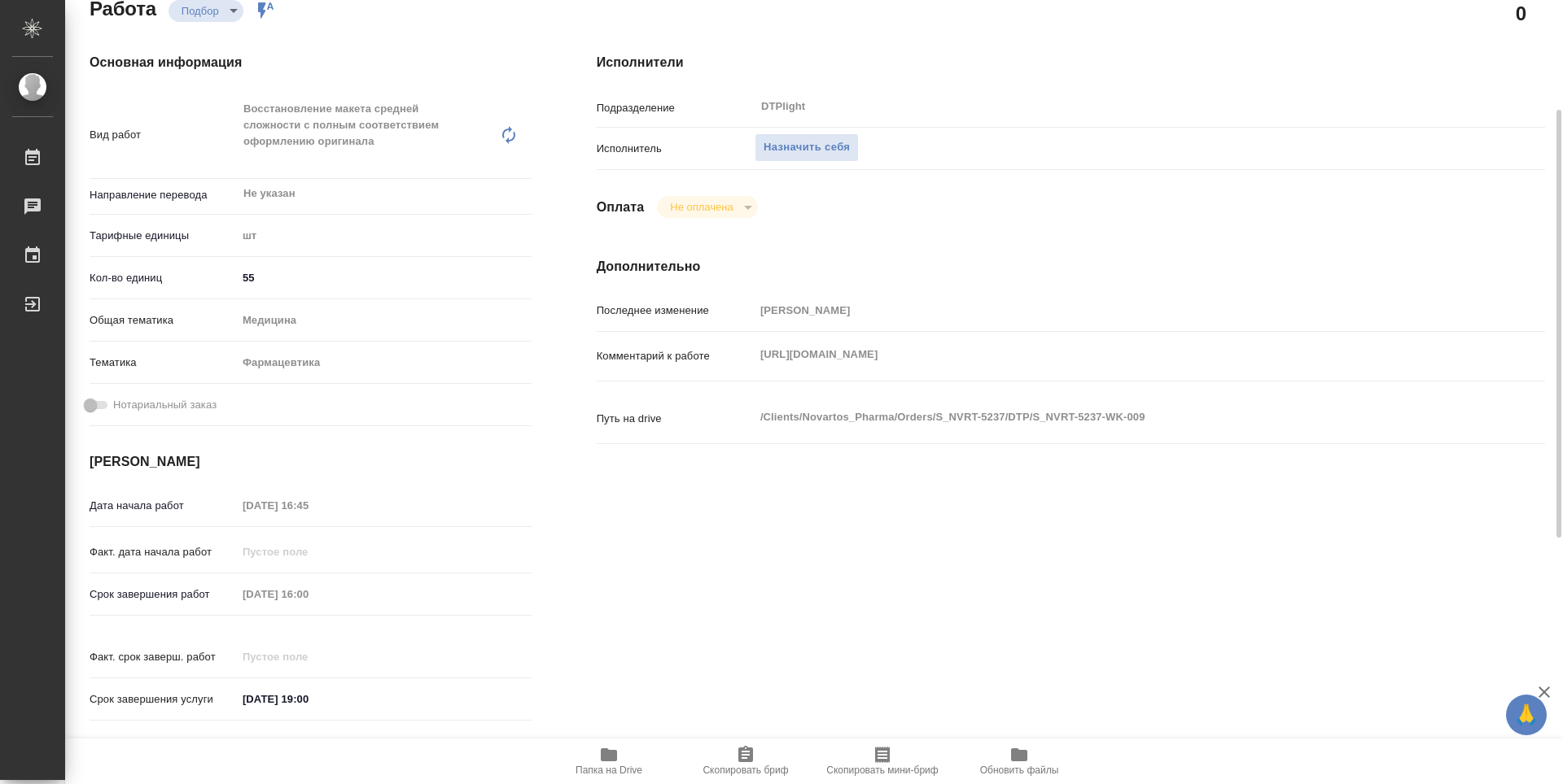
scroll to position [39, 0]
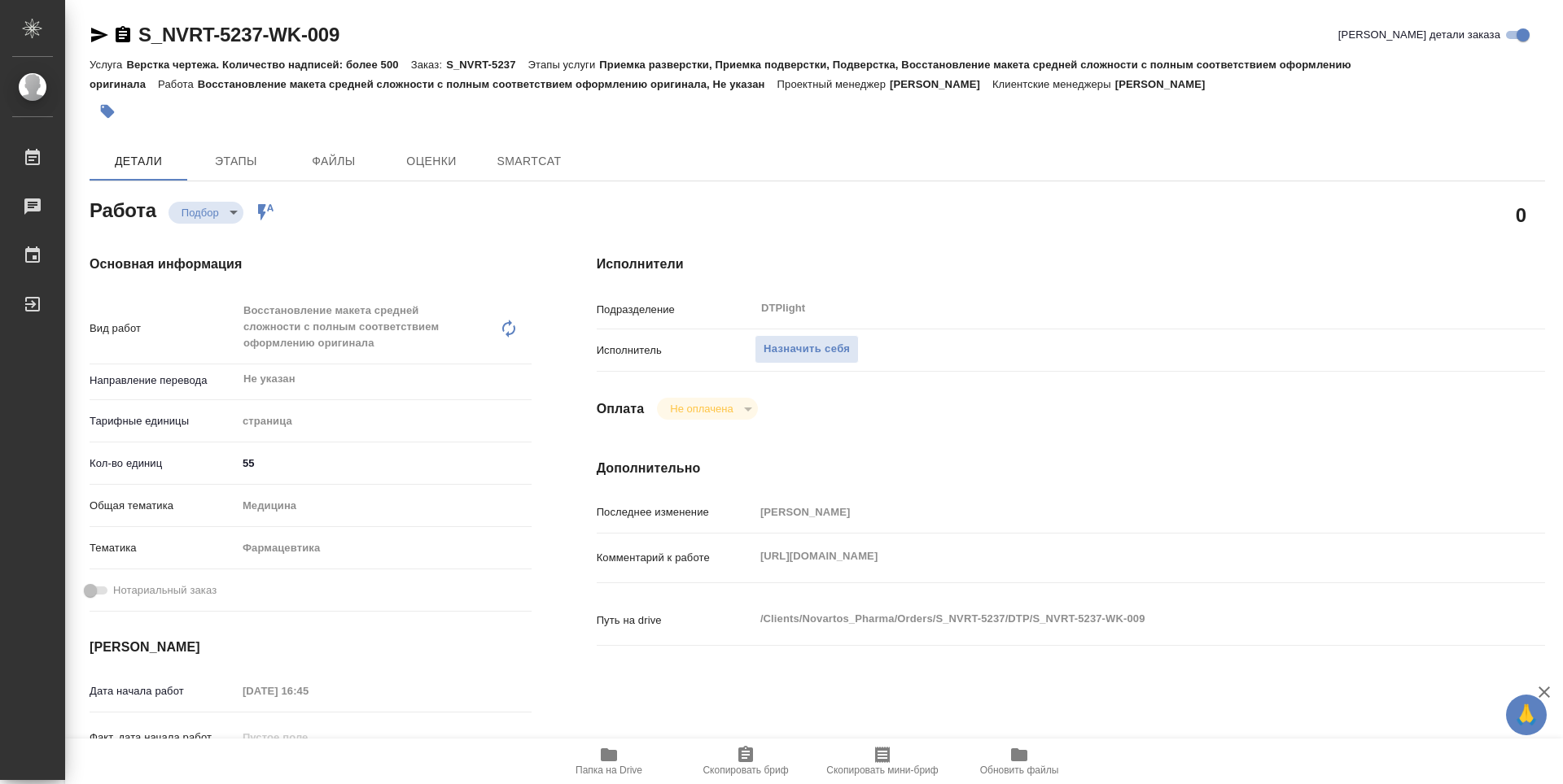
type textarea "x"
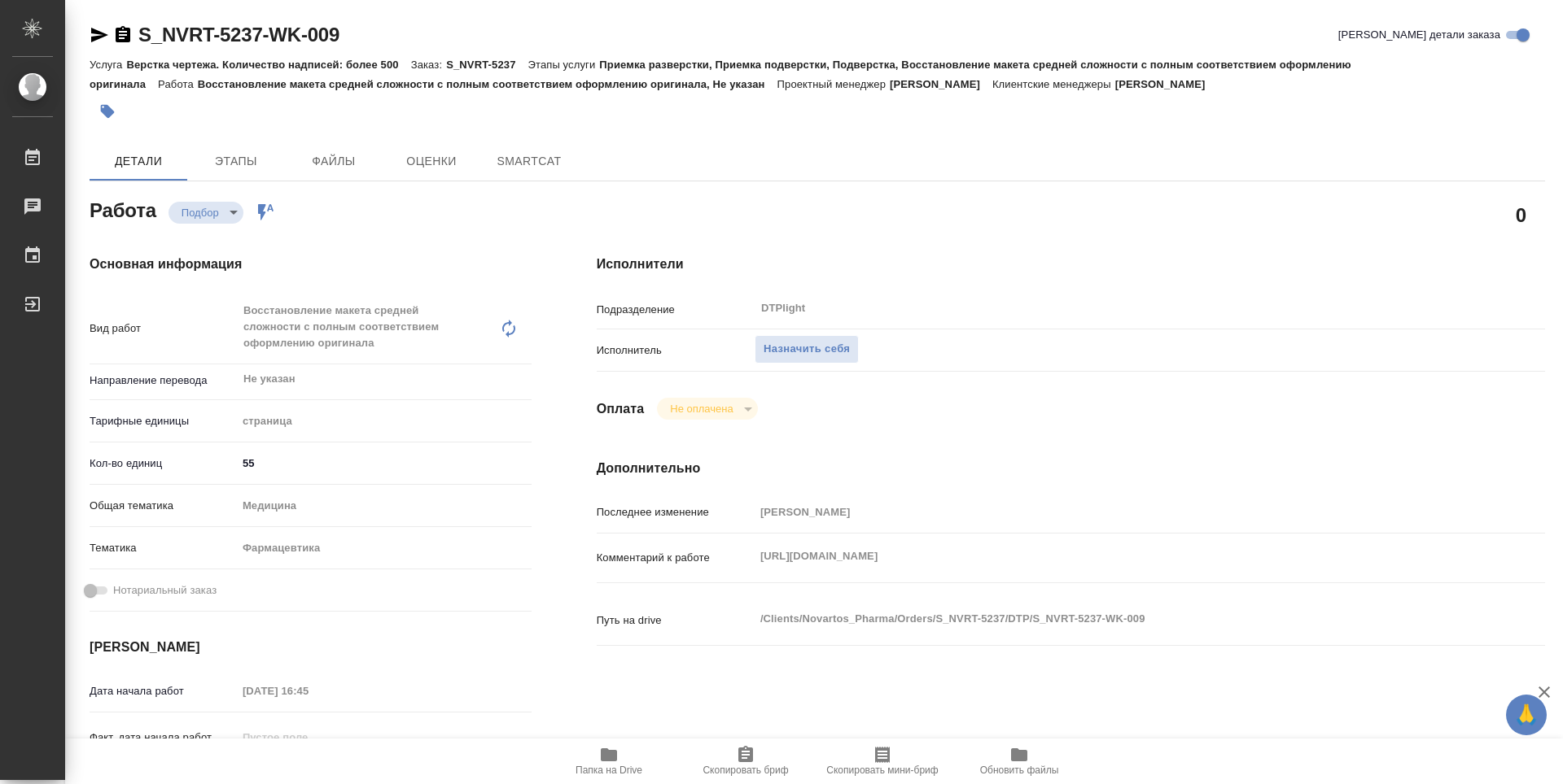
type textarea "x"
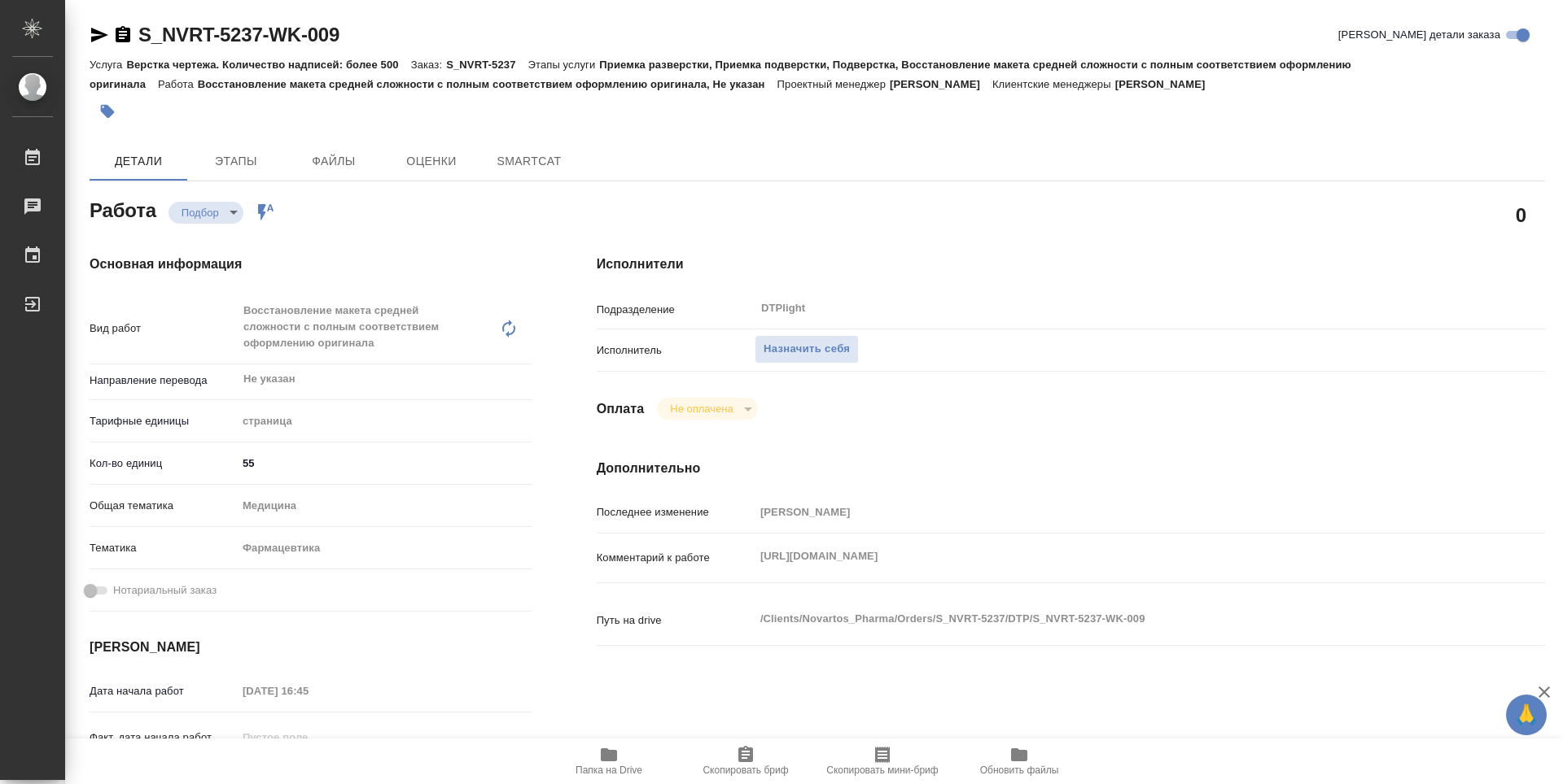
type textarea "x"
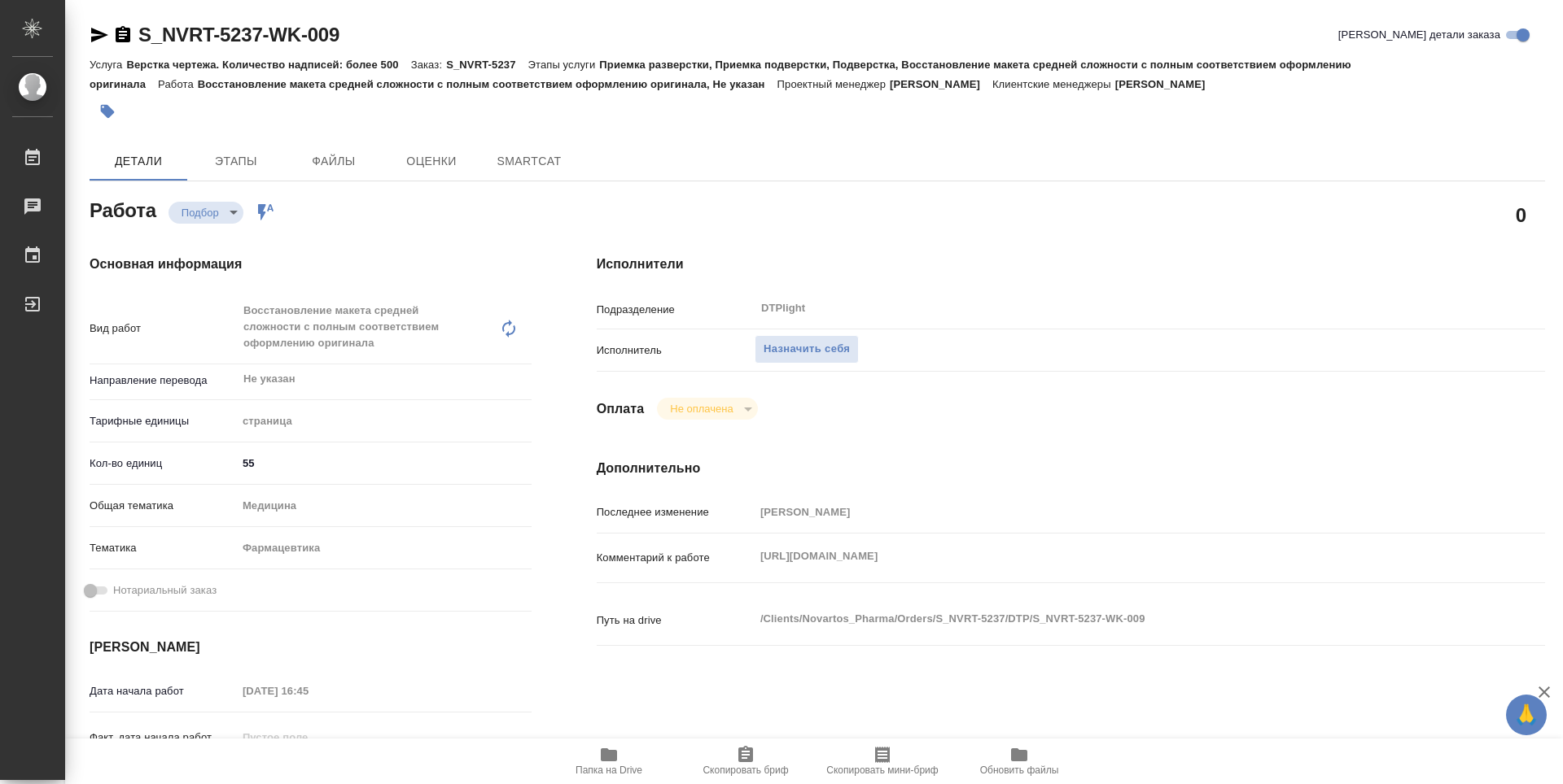
type textarea "x"
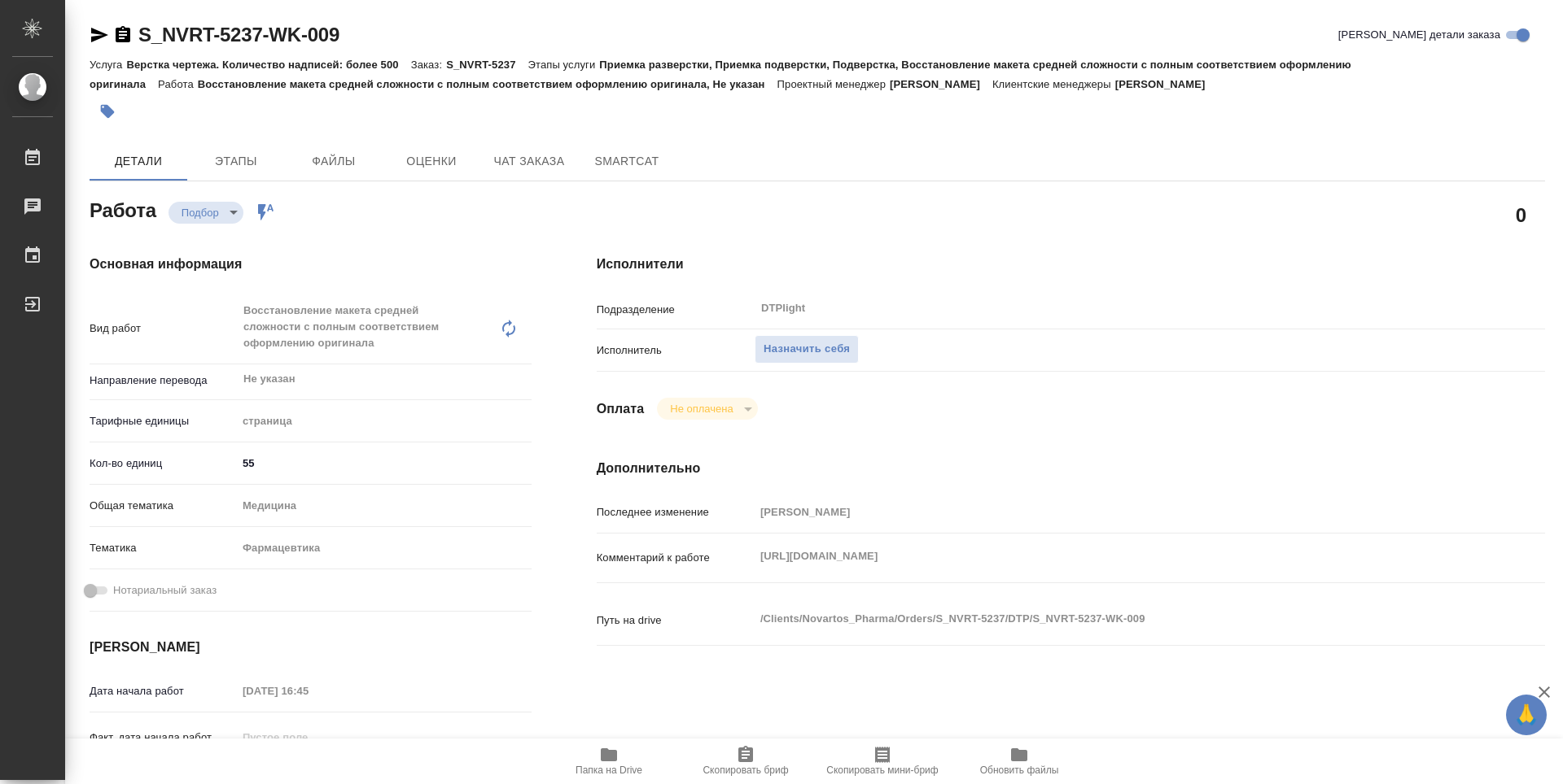
type textarea "x"
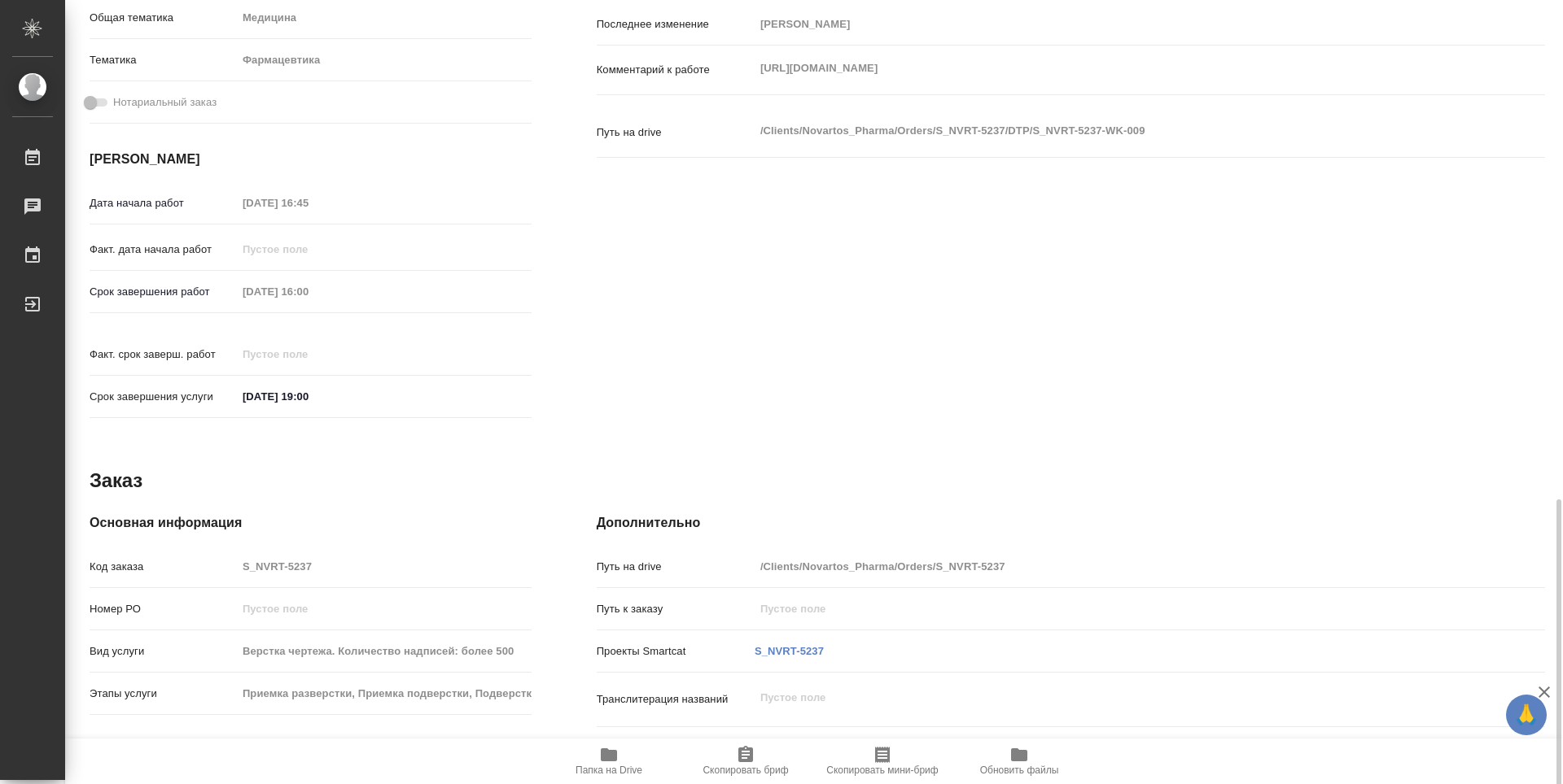
scroll to position [636, 0]
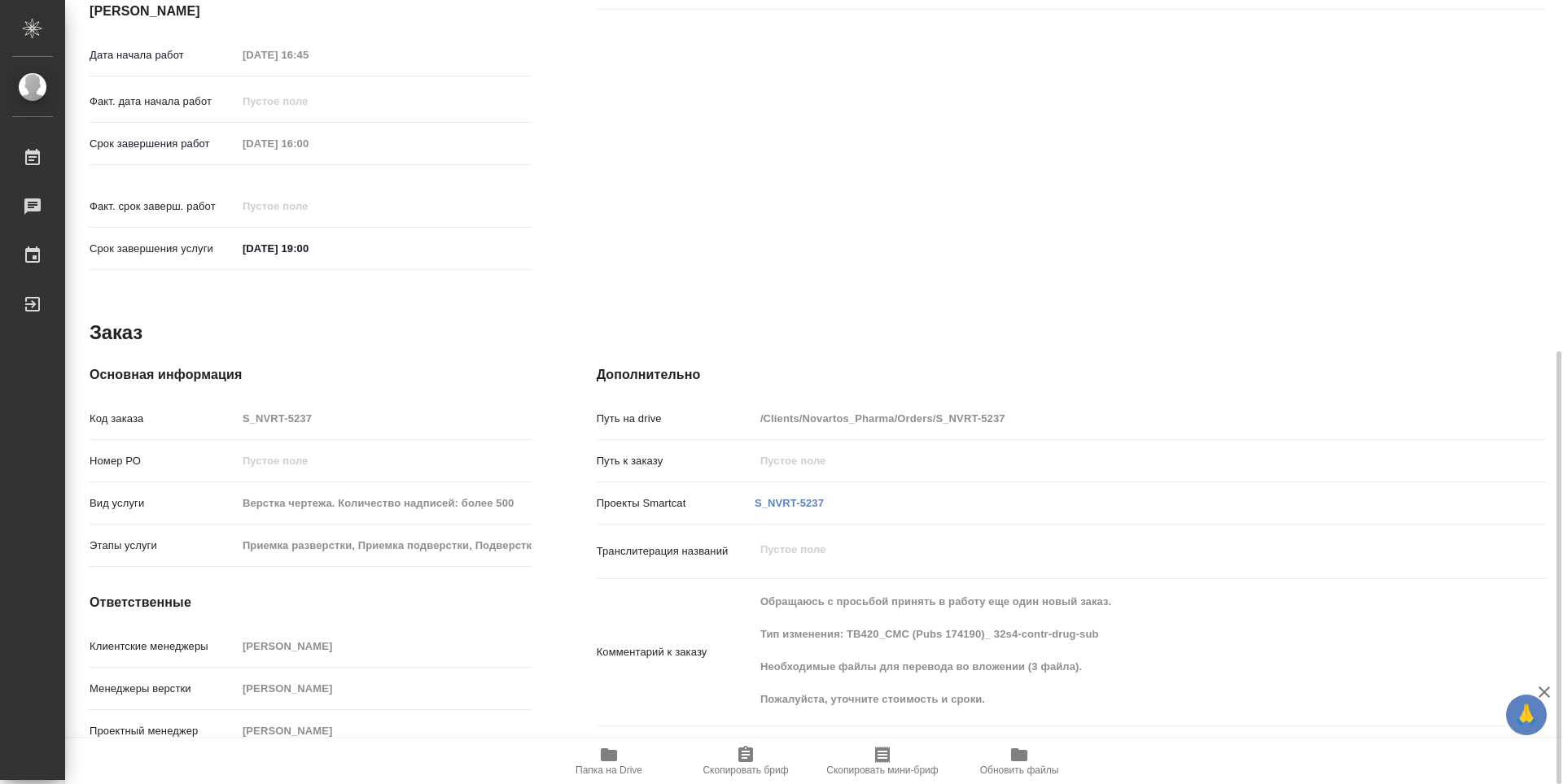
type textarea "x"
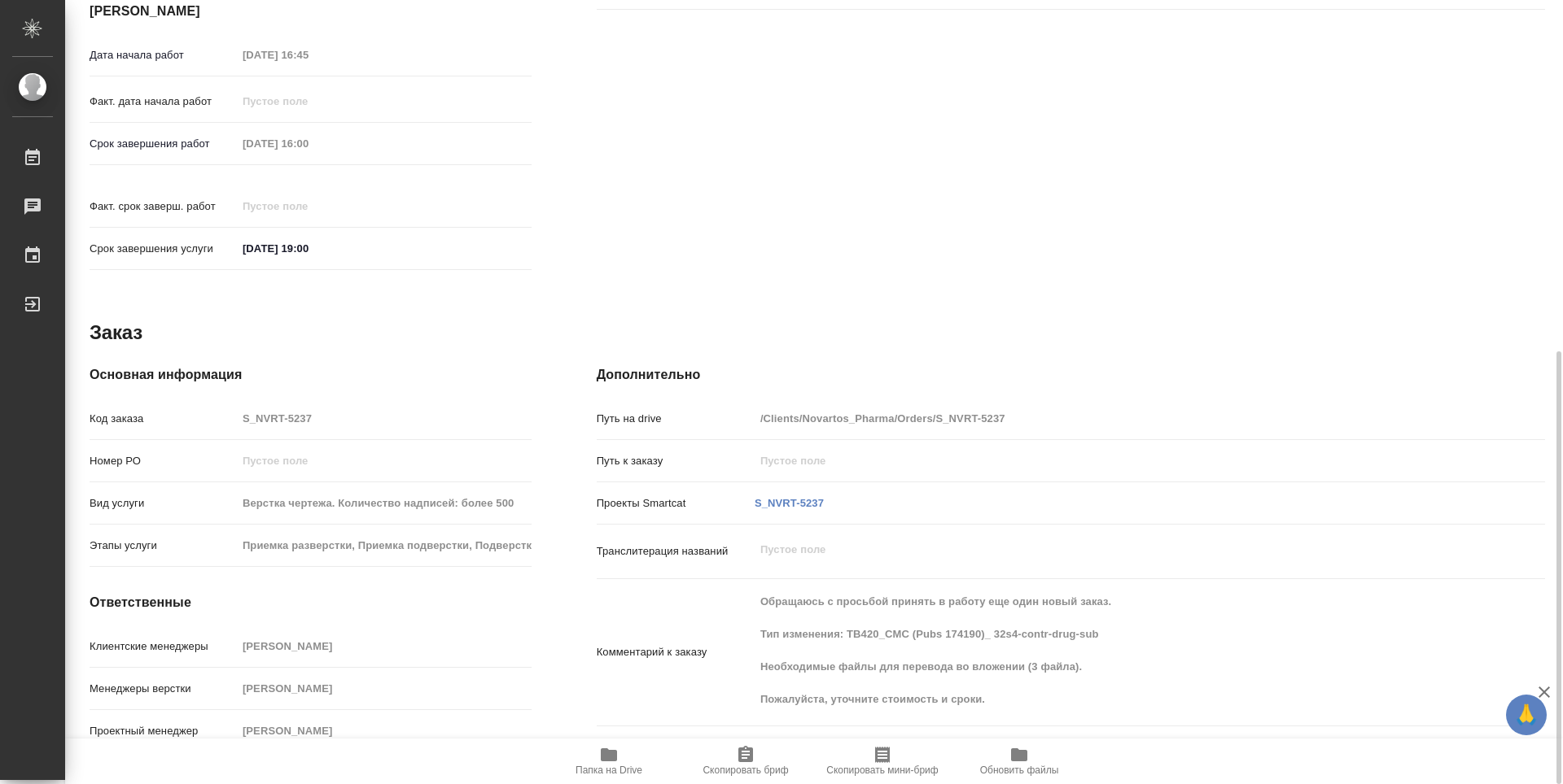
type textarea "x"
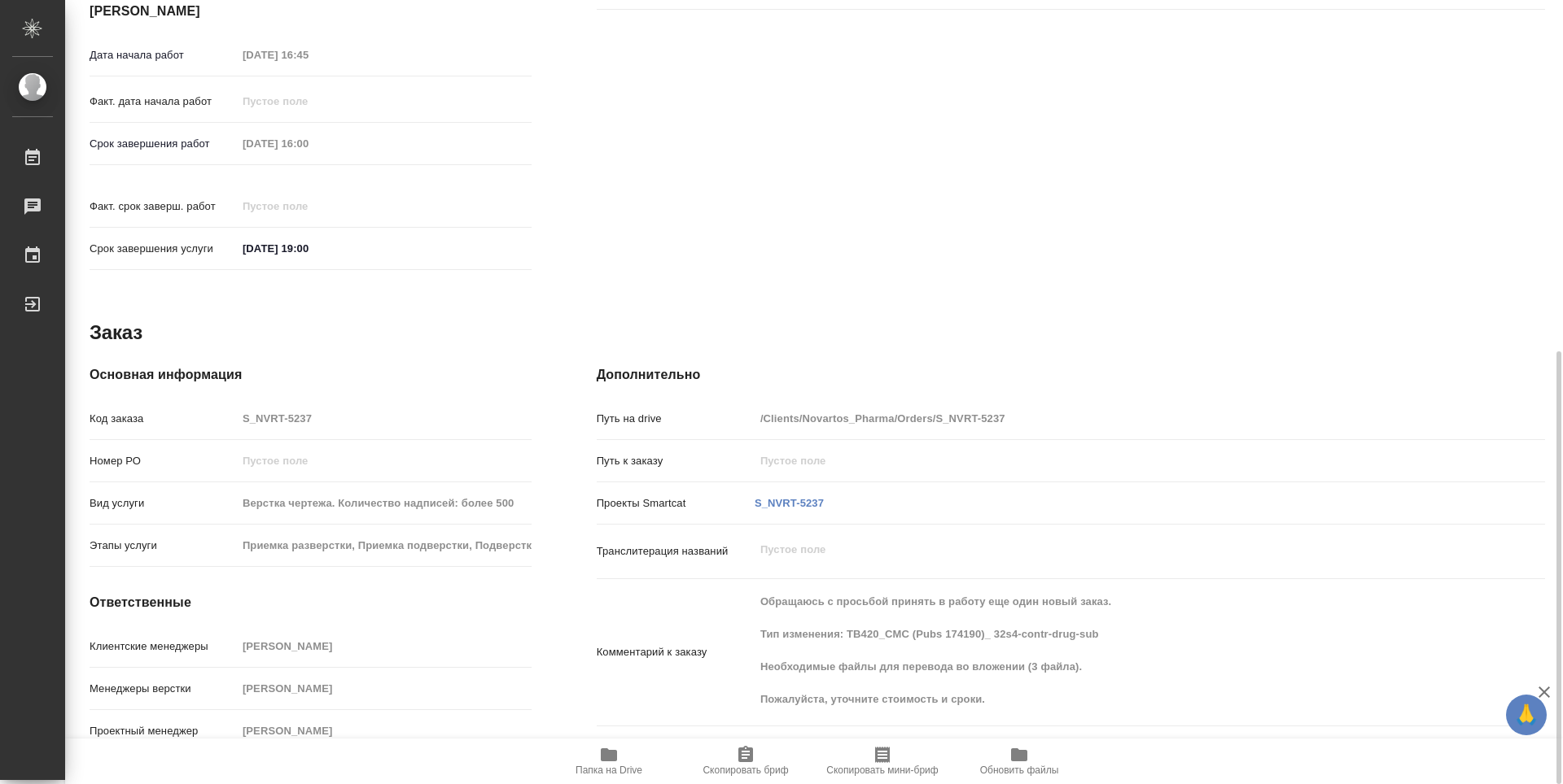
type textarea "x"
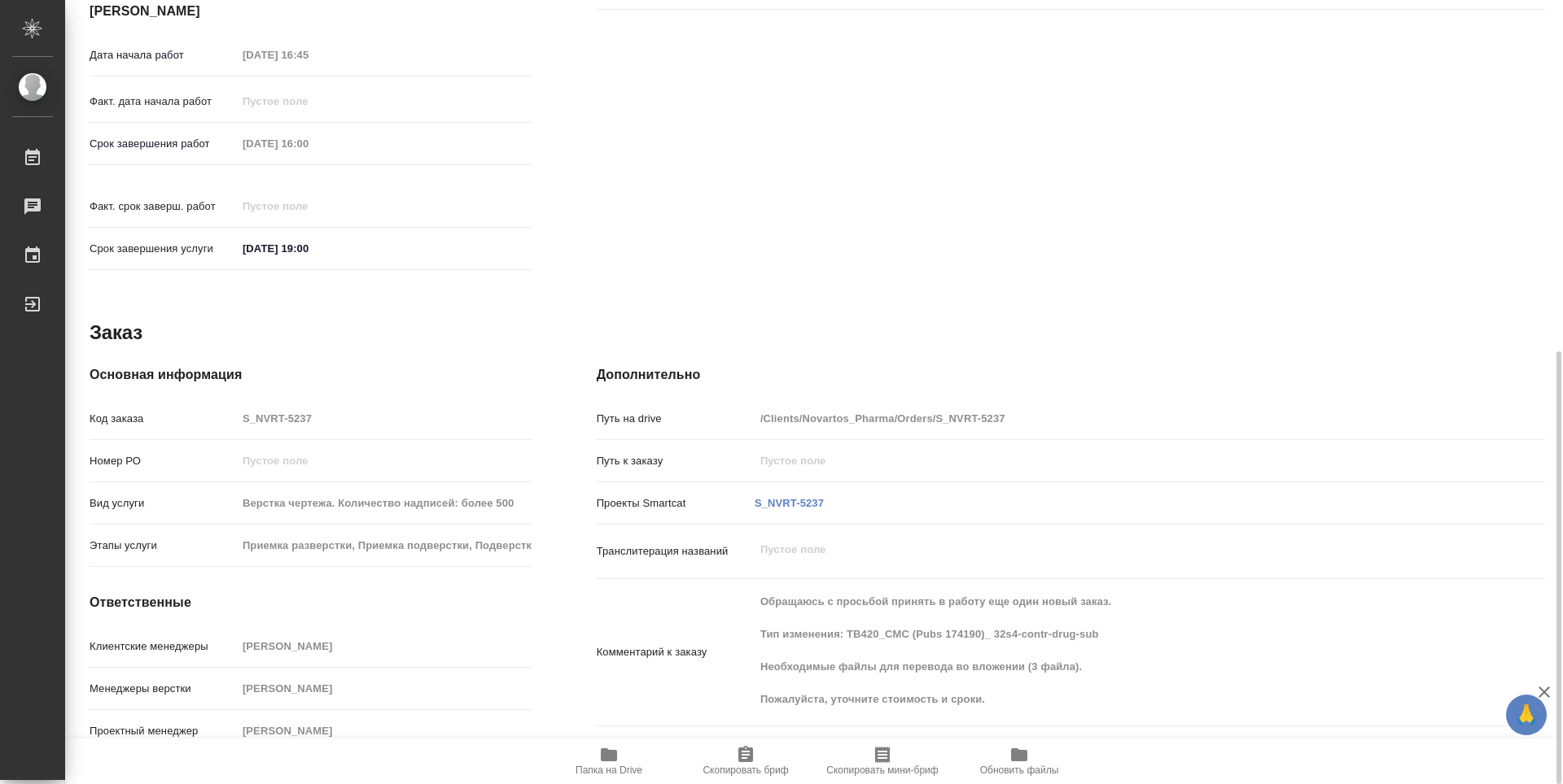
type textarea "x"
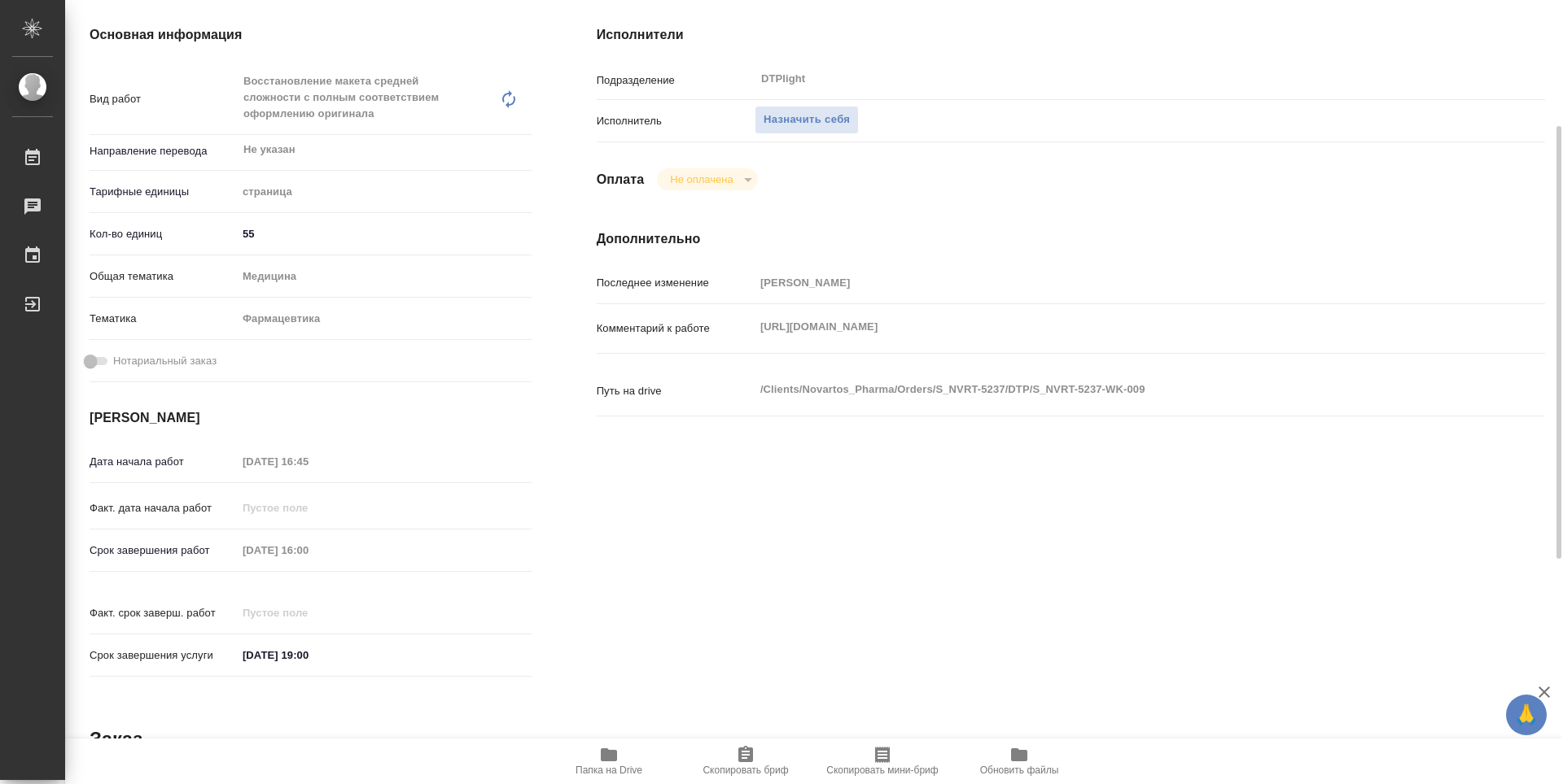
scroll to position [66, 0]
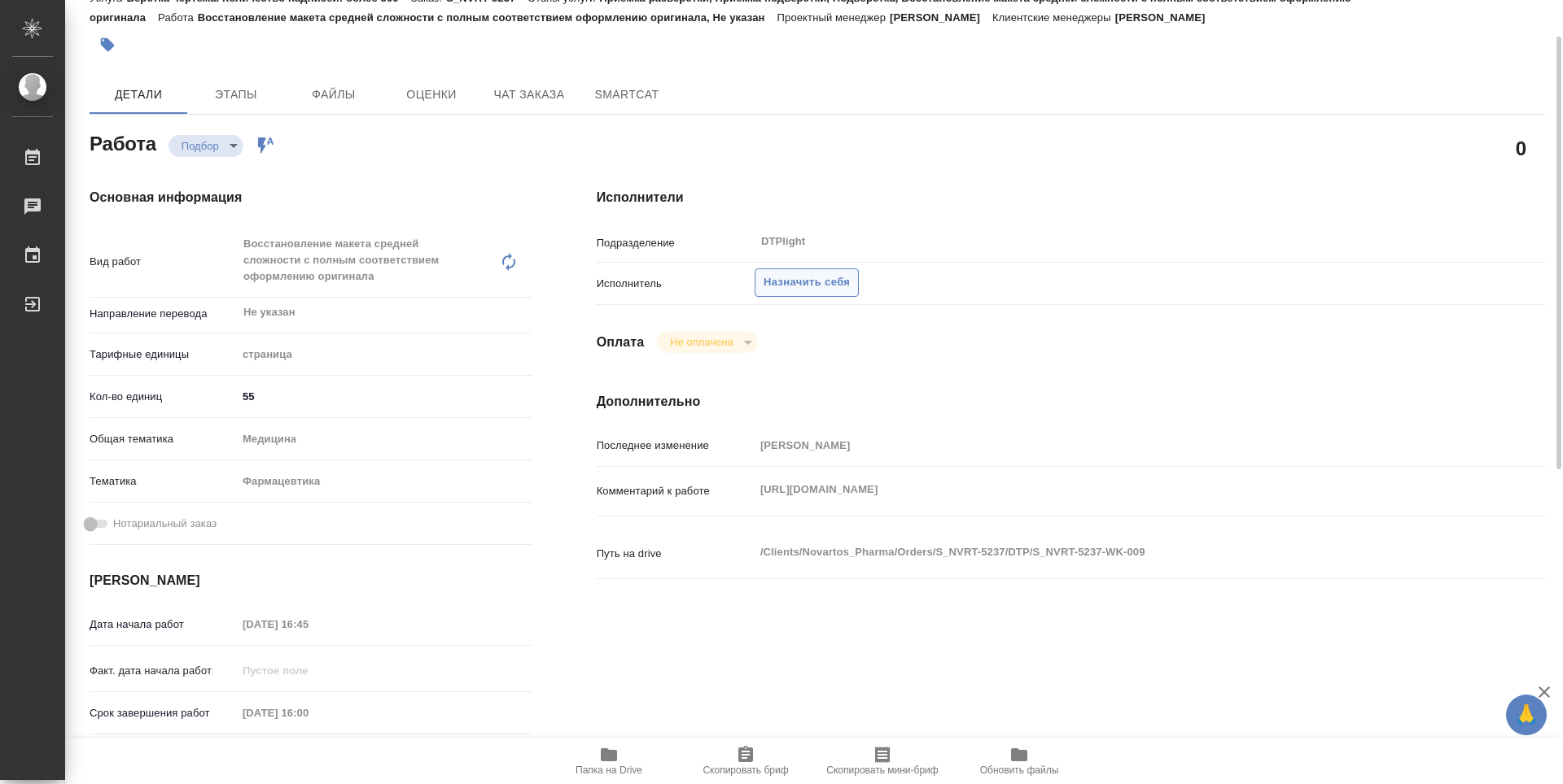
click at [817, 288] on span "Назначить себя" at bounding box center [806, 282] width 87 height 18
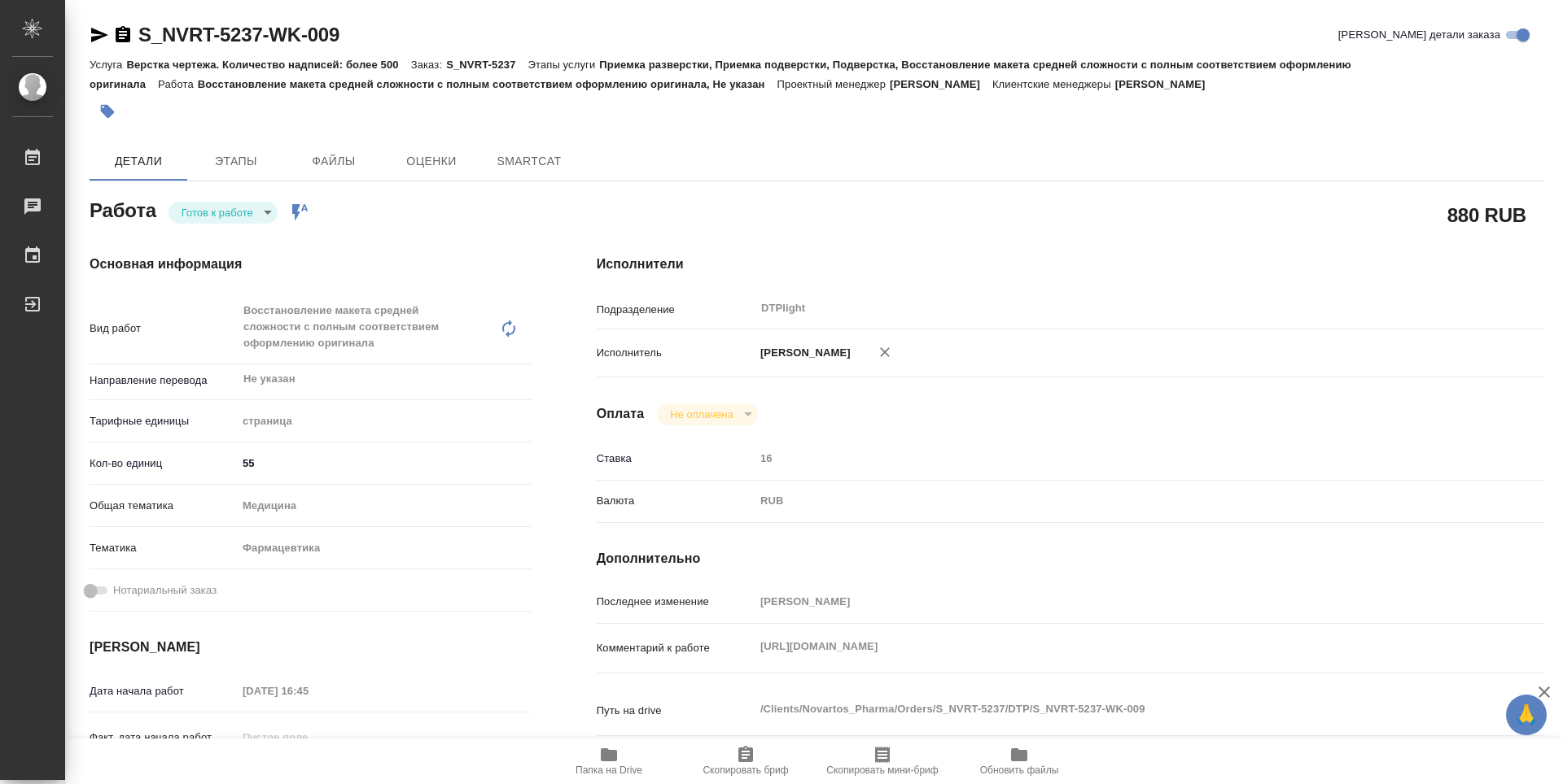
type textarea "x"
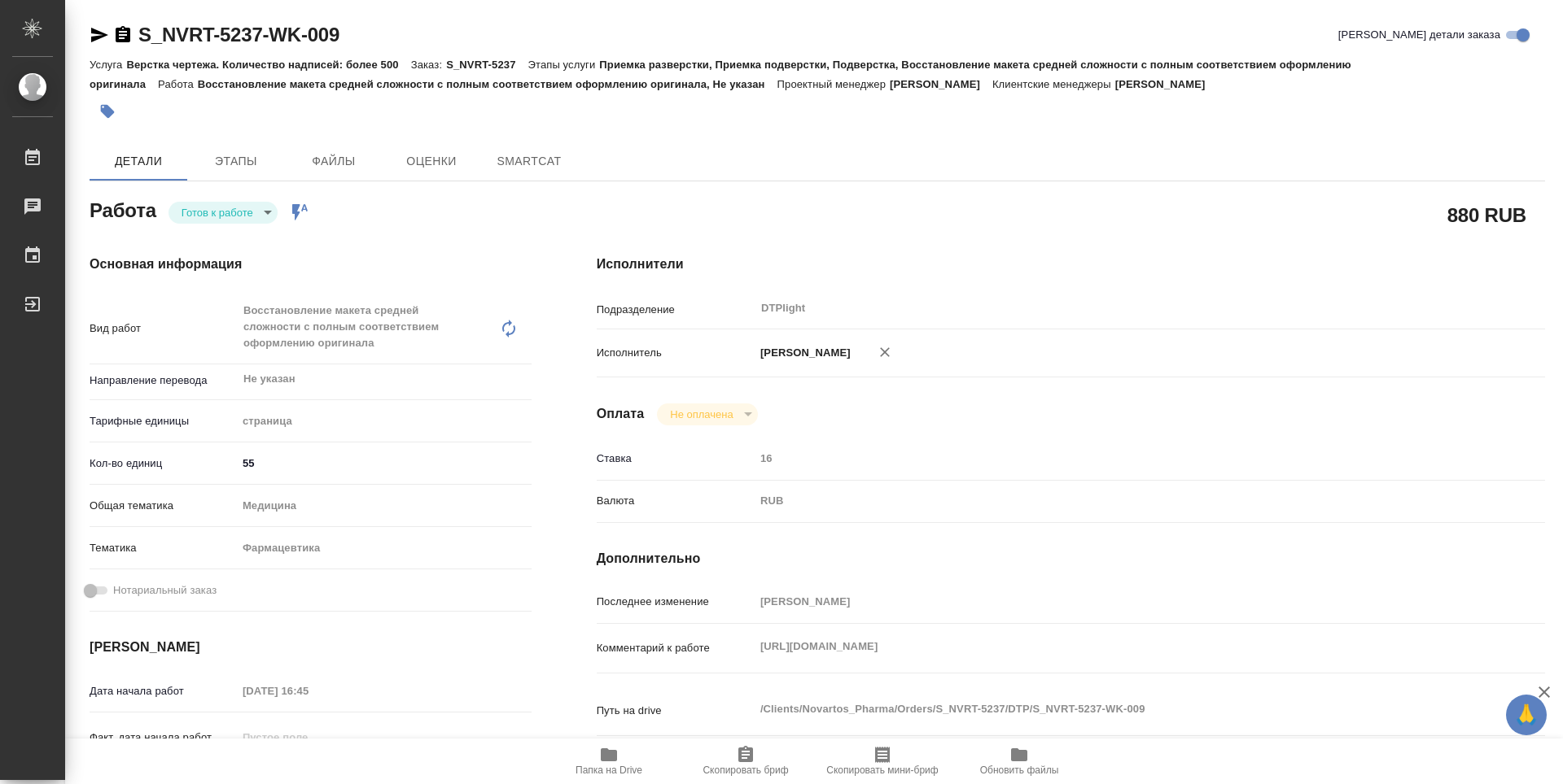
type textarea "x"
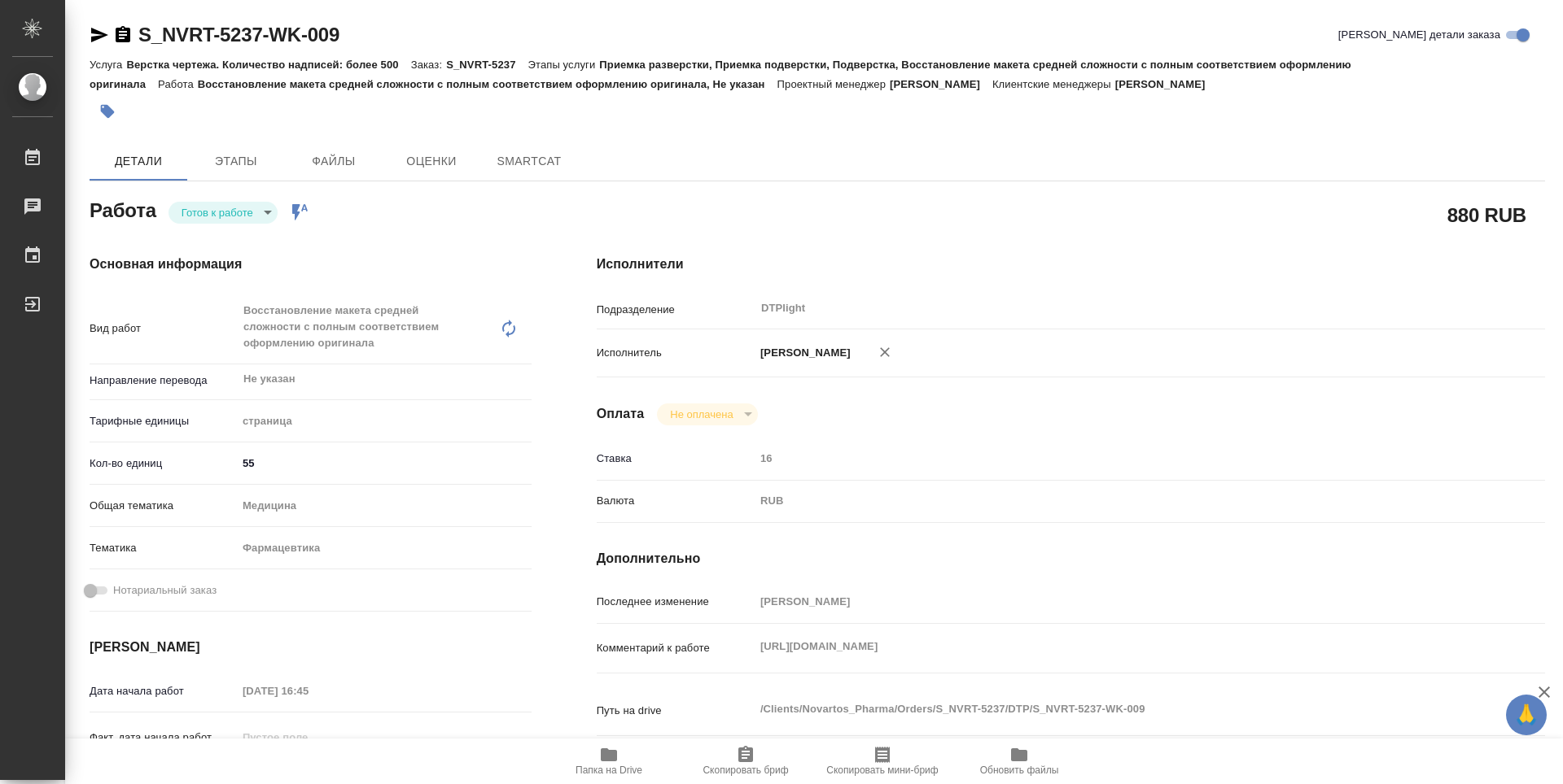
type textarea "x"
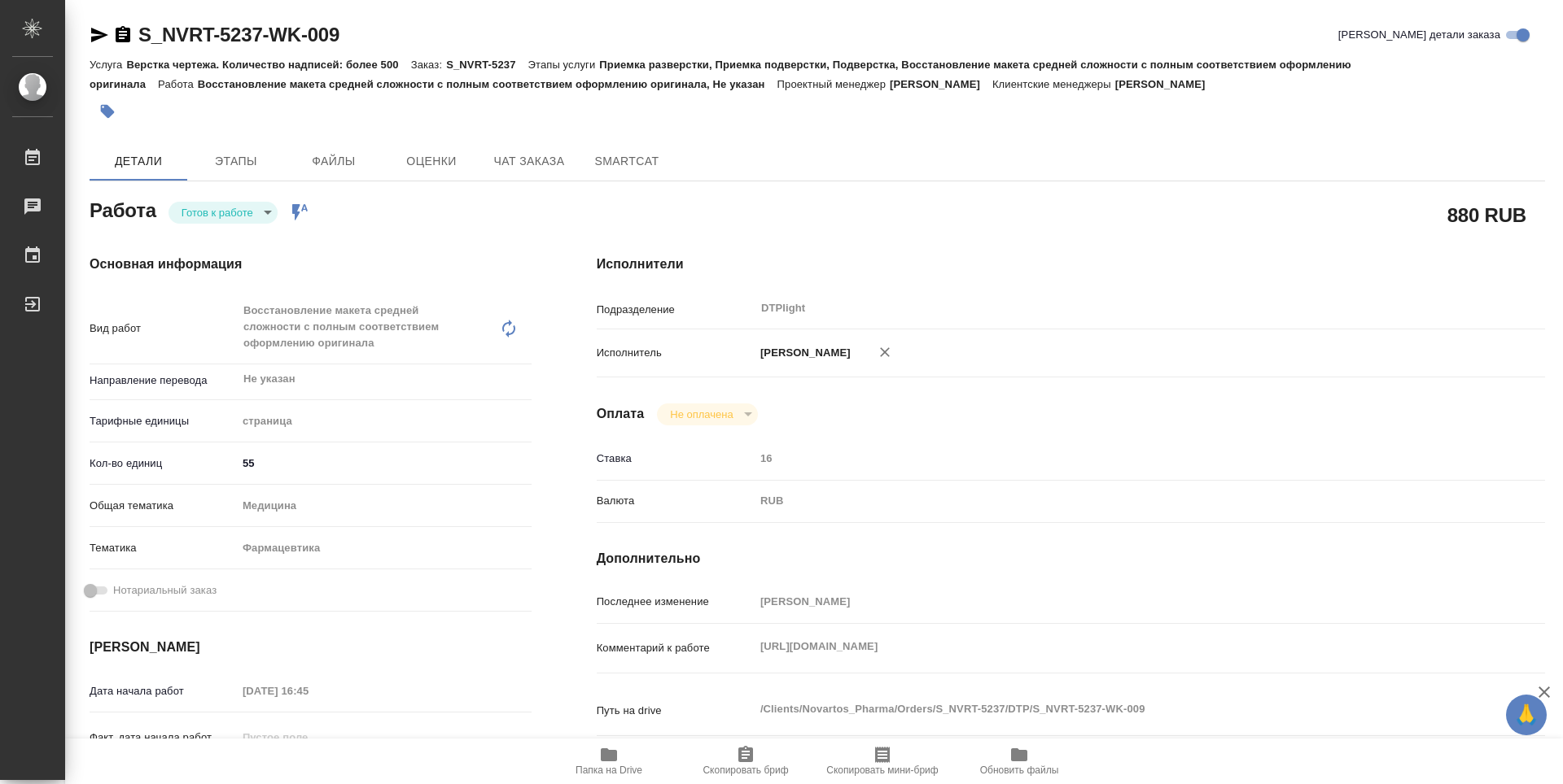
click at [255, 209] on body "🙏 .cls-1 fill:#fff; AWATERA Guselnikov Roman Работы Чаты График Выйти S_NVRT-52…" at bounding box center [782, 392] width 1563 height 784
click at [222, 216] on button "В работе" at bounding box center [209, 212] width 54 height 18
type textarea "x"
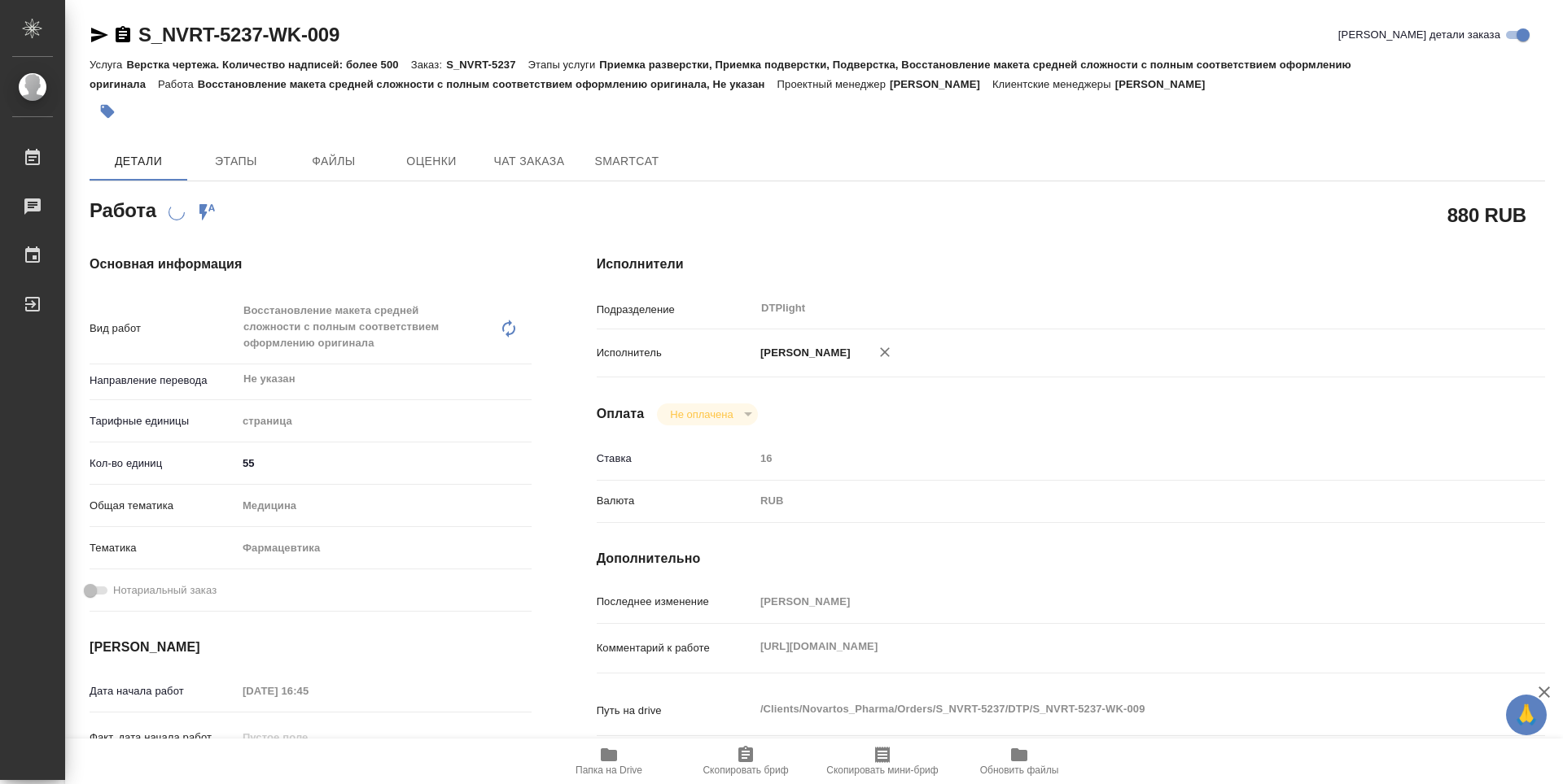
type textarea "x"
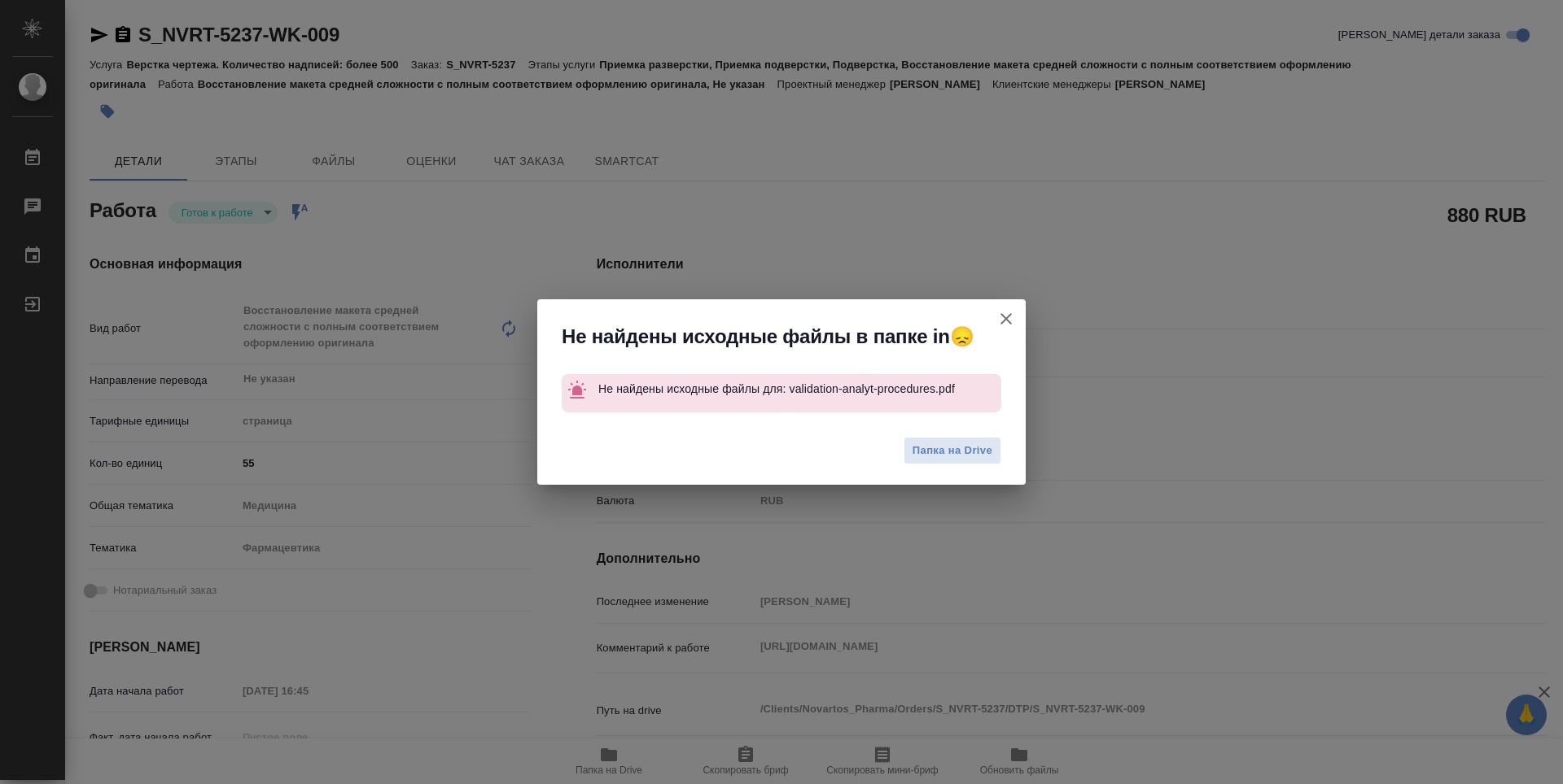
type textarea "x"
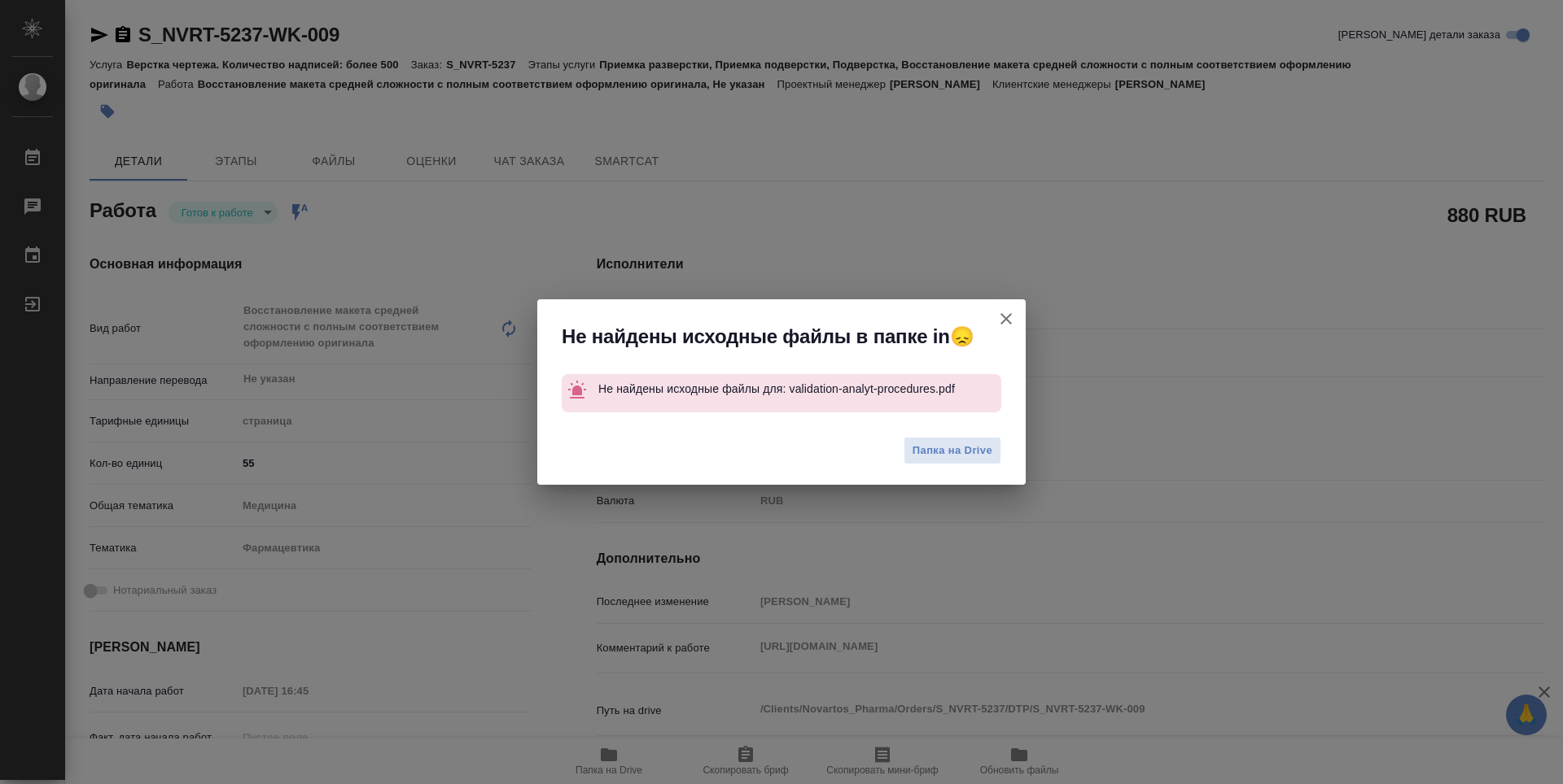
type textarea "x"
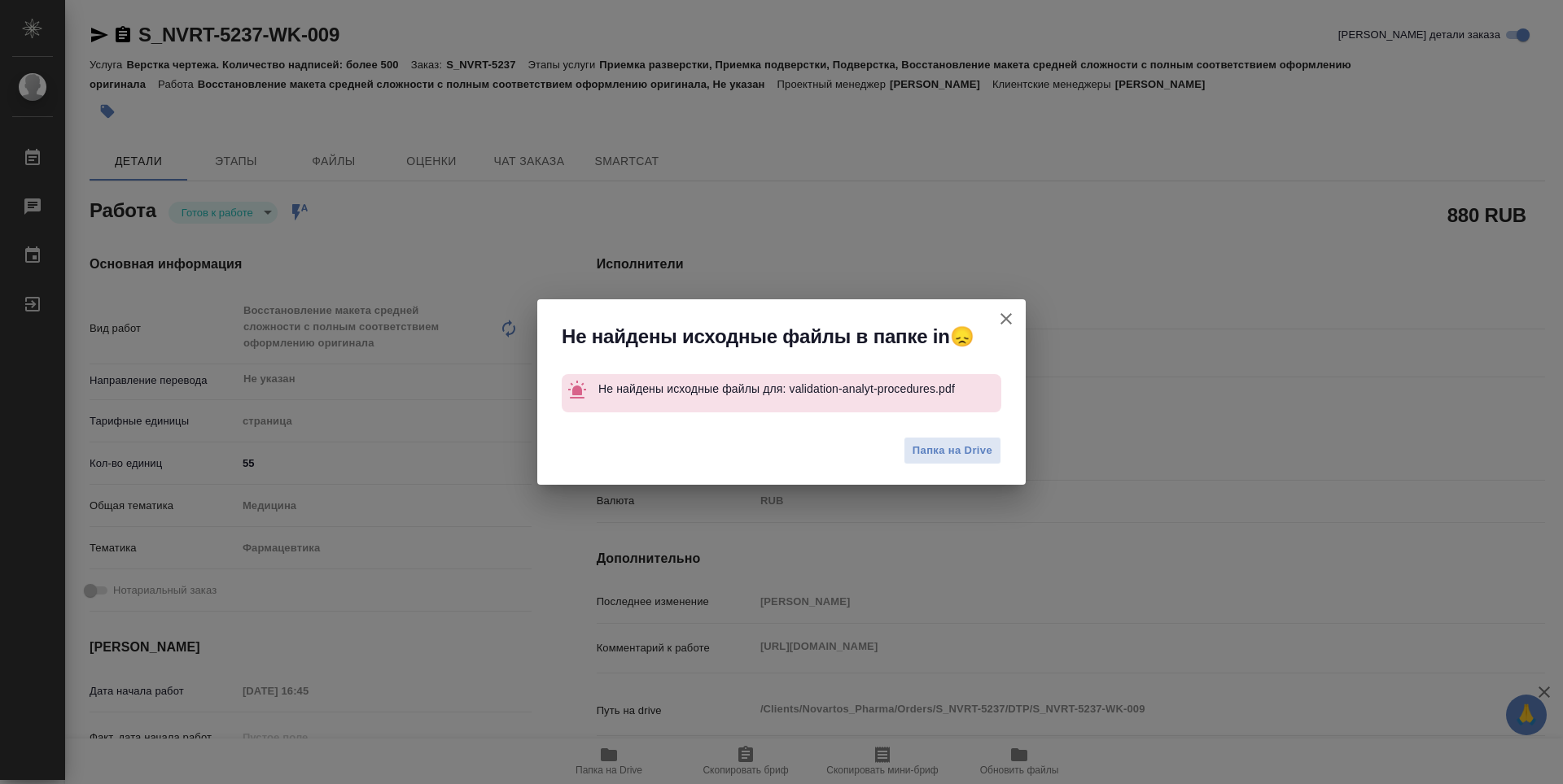
type textarea "x"
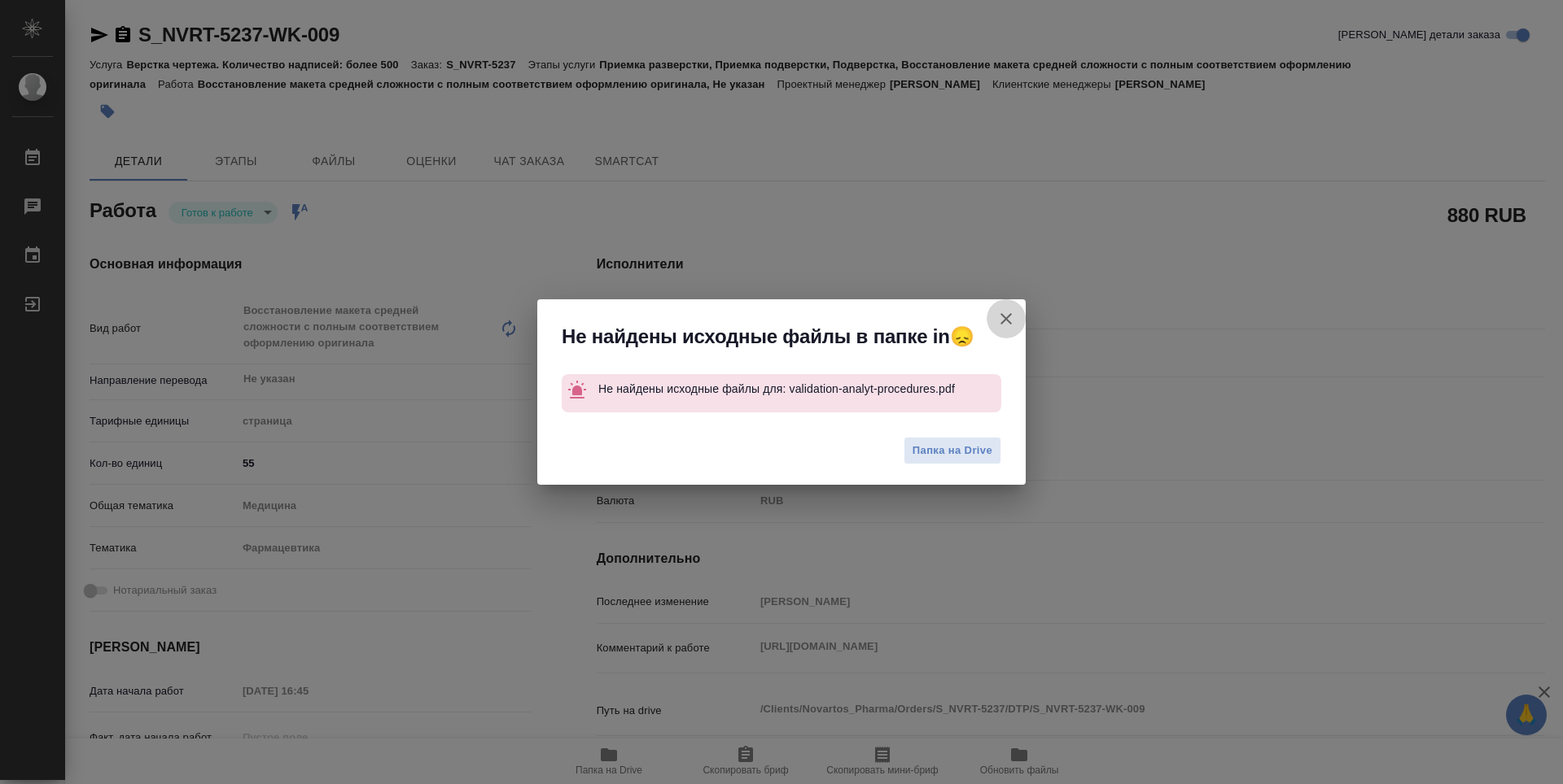
click at [1008, 313] on icon "button" at bounding box center [1006, 318] width 19 height 19
type textarea "x"
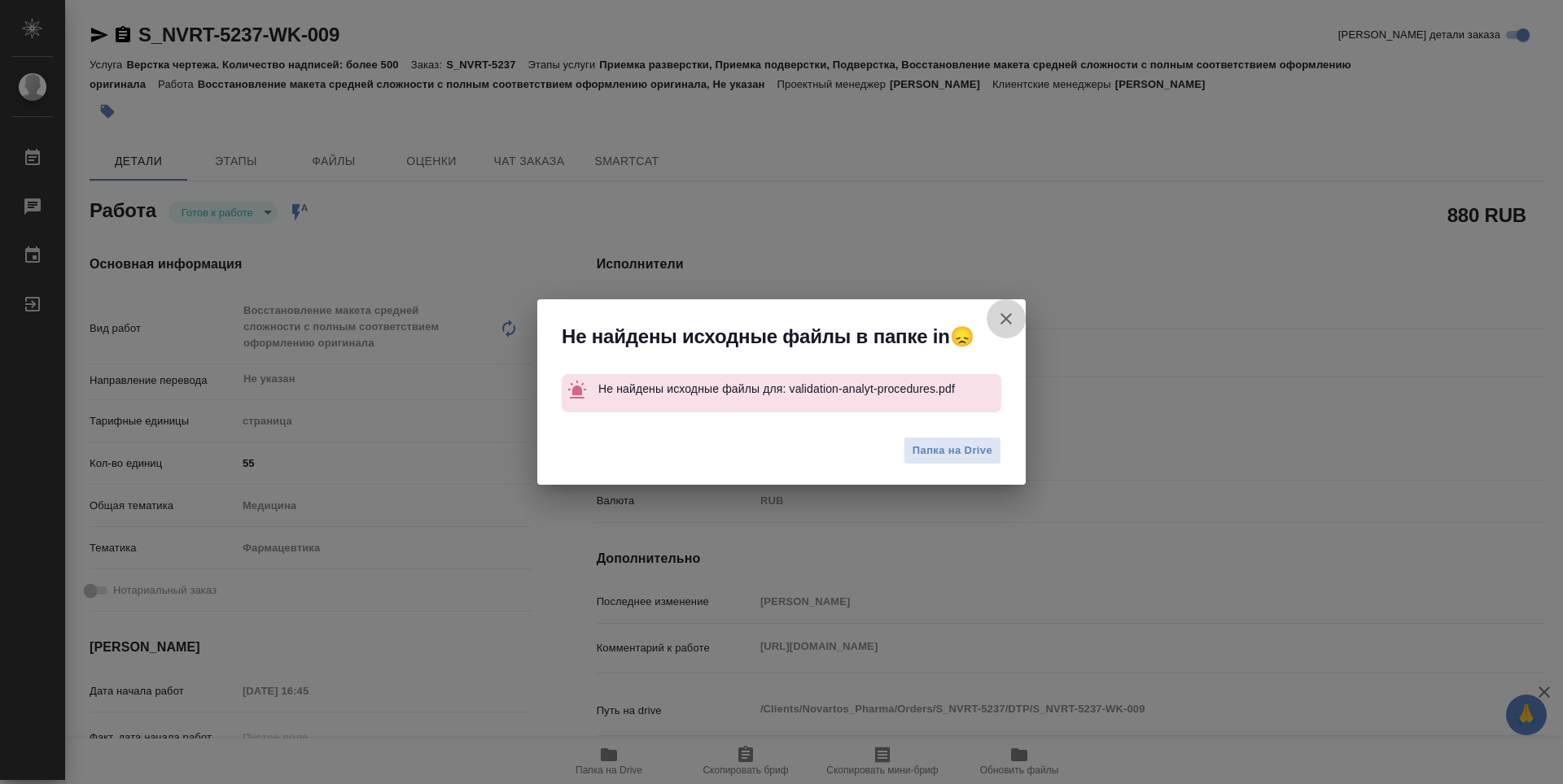
type textarea "x"
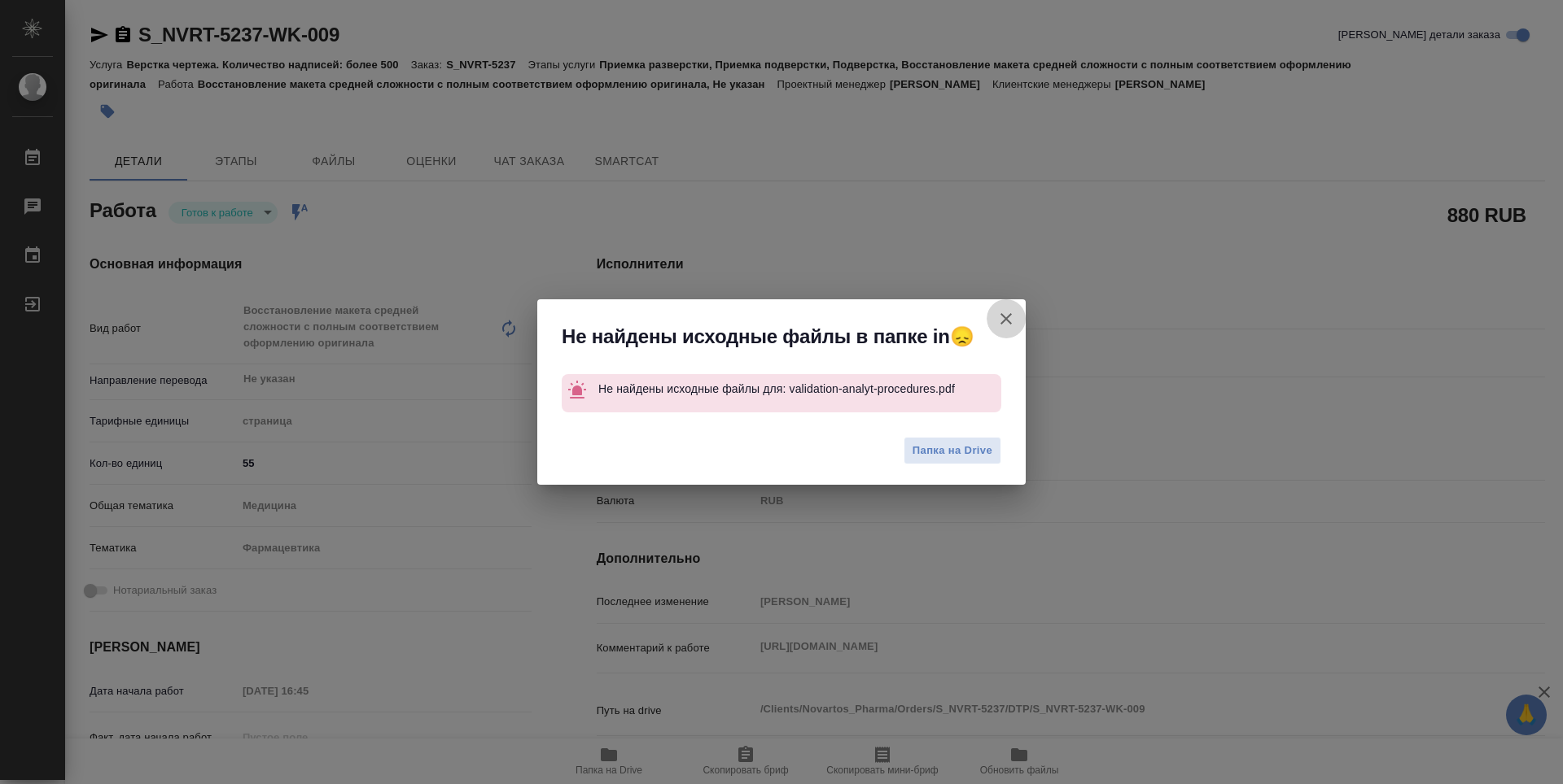
type textarea "x"
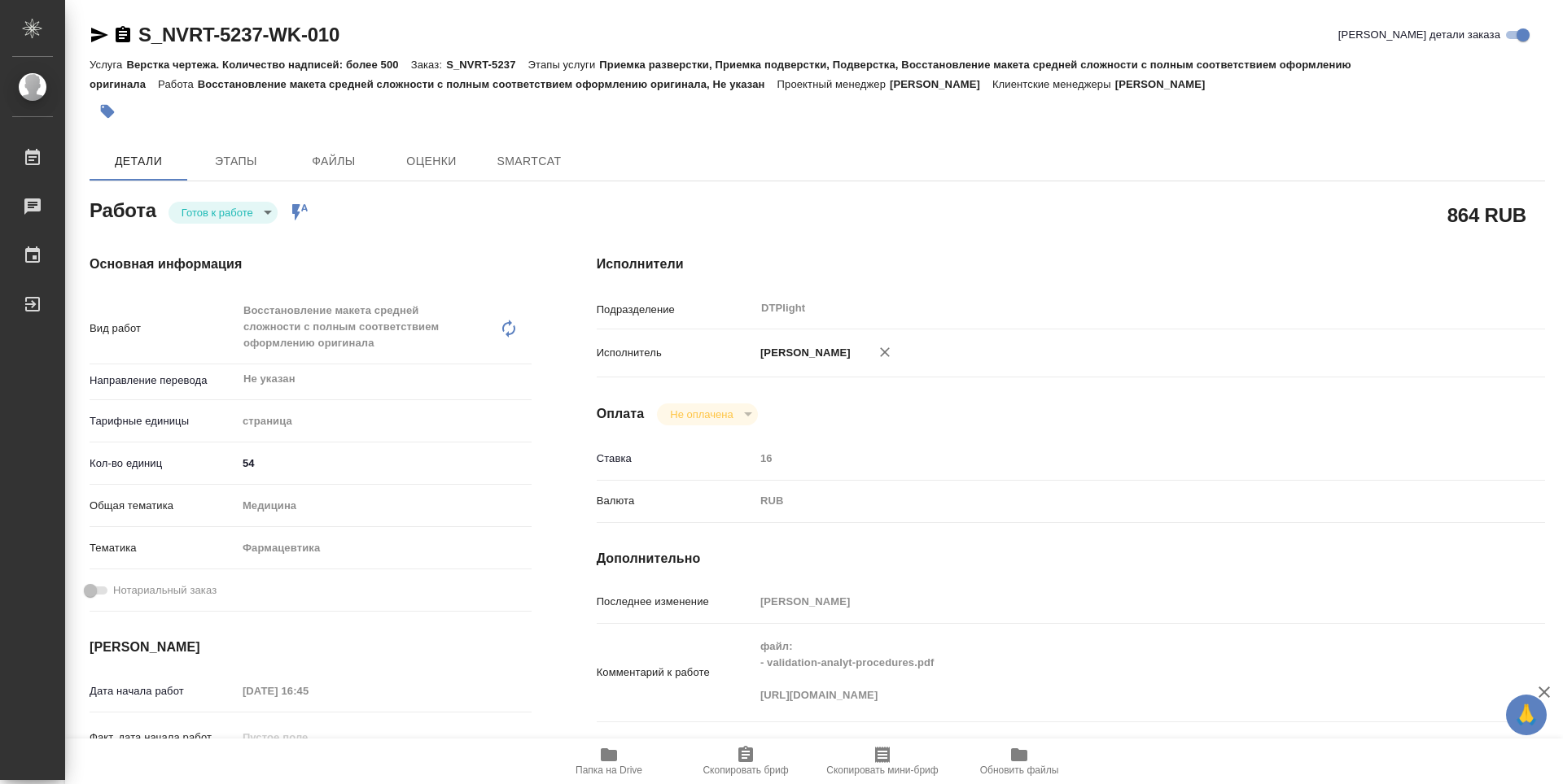
type textarea "x"
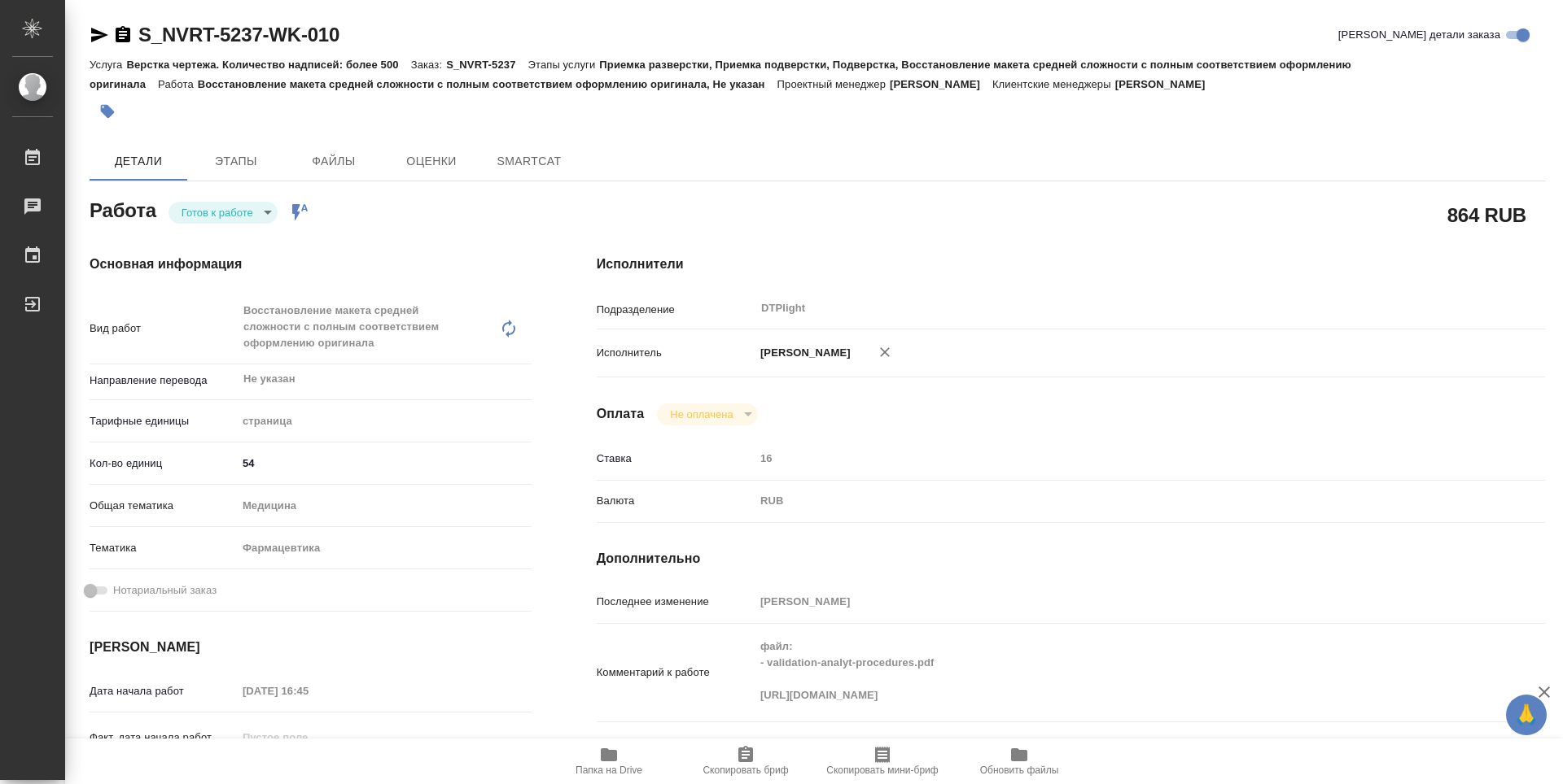
click at [264, 204] on body "🙏 .cls-1 fill:#fff; AWATERA Guselnikov Roman Работы Чаты График Выйти S_NVRT-52…" at bounding box center [782, 392] width 1563 height 784
type textarea "x"
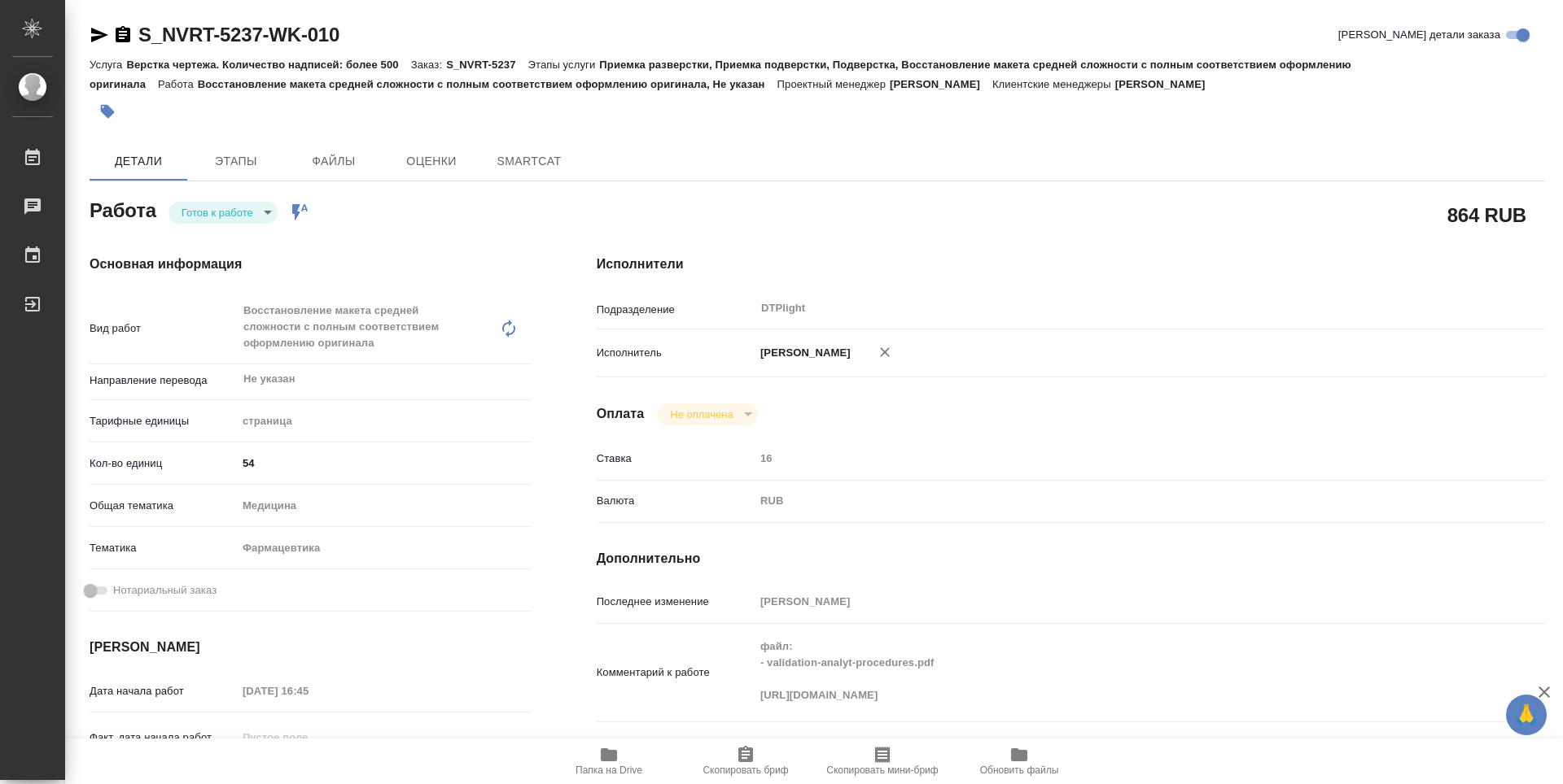
type textarea "x"
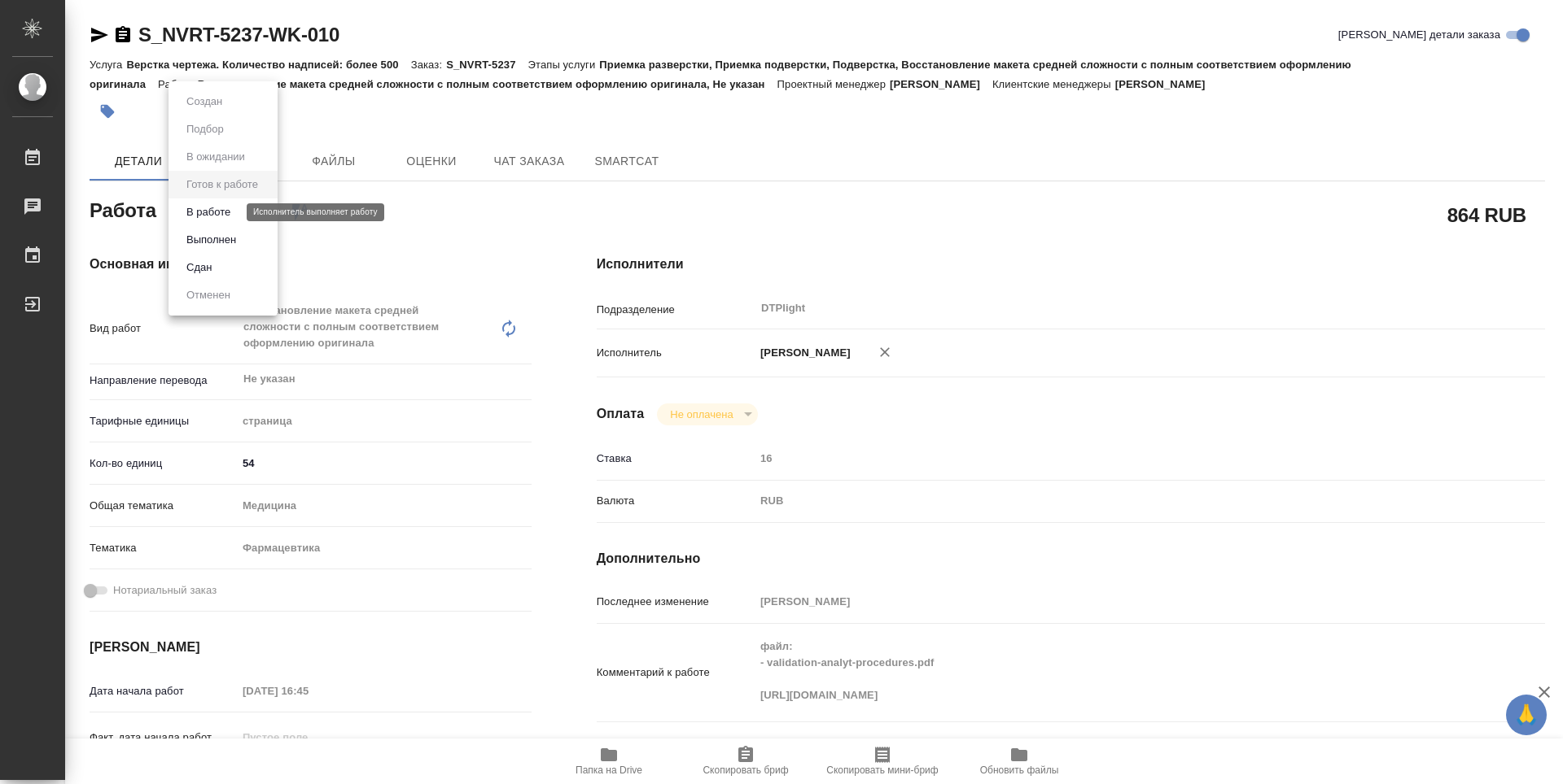
click at [217, 209] on button "В работе" at bounding box center [209, 212] width 54 height 18
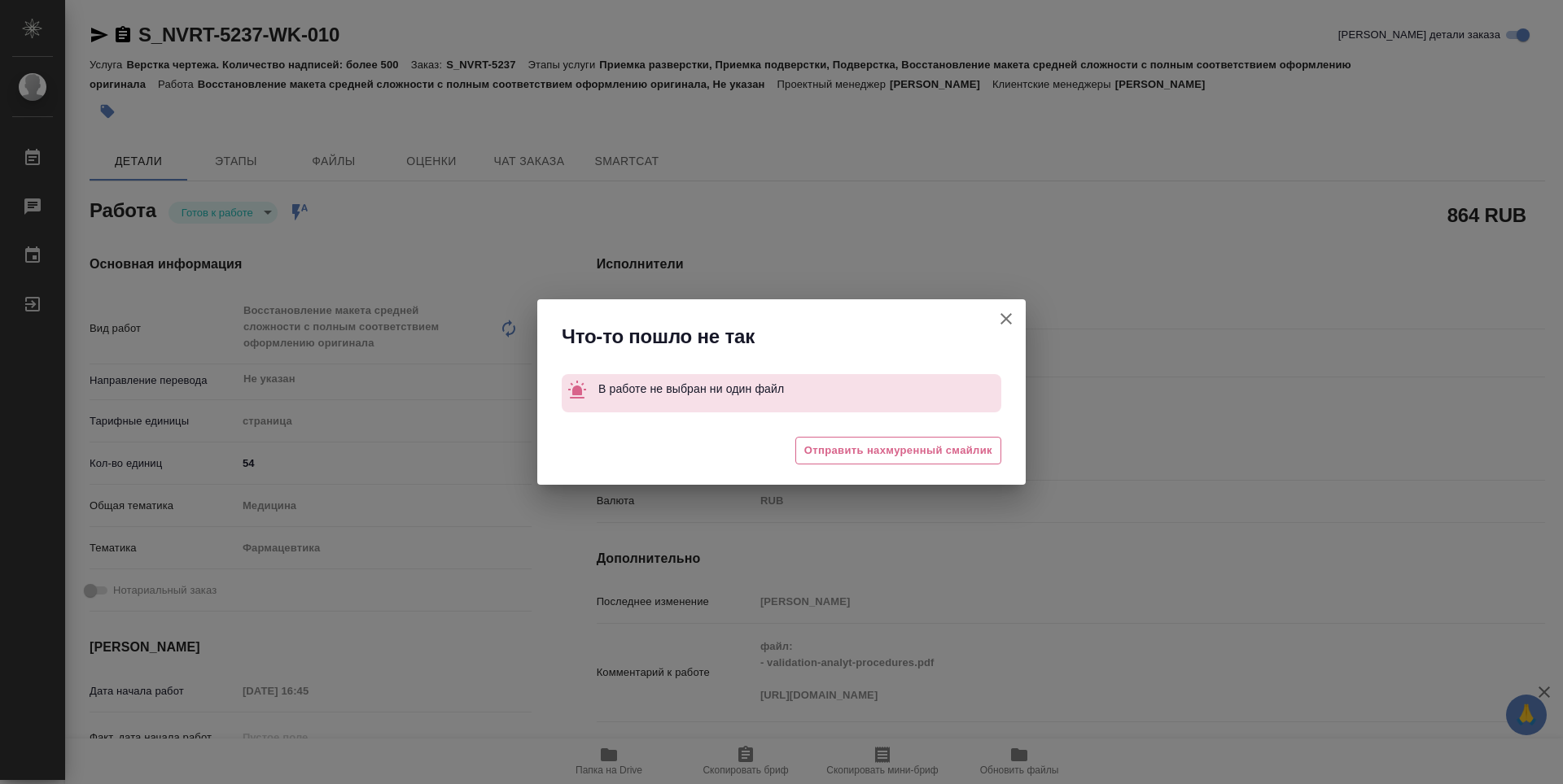
type textarea "x"
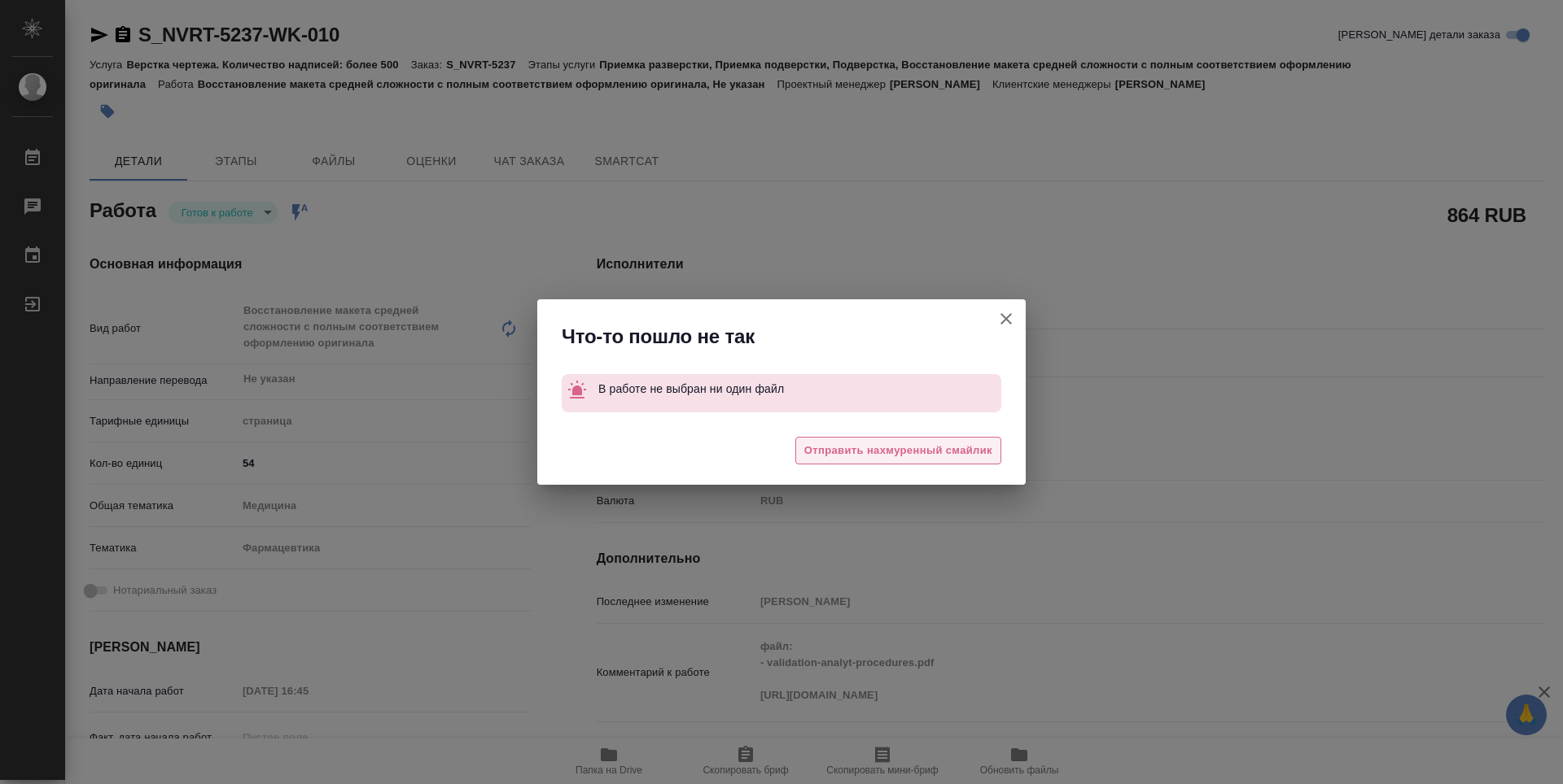
type textarea "x"
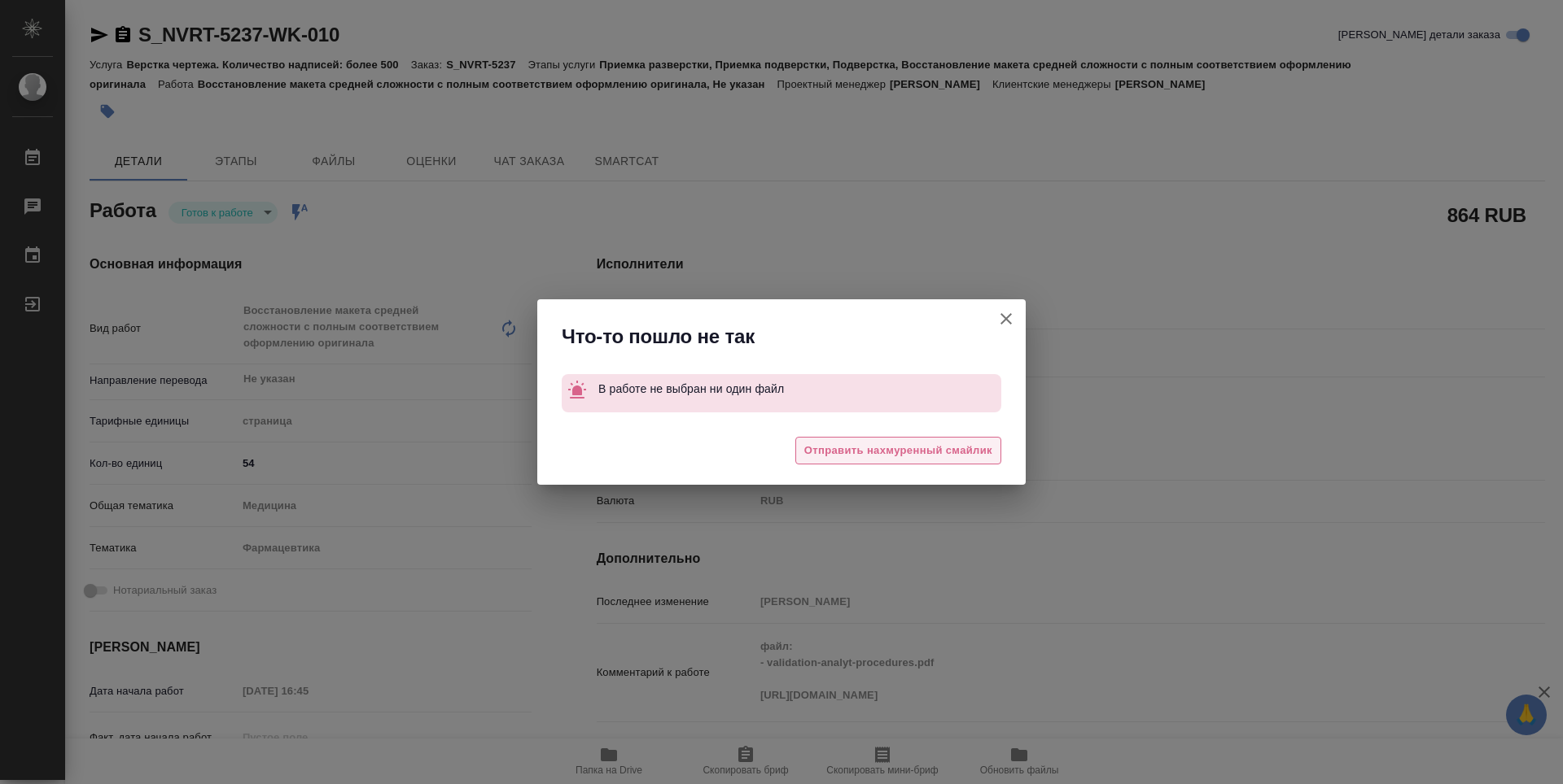
click at [972, 454] on span "Отправить нахмуренный смайлик" at bounding box center [899, 451] width 188 height 18
click at [1002, 319] on icon "button" at bounding box center [1006, 318] width 19 height 19
type textarea "x"
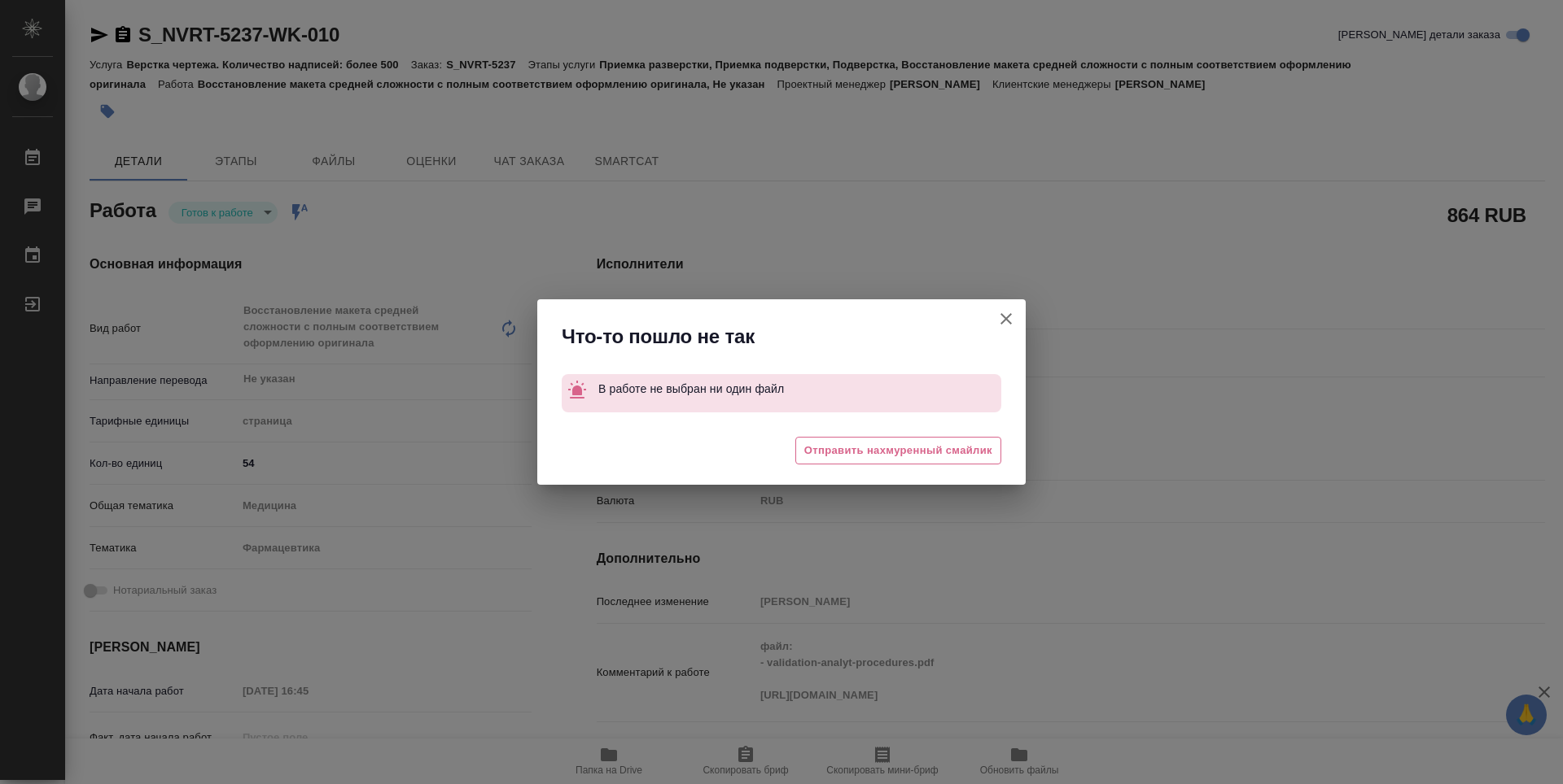
type textarea "x"
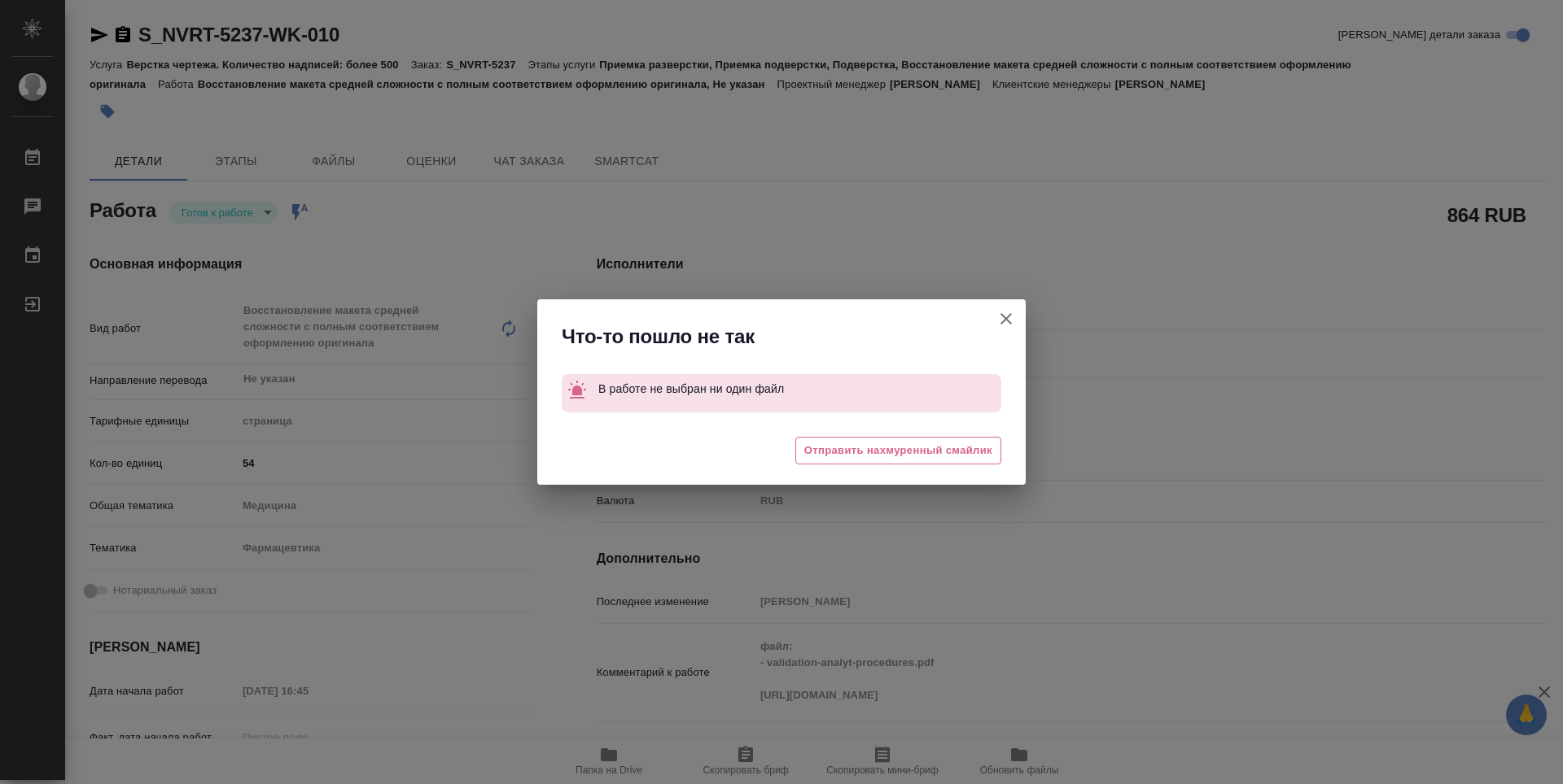
type textarea "x"
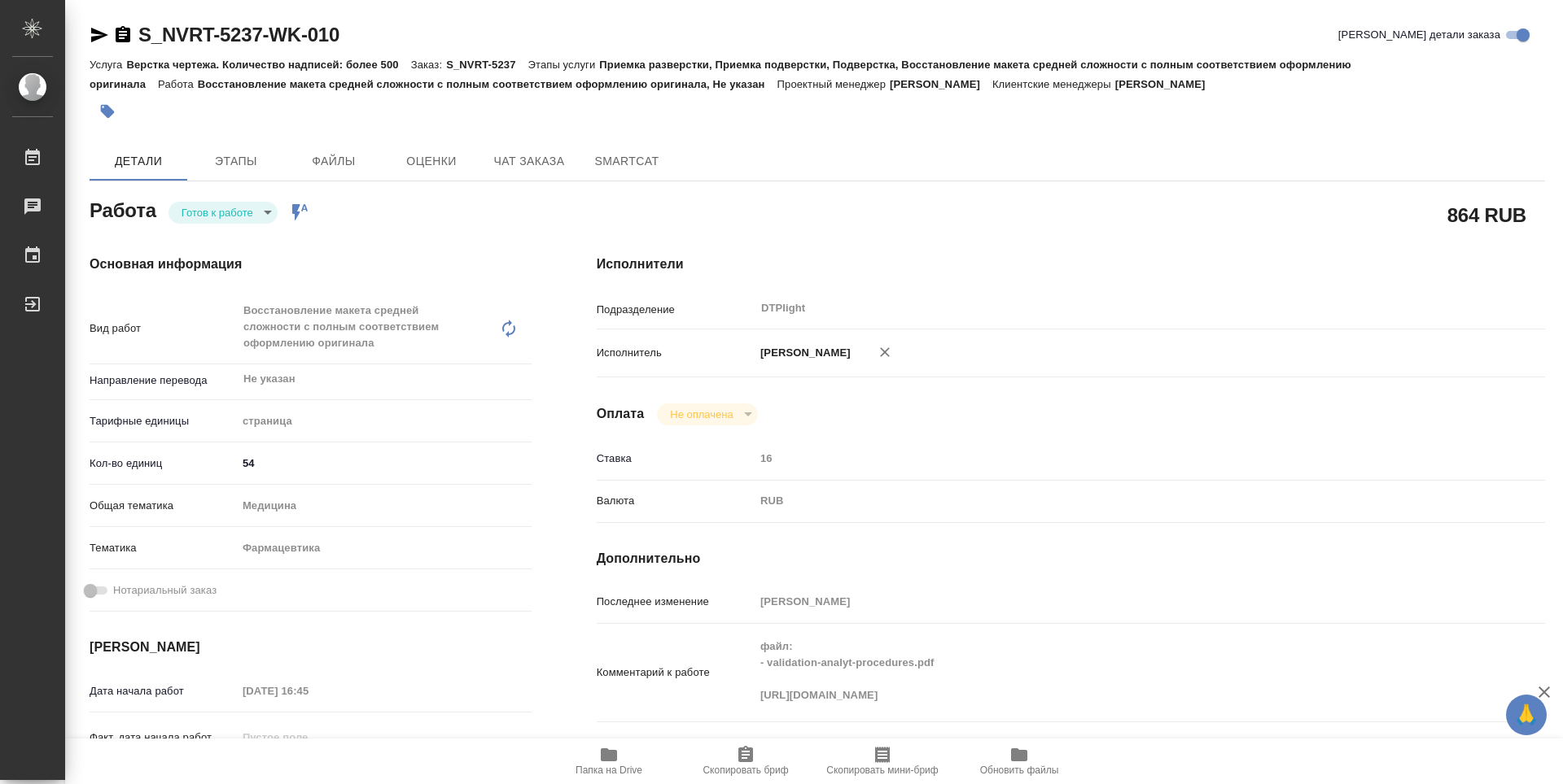
type textarea "x"
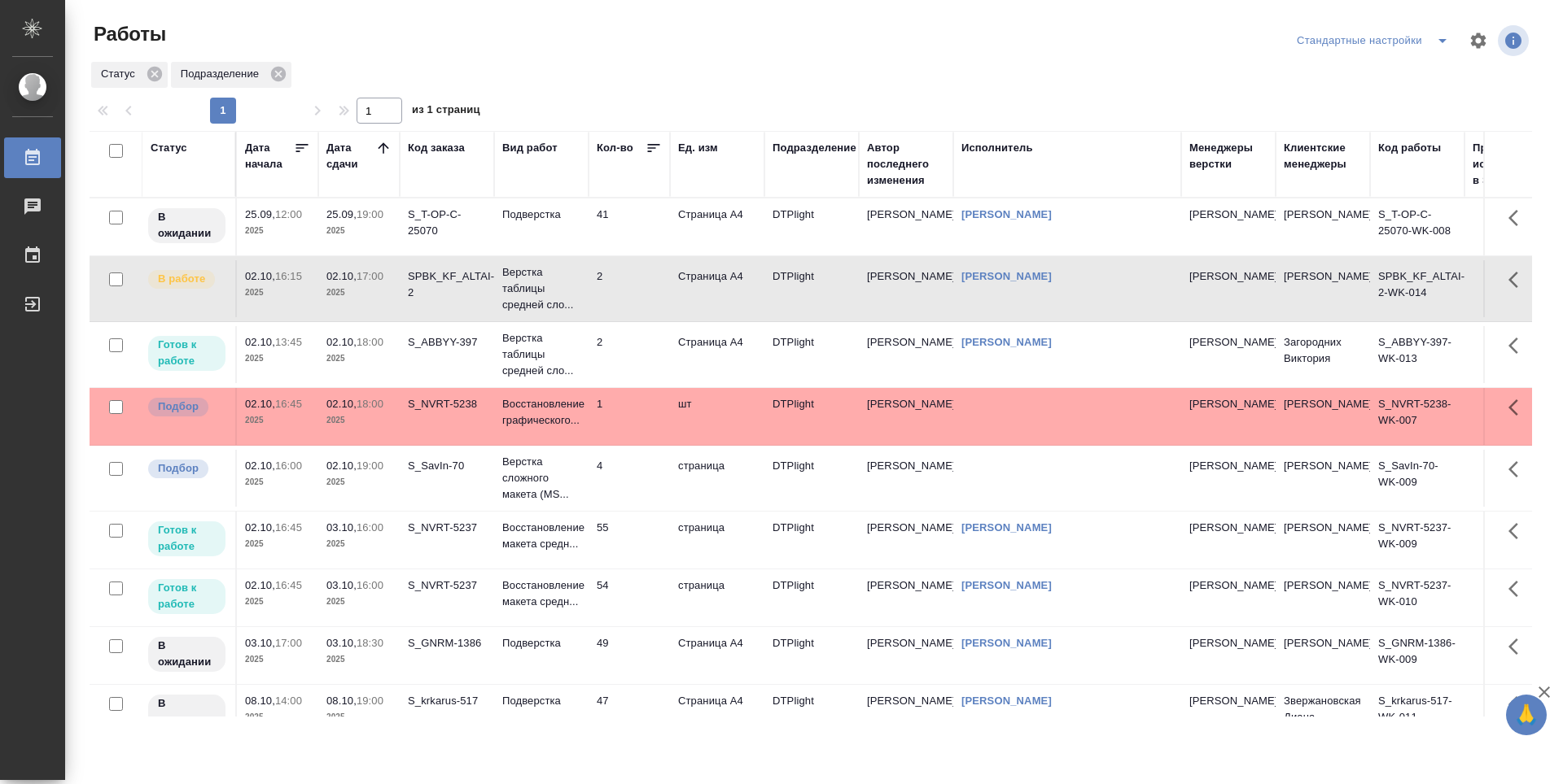
click at [646, 353] on td "2" at bounding box center [629, 355] width 81 height 57
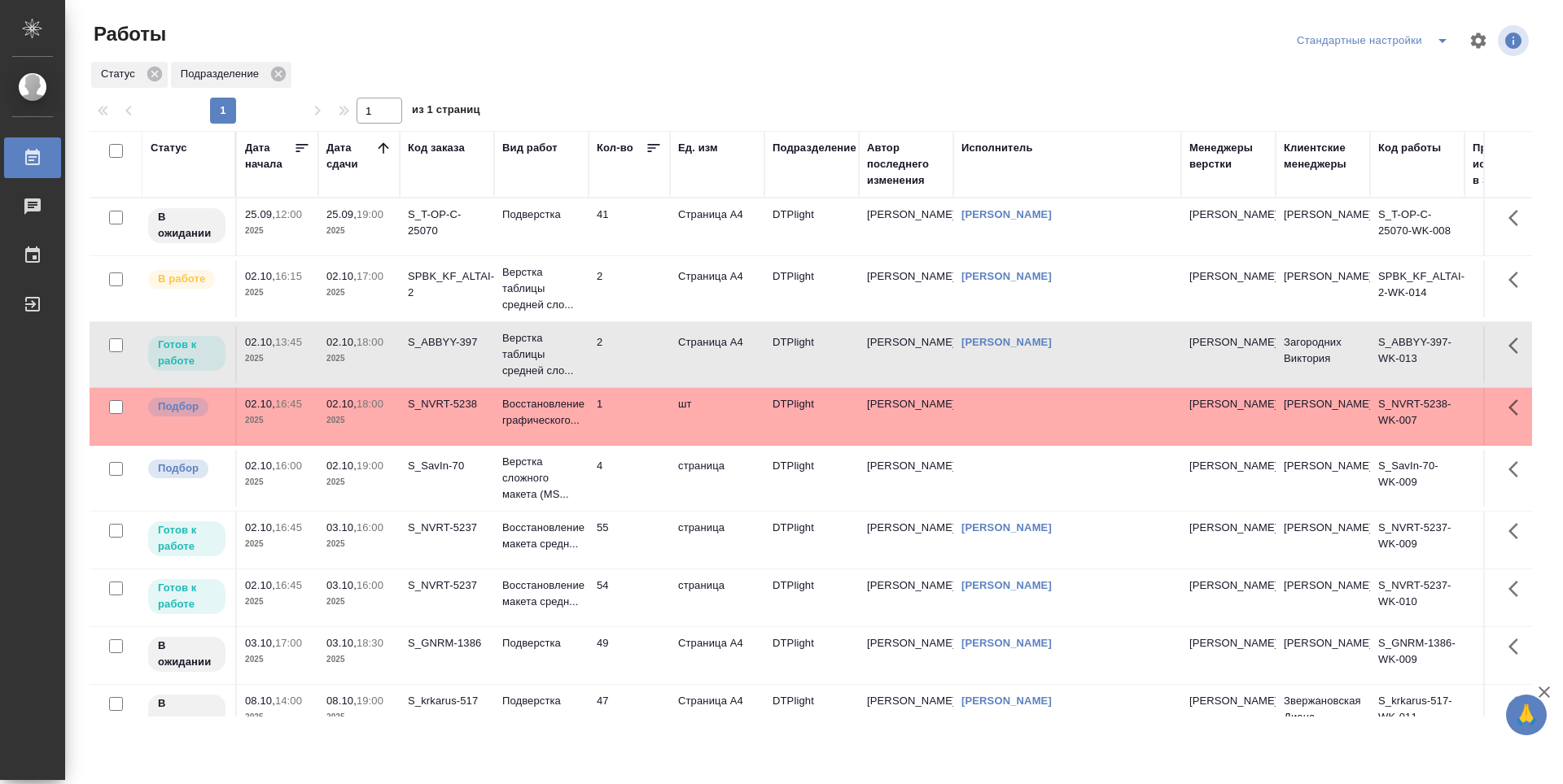
click at [641, 354] on td "2" at bounding box center [629, 355] width 81 height 57
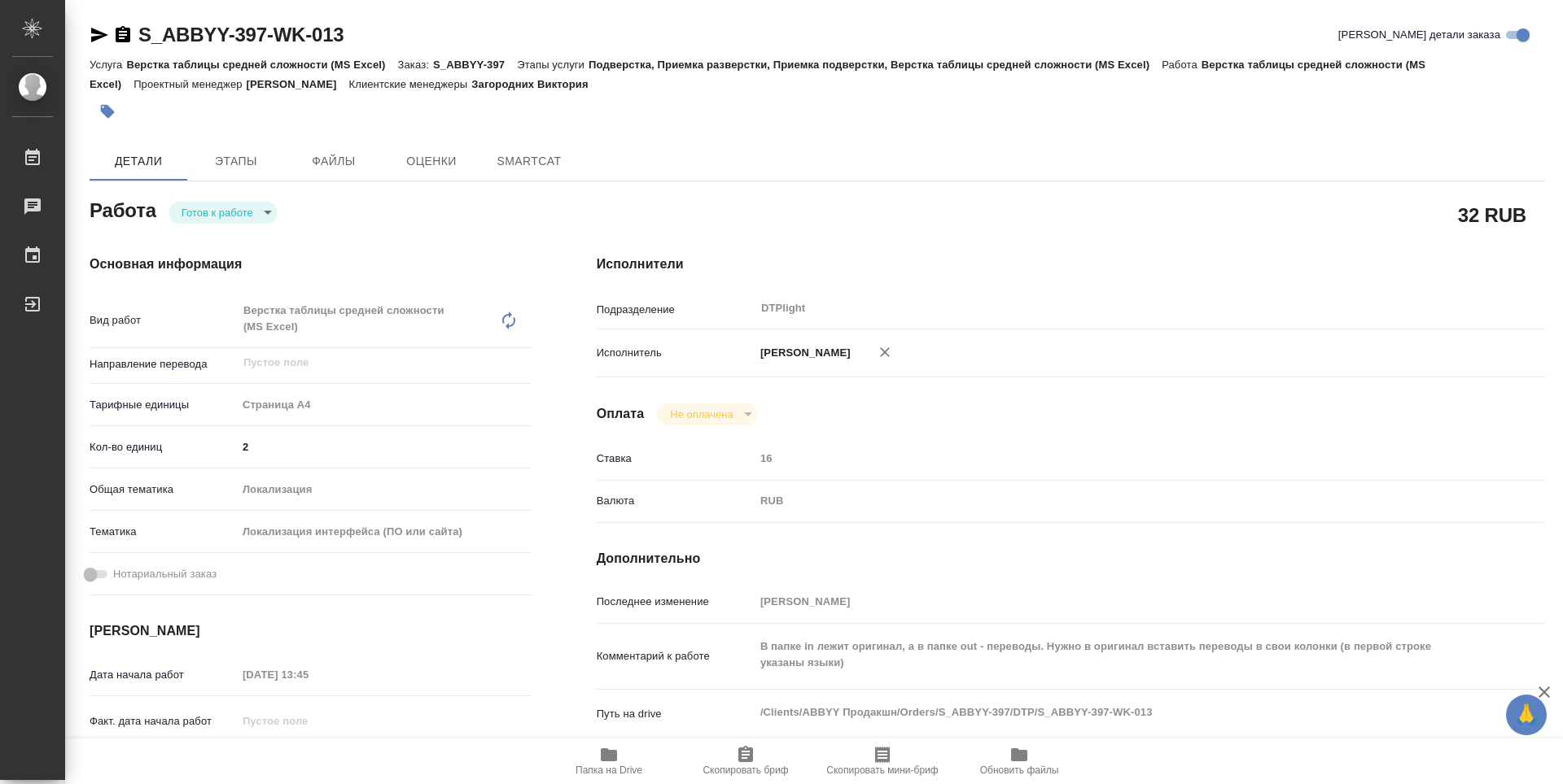
type textarea "x"
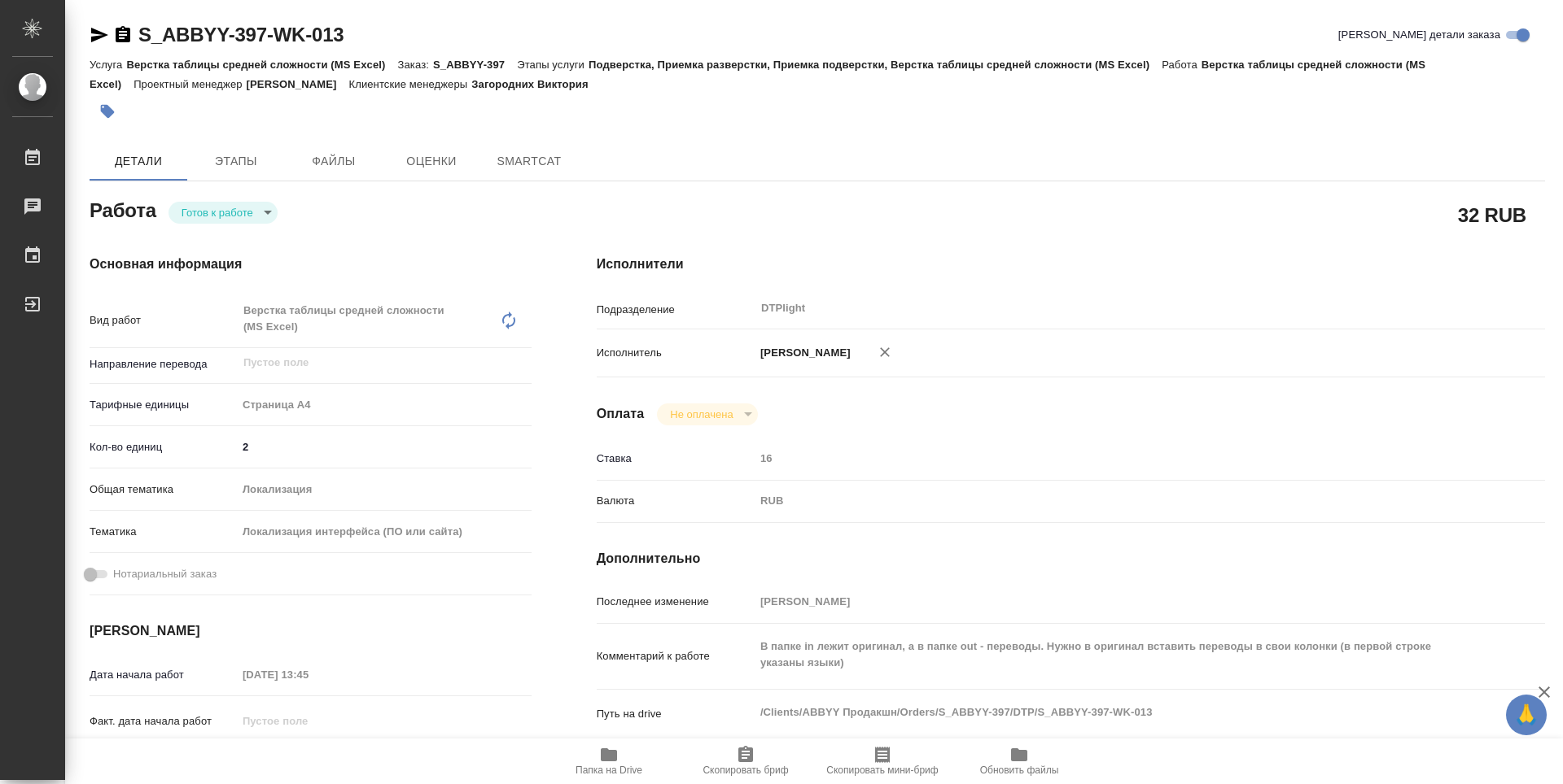
type textarea "x"
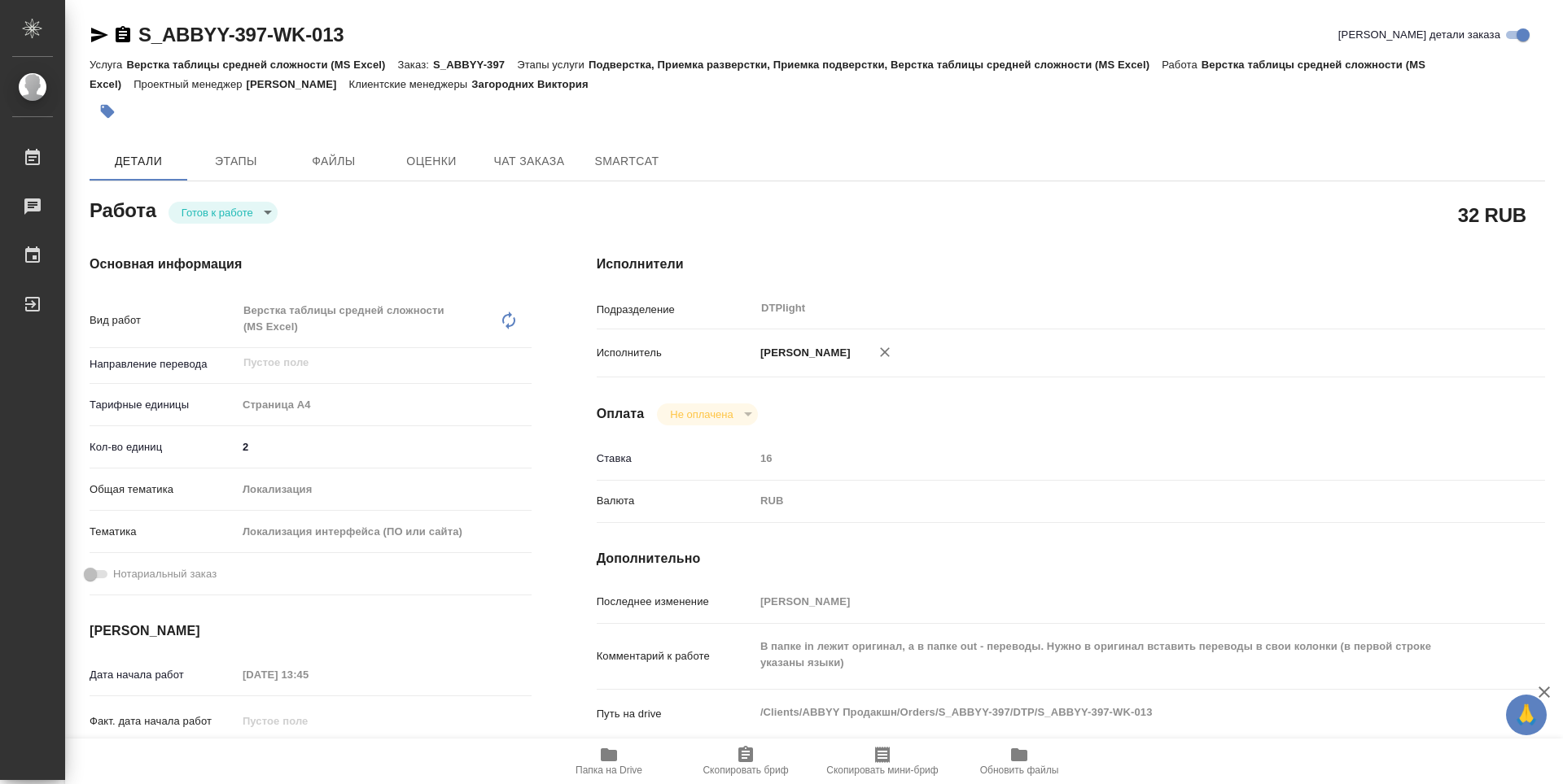
type textarea "x"
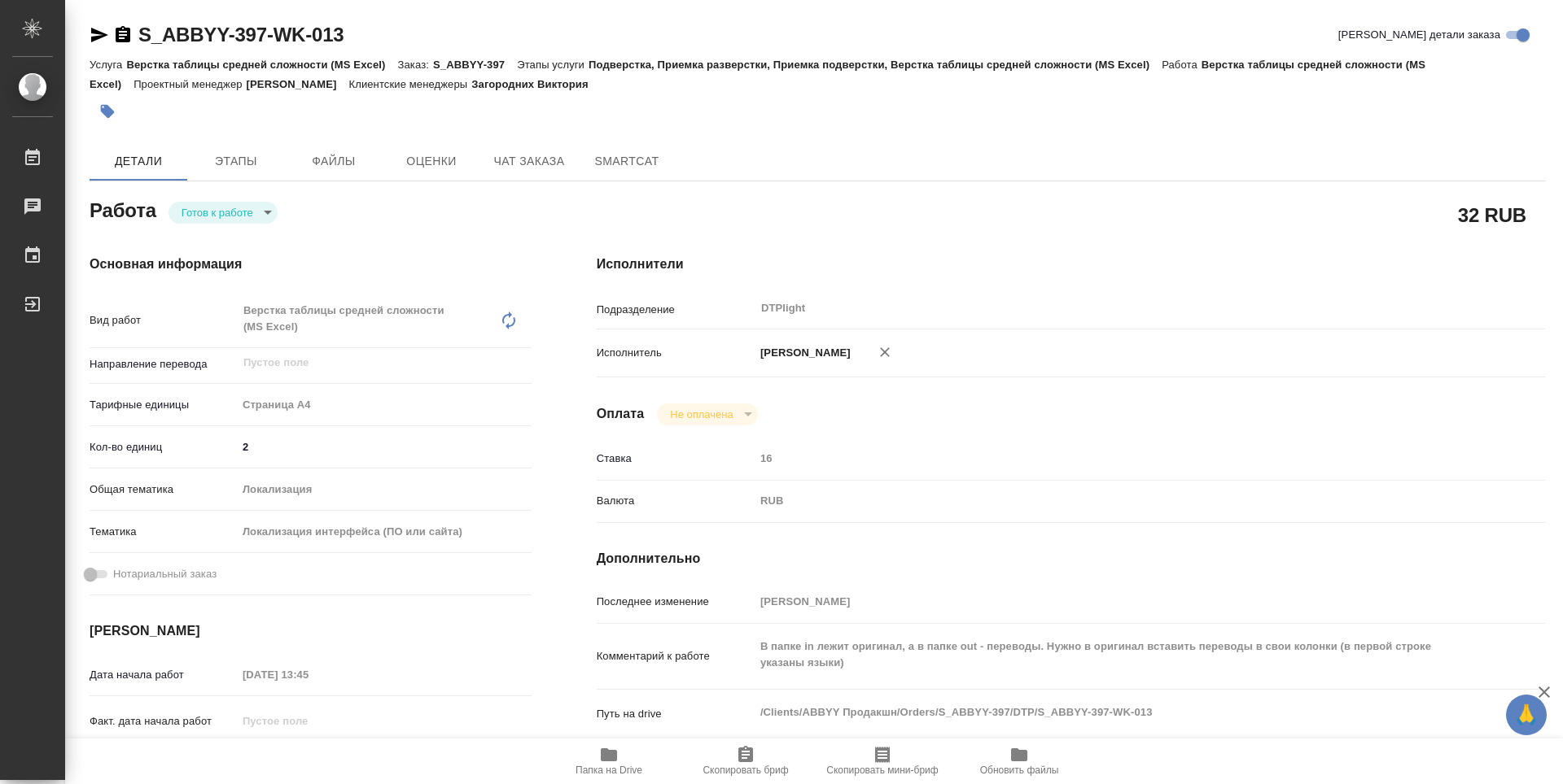
type textarea "x"
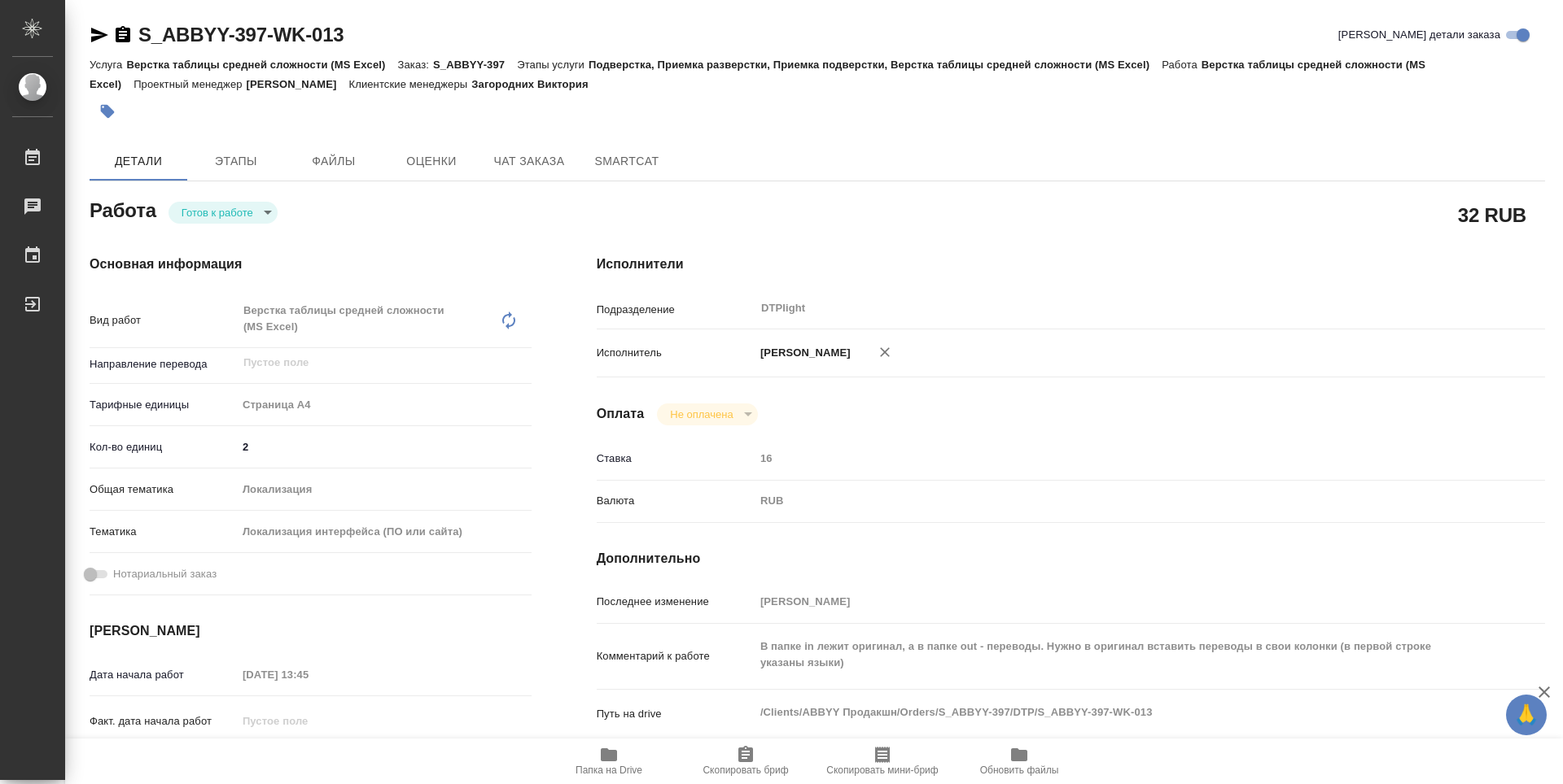
click at [267, 208] on body "🙏 .cls-1 fill:#fff; AWATERA Guselnikov Roman Работы 0 Чаты График Выйти S_ABBYY…" at bounding box center [782, 392] width 1563 height 784
click at [219, 213] on button "В работе" at bounding box center [209, 212] width 54 height 18
type textarea "x"
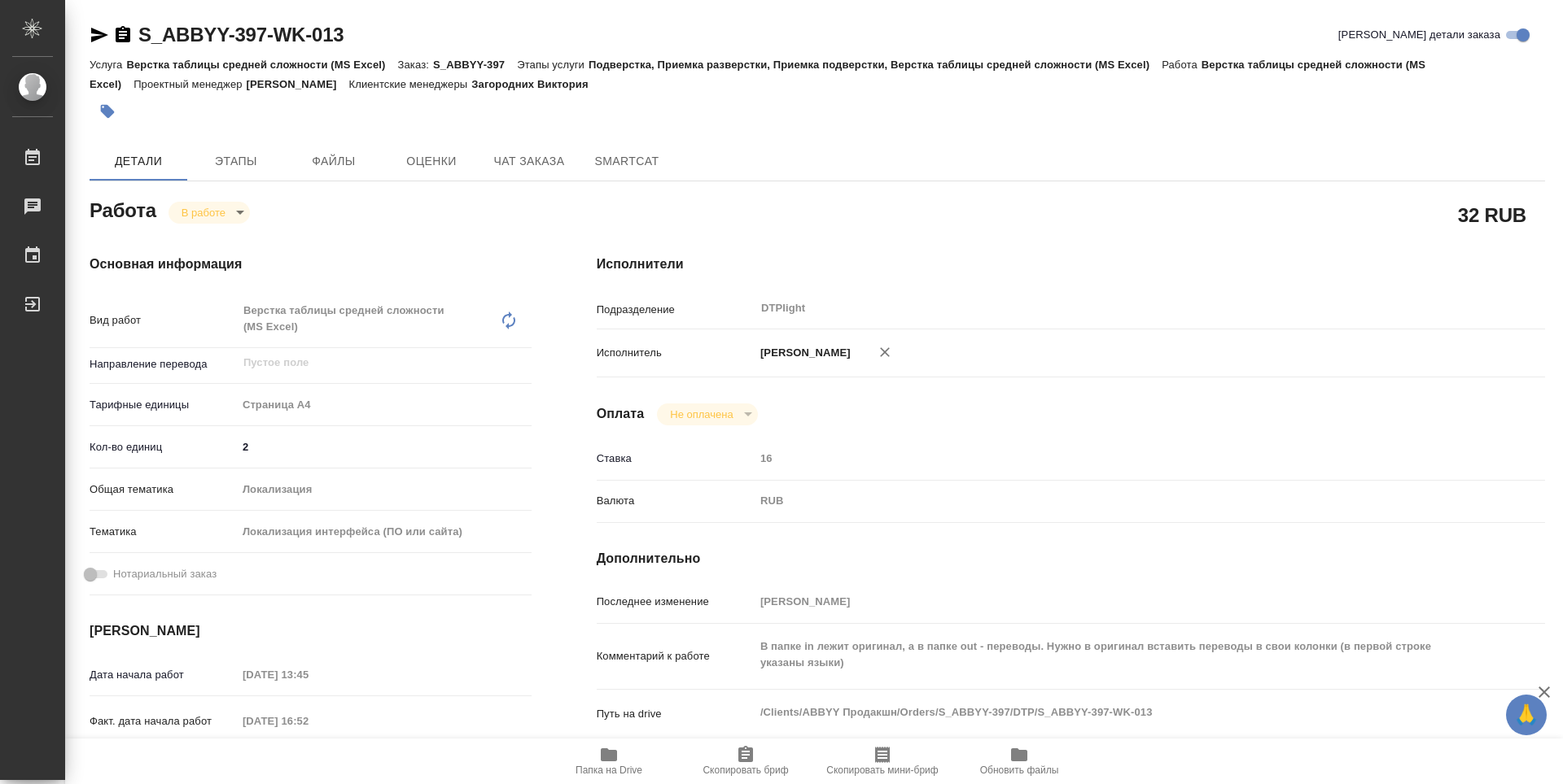
type textarea "x"
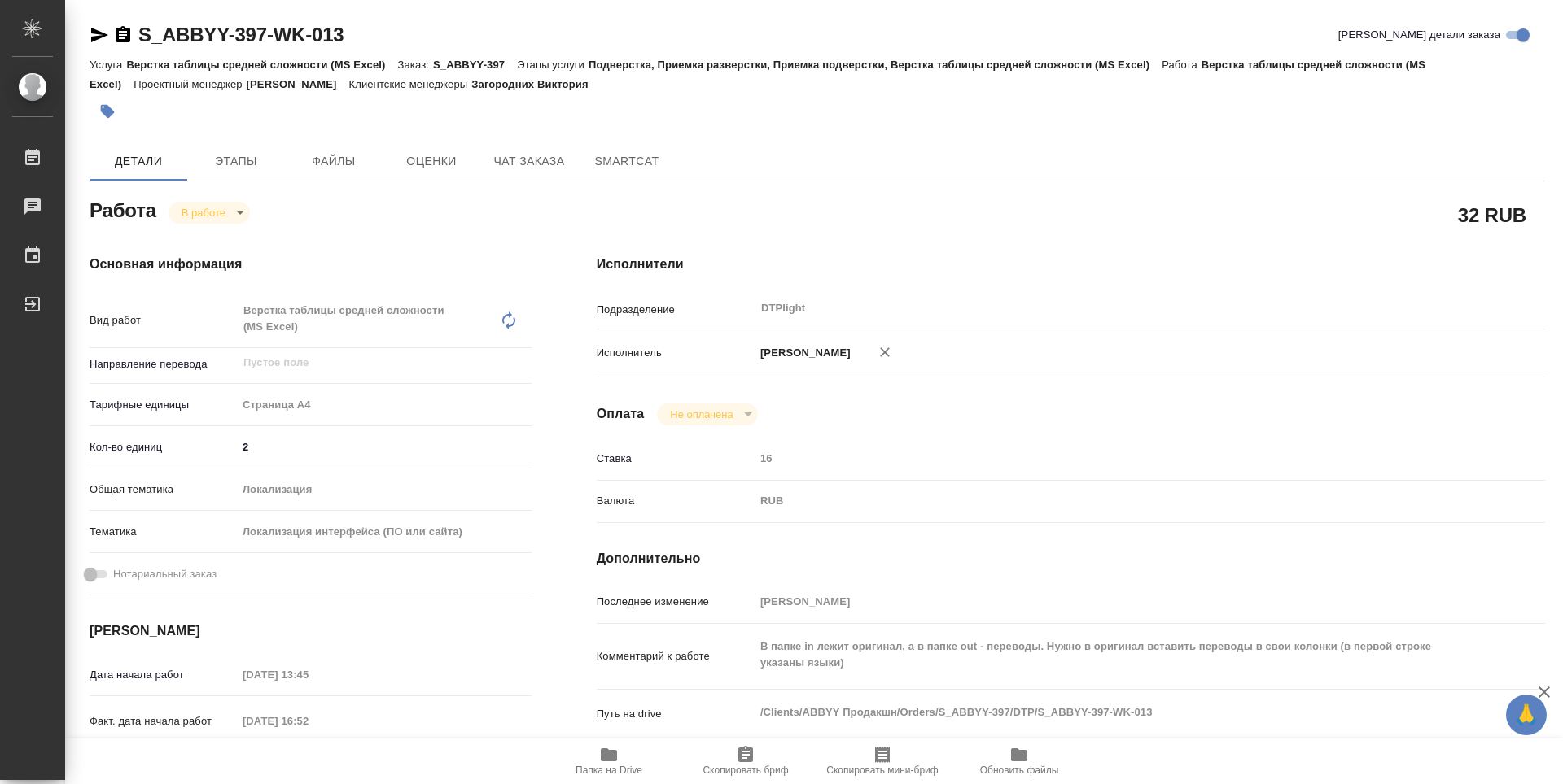
type textarea "x"
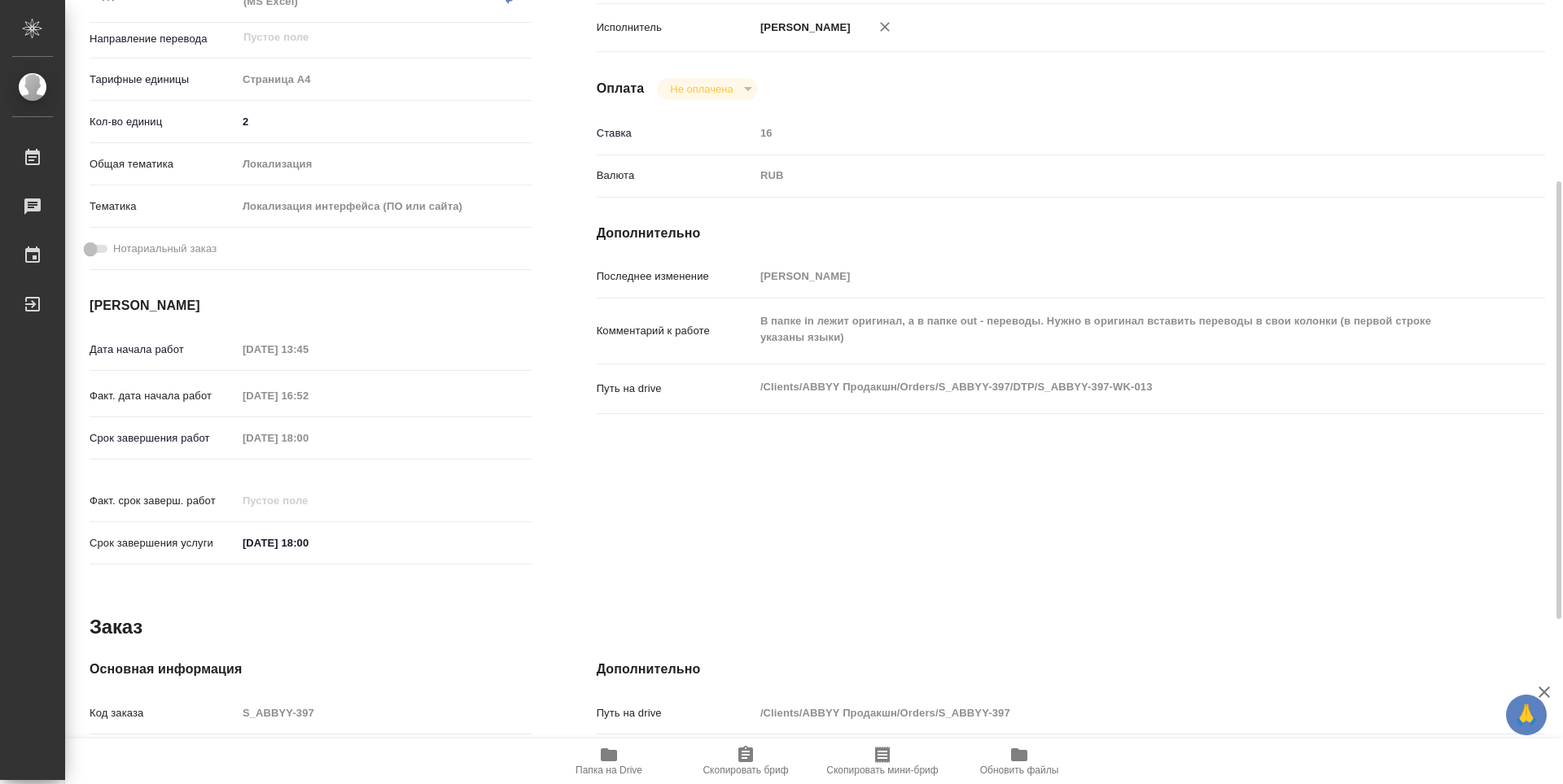
type textarea "x"
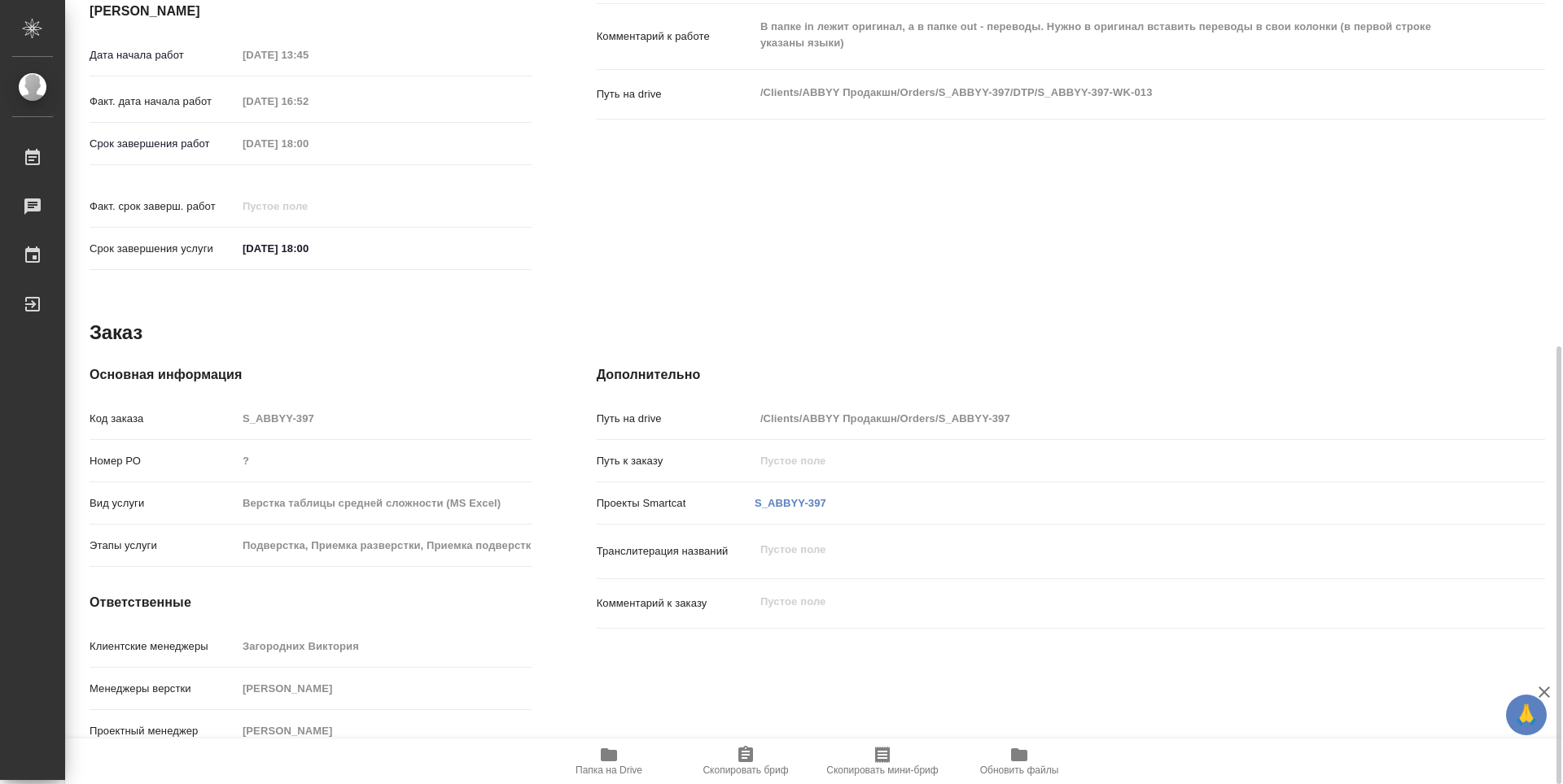
scroll to position [213, 0]
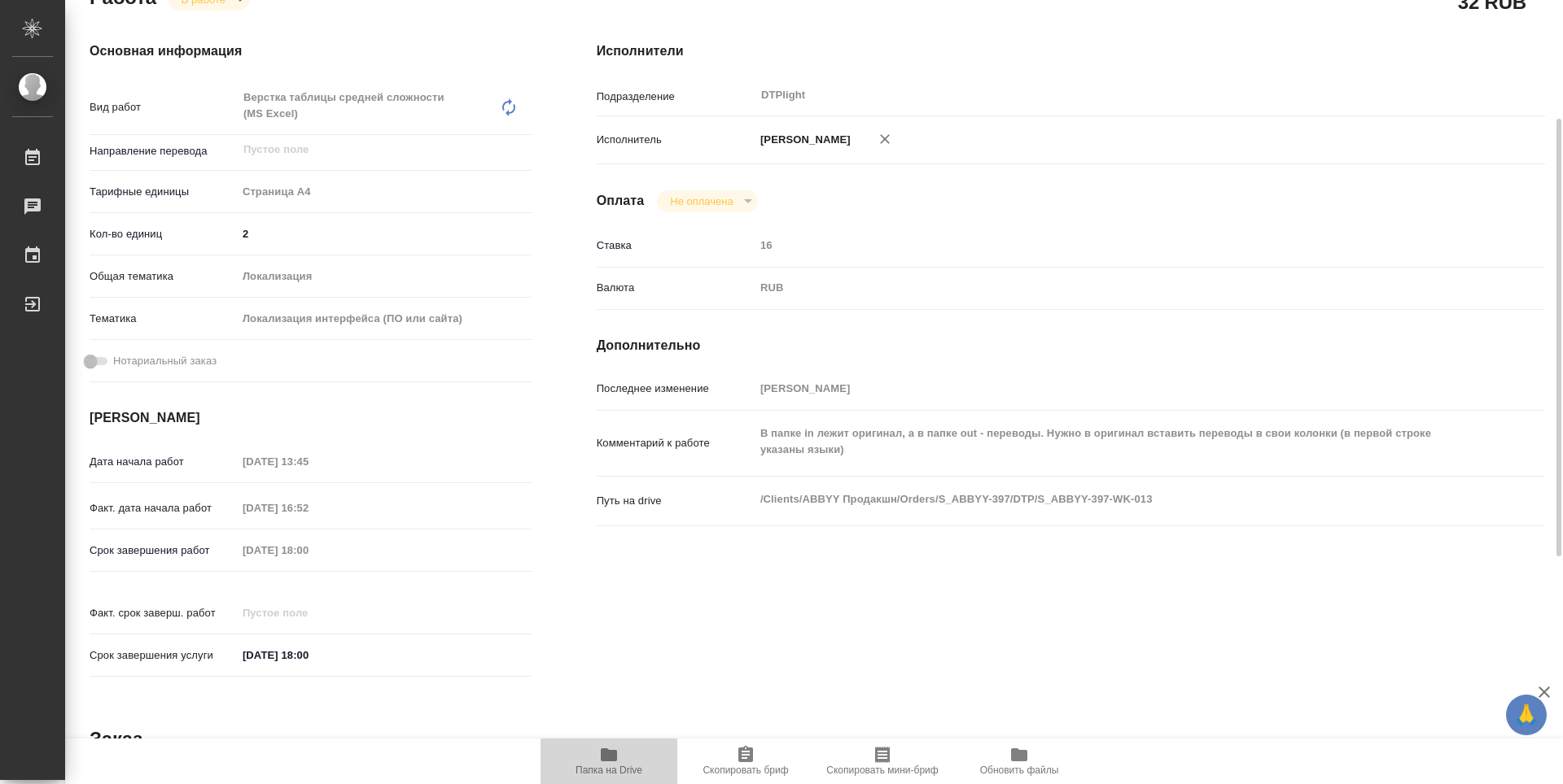
click at [597, 760] on span "Папка на Drive" at bounding box center [608, 761] width 117 height 31
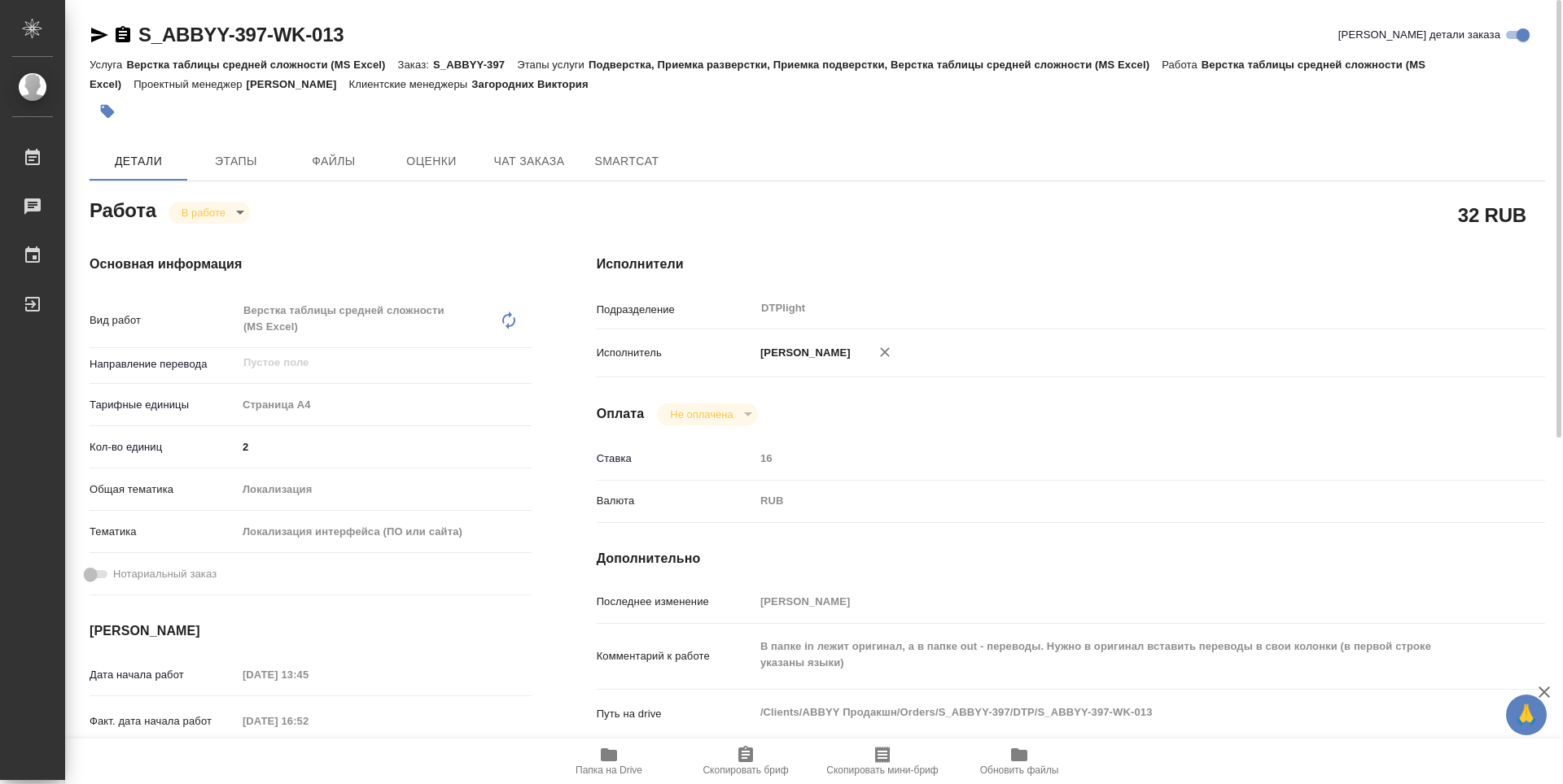
type textarea "x"
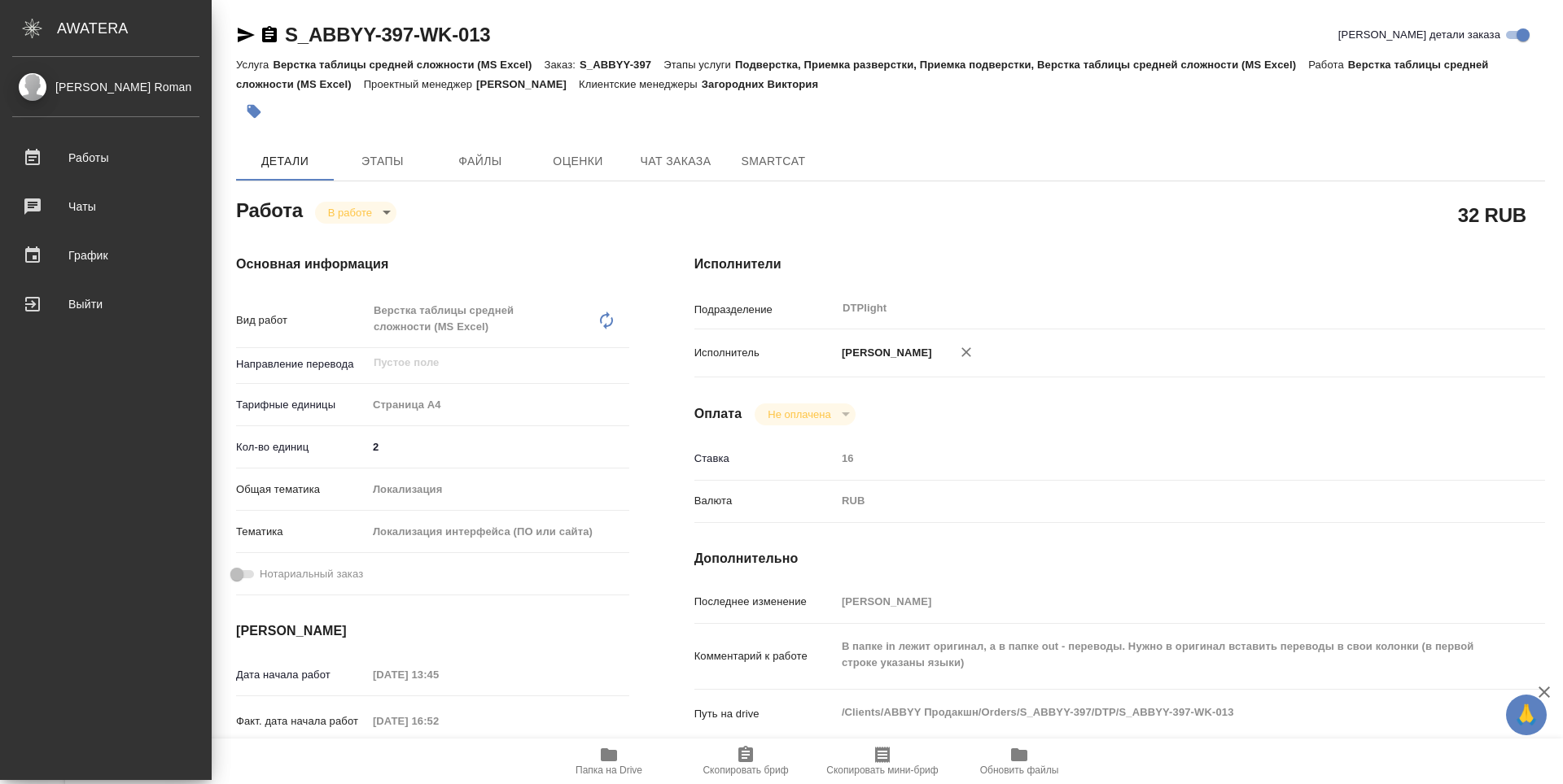
type textarea "x"
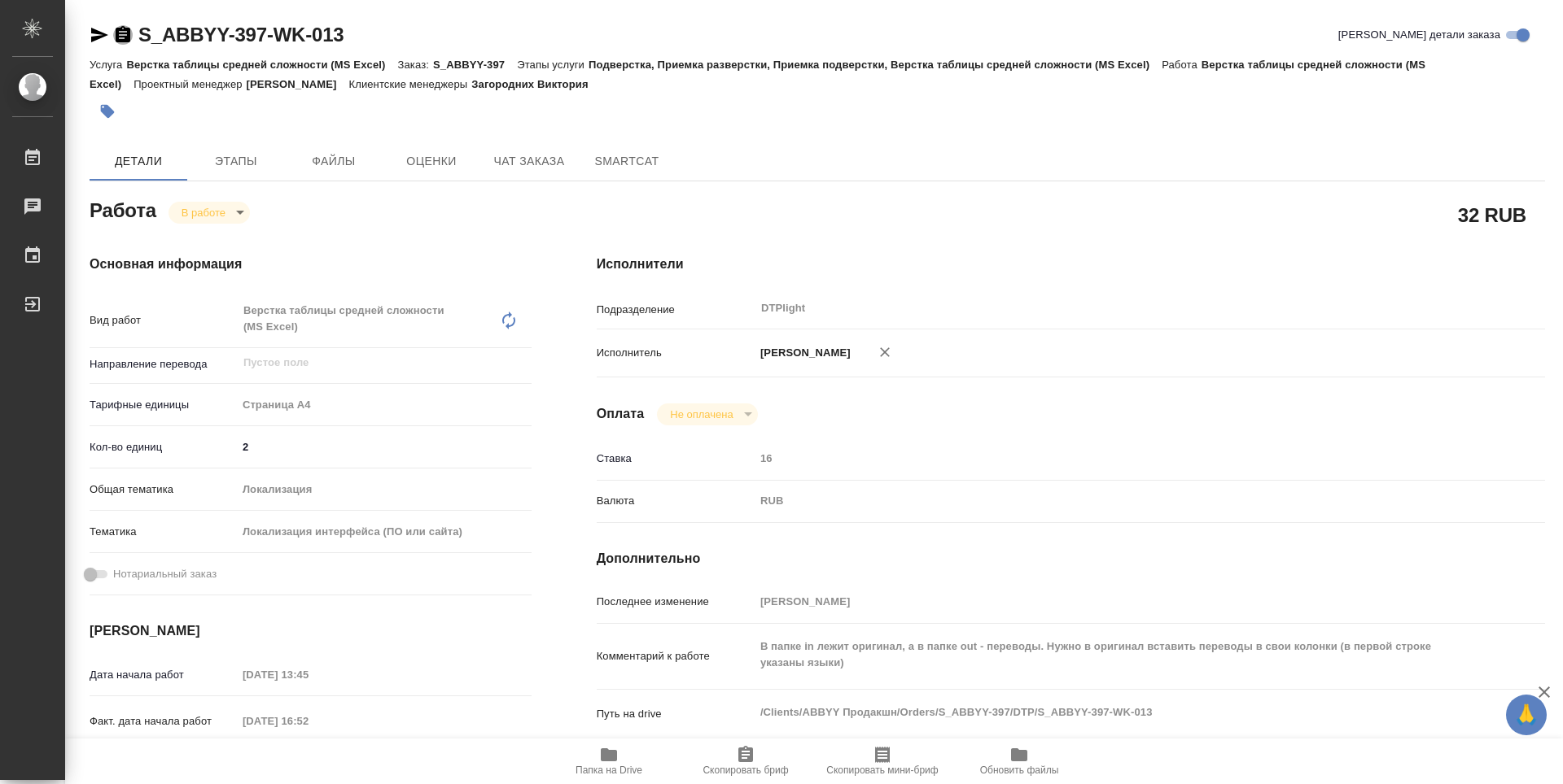
click at [125, 35] on icon "button" at bounding box center [123, 34] width 19 height 19
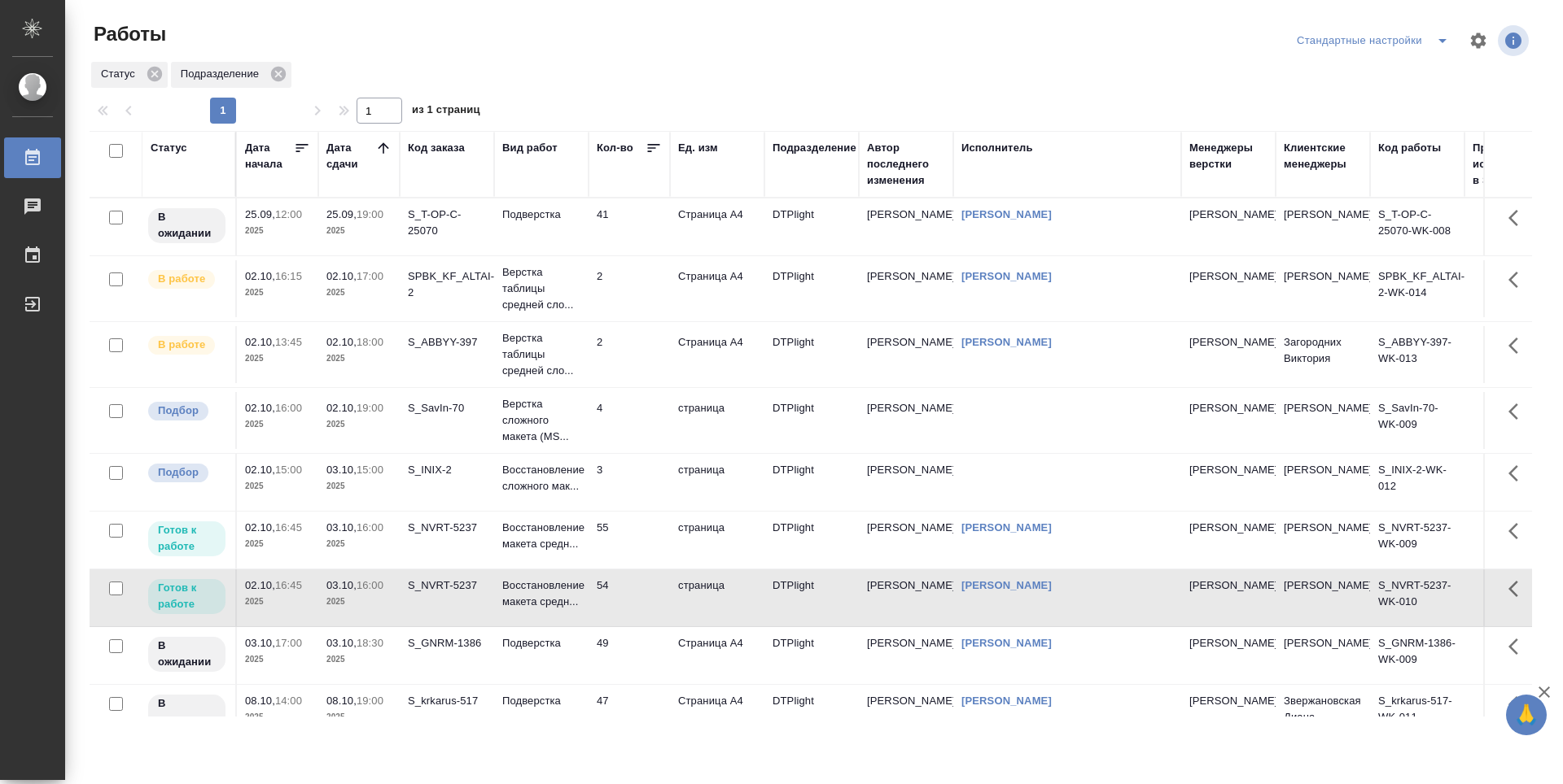
click at [641, 295] on td "2" at bounding box center [629, 289] width 81 height 57
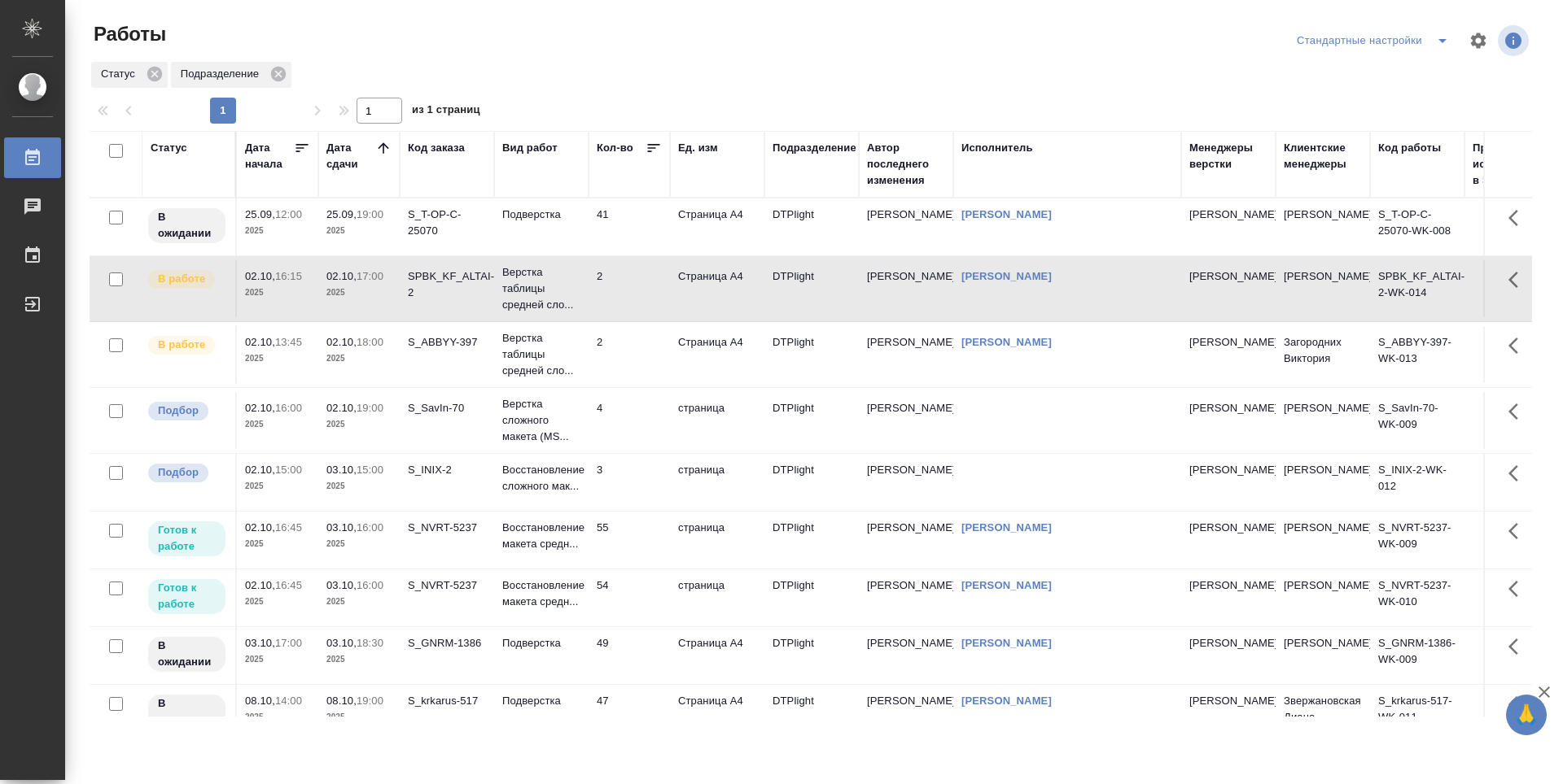
click at [641, 295] on td "2" at bounding box center [629, 289] width 81 height 57
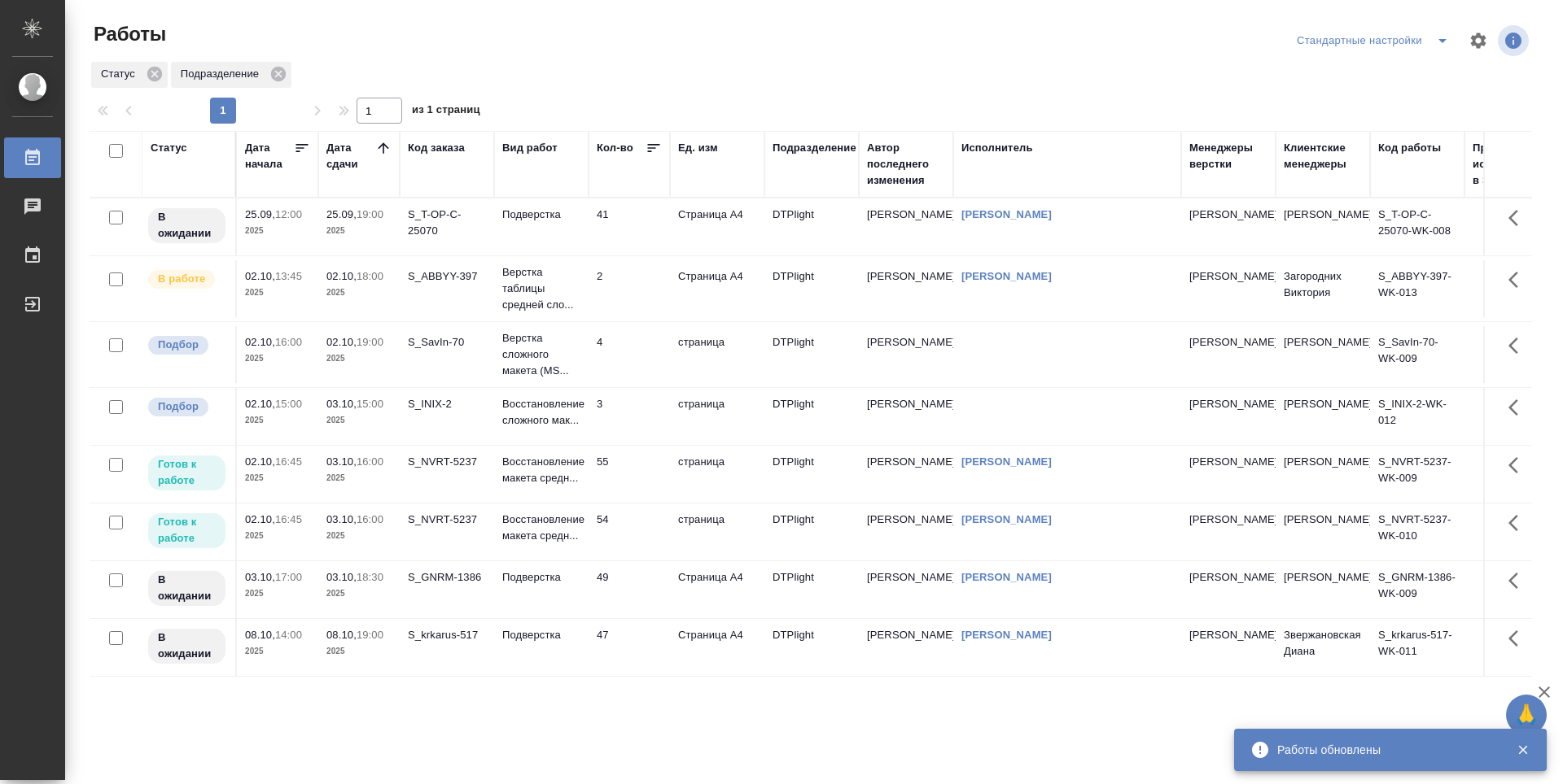
click at [637, 293] on td "2" at bounding box center [629, 289] width 81 height 57
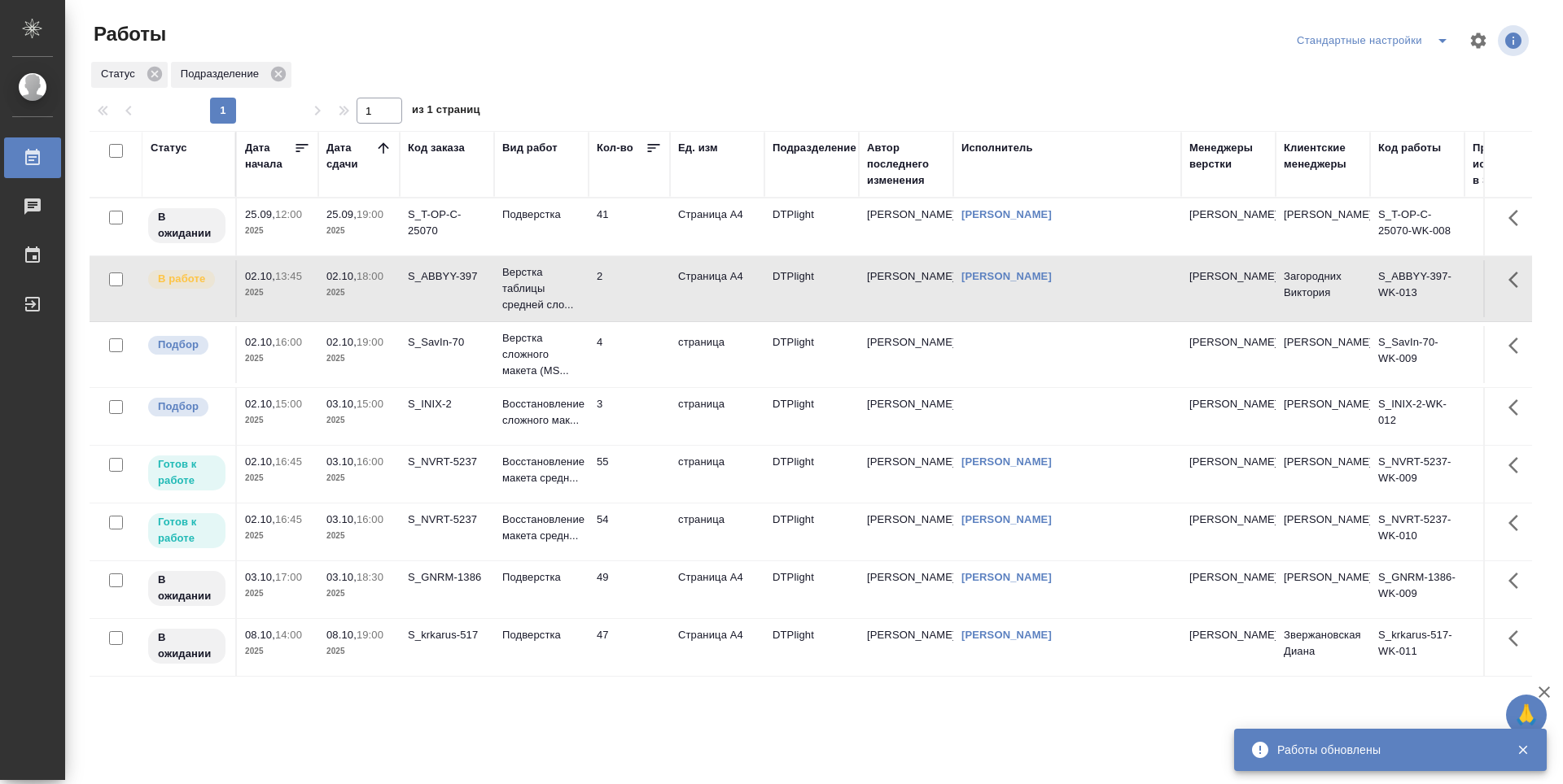
click at [637, 293] on td "2" at bounding box center [629, 289] width 81 height 57
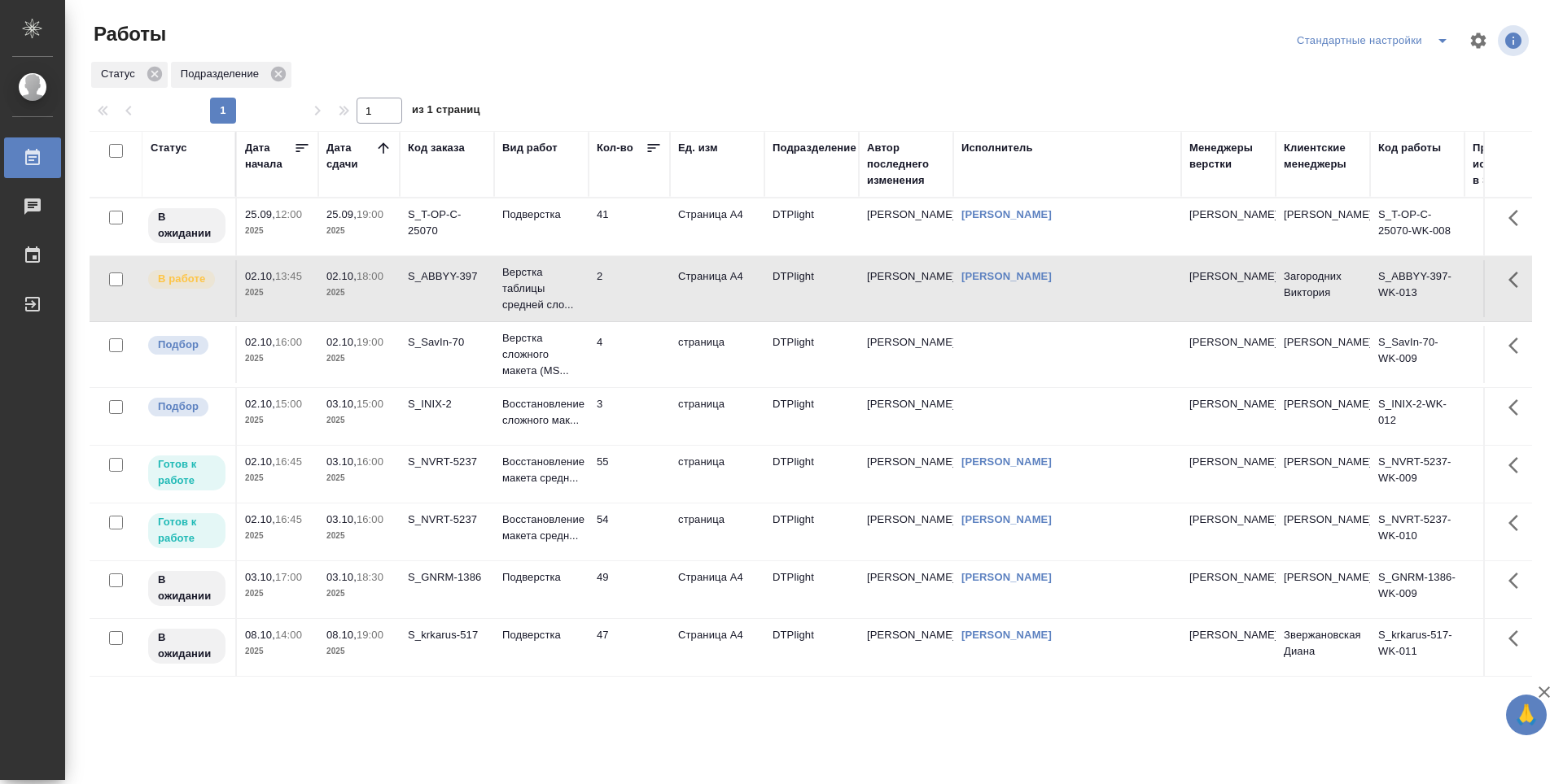
click at [626, 473] on td "55" at bounding box center [629, 474] width 81 height 57
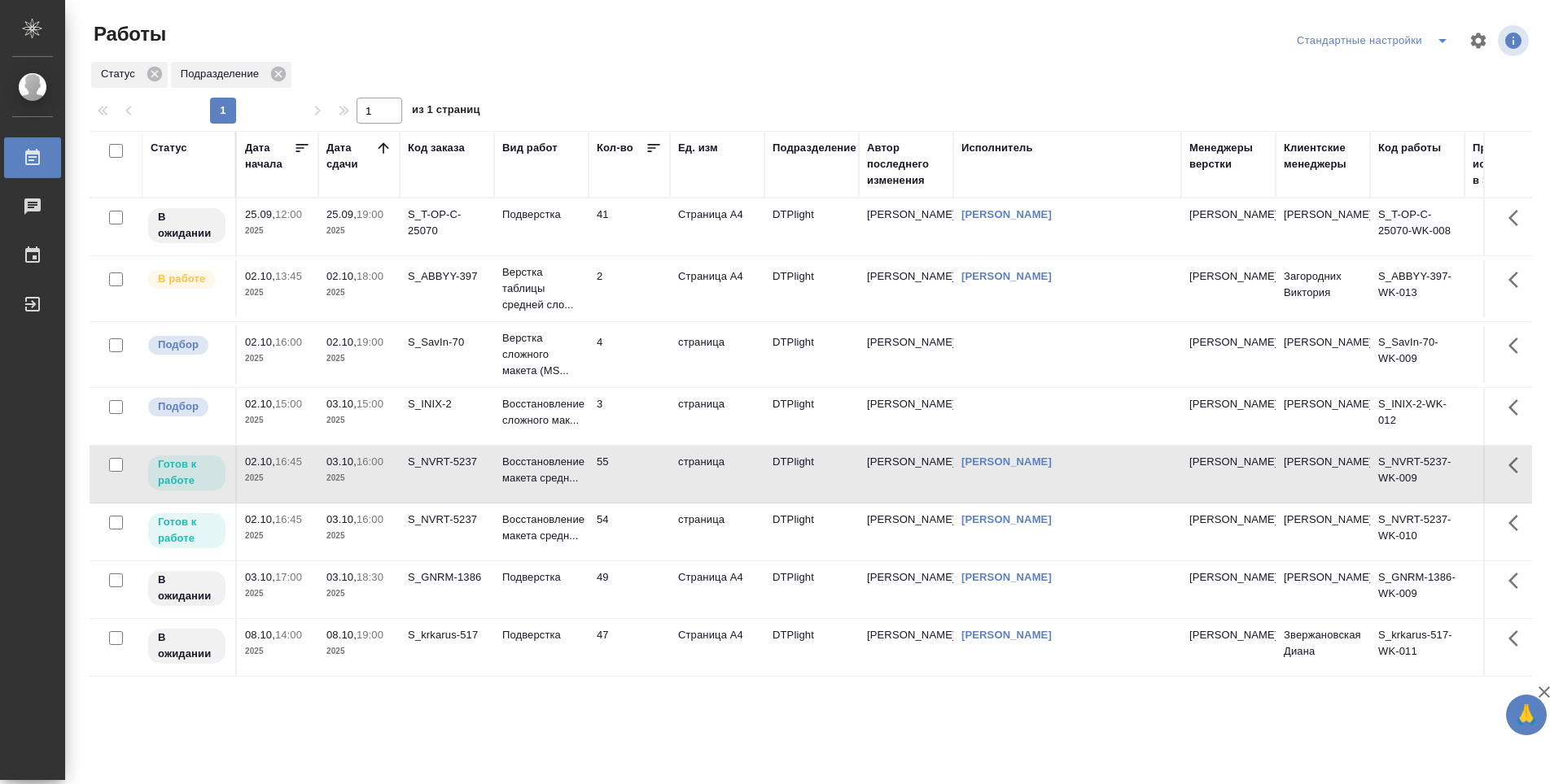
click at [626, 473] on td "55" at bounding box center [629, 474] width 81 height 57
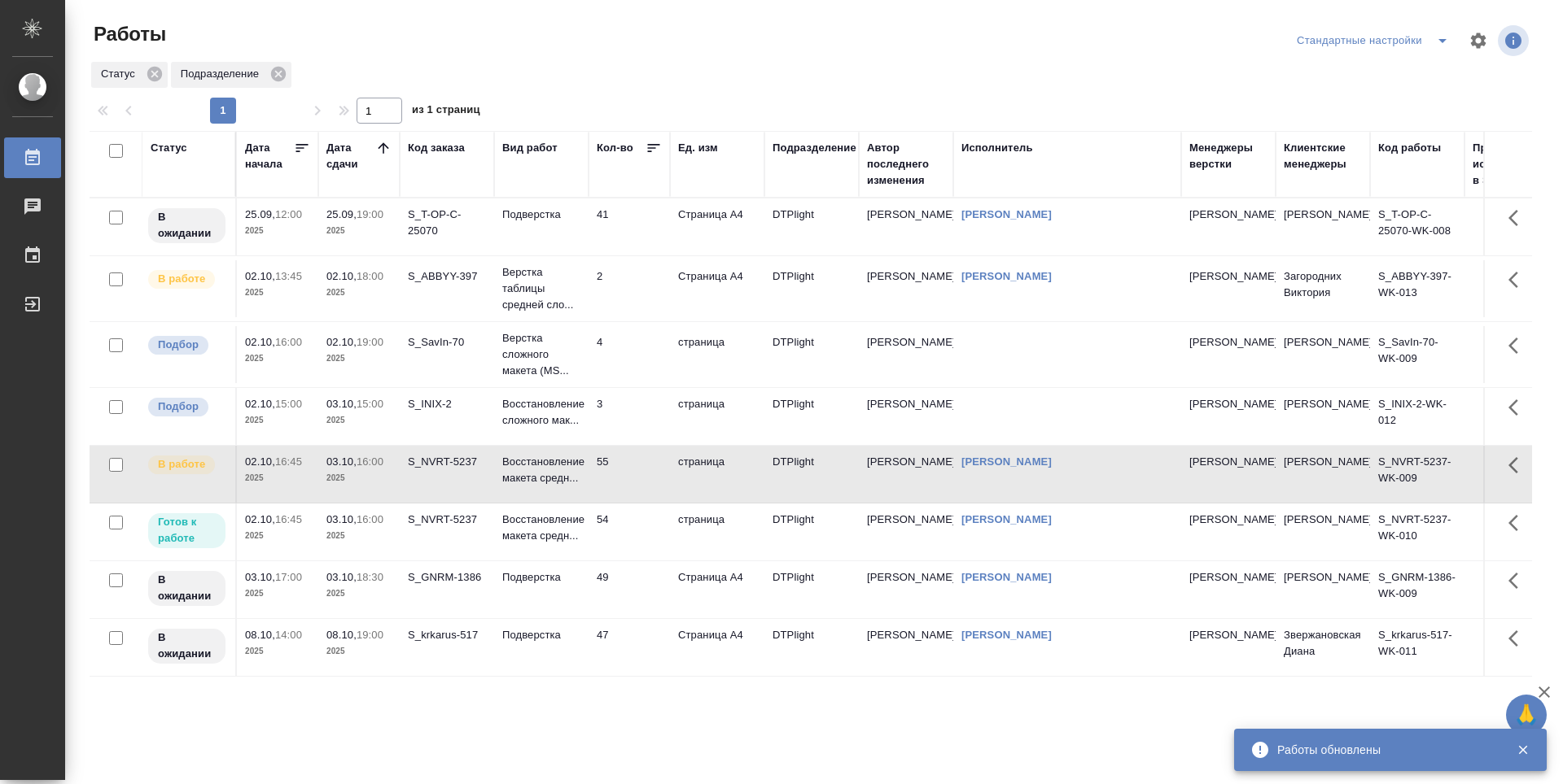
click at [643, 520] on td "54" at bounding box center [629, 532] width 81 height 57
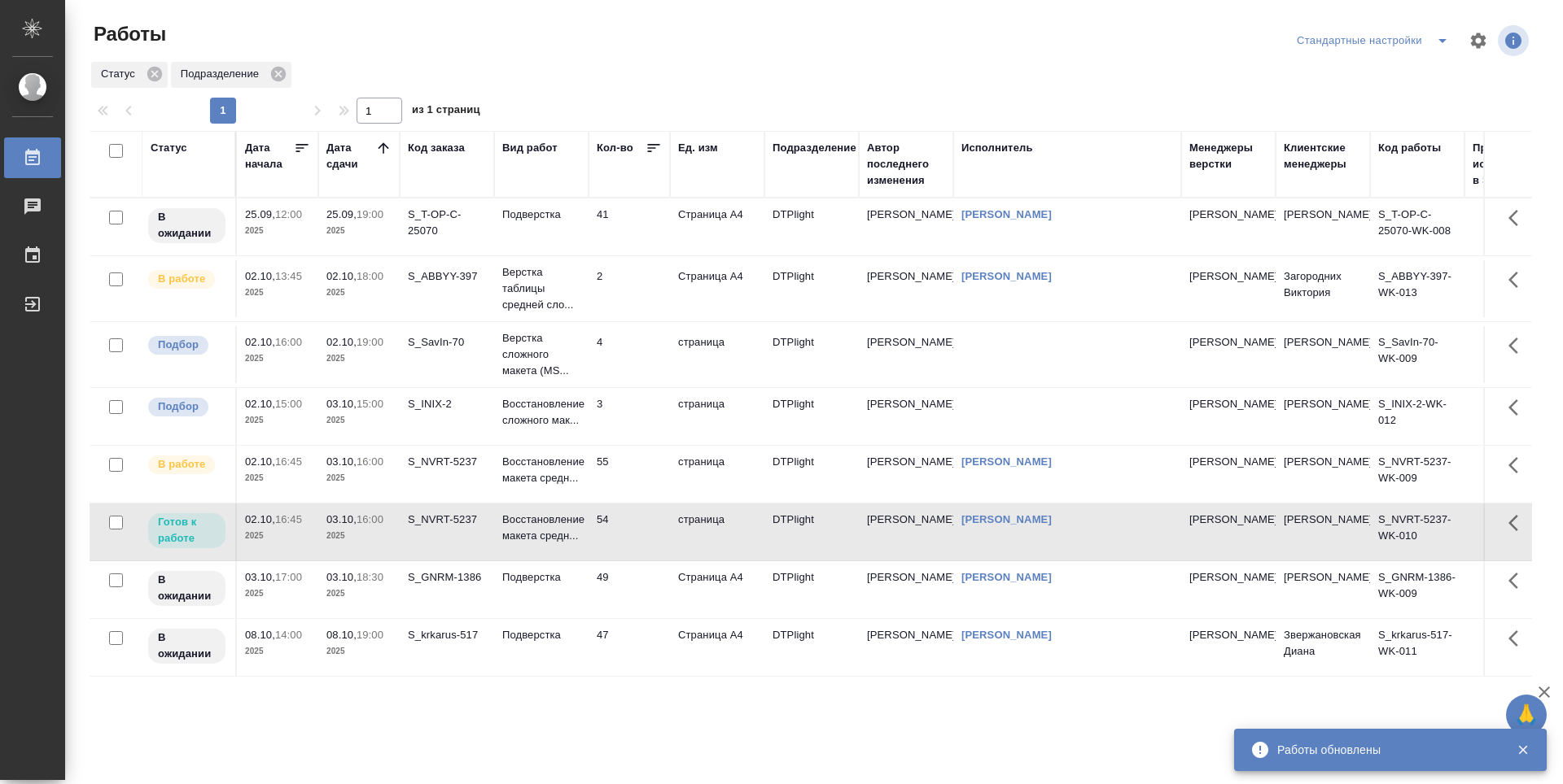
click at [643, 520] on td "54" at bounding box center [629, 532] width 81 height 57
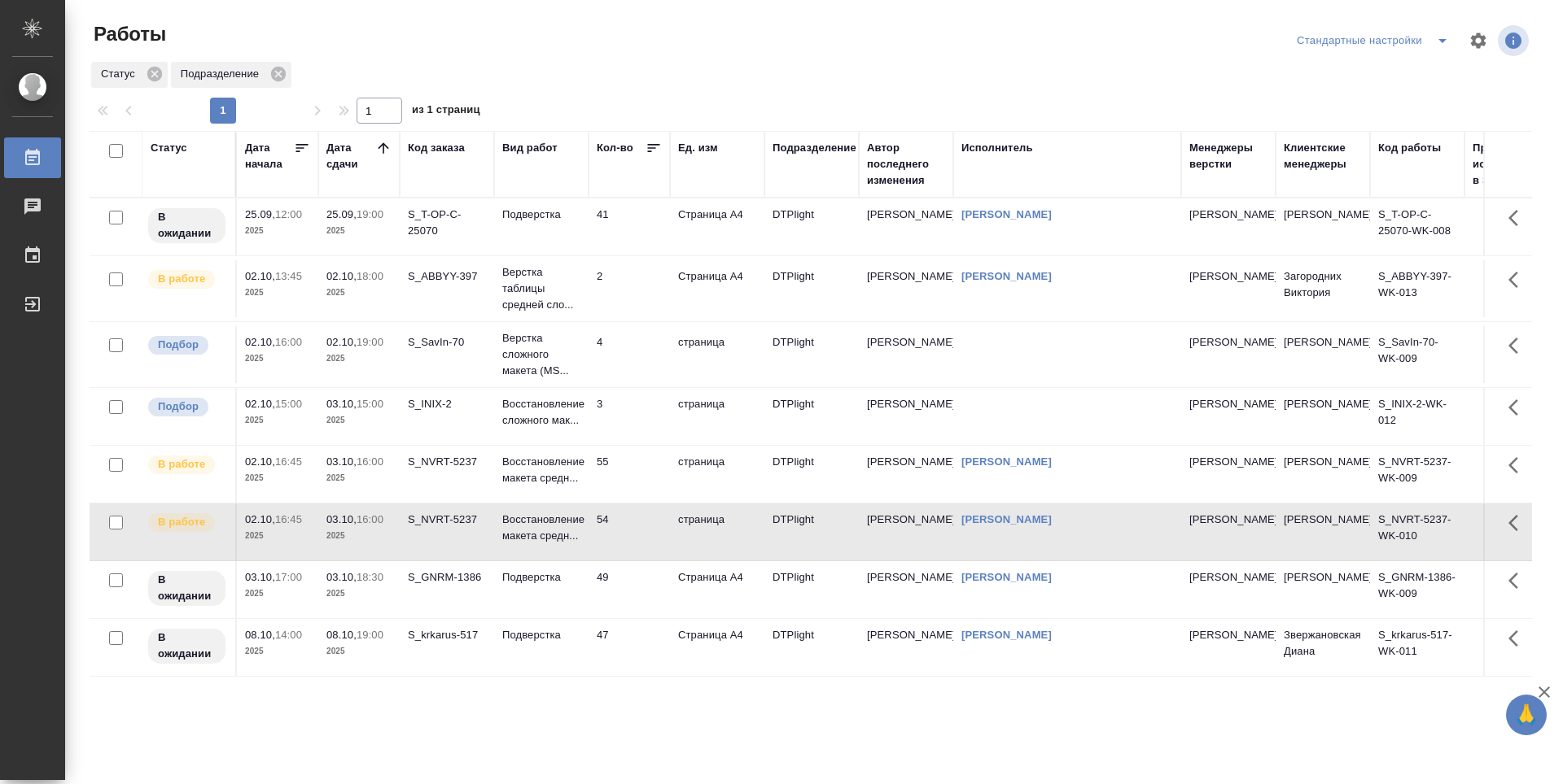
click at [367, 342] on p "19:00" at bounding box center [369, 341] width 27 height 12
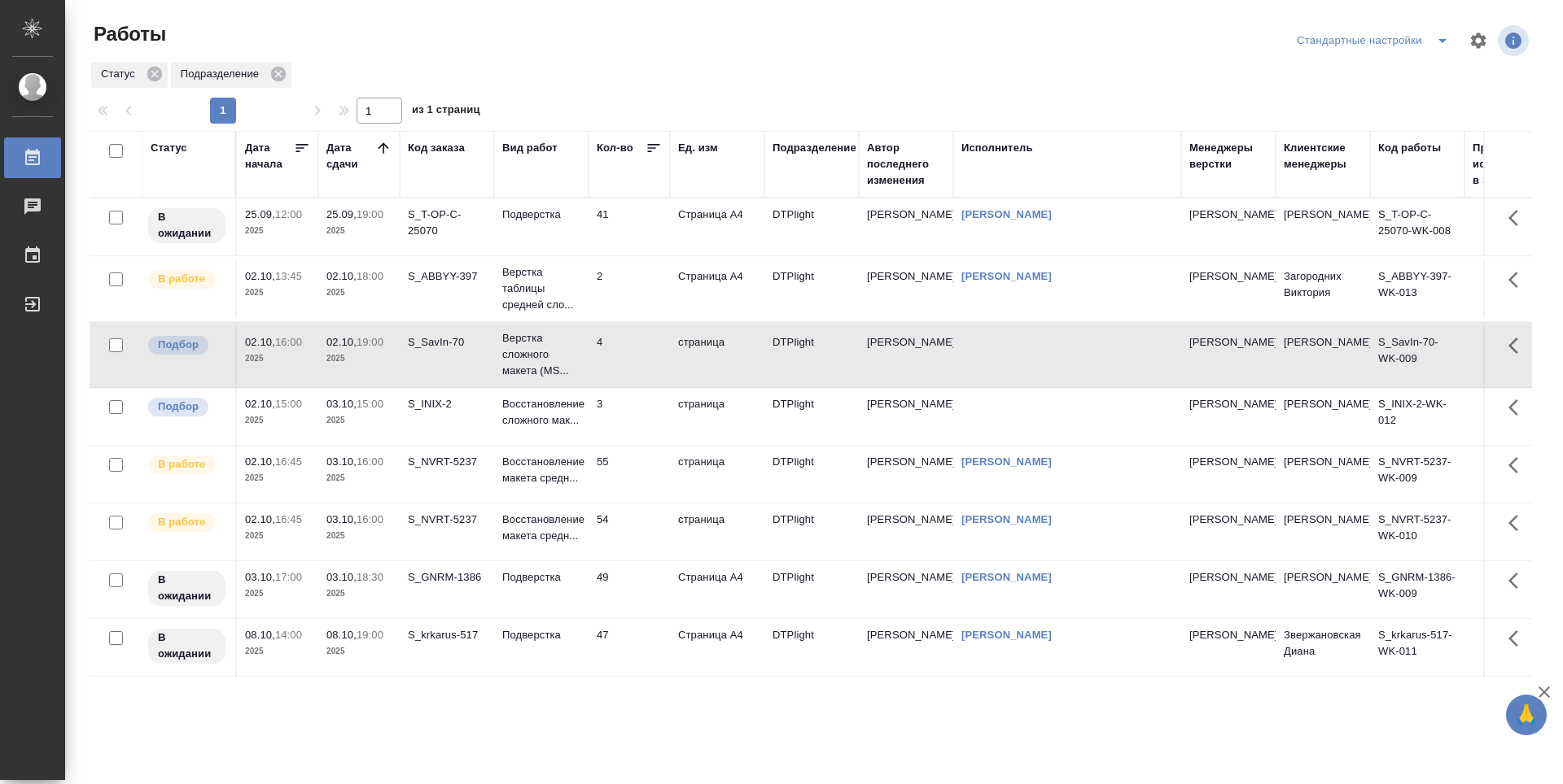
click at [380, 422] on p "2025" at bounding box center [359, 421] width 66 height 17
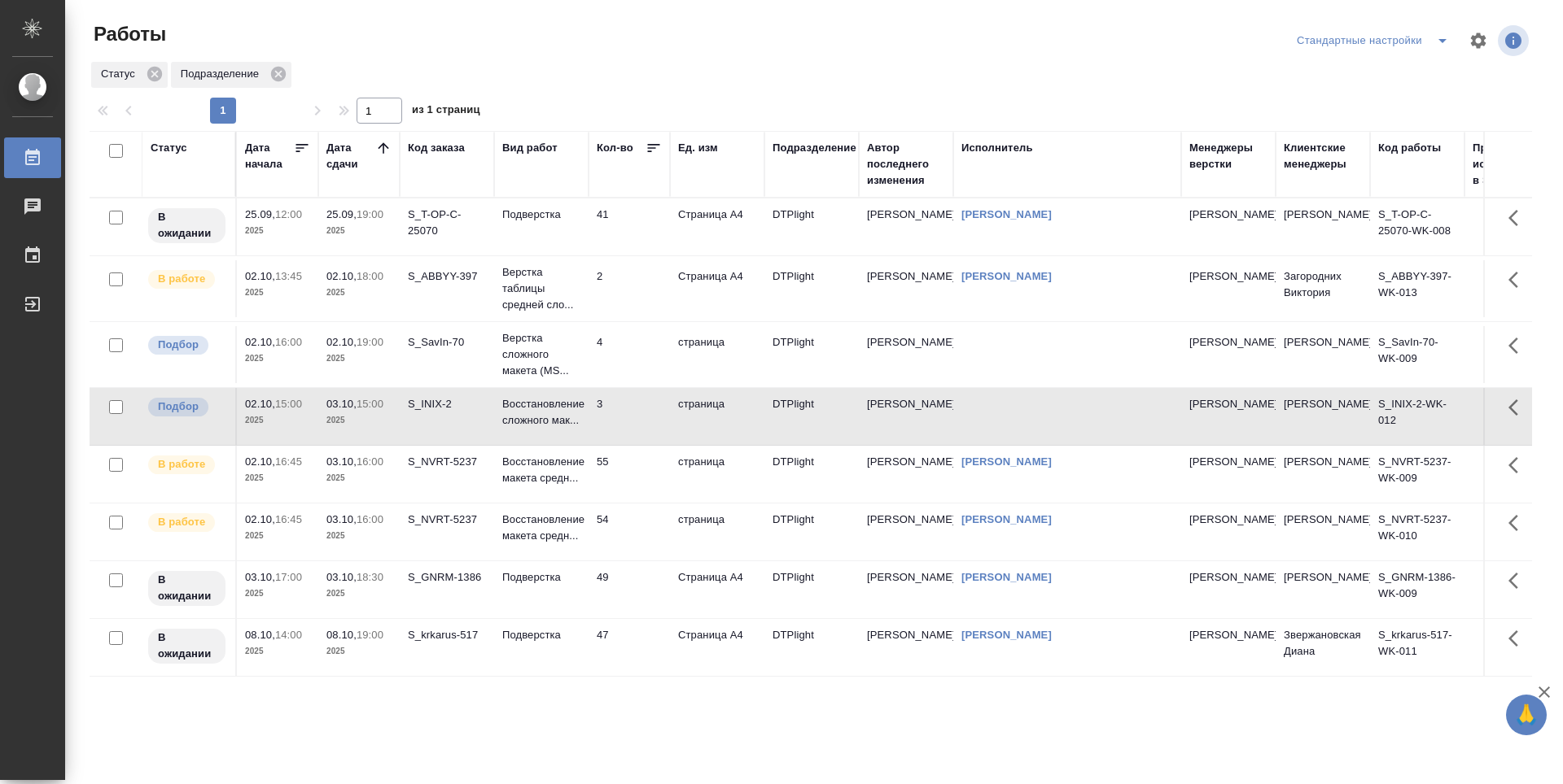
click at [656, 293] on td "2" at bounding box center [629, 289] width 81 height 57
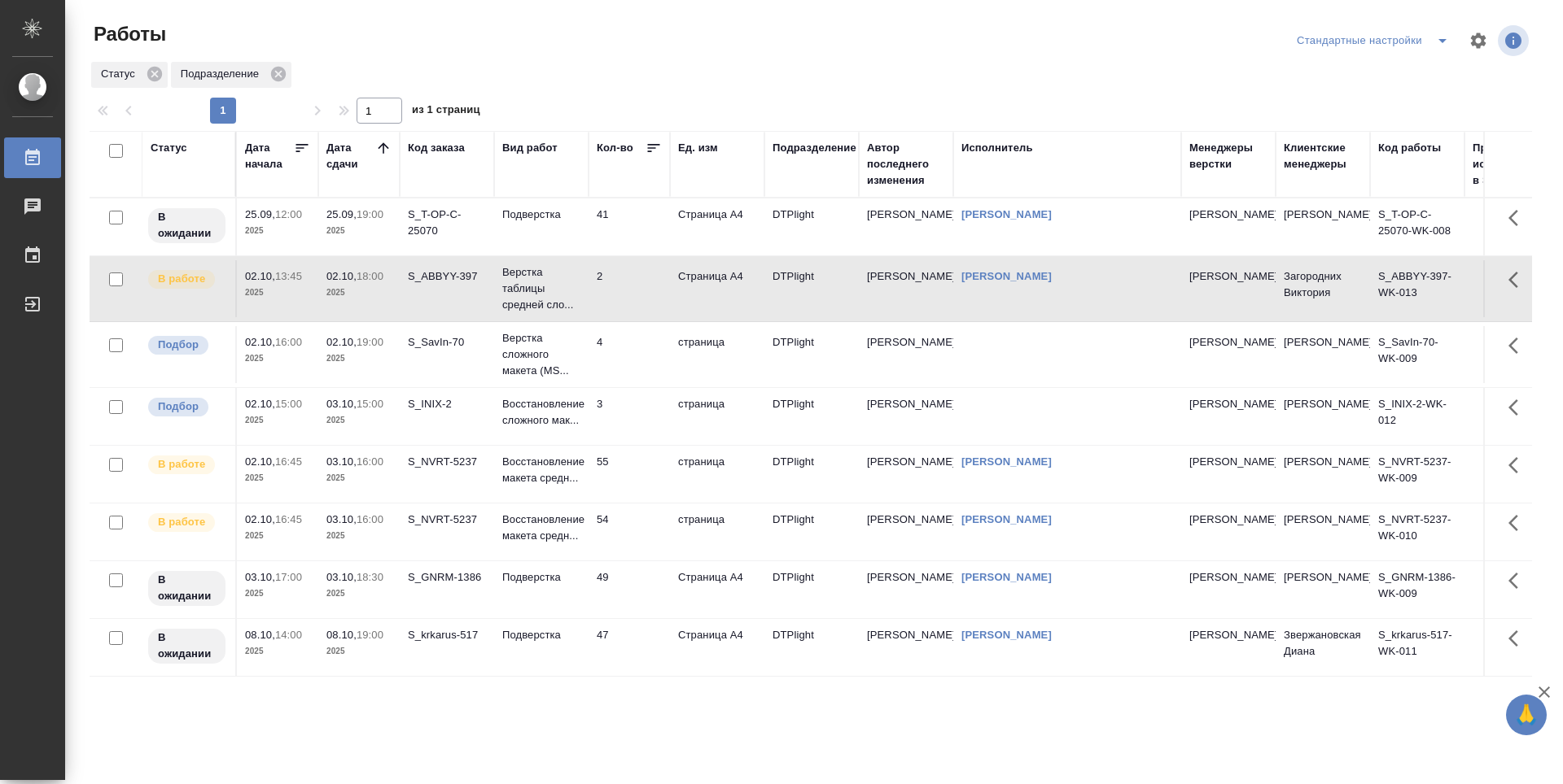
click at [634, 291] on td "2" at bounding box center [629, 289] width 81 height 57
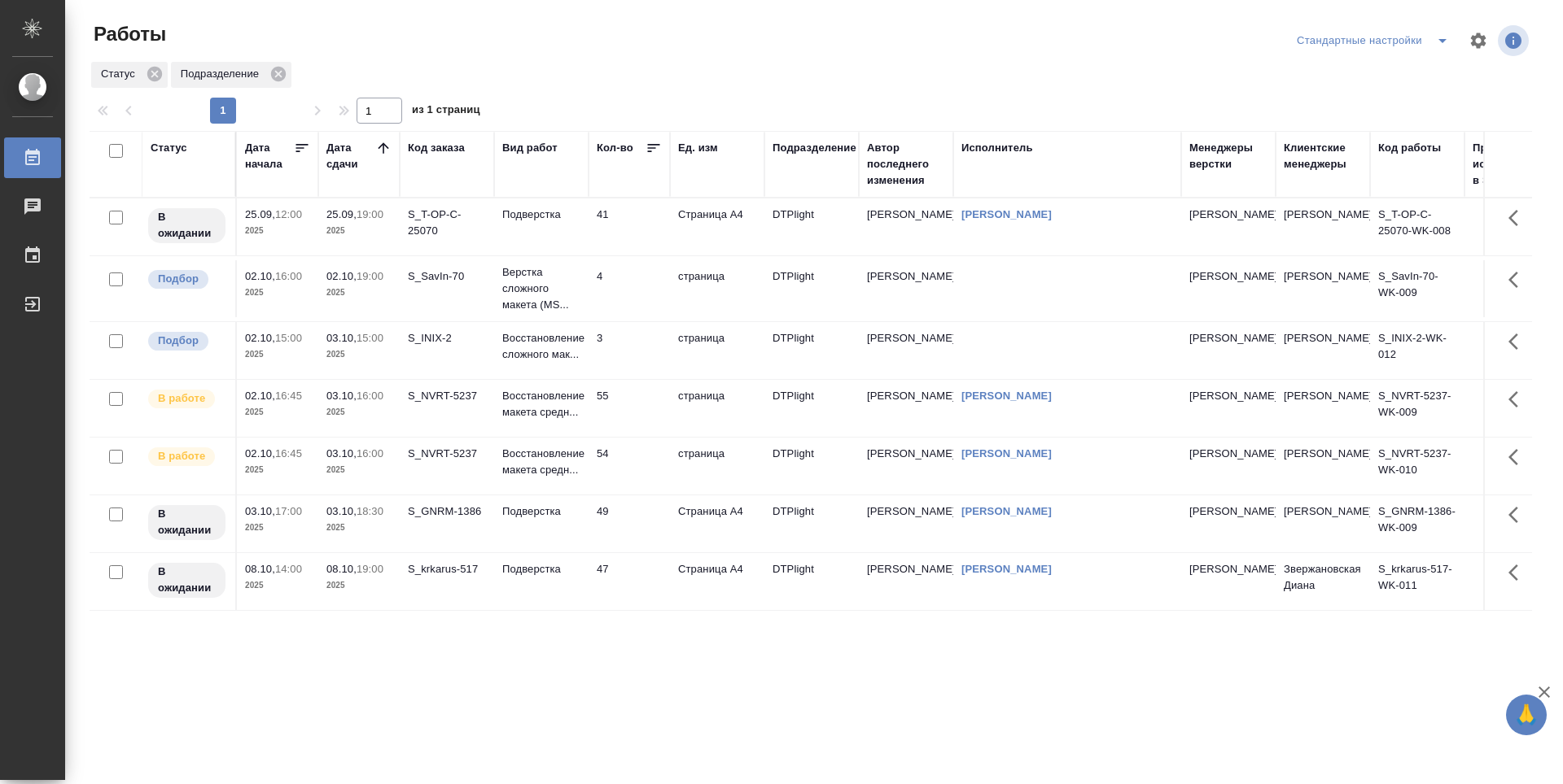
click at [619, 624] on div "Статус Дата начала Дата сдачи Код заказа Вид работ Кол-во Ед. изм Подразделение…" at bounding box center [810, 423] width 1442 height 586
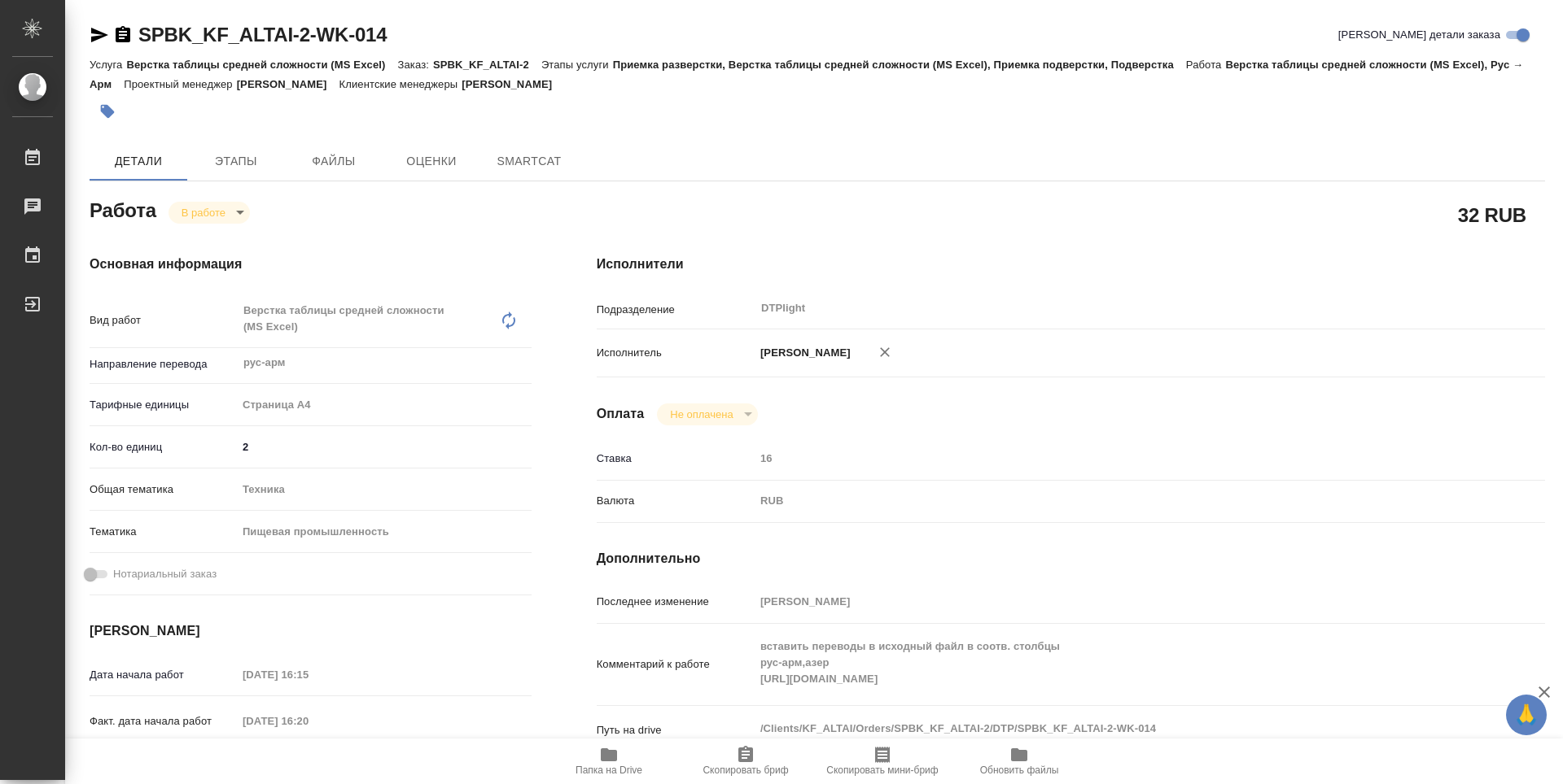
type textarea "x"
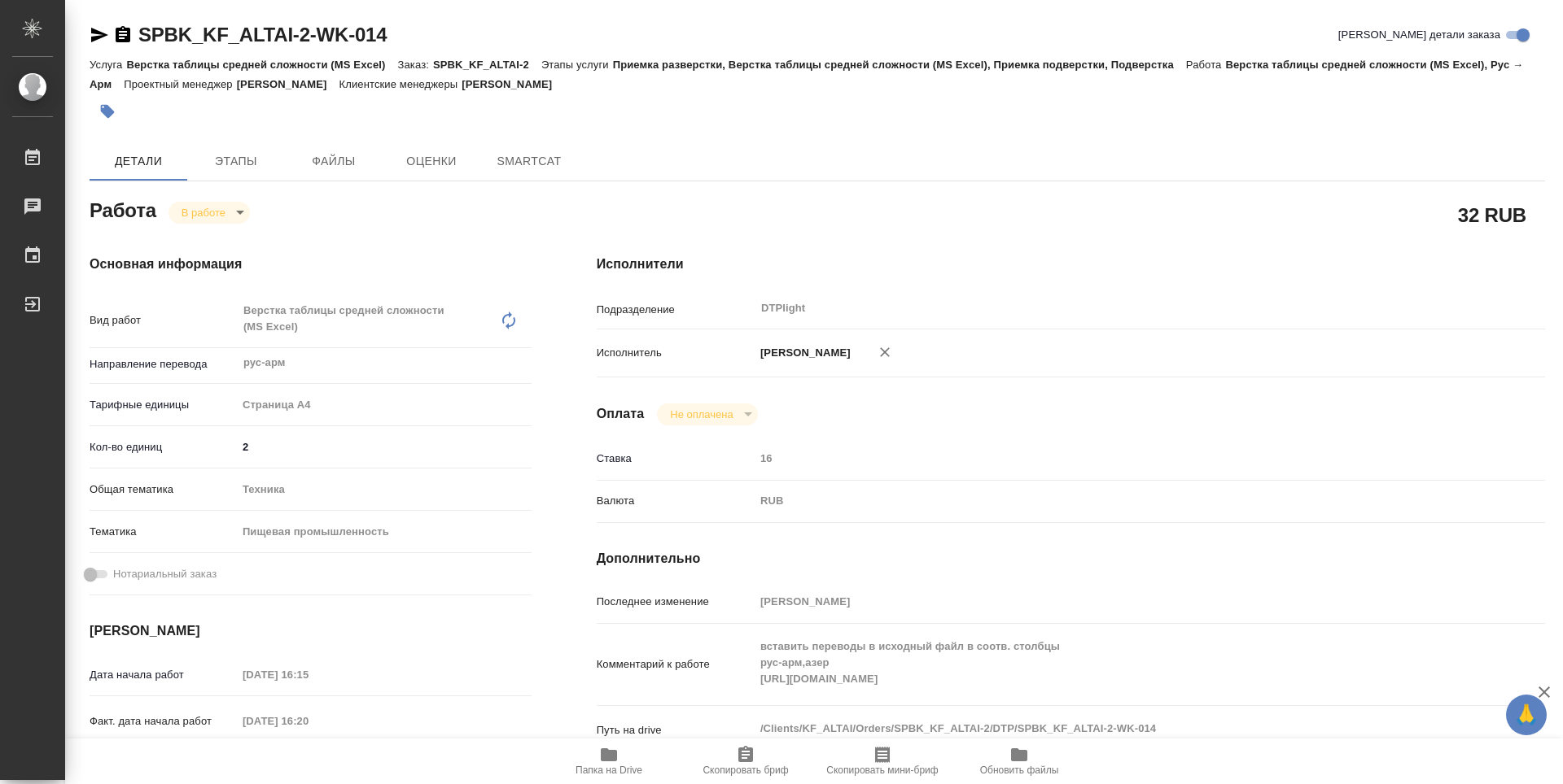
type textarea "x"
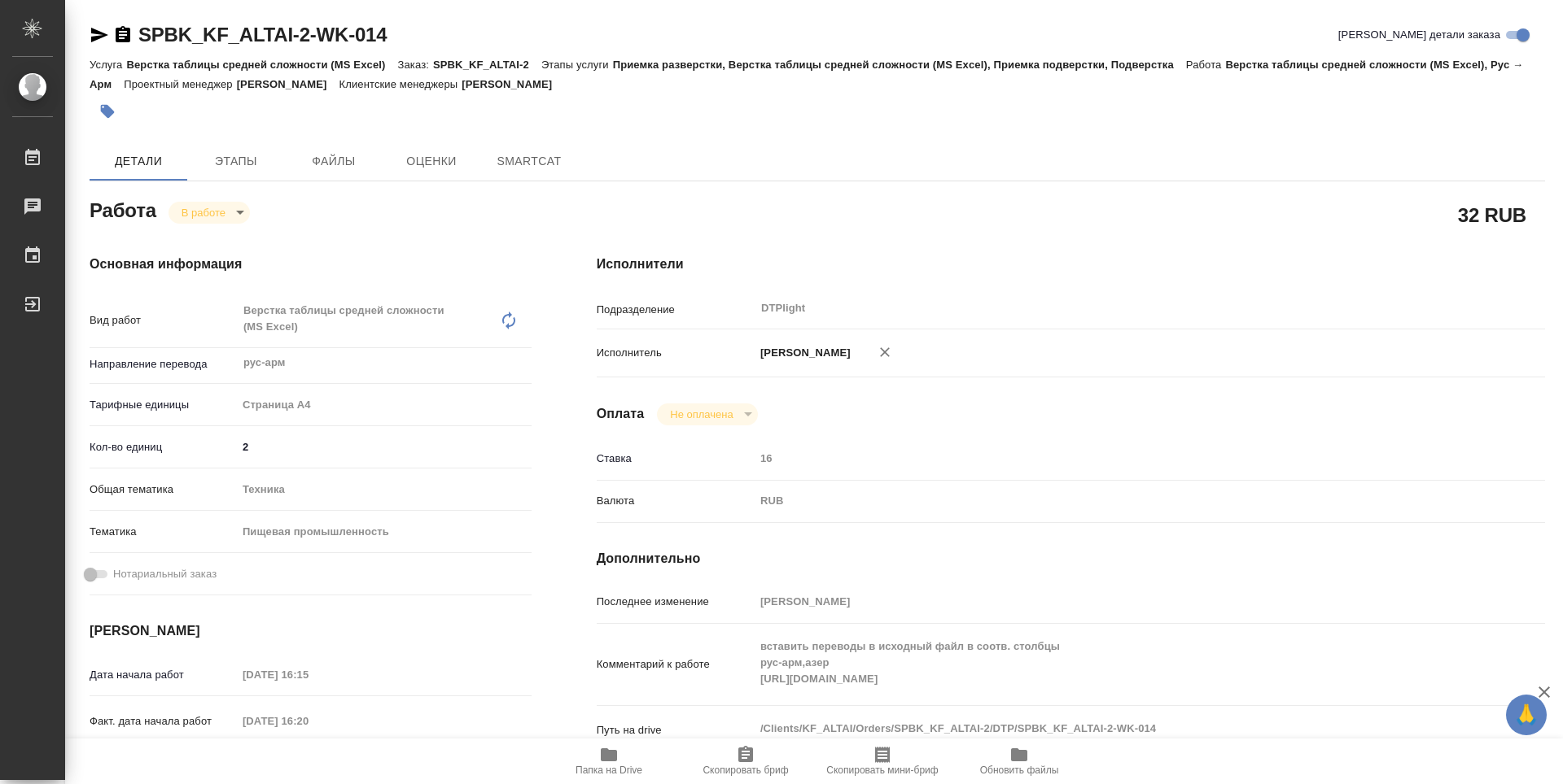
type textarea "x"
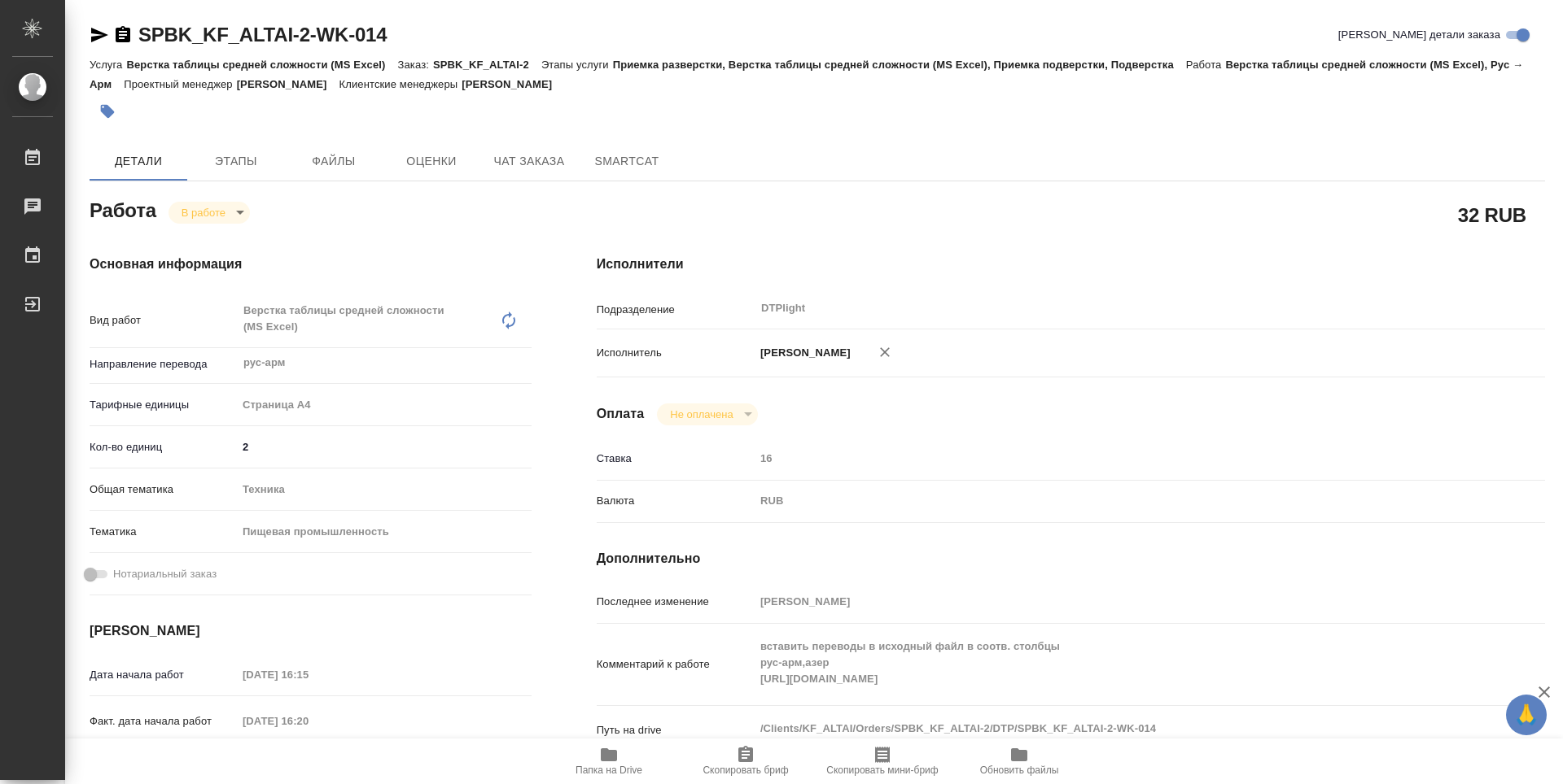
type textarea "x"
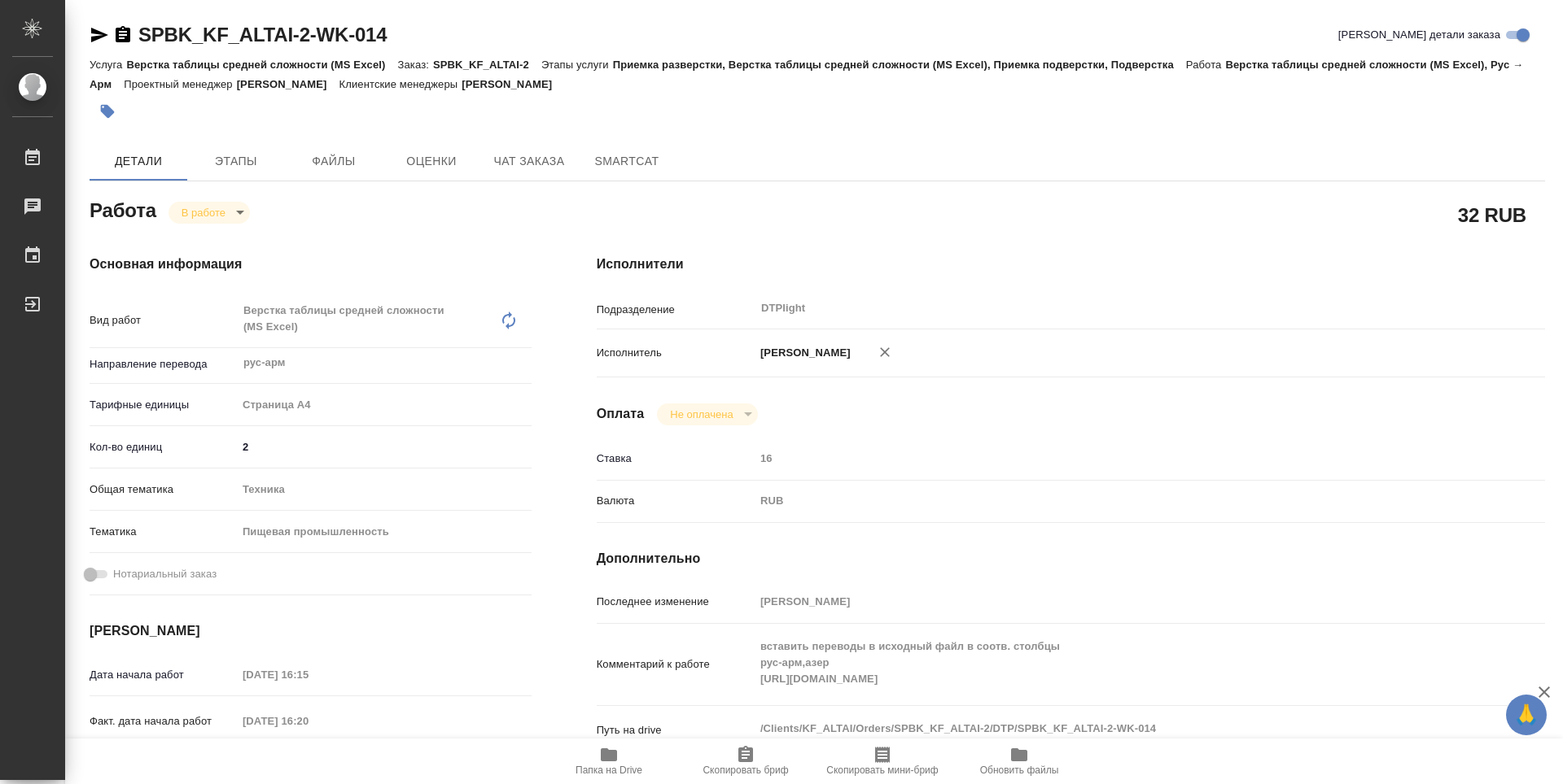
click at [605, 767] on span "Папка на Drive" at bounding box center [609, 770] width 66 height 11
type textarea "x"
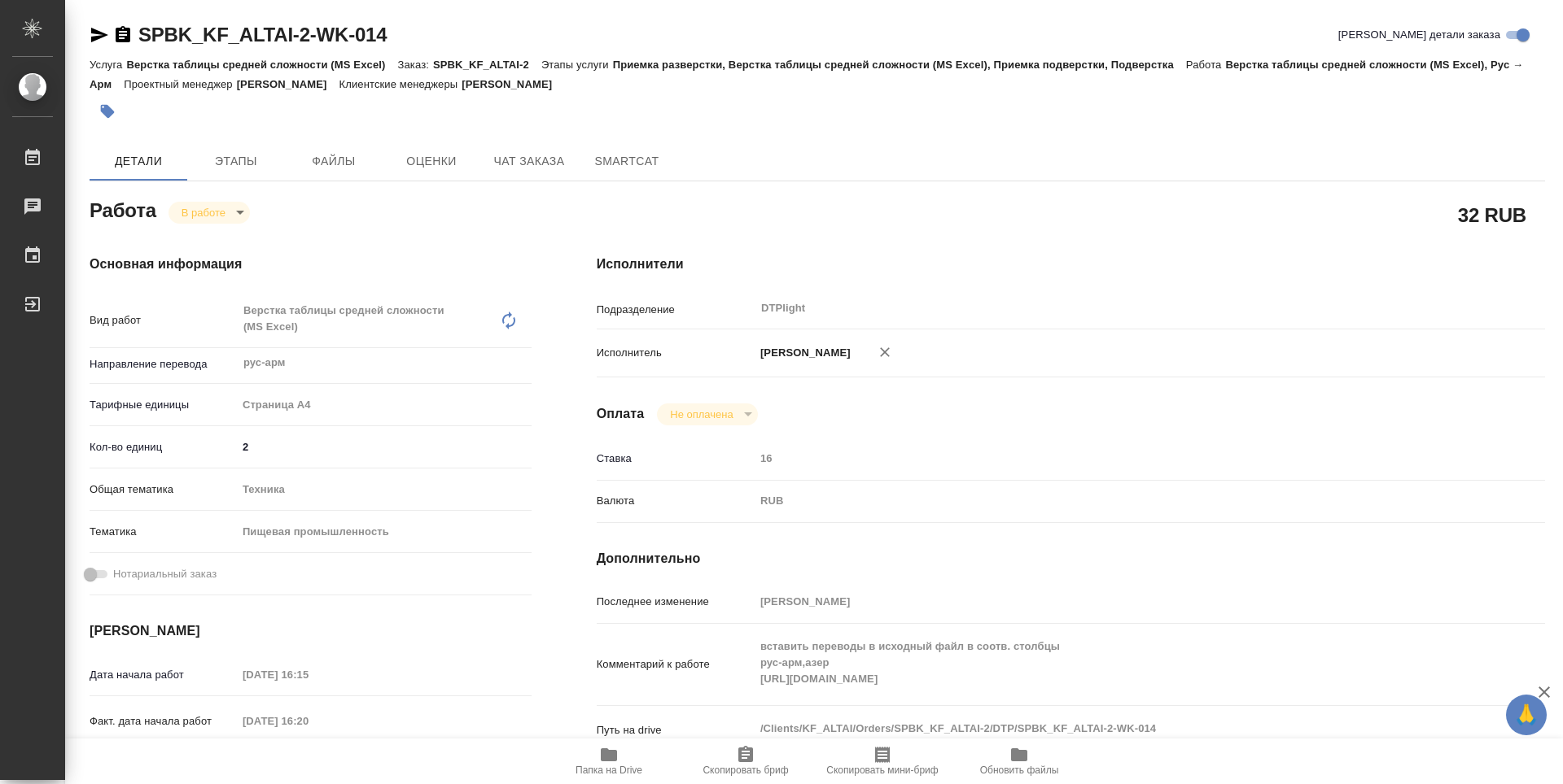
type textarea "x"
click at [236, 211] on body "🙏 .cls-1 fill:#fff; AWATERA Guselnikov Roman Работы 0 Чаты График Выйти SPBK_KF…" at bounding box center [782, 392] width 1563 height 784
click at [207, 237] on button "Выполнен" at bounding box center [211, 240] width 59 height 18
type textarea "x"
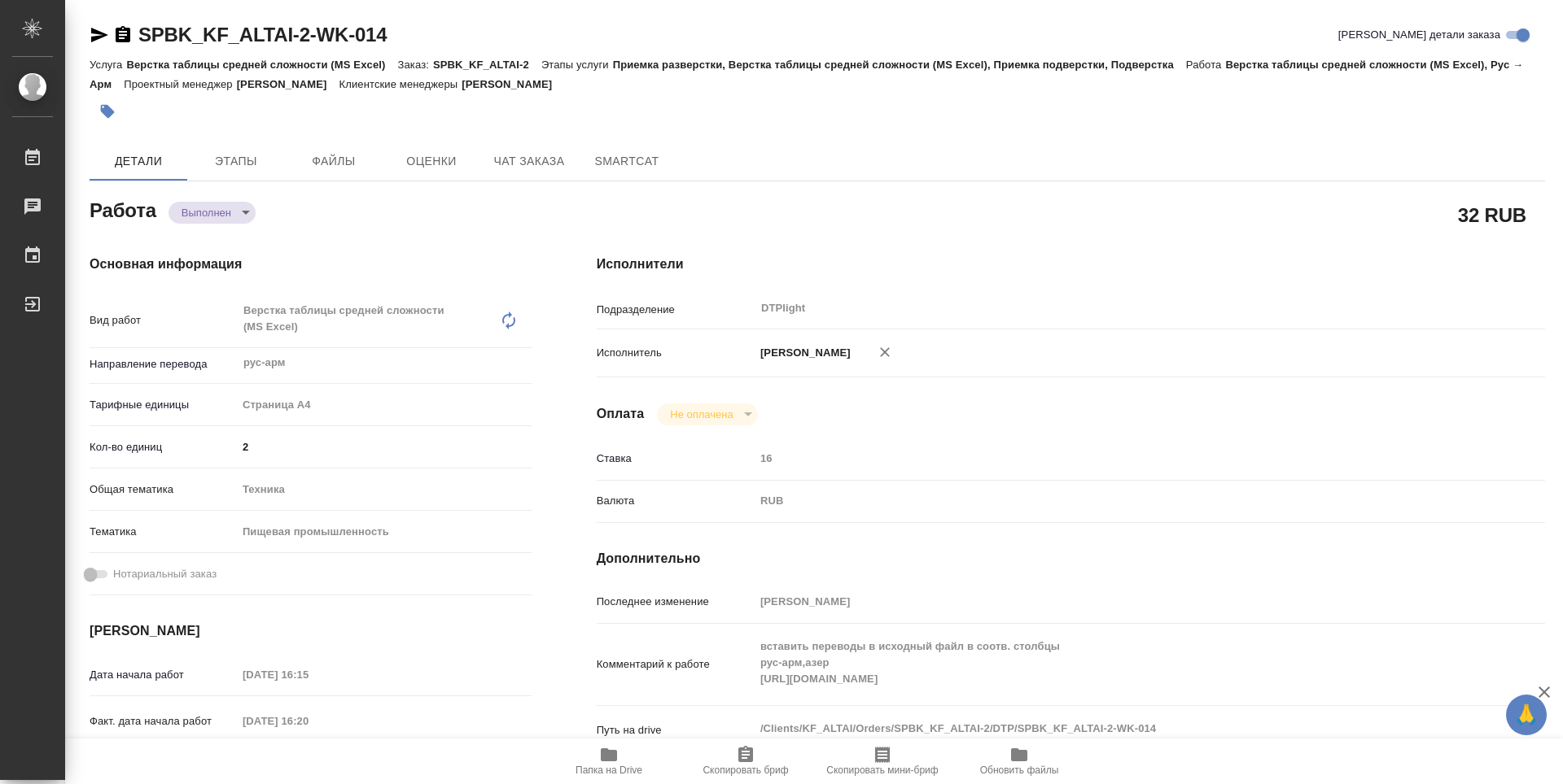
type textarea "x"
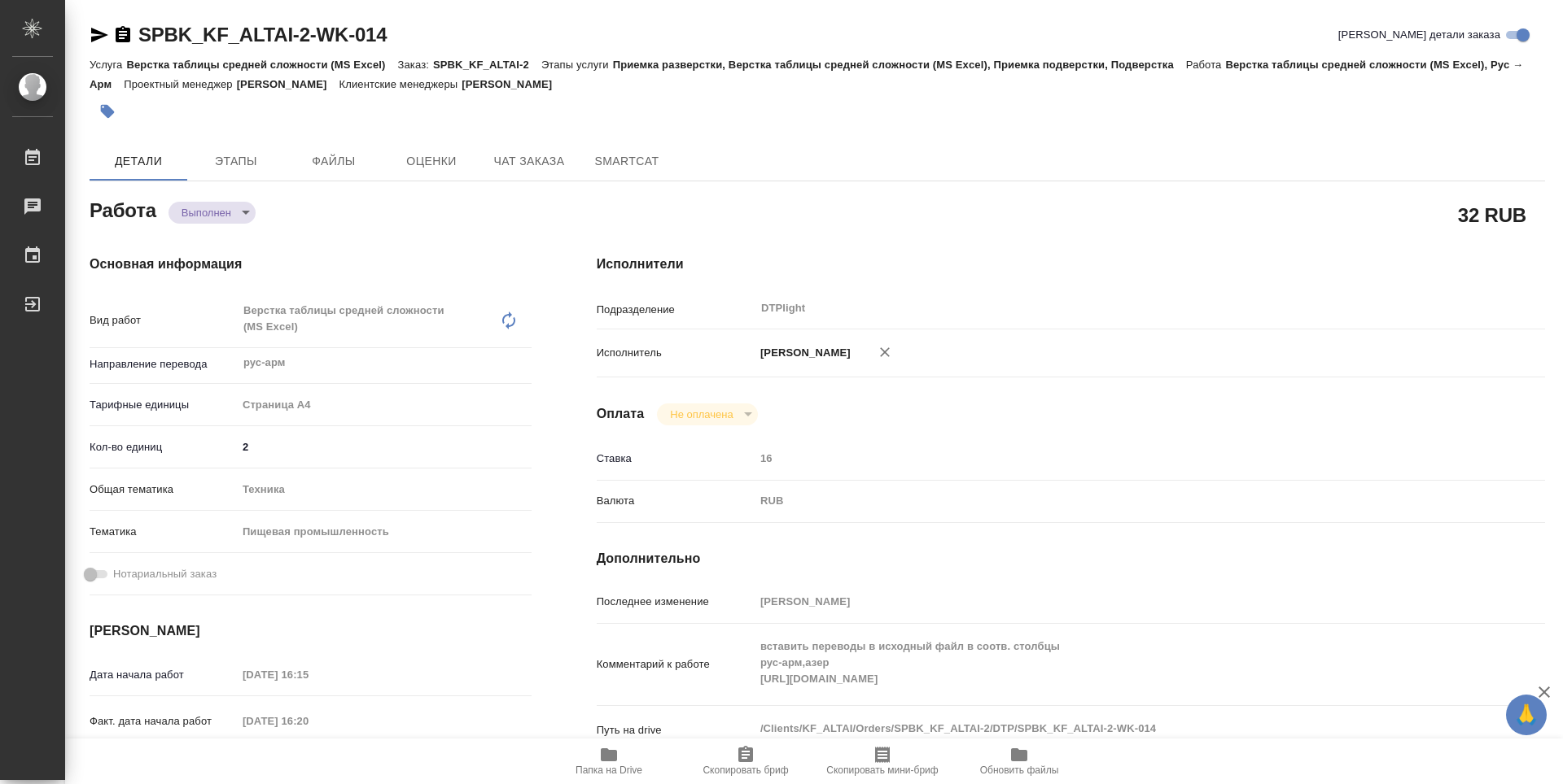
type textarea "x"
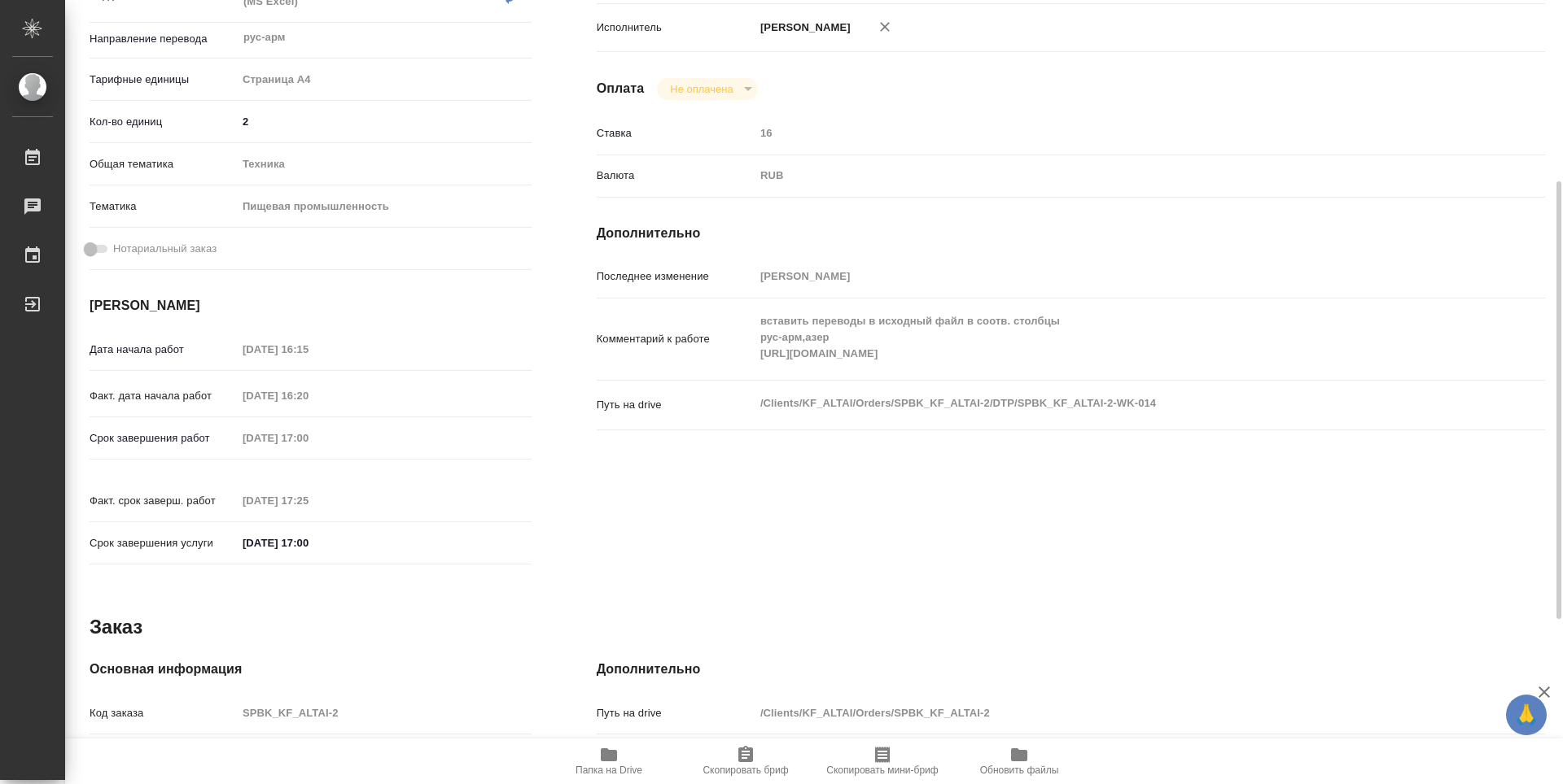
type textarea "x"
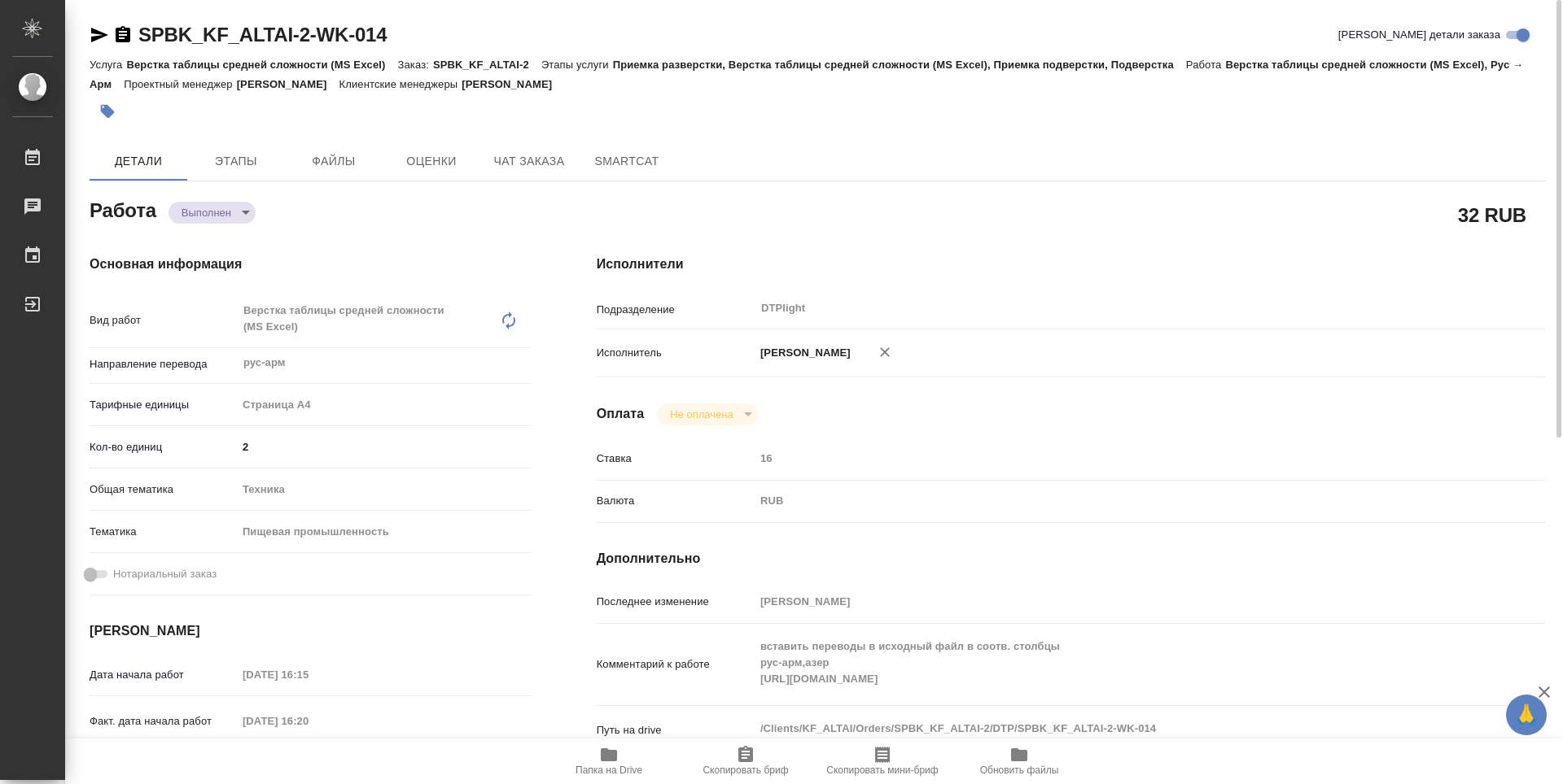
click at [122, 41] on icon "button" at bounding box center [123, 34] width 15 height 17
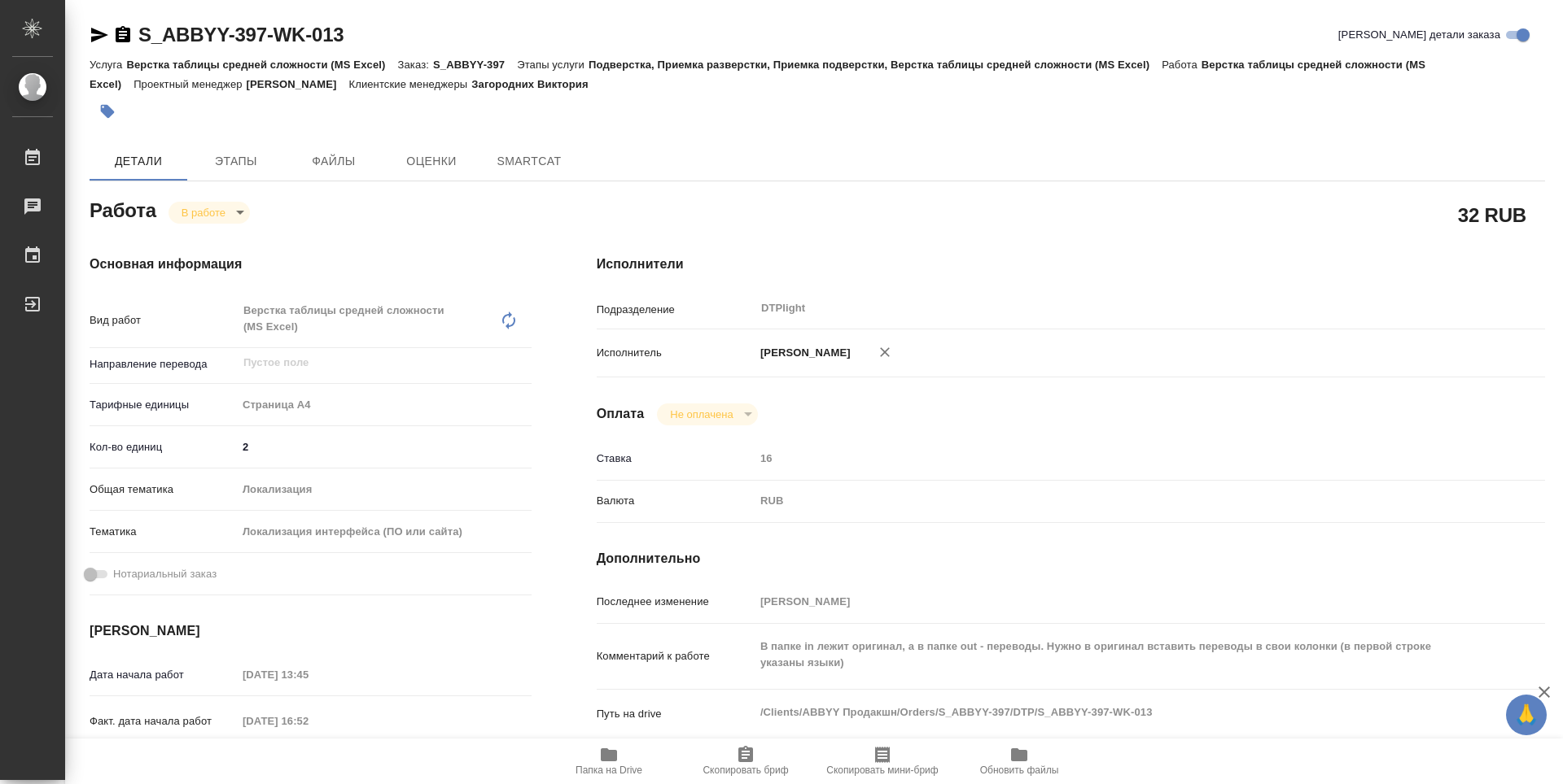
type textarea "x"
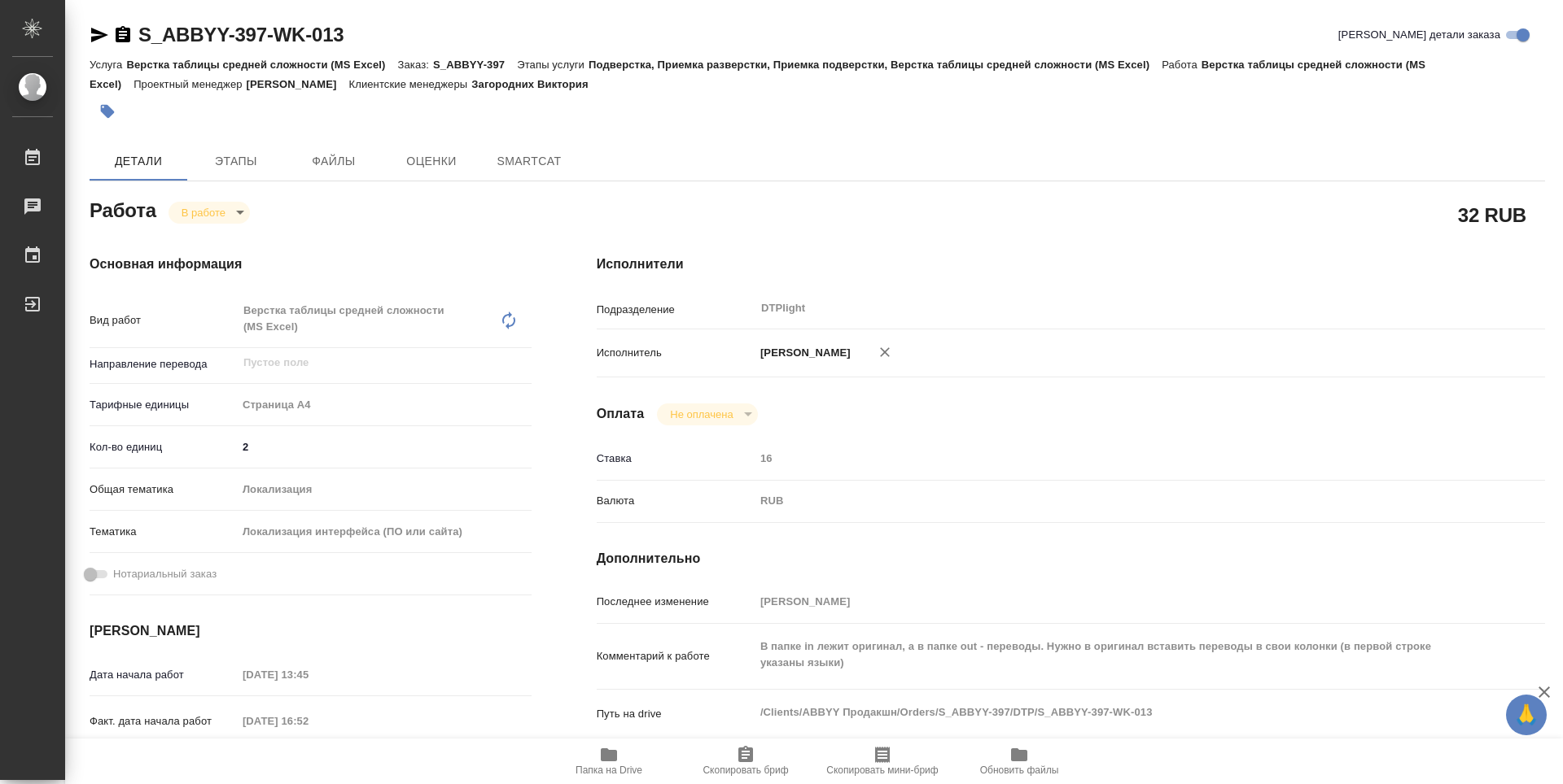
type textarea "x"
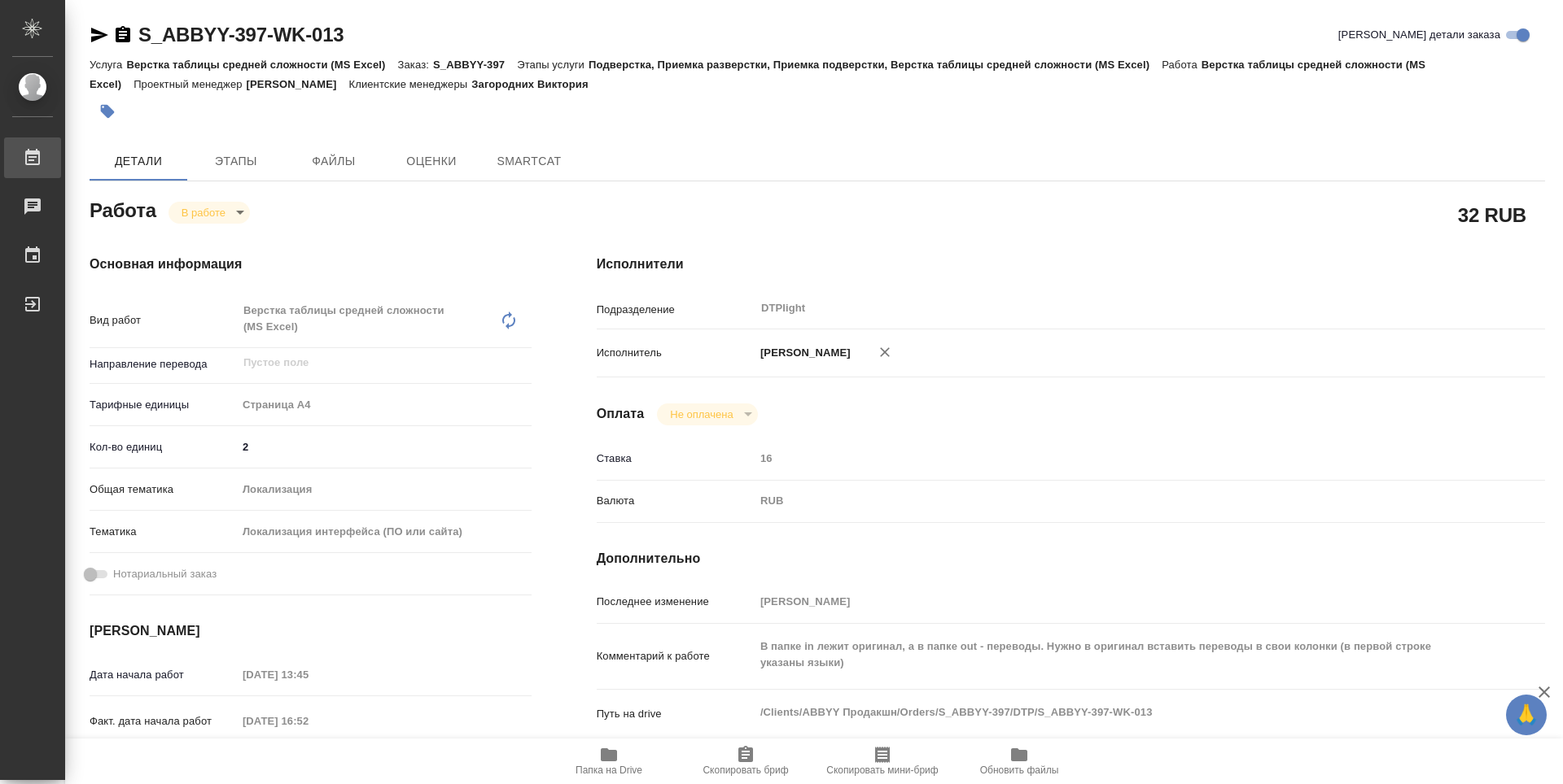
type textarea "x"
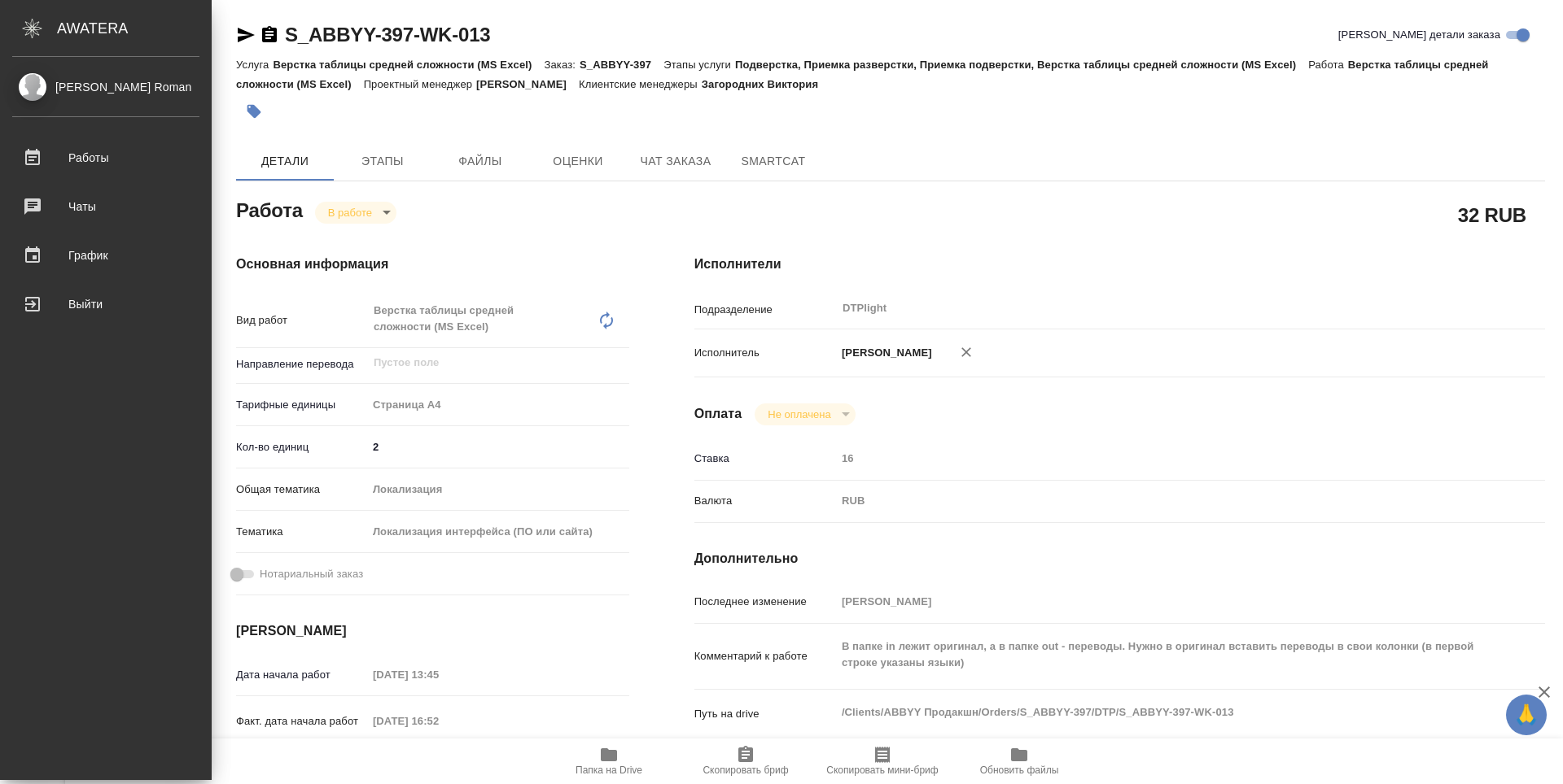
type textarea "x"
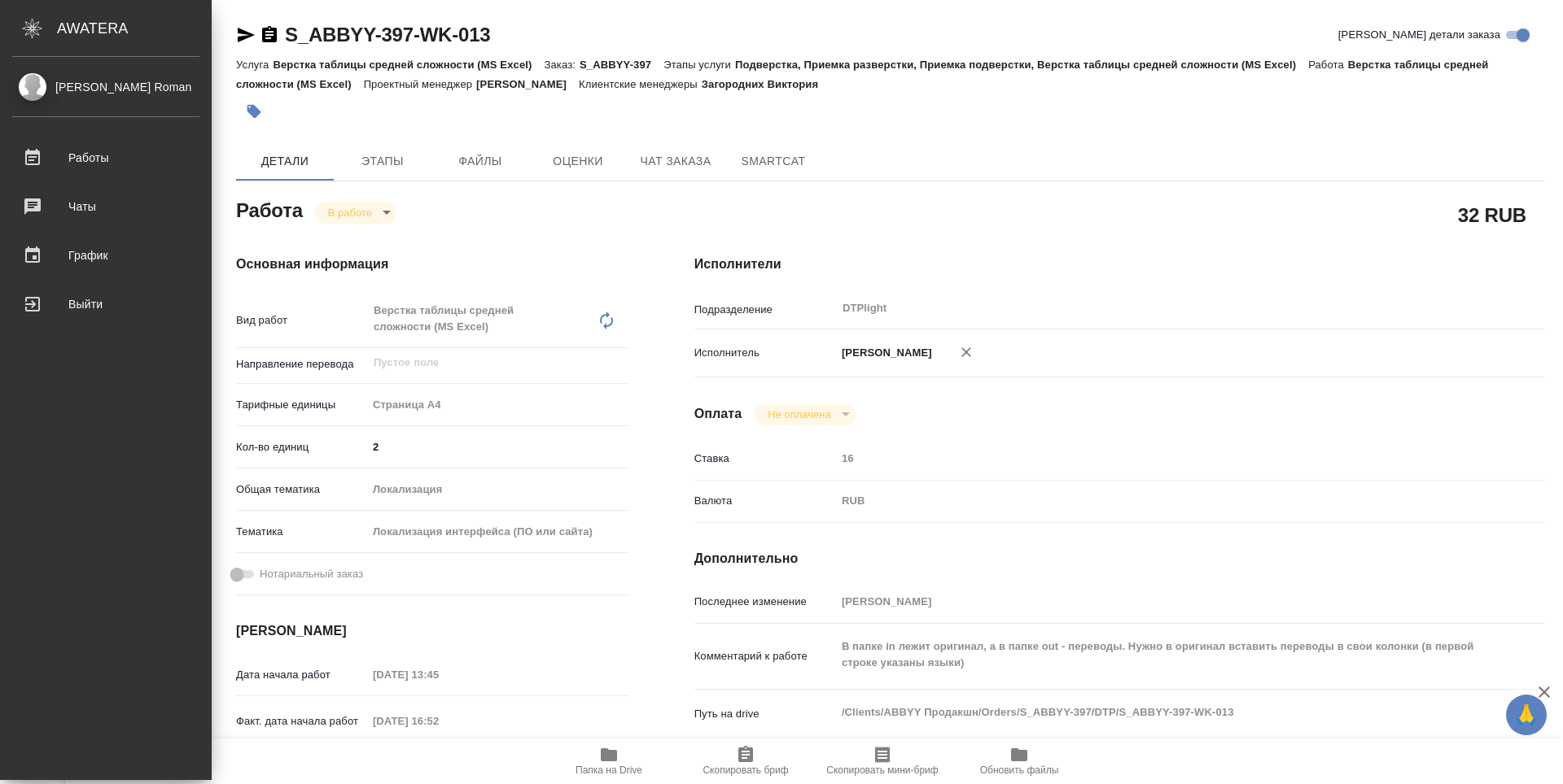
type textarea "x"
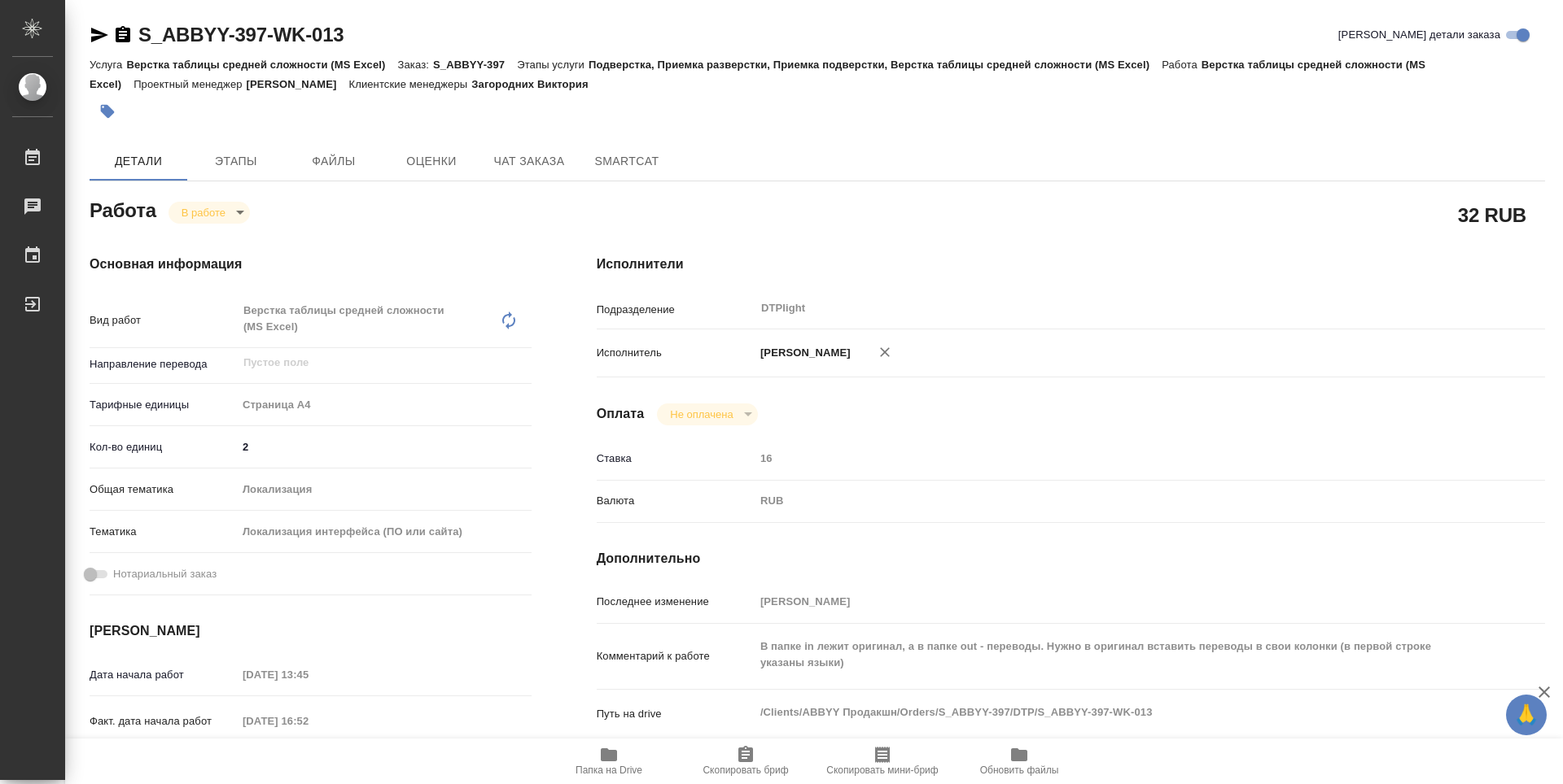
type textarea "x"
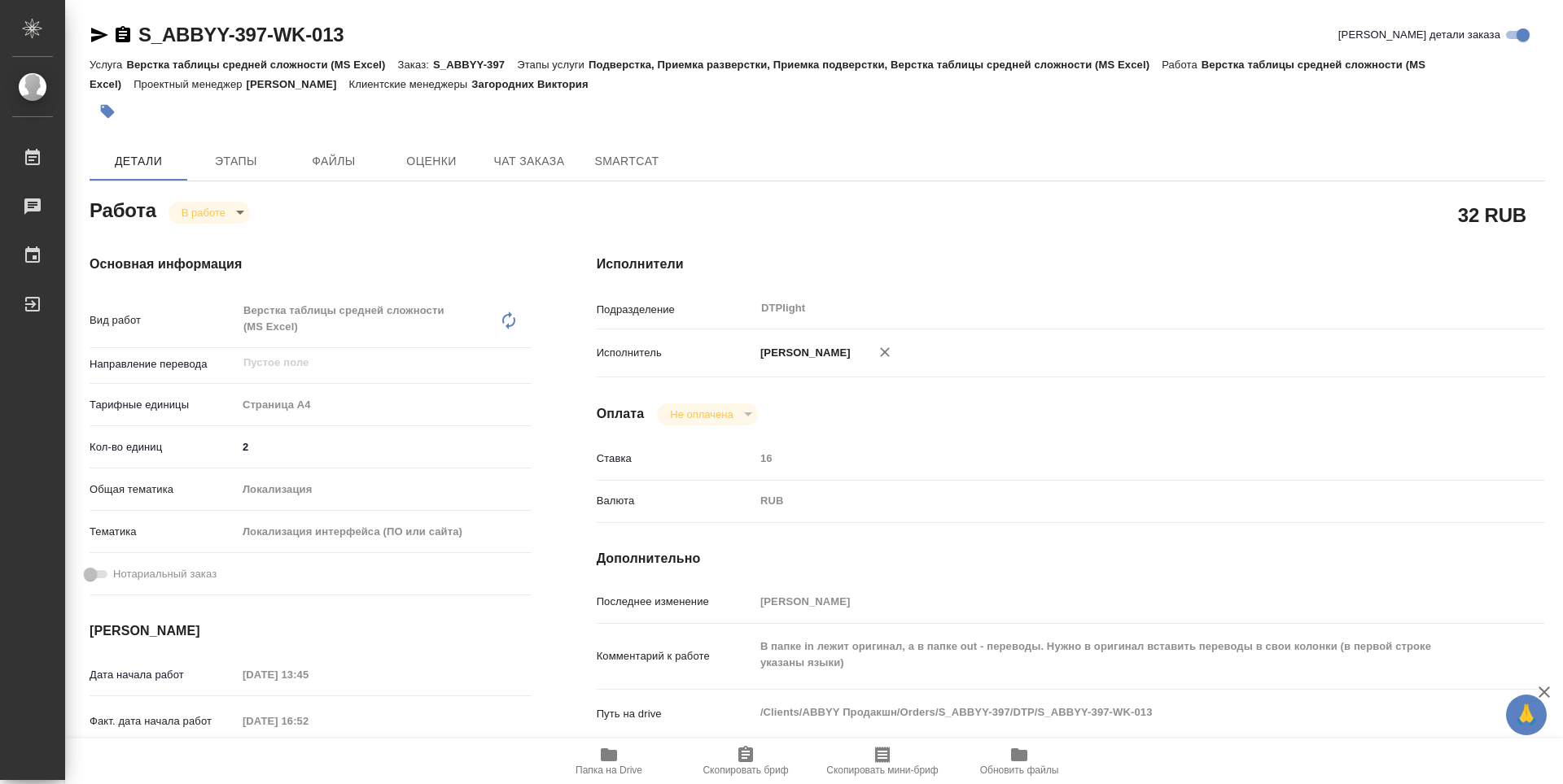
click at [124, 35] on icon "button" at bounding box center [123, 34] width 19 height 19
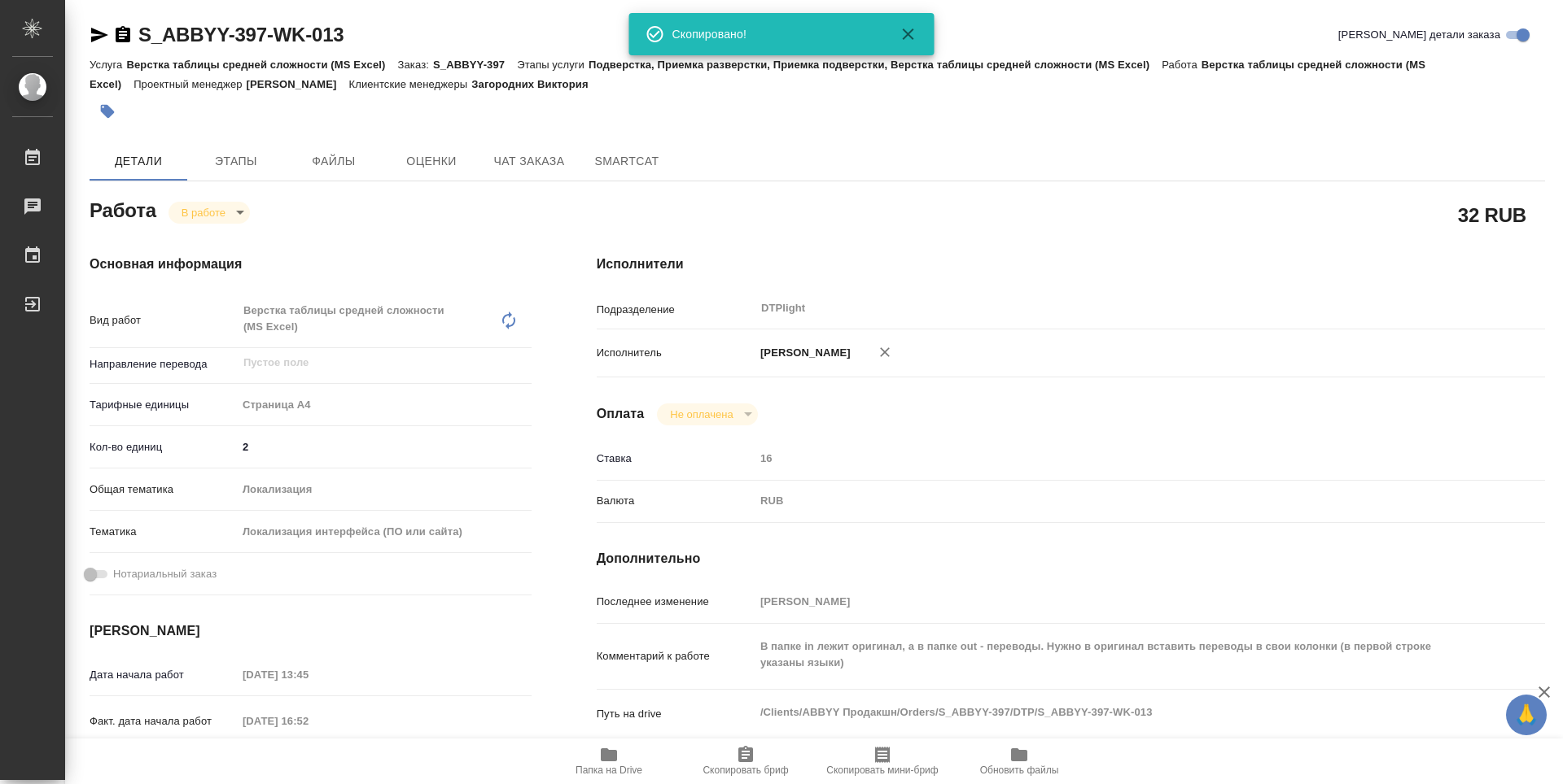
type textarea "x"
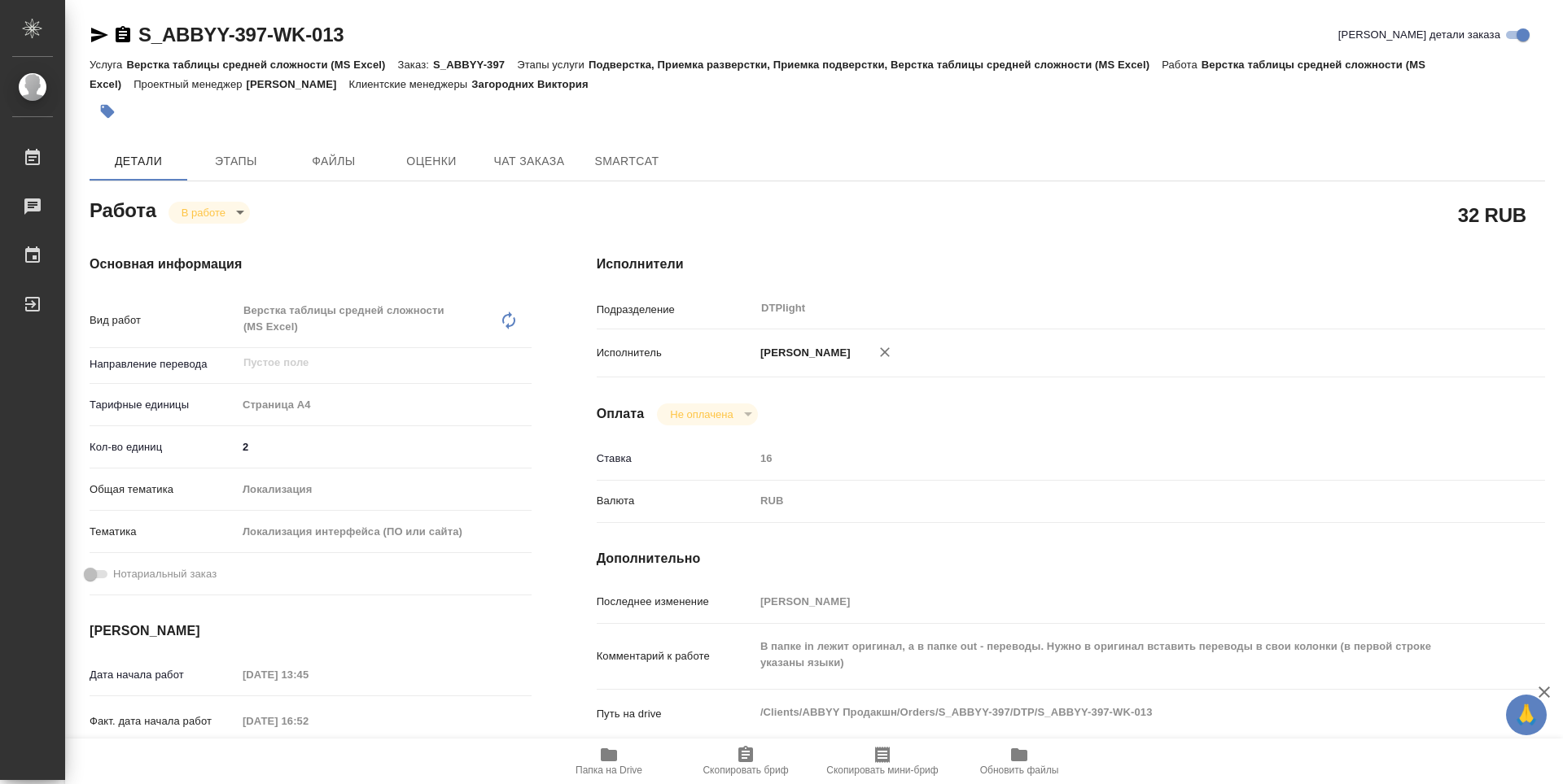
click at [414, 210] on div "Работа В работе inProgress" at bounding box center [310, 209] width 442 height 30
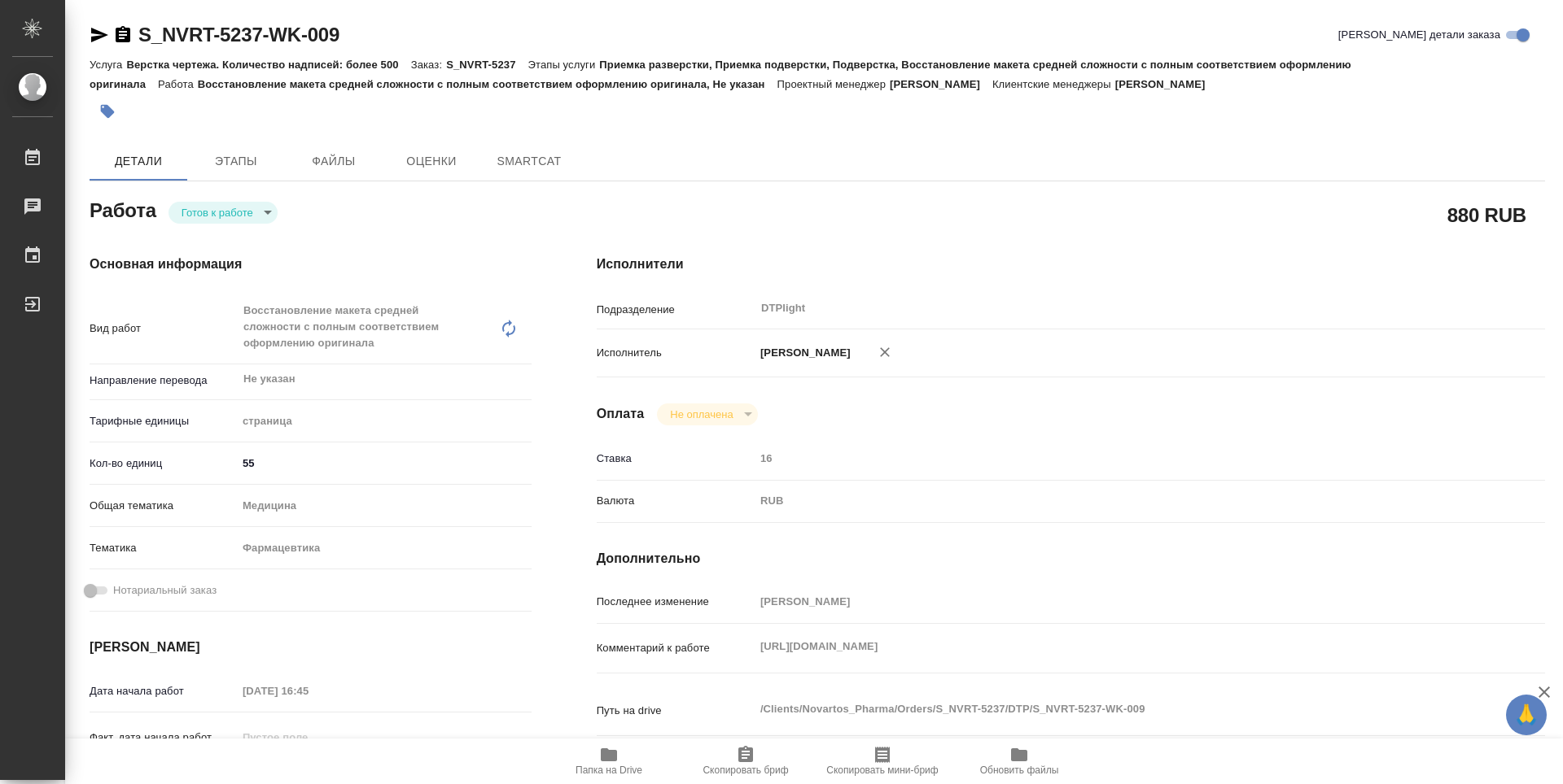
type textarea "x"
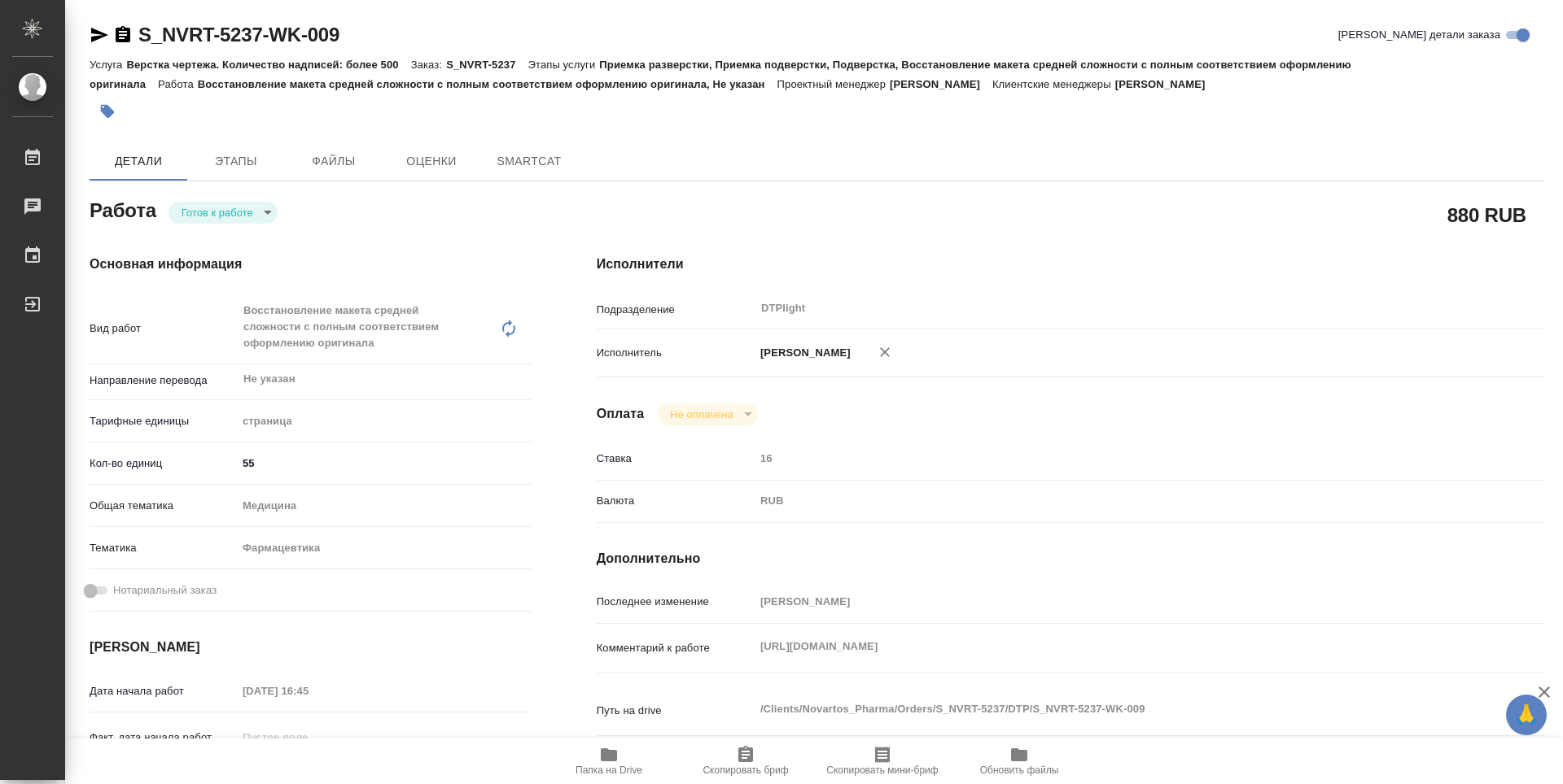
type textarea "x"
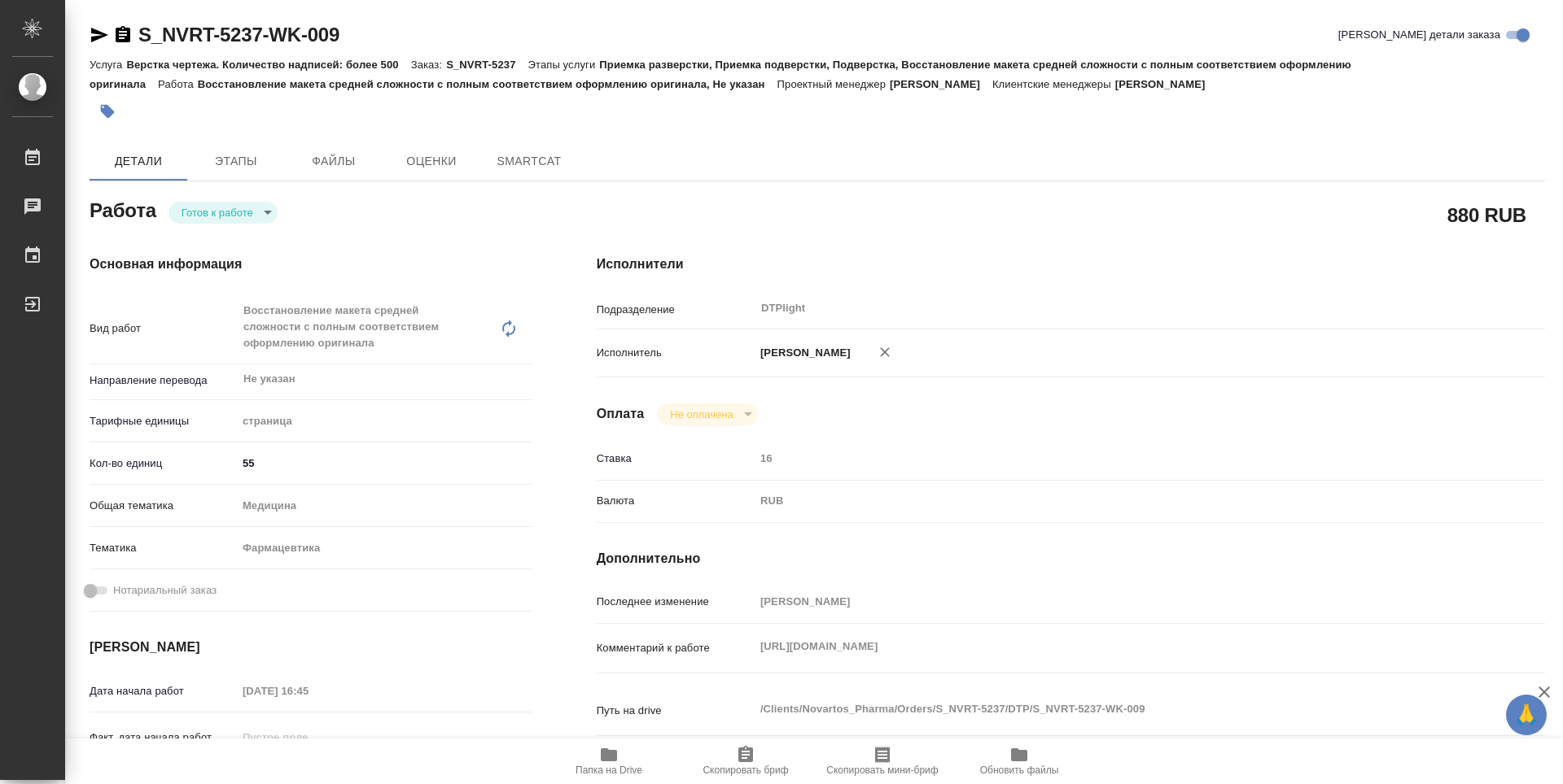
type textarea "x"
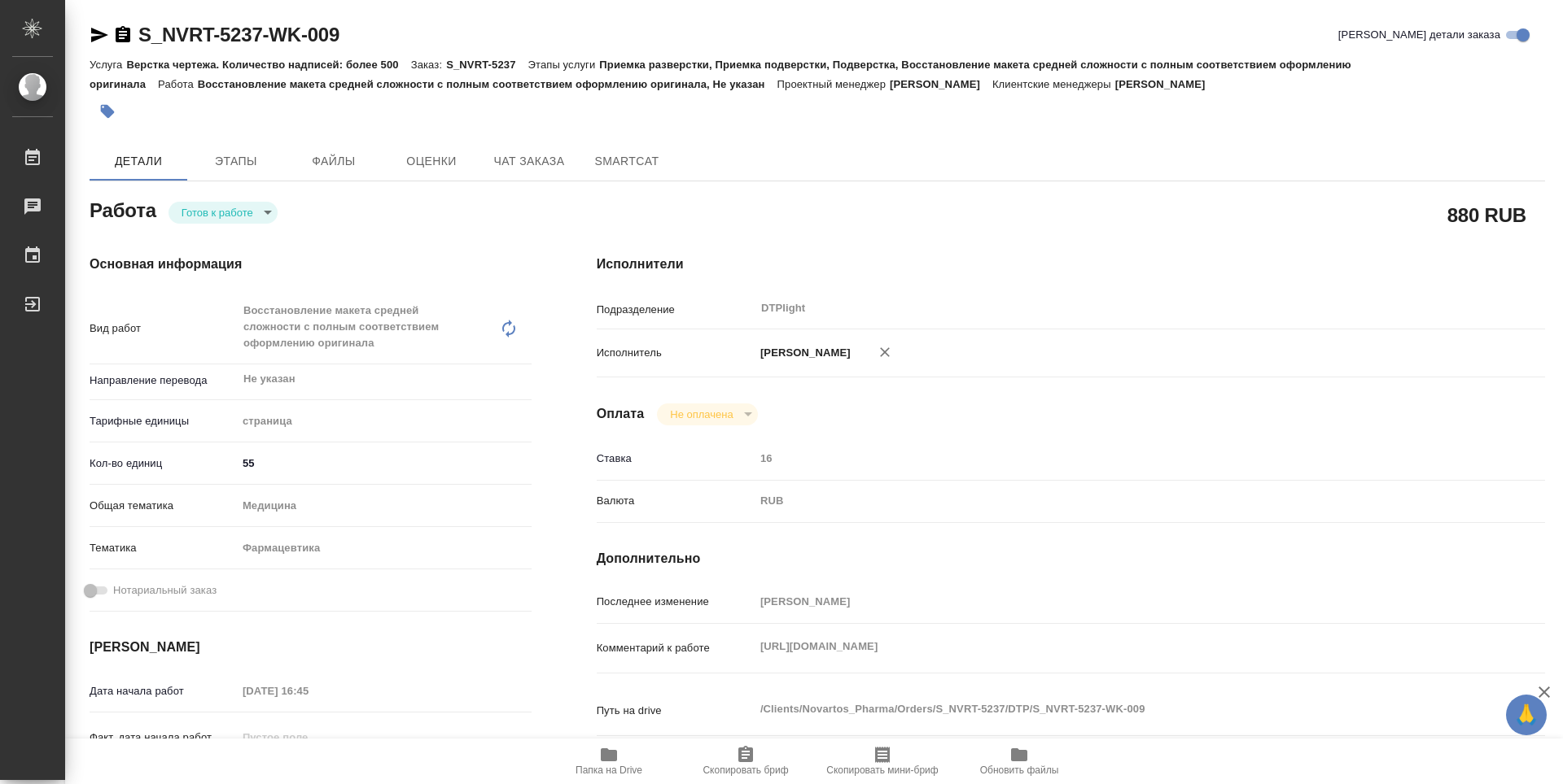
click at [269, 215] on body "🙏 .cls-1 fill:#fff; AWATERA Guselnikov Roman Работы Чаты График Выйти S_NVRT-52…" at bounding box center [782, 392] width 1563 height 784
click at [209, 220] on button "В работе" at bounding box center [209, 212] width 54 height 18
type textarea "x"
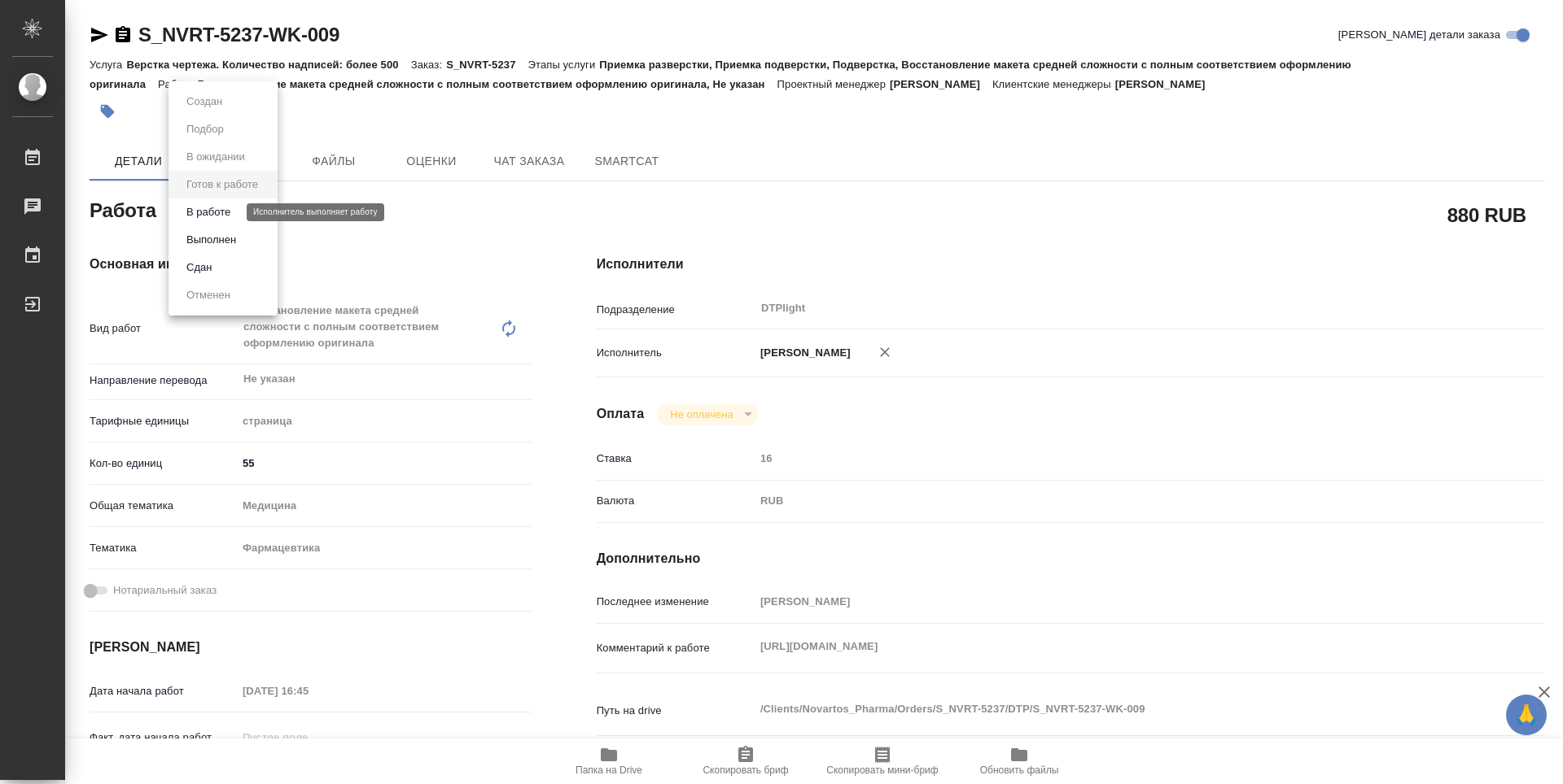
type textarea "x"
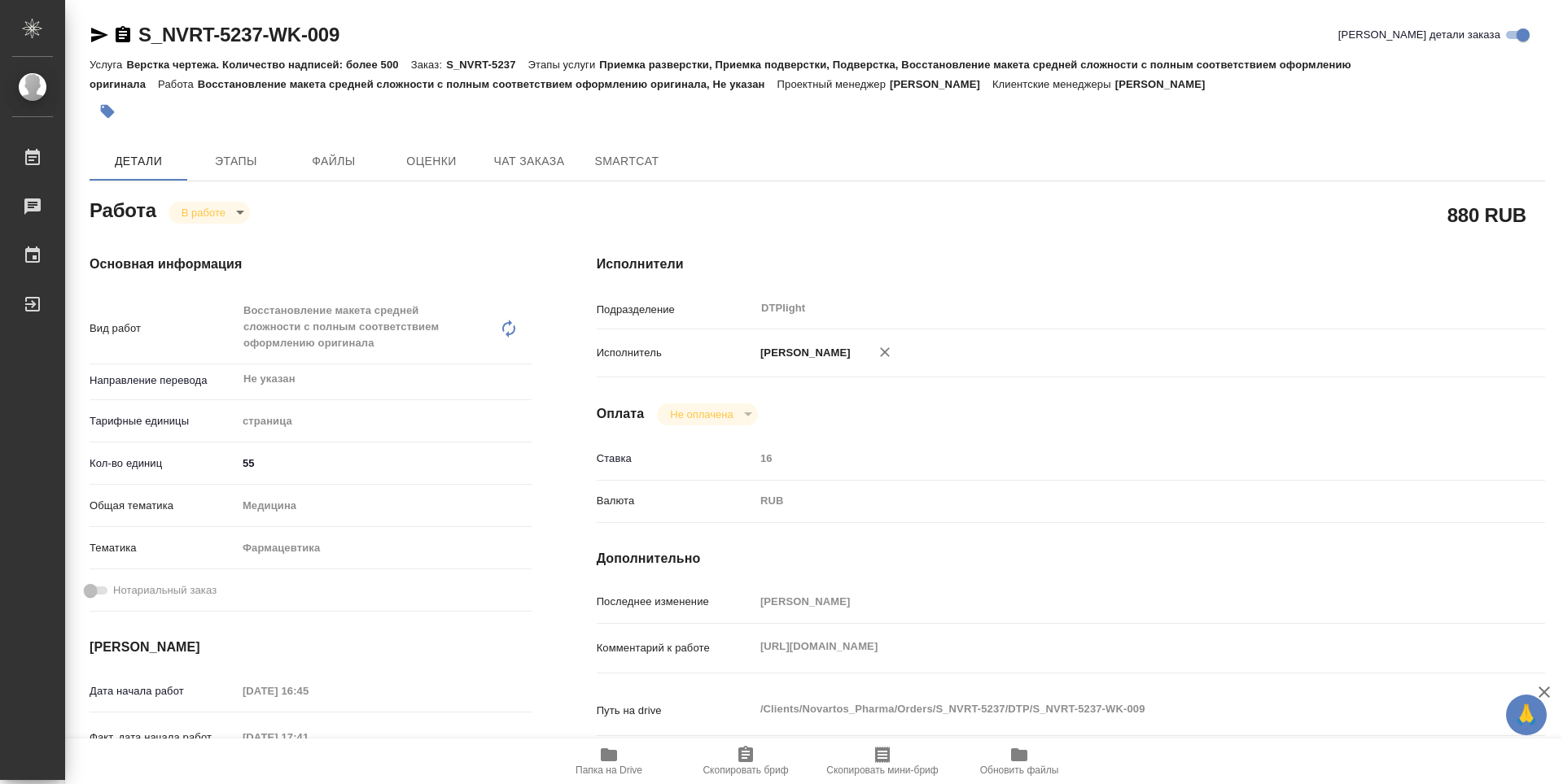
type textarea "x"
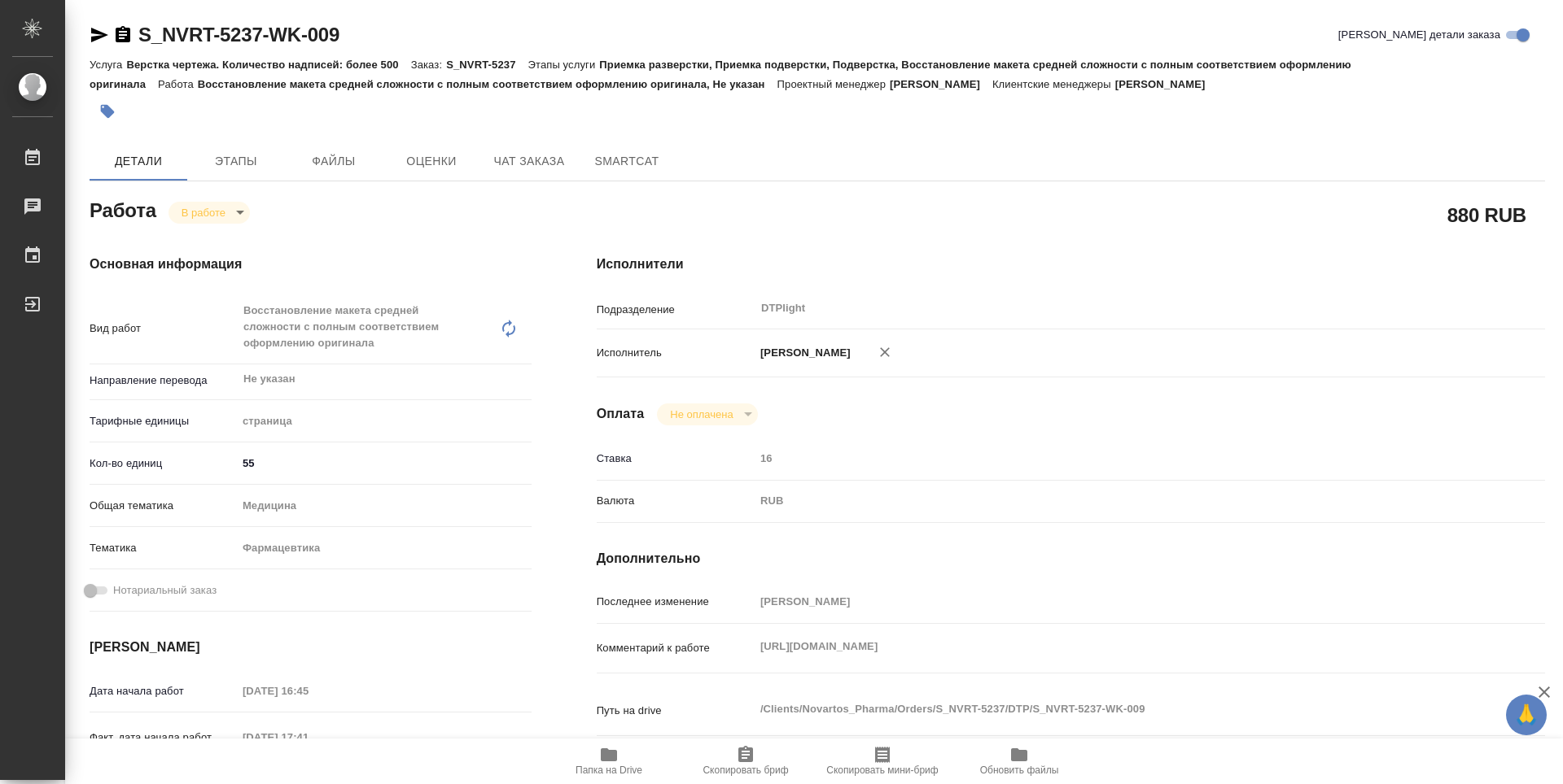
type textarea "x"
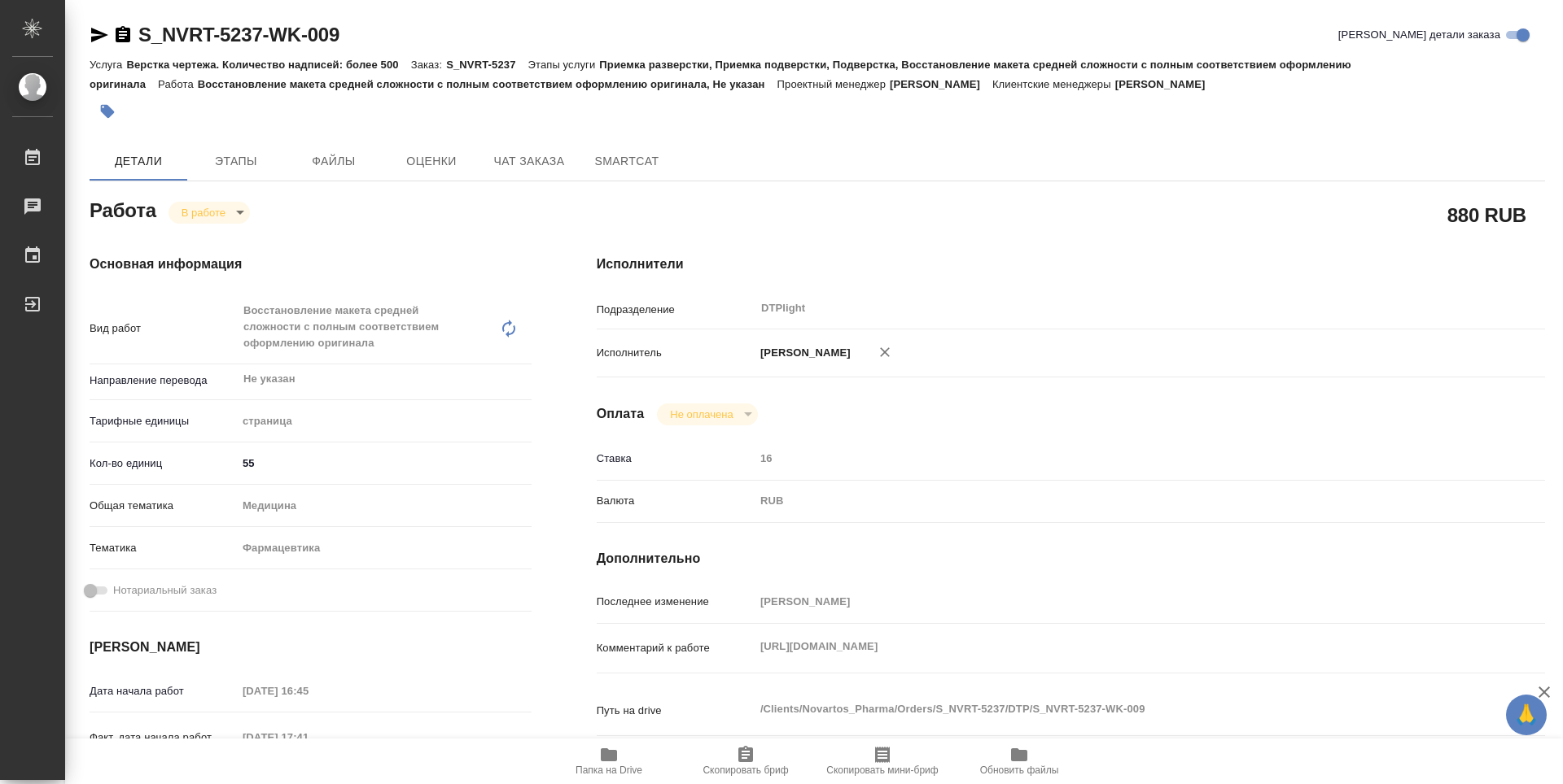
type textarea "x"
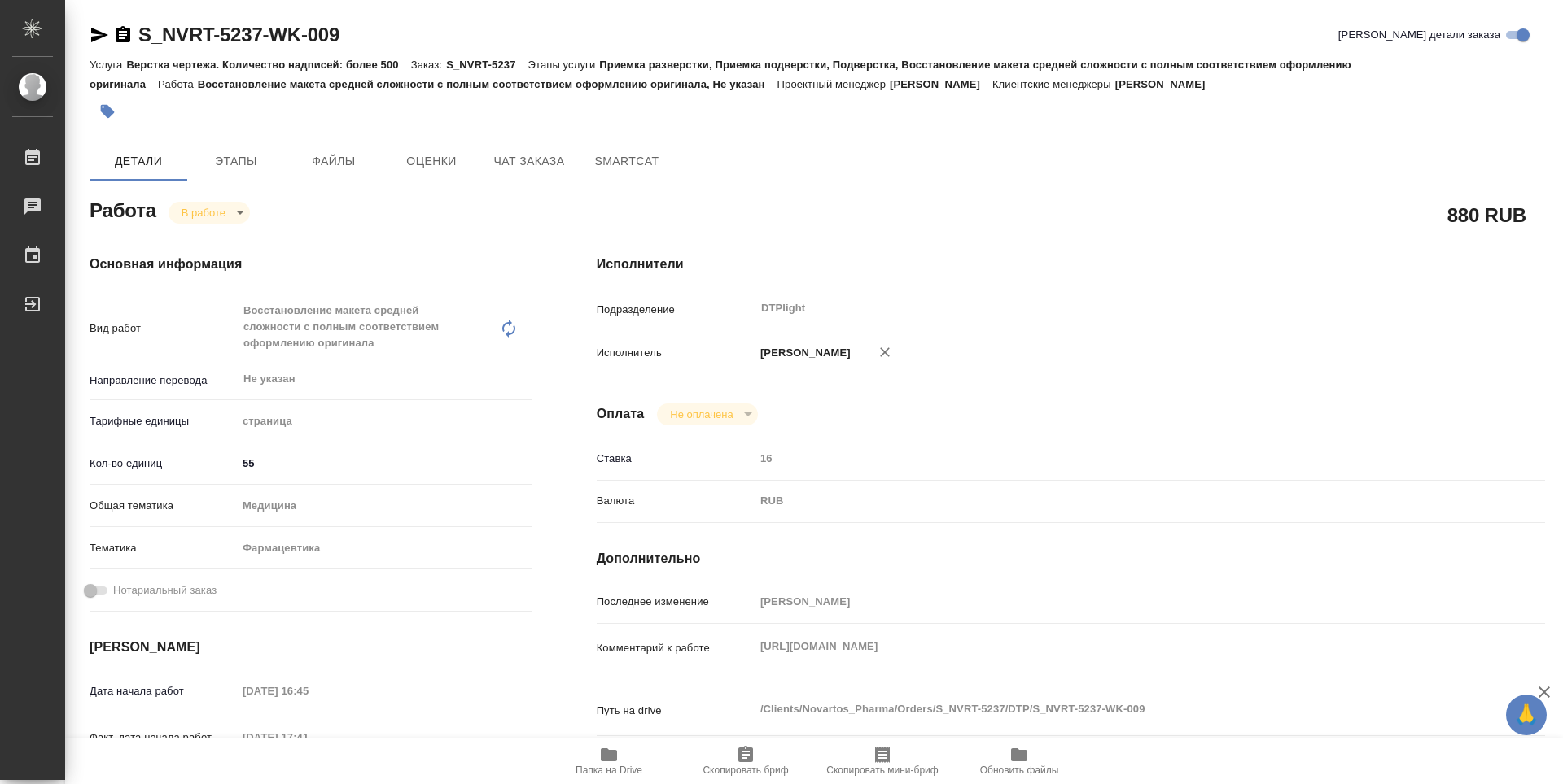
type textarea "x"
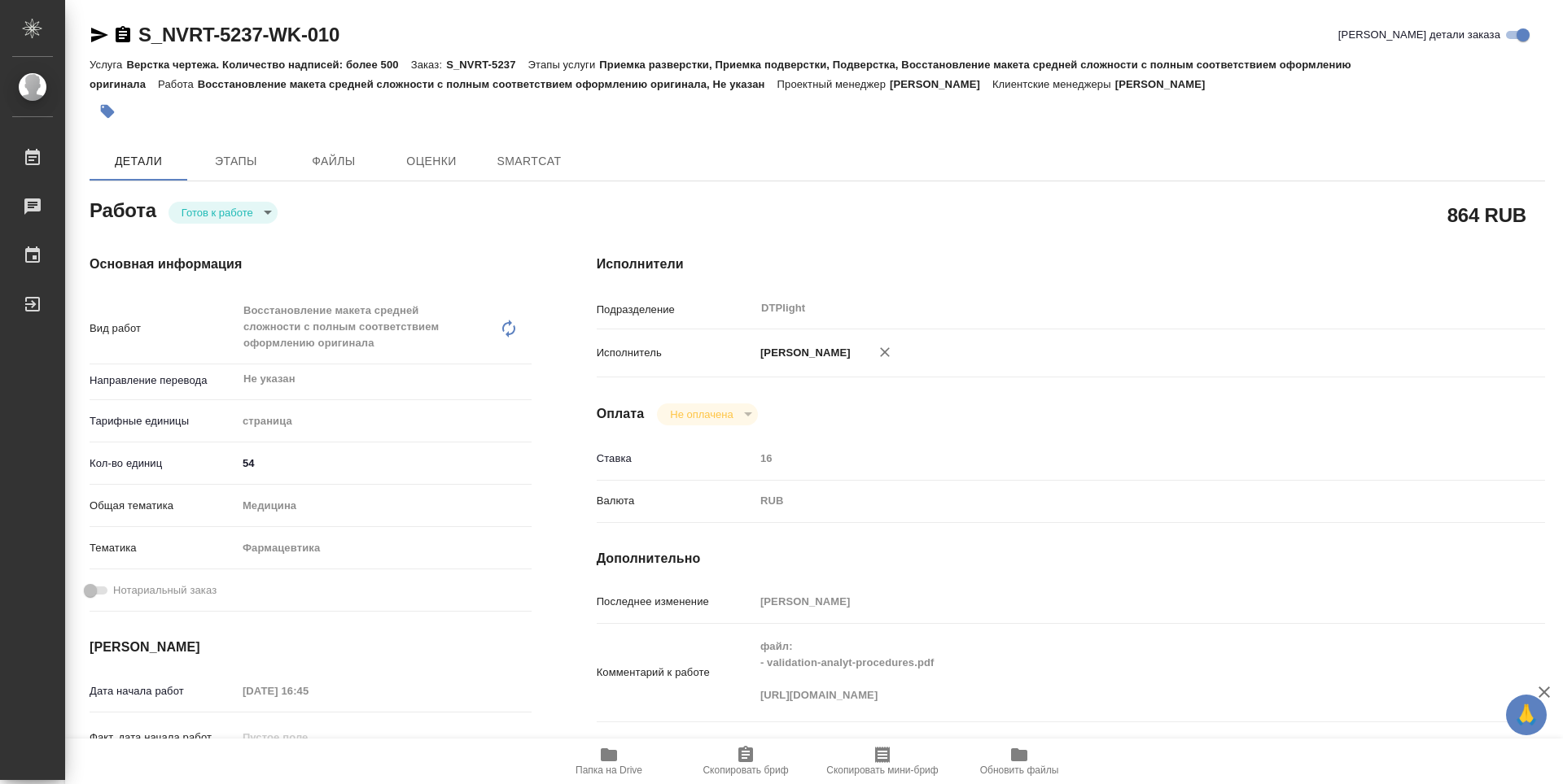
type textarea "x"
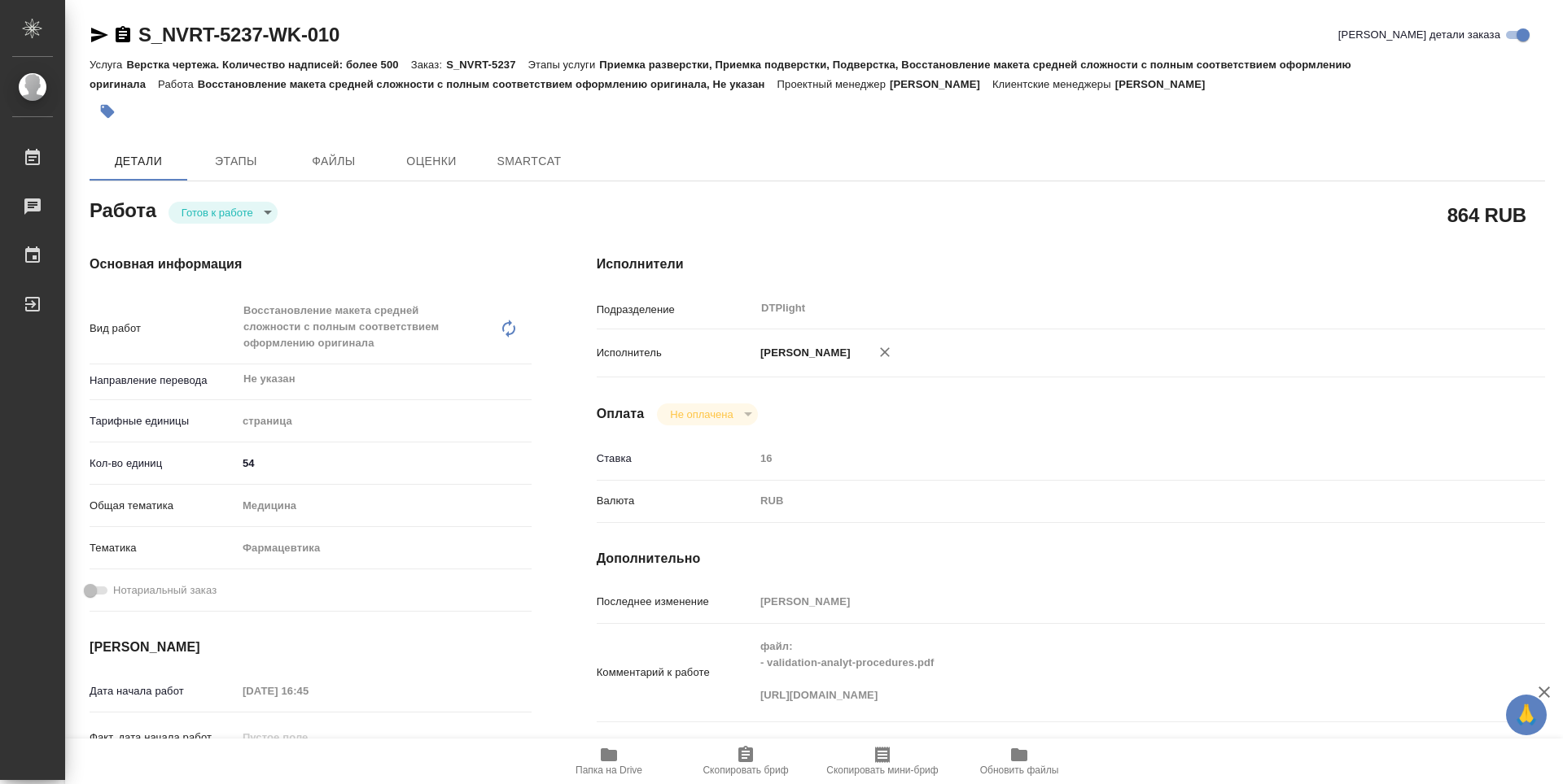
type textarea "x"
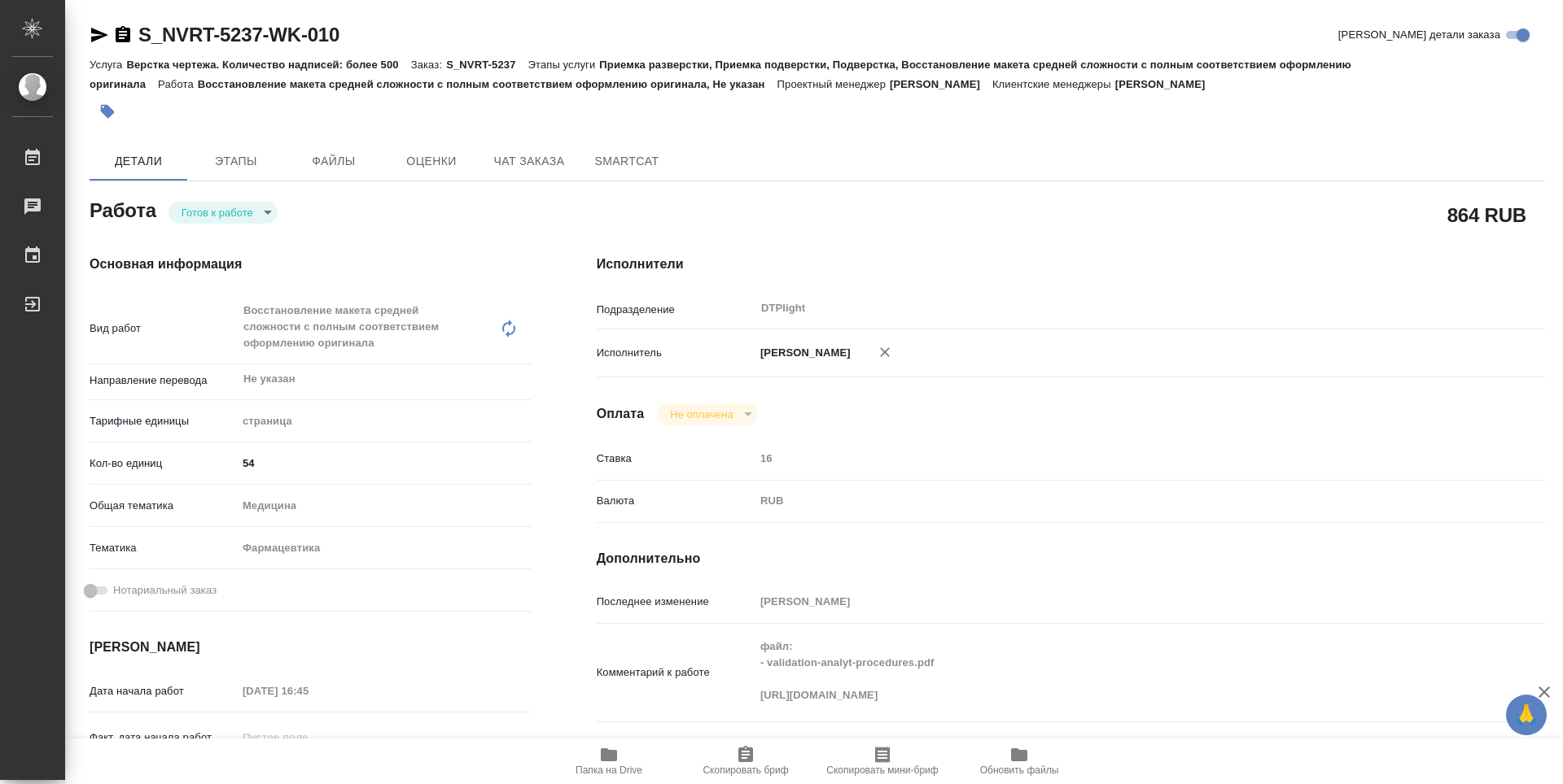
type textarea "x"
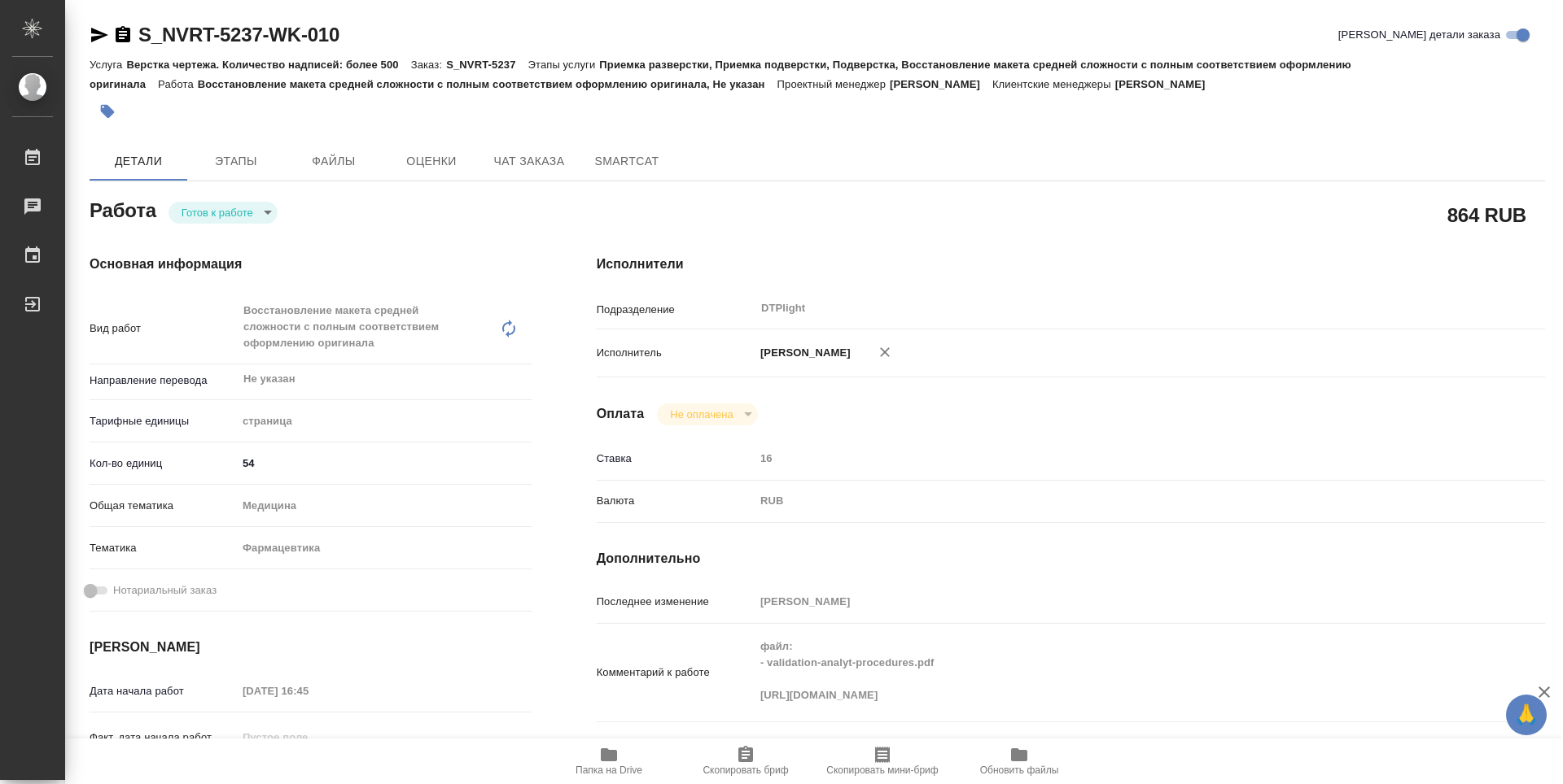
click at [273, 211] on body "🙏 .cls-1 fill:#fff; AWATERA Guselnikov Roman Работы Чаты График Выйти S_NVRT-52…" at bounding box center [782, 392] width 1563 height 784
type textarea "x"
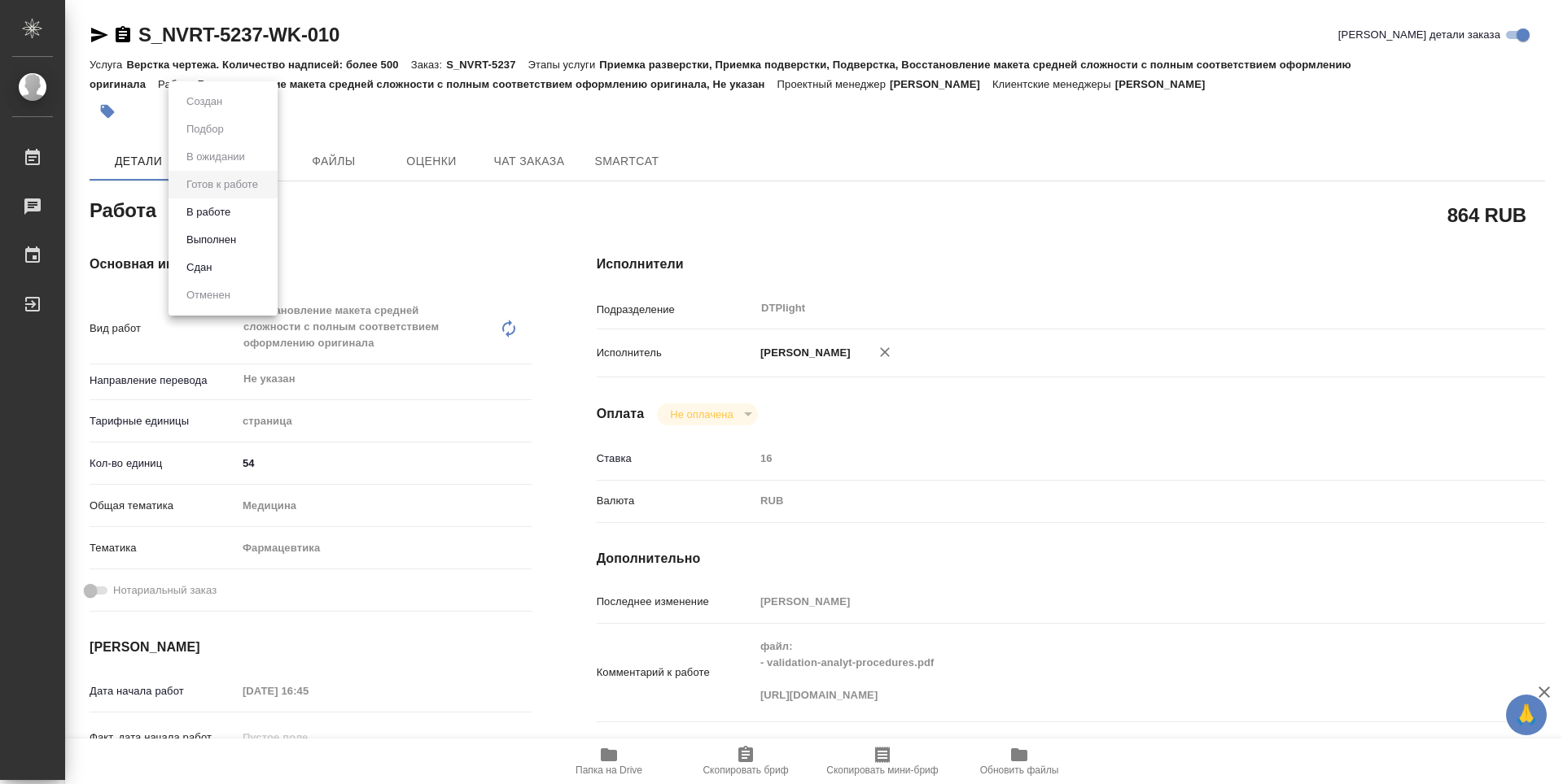
type textarea "x"
click at [225, 214] on button "В работе" at bounding box center [209, 212] width 54 height 18
type textarea "x"
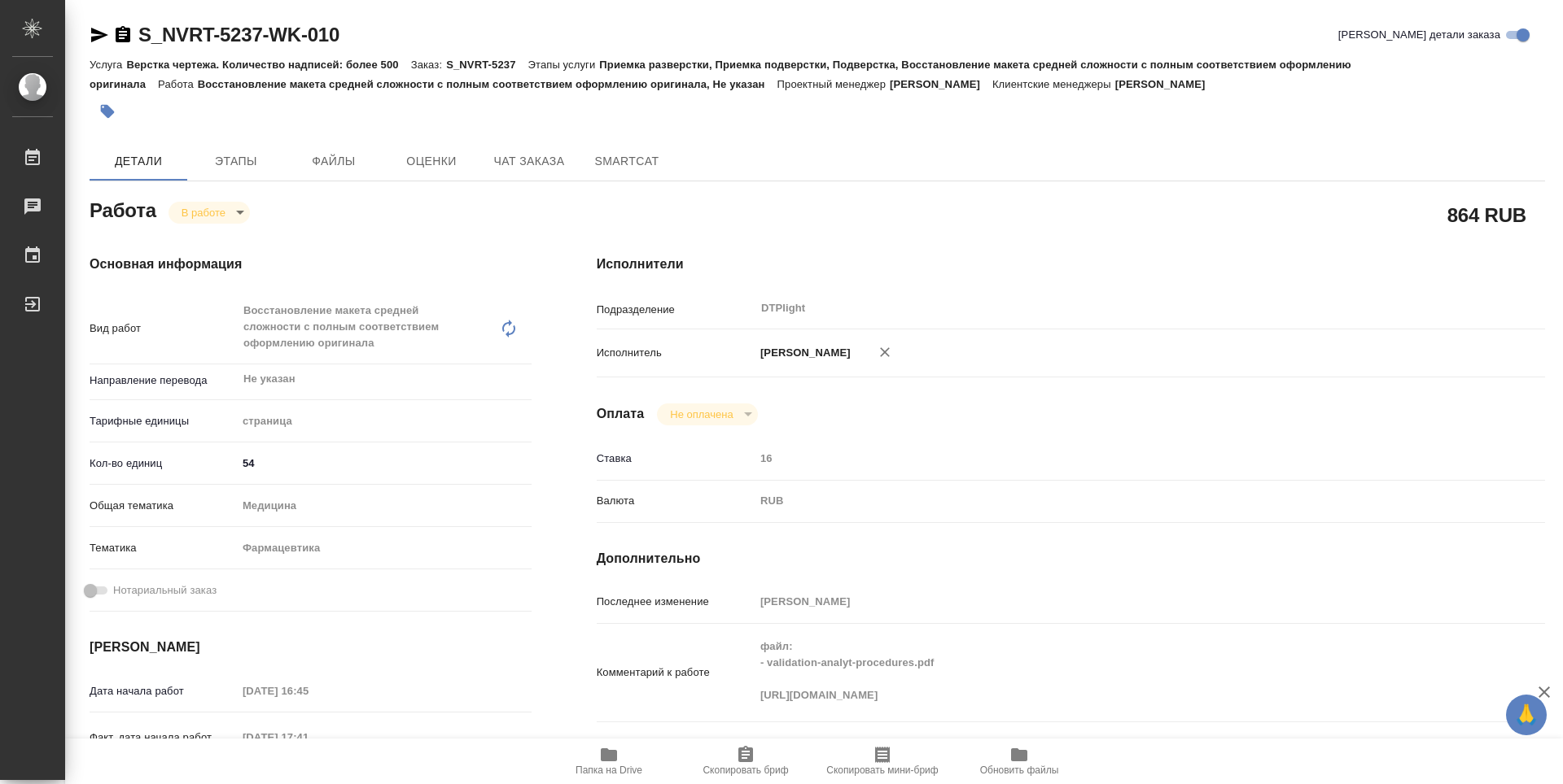
type textarea "x"
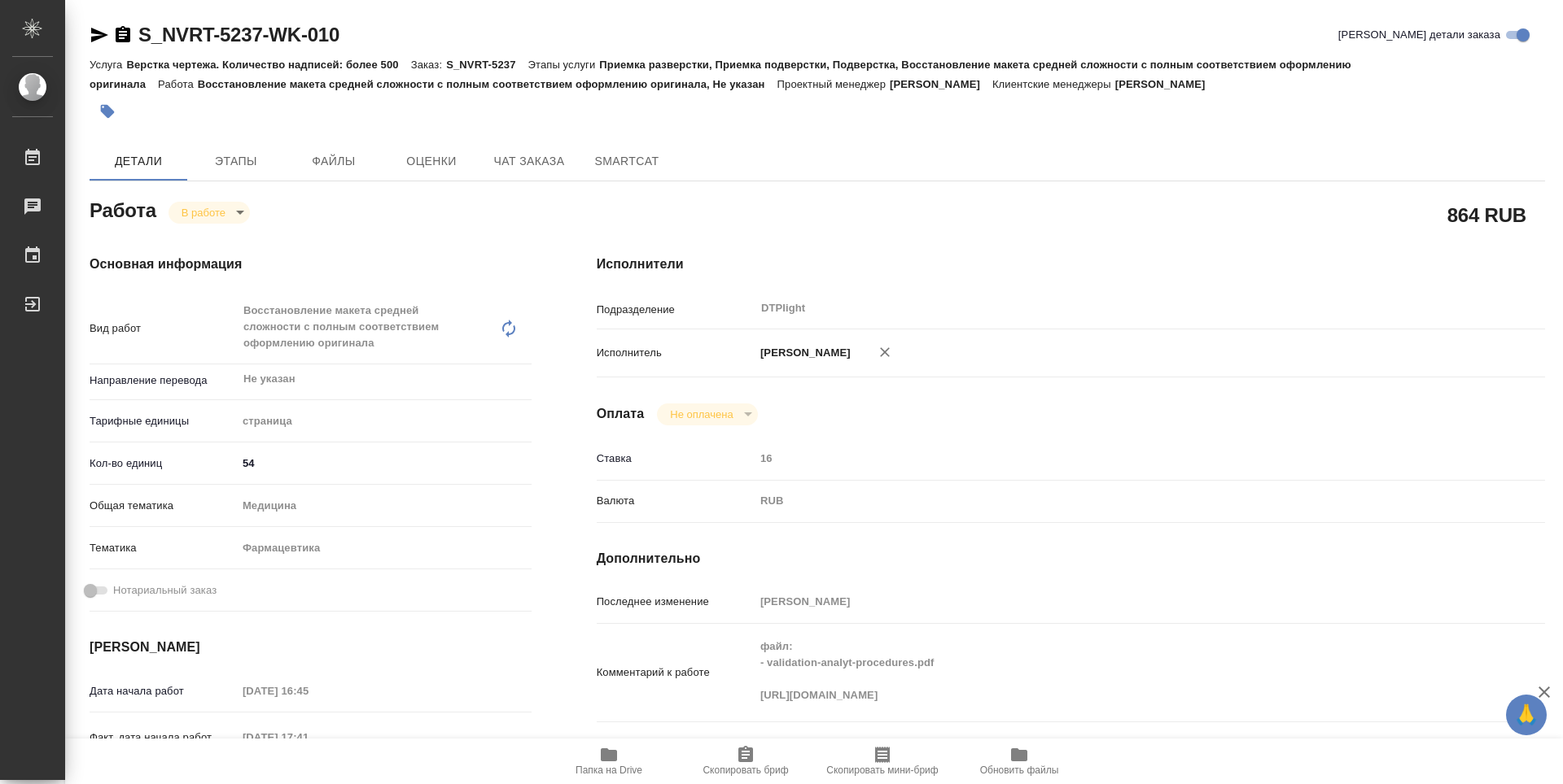
type textarea "x"
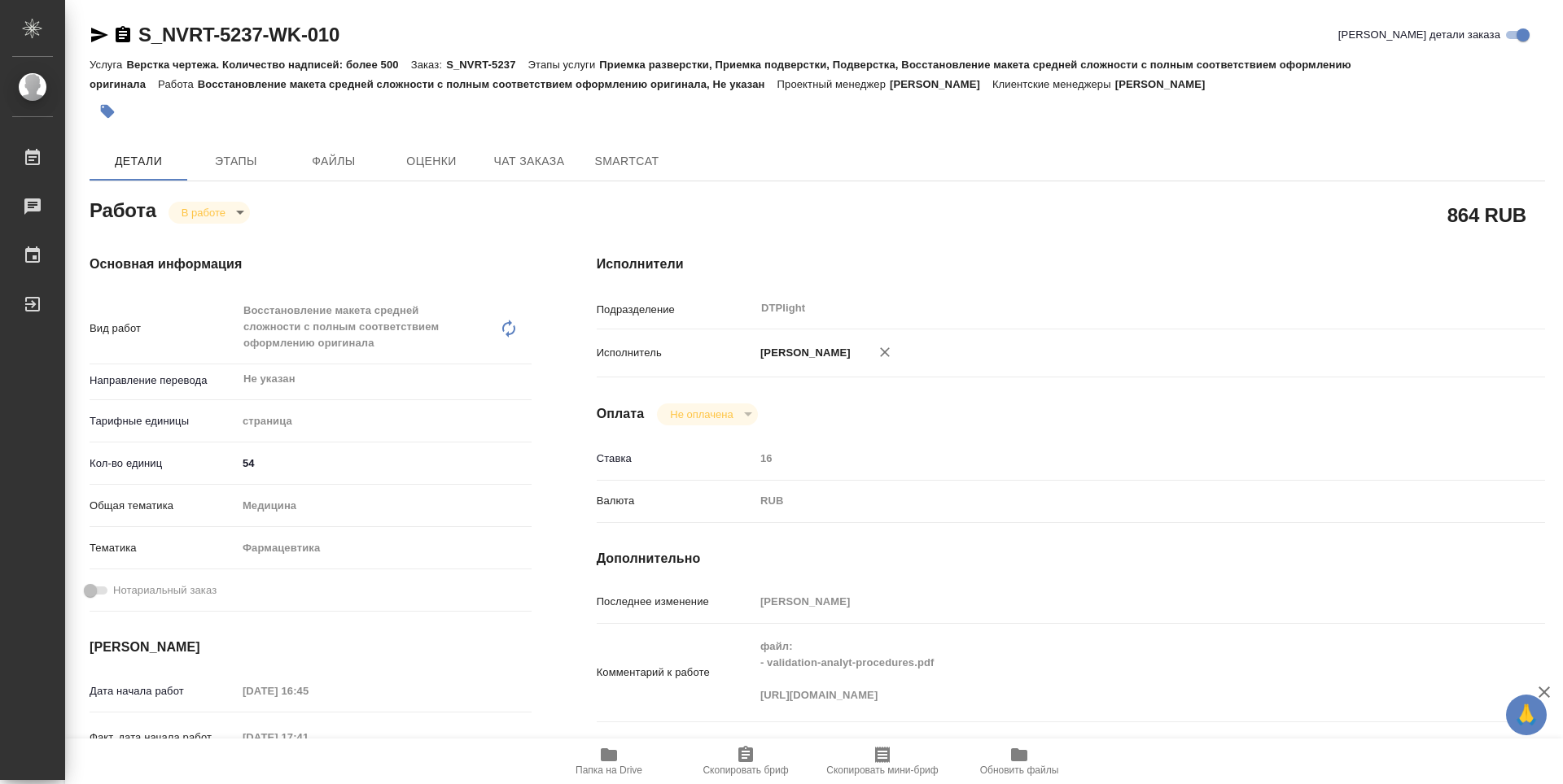
type textarea "x"
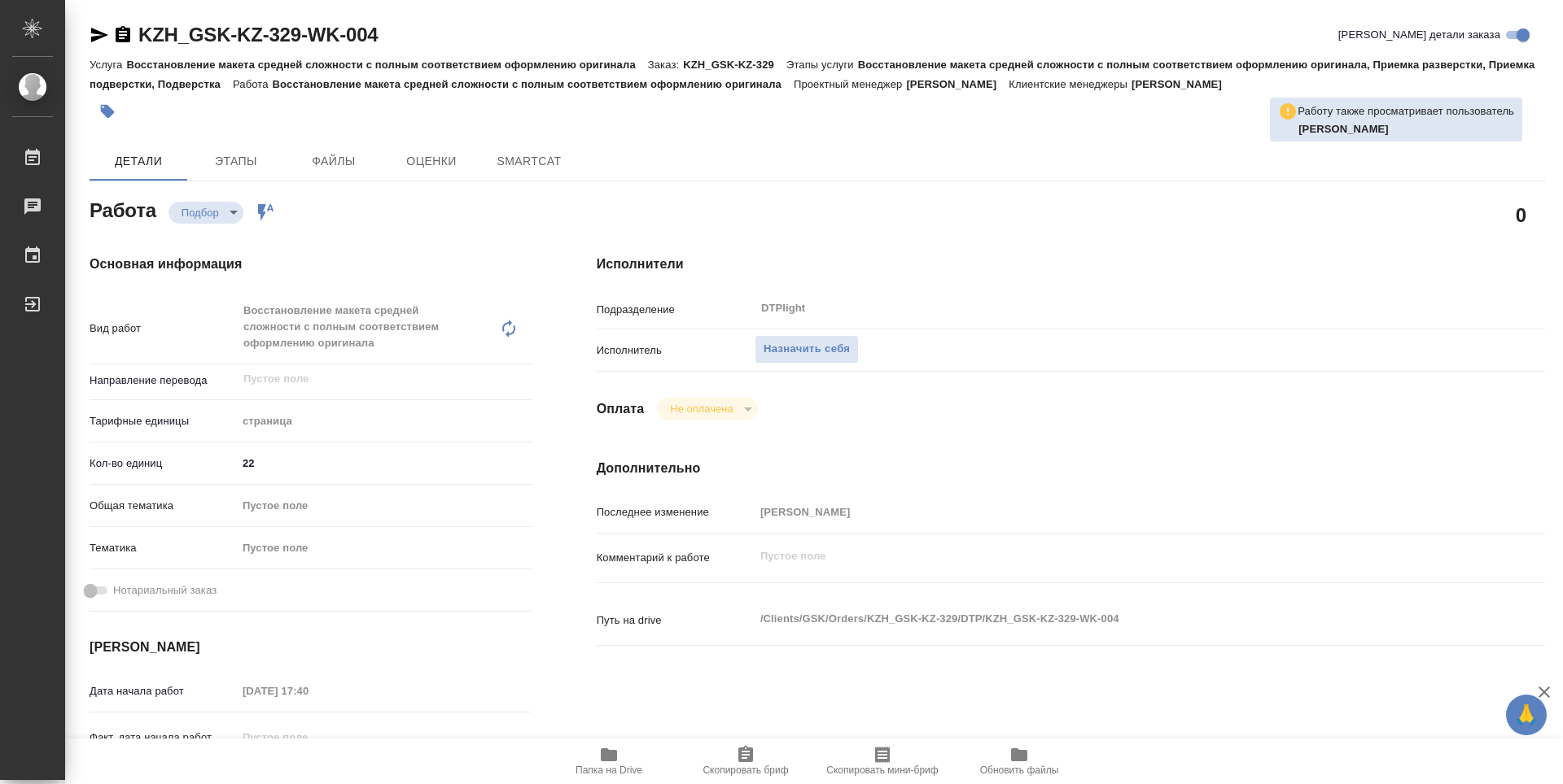
type textarea "x"
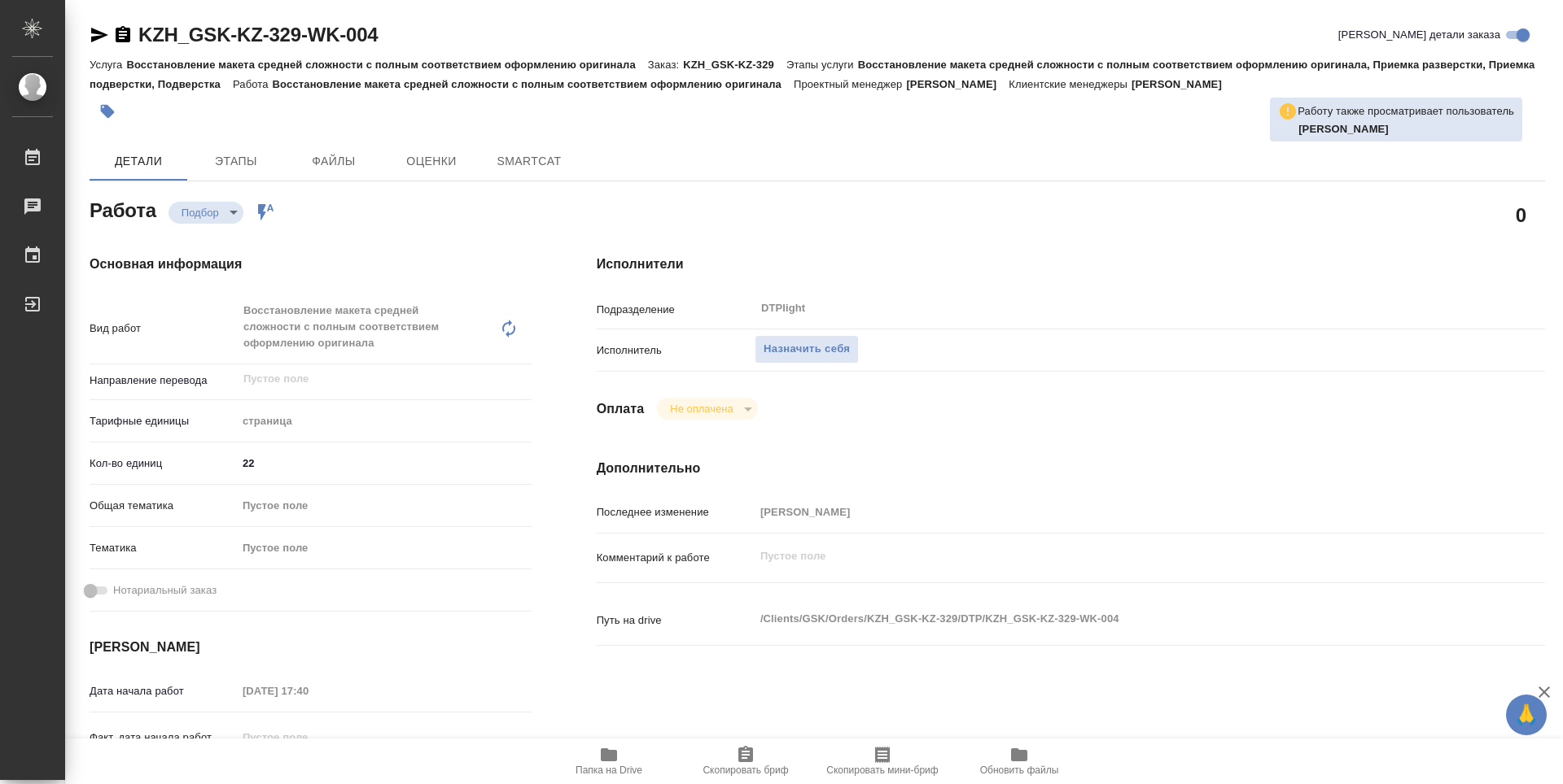
type textarea "x"
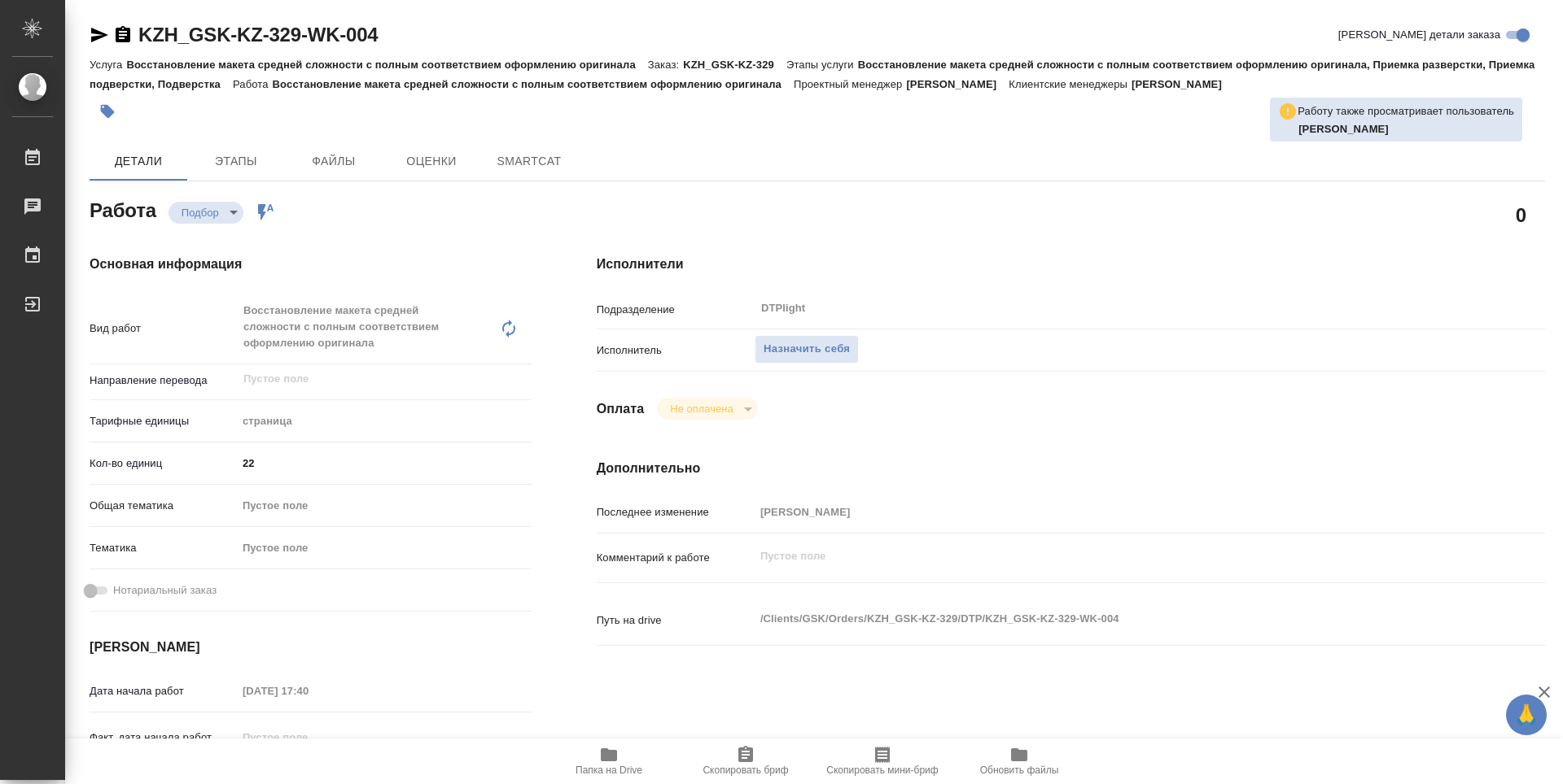
type textarea "x"
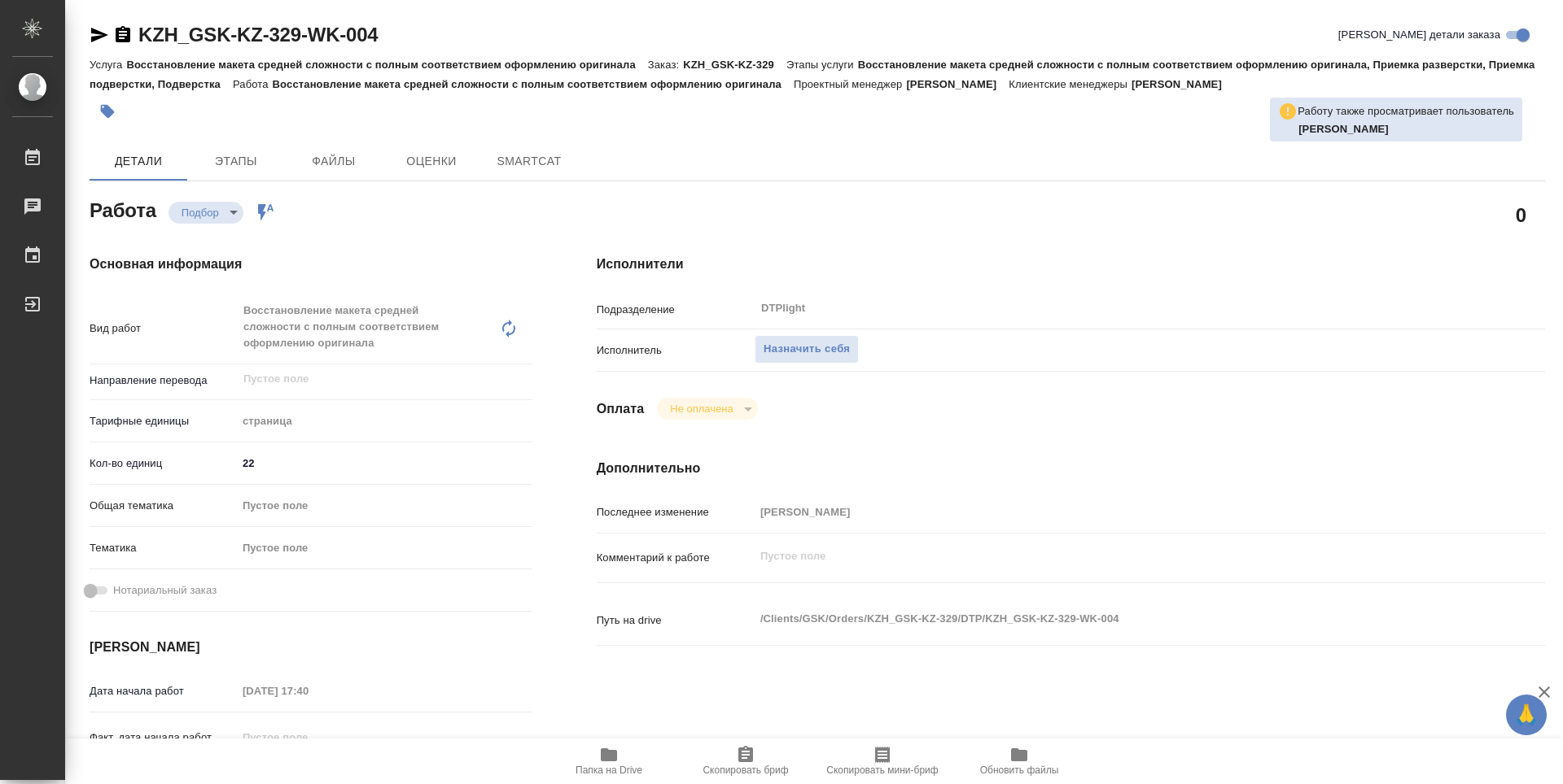
click at [614, 774] on span "Папка на Drive" at bounding box center [609, 770] width 66 height 11
type textarea "x"
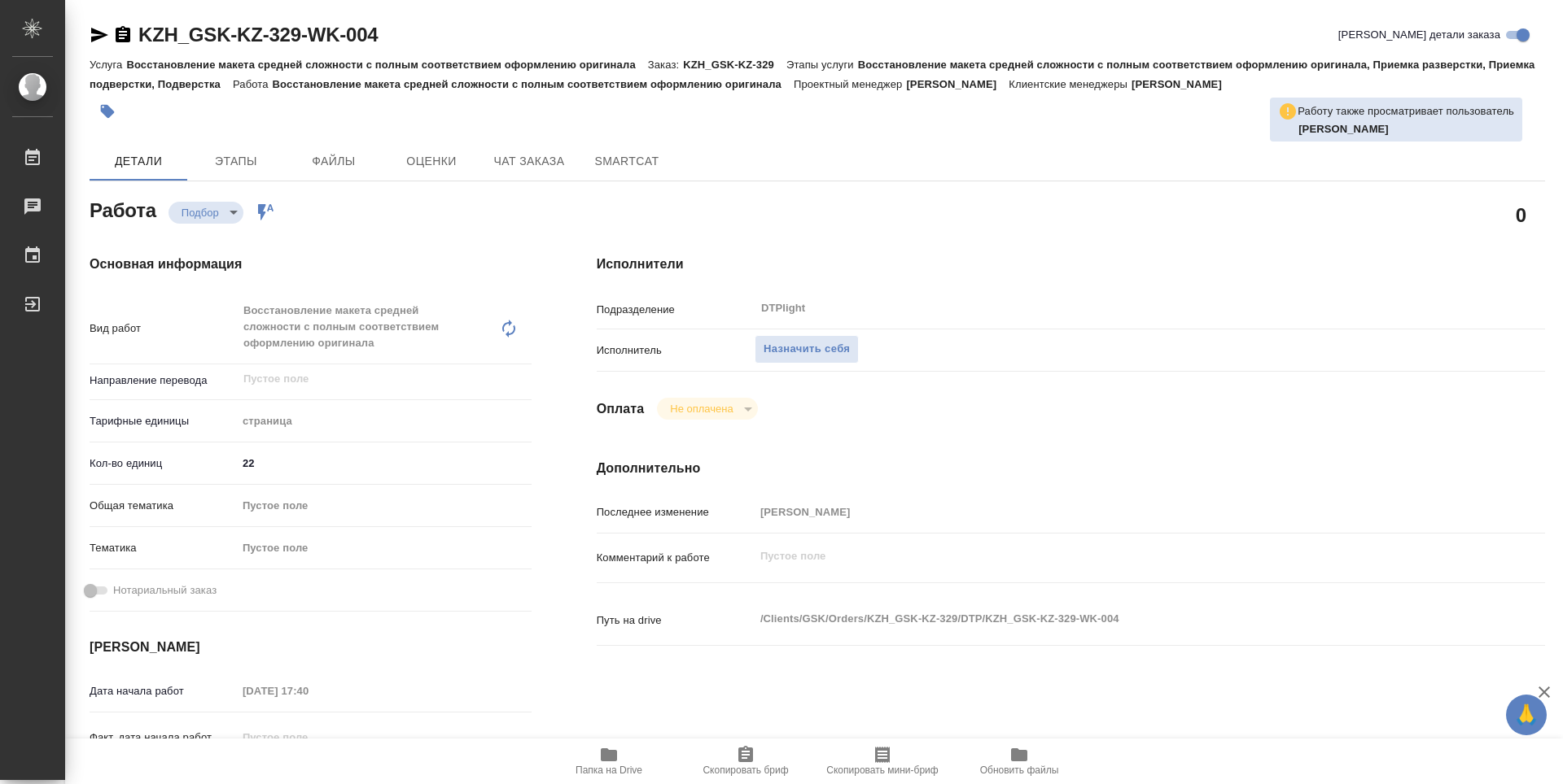
type textarea "x"
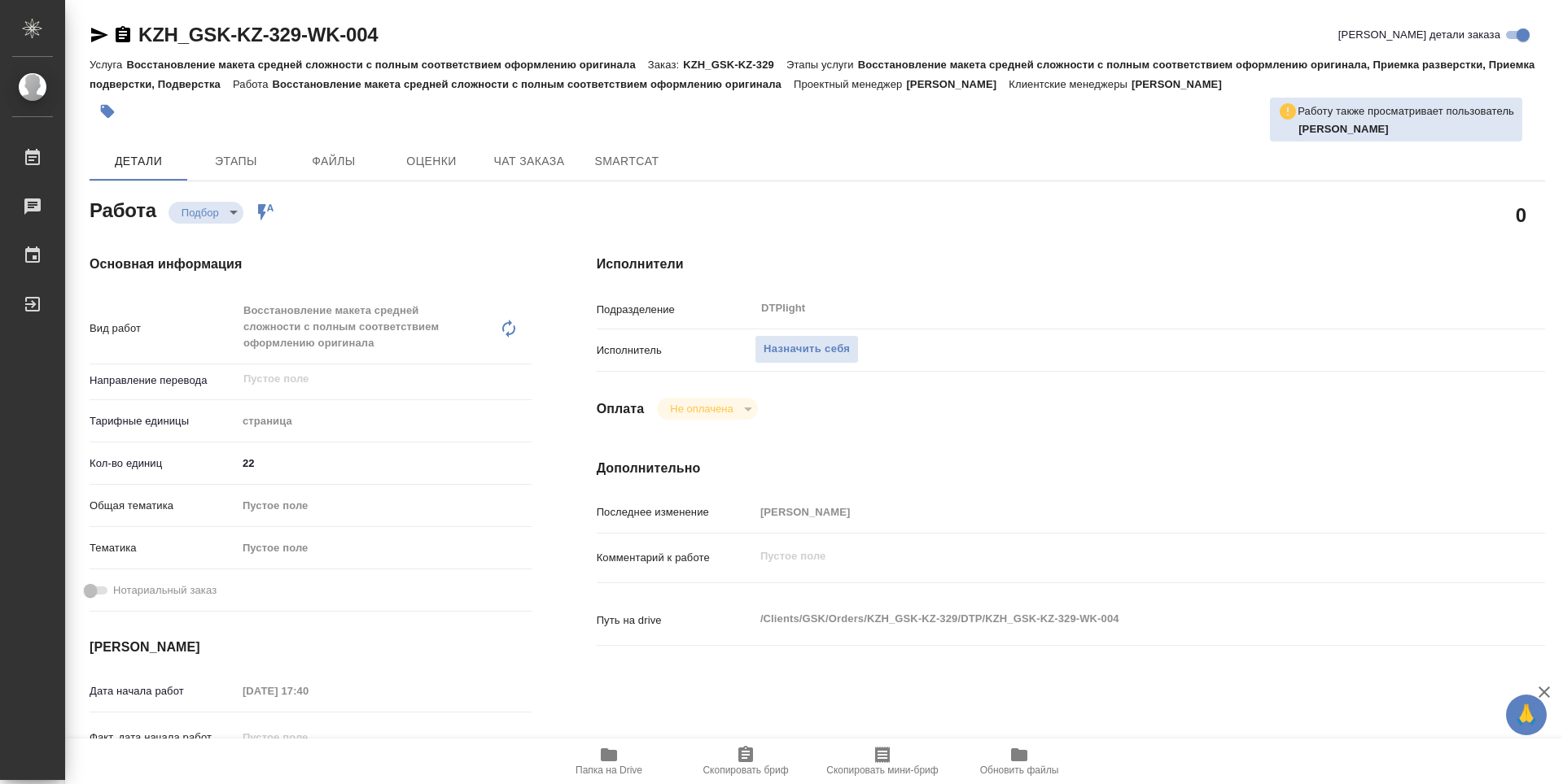
type textarea "x"
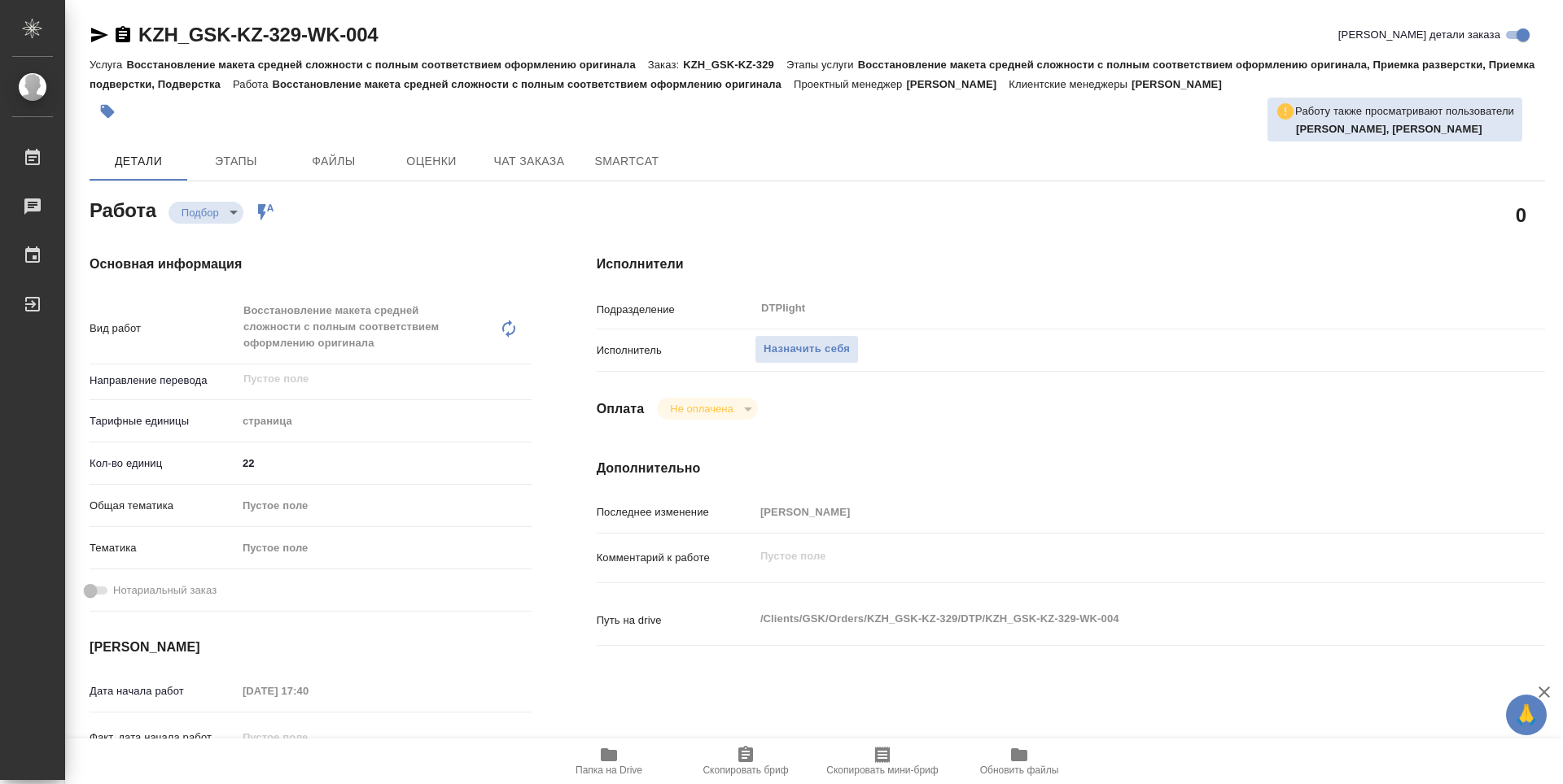
type textarea "x"
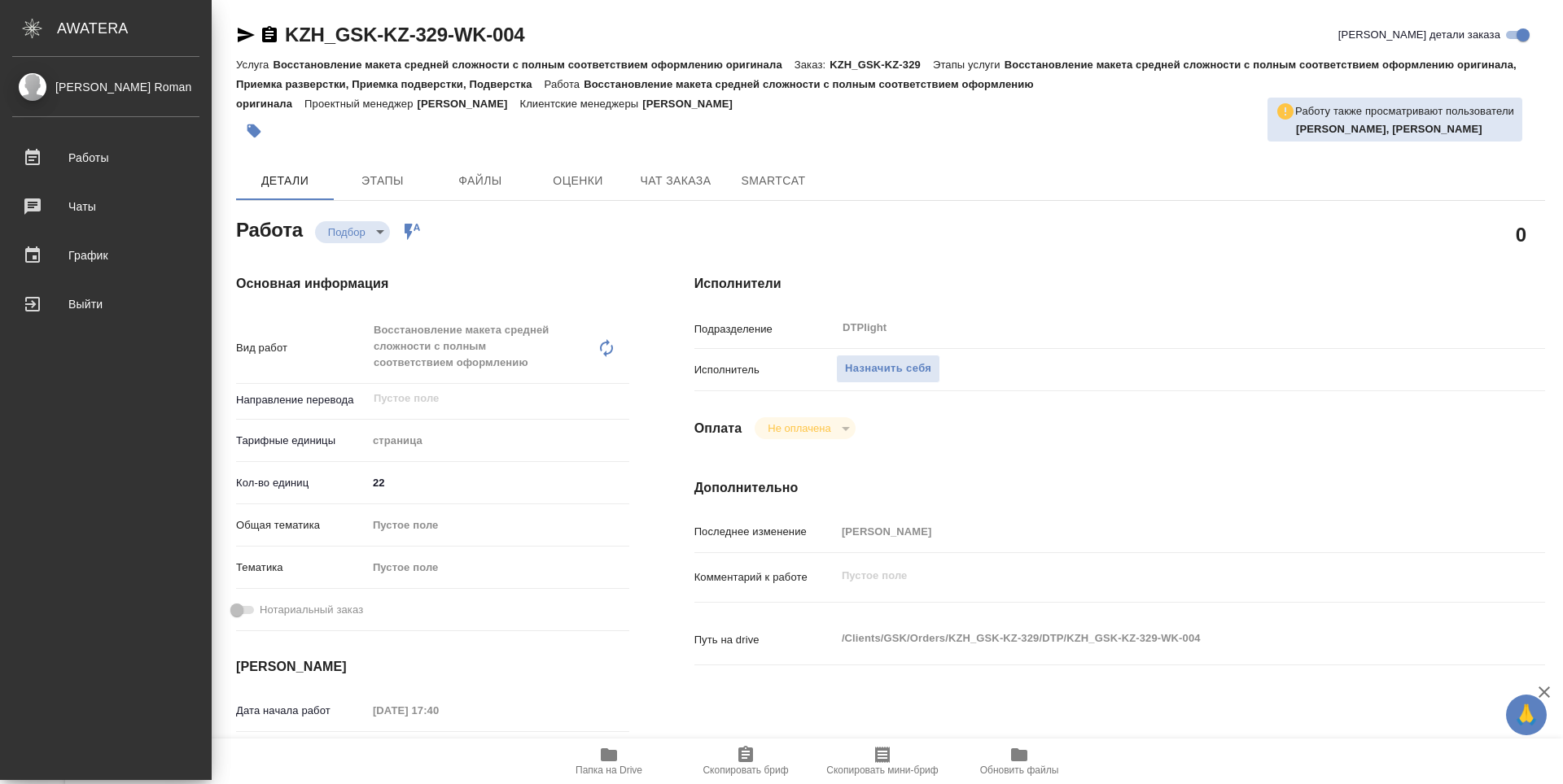
type textarea "x"
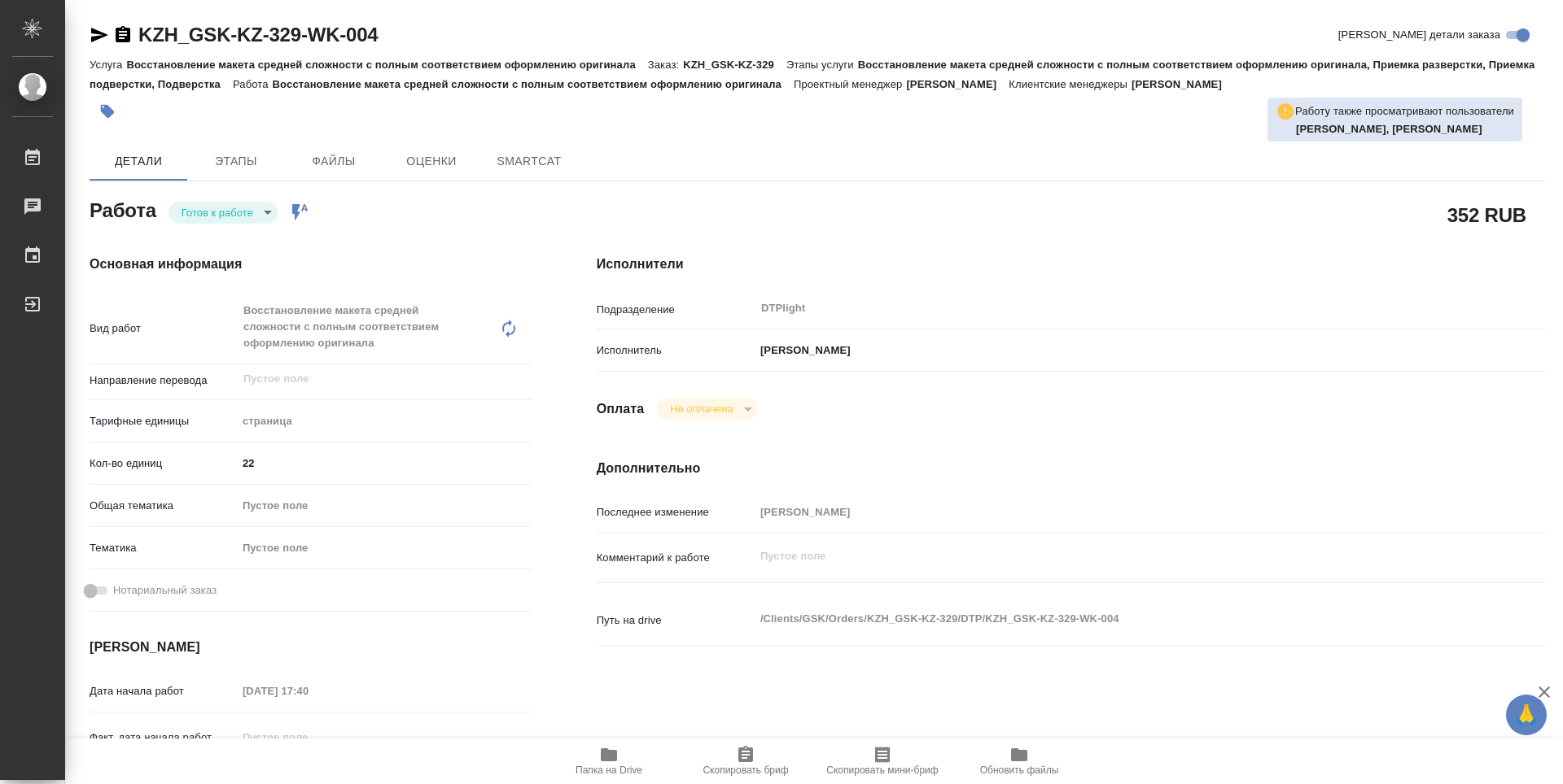
type textarea "x"
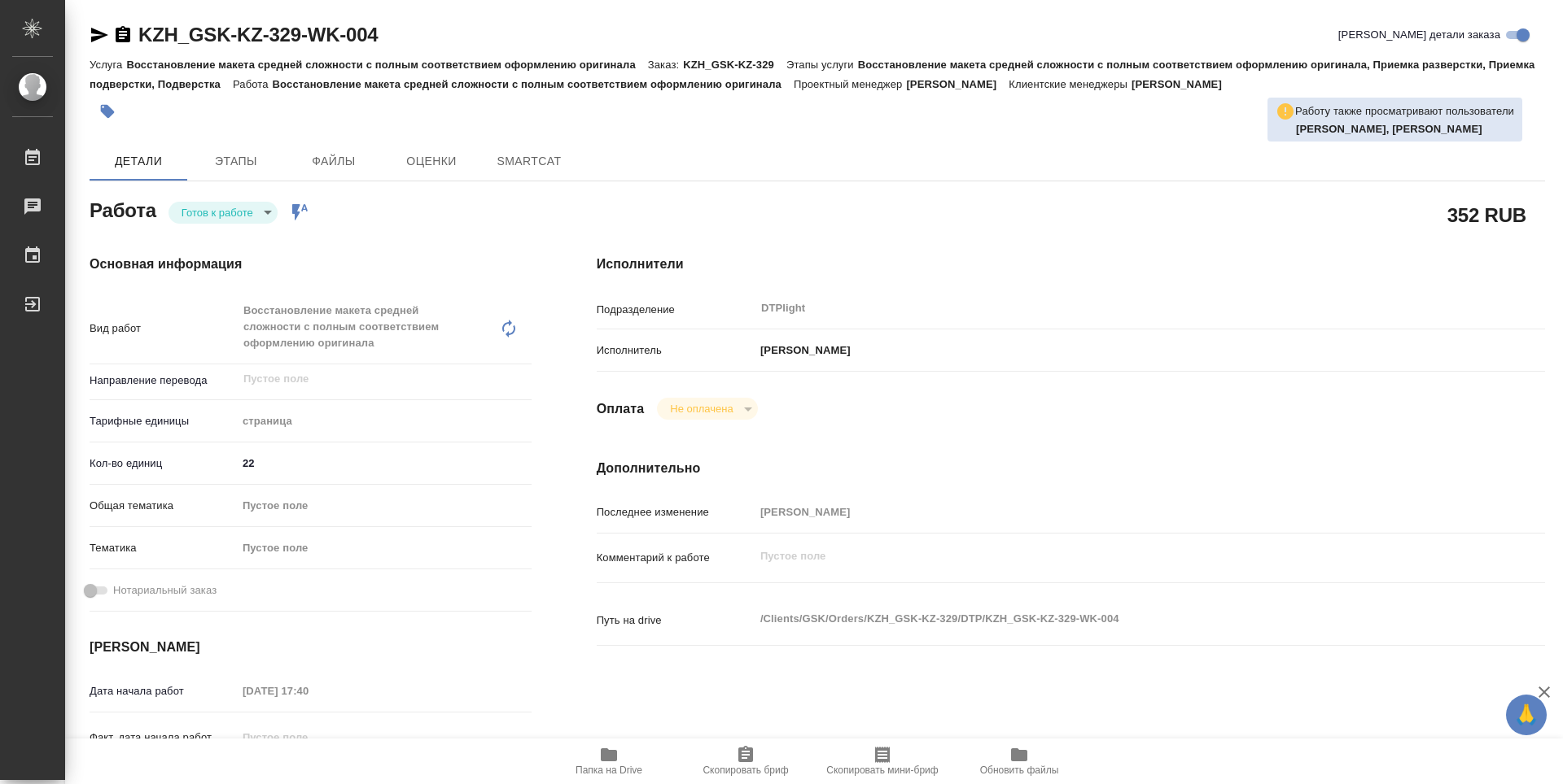
type textarea "x"
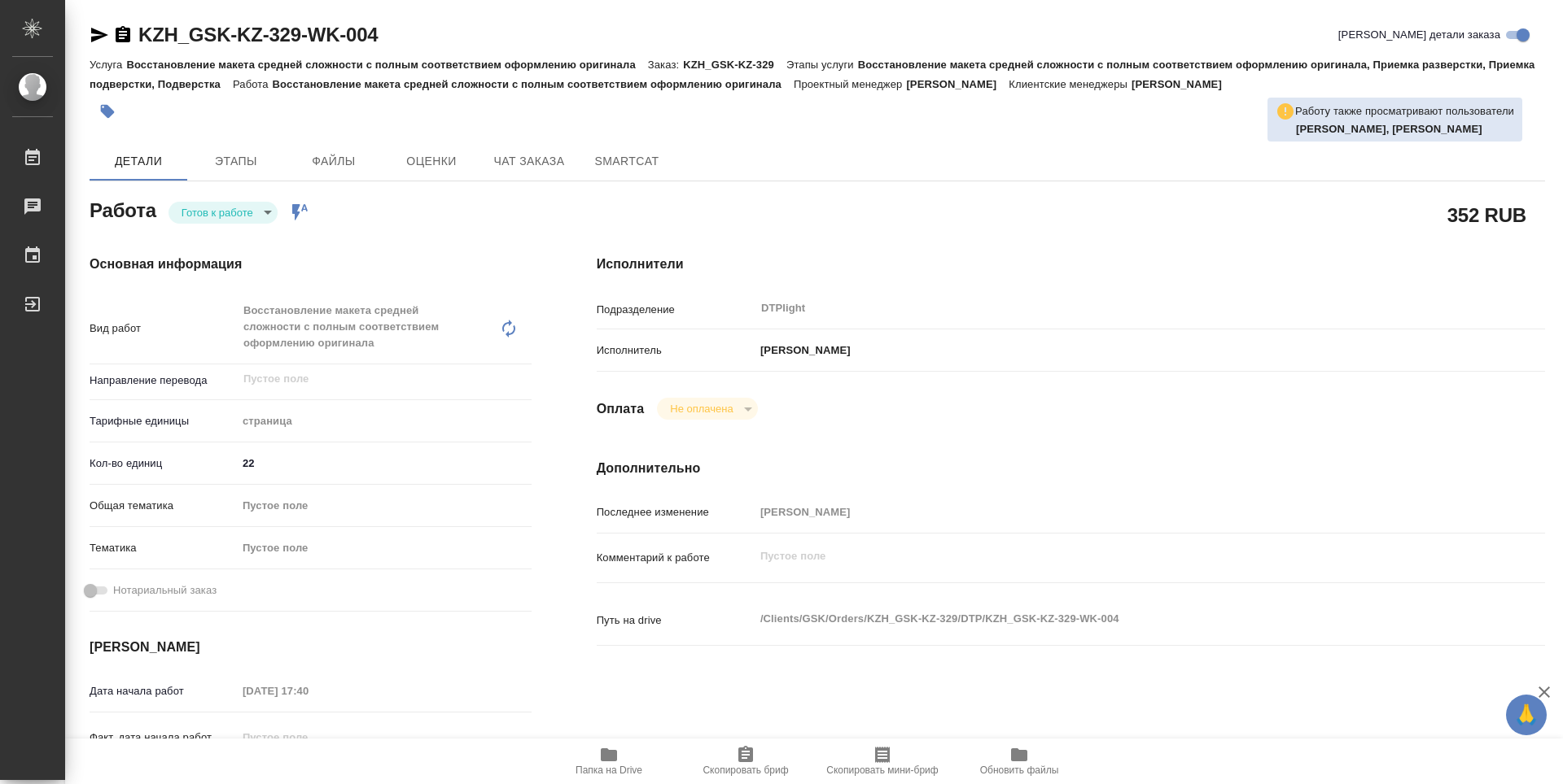
type textarea "x"
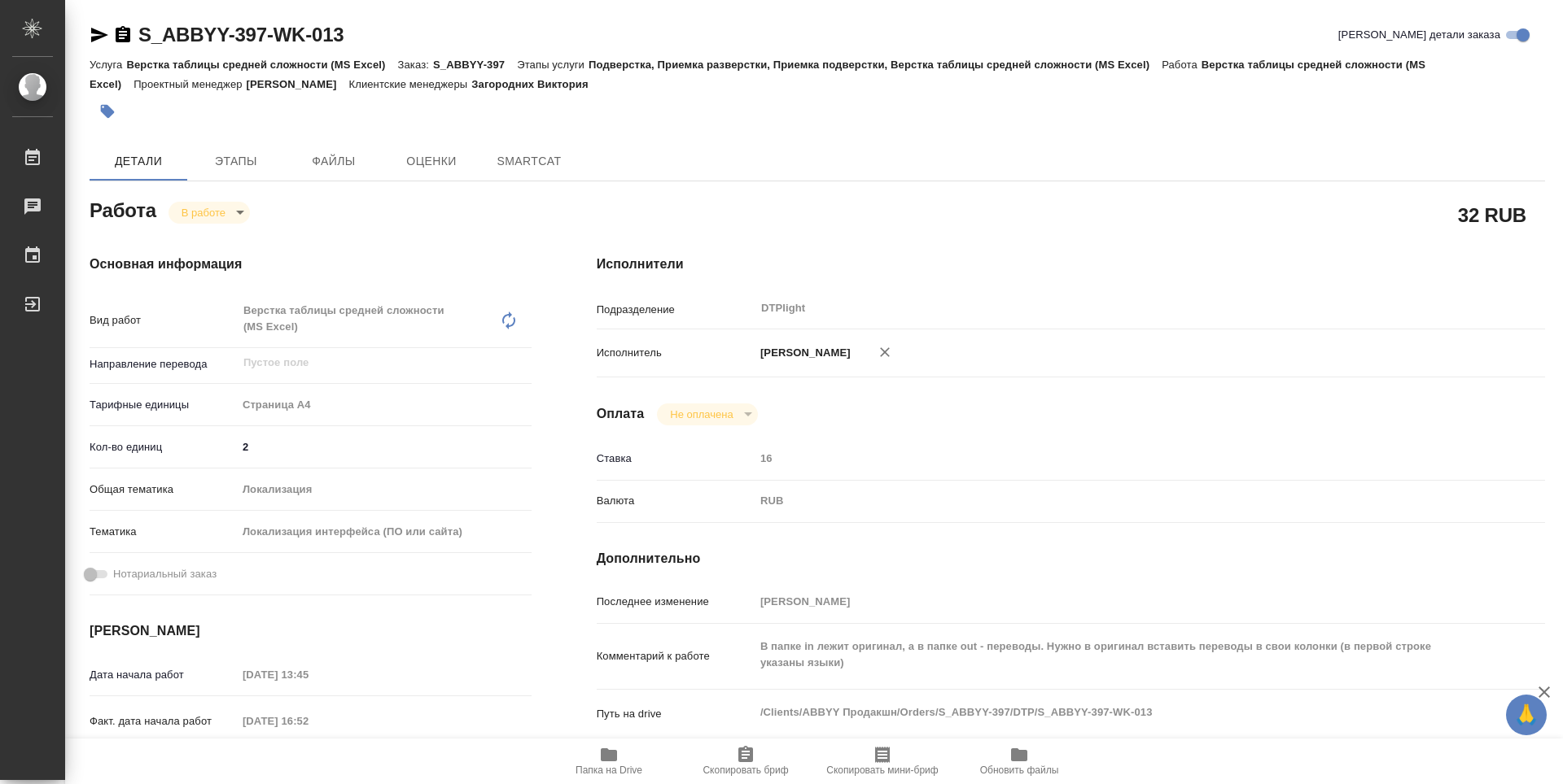
type textarea "x"
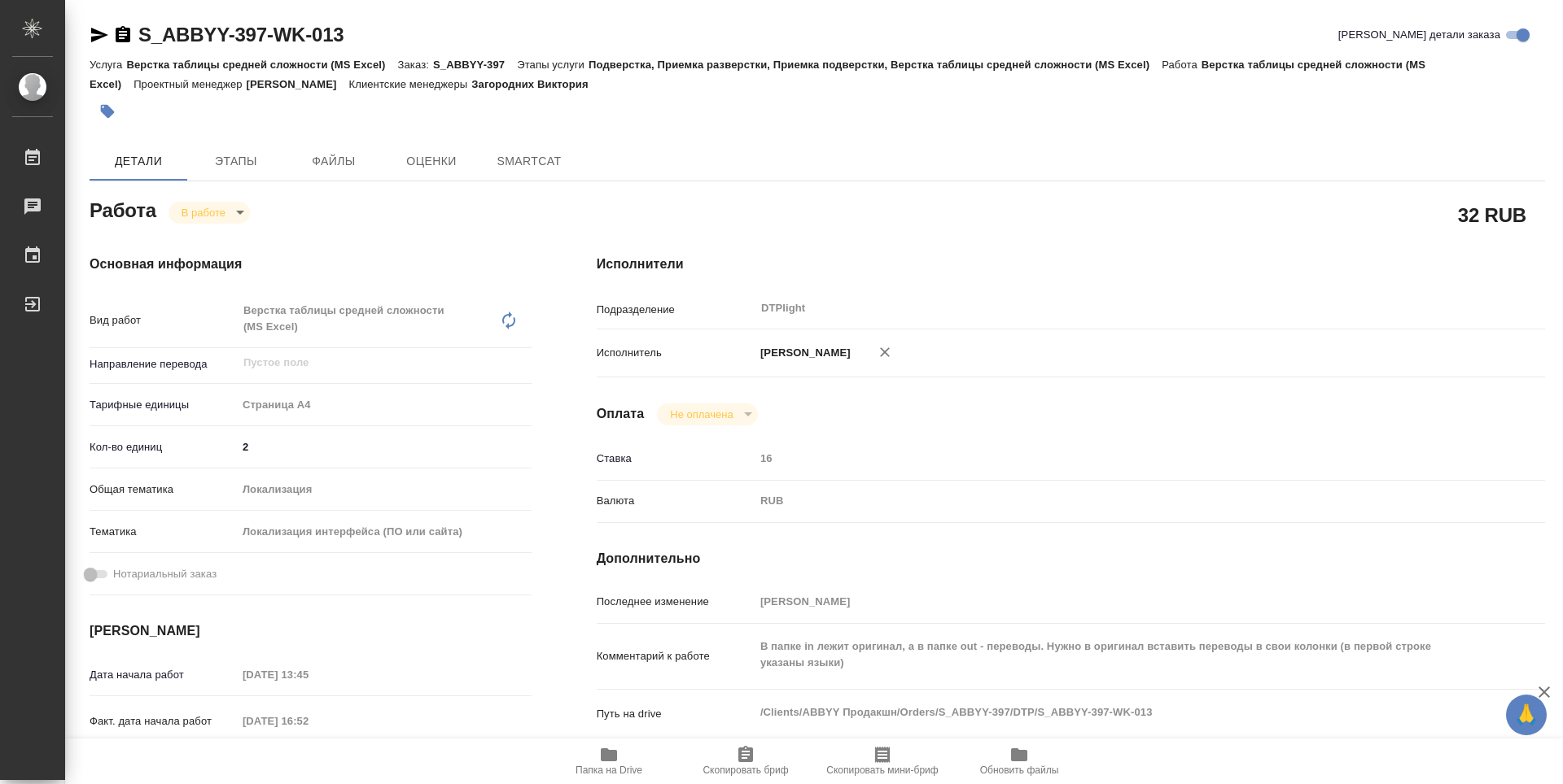
type textarea "x"
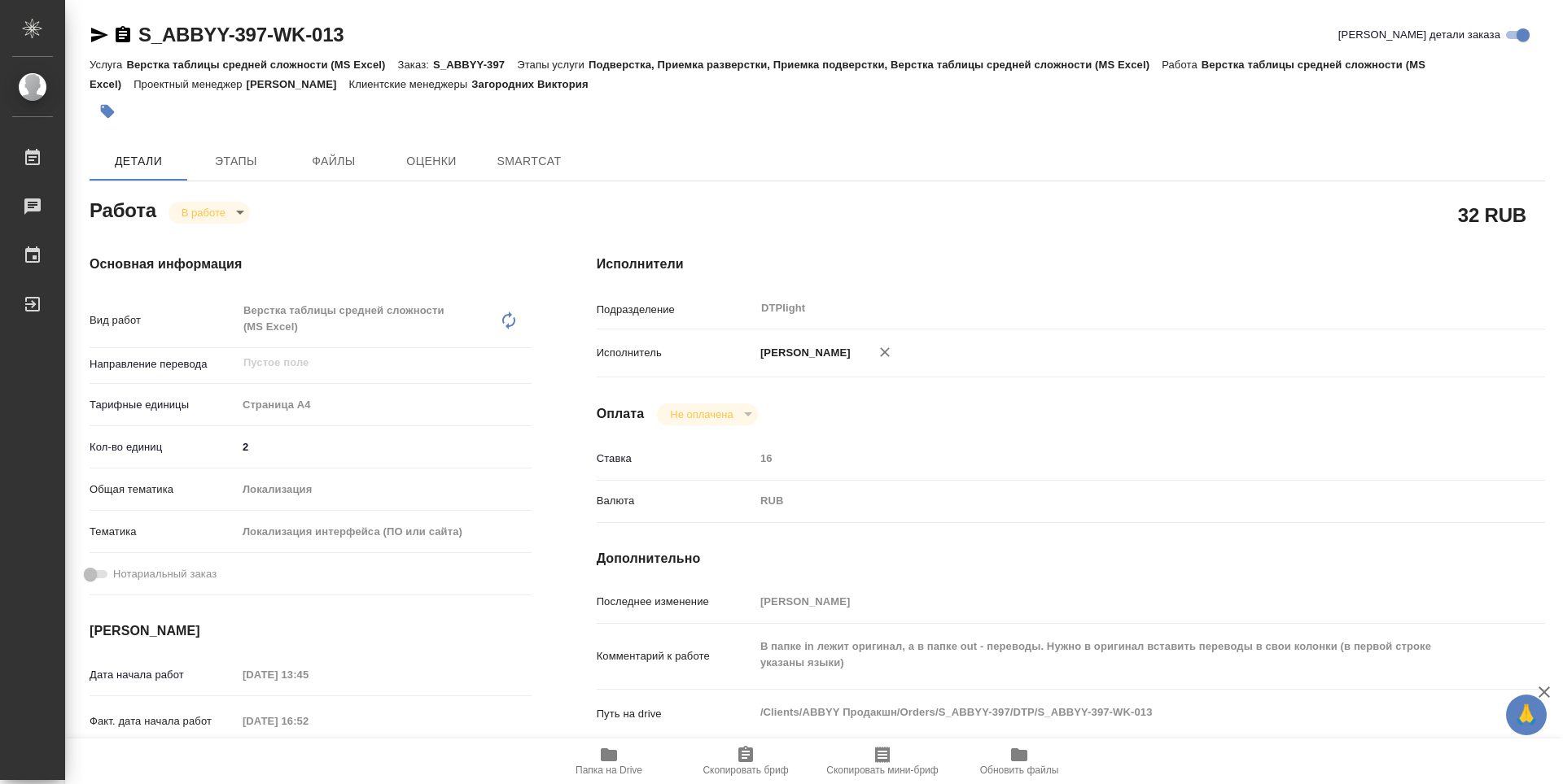
type textarea "x"
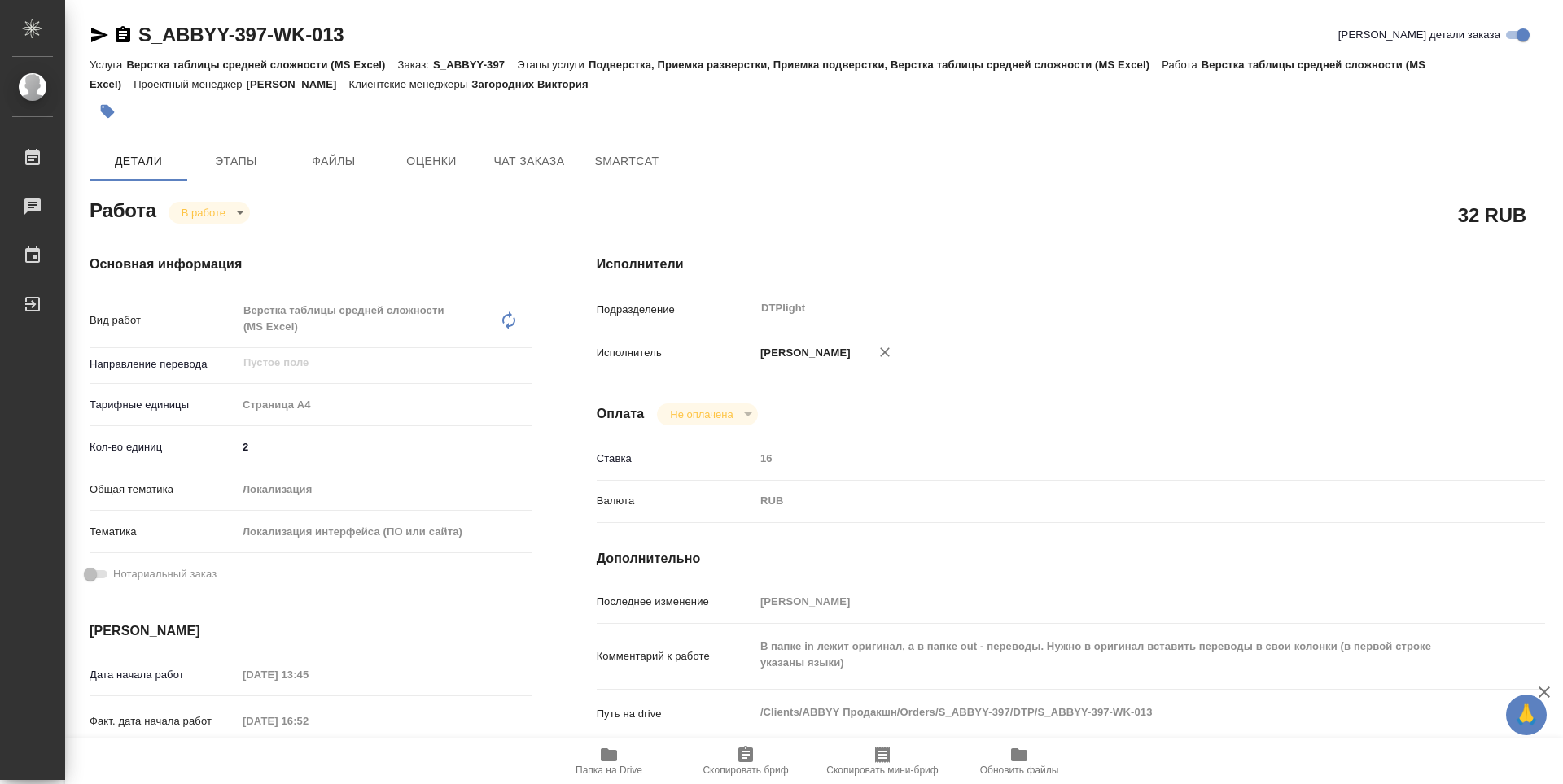
type textarea "x"
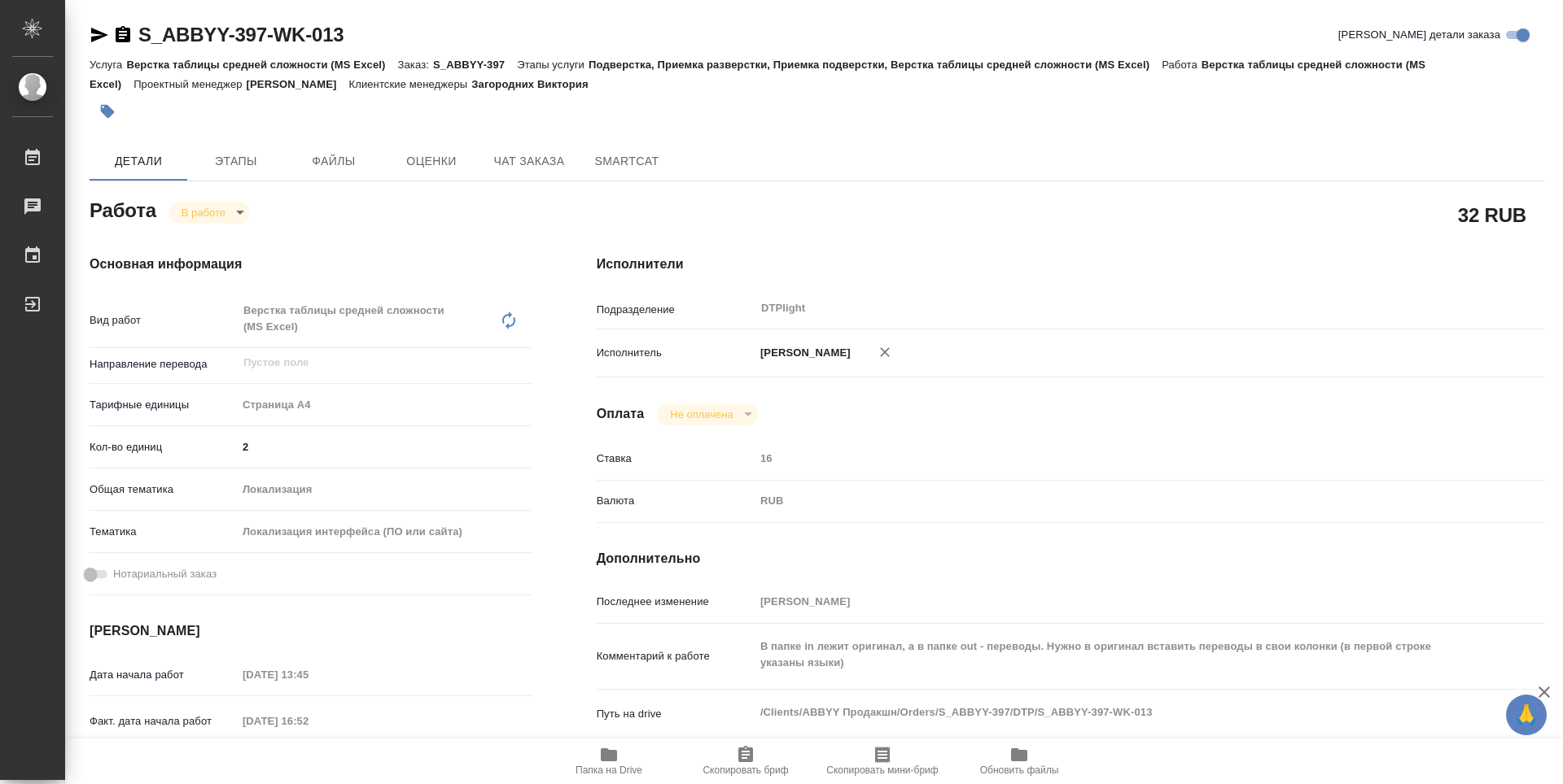
type textarea "x"
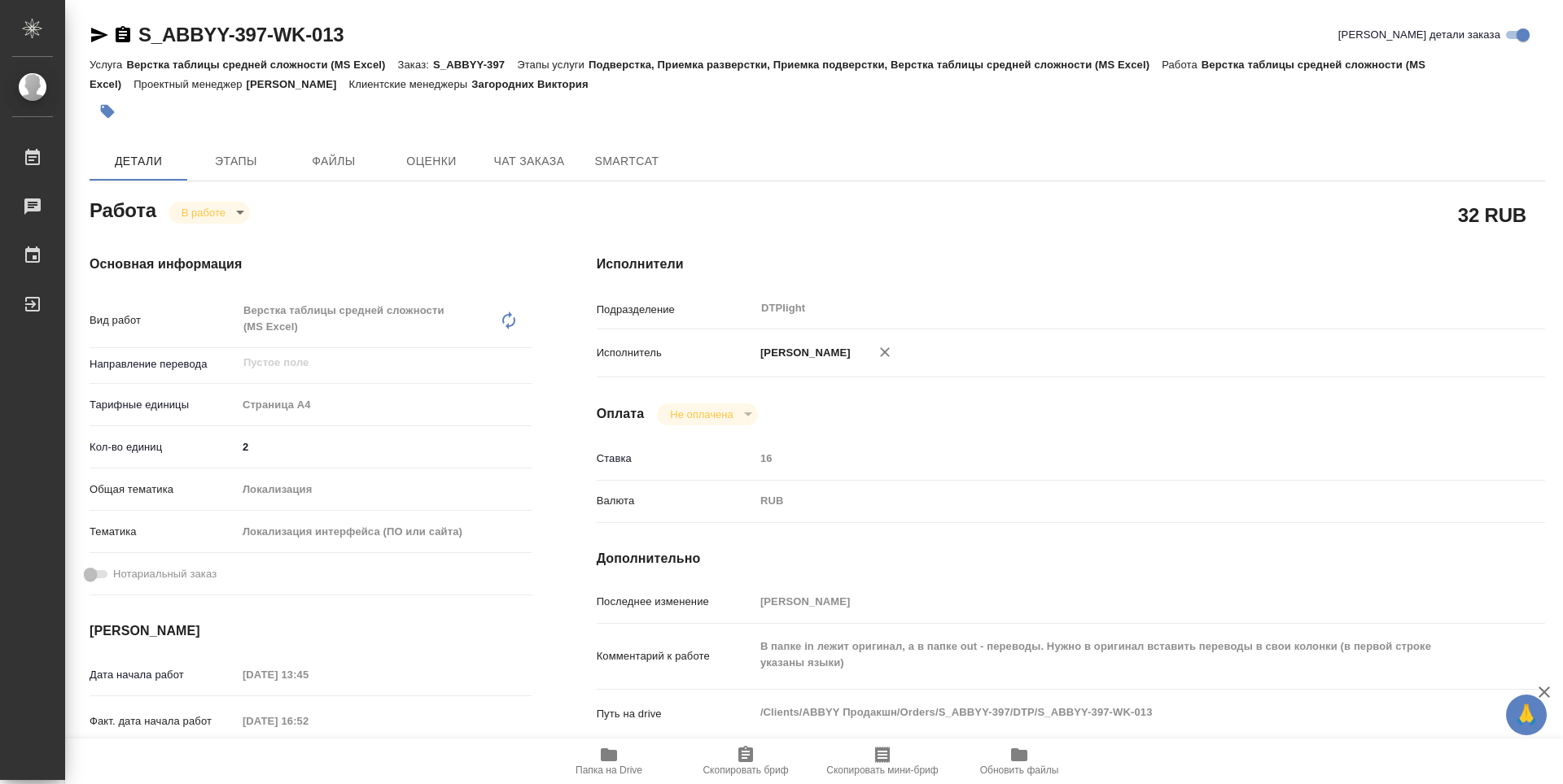
click at [603, 764] on icon "button" at bounding box center [608, 754] width 19 height 19
type textarea "x"
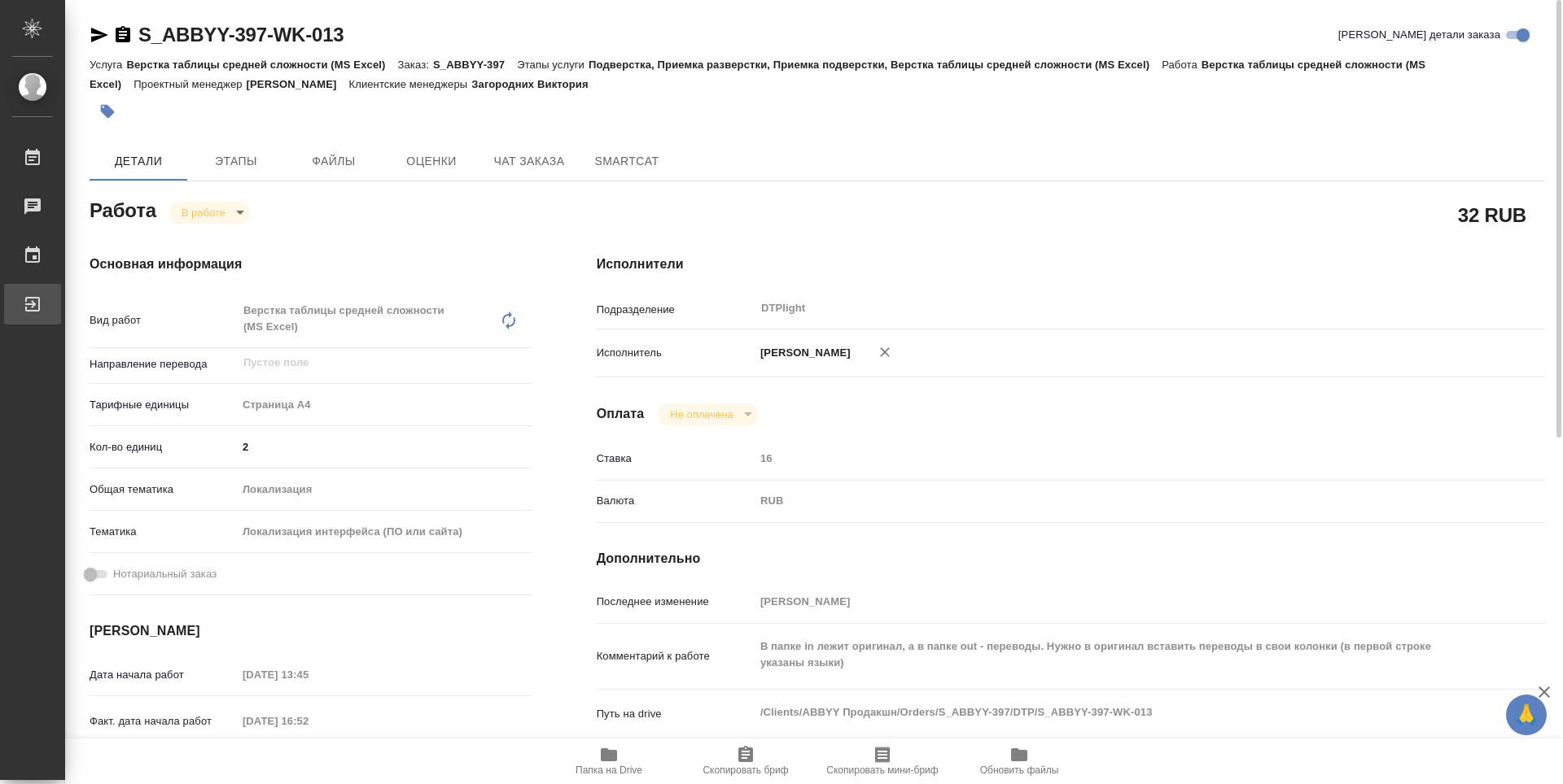
type textarea "x"
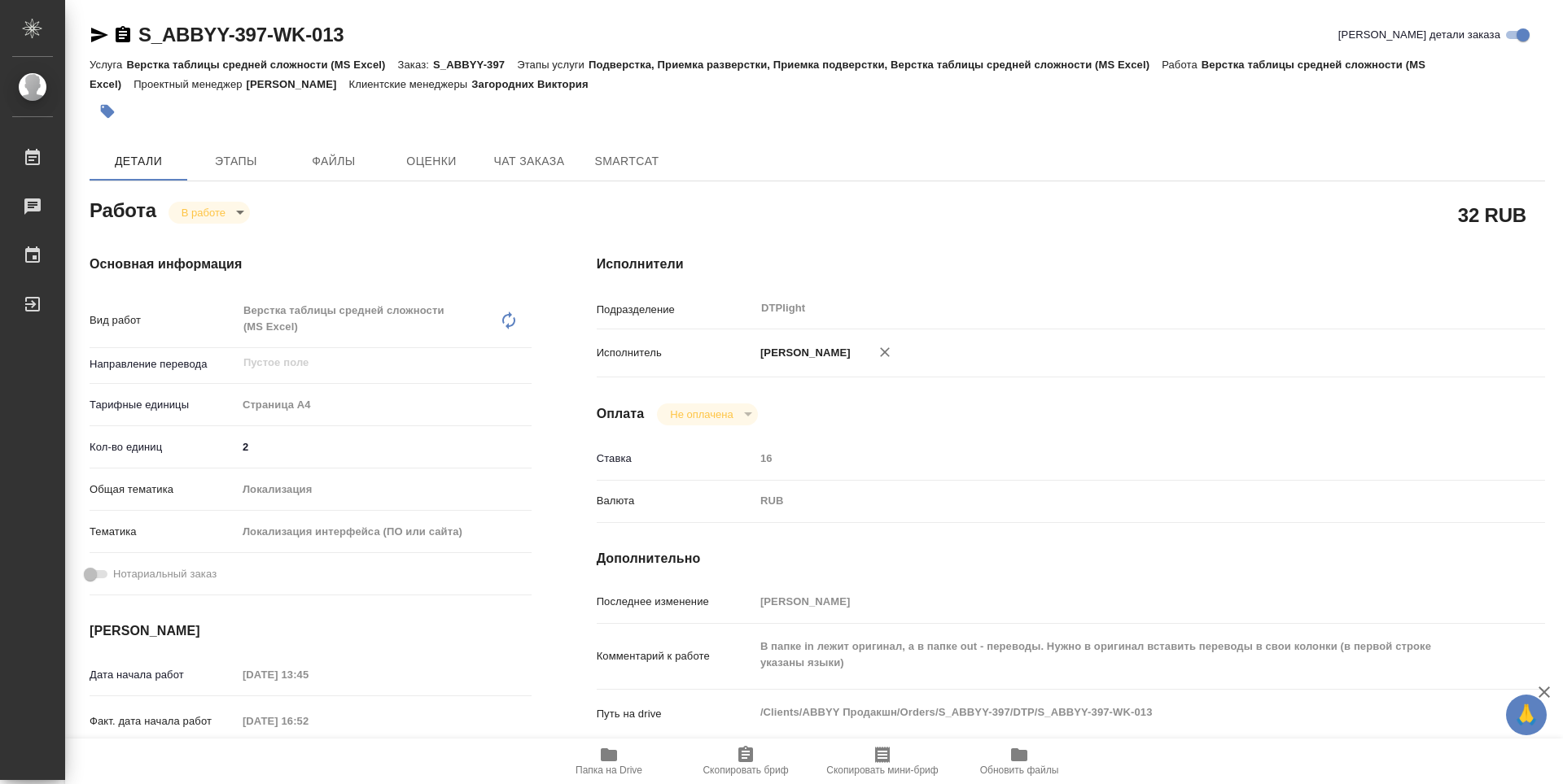
type textarea "x"
click at [241, 220] on body "🙏 .cls-1 fill:#fff; AWATERA Guselnikov Roman Работы 0 Чаты График Выйти S_ABBYY…" at bounding box center [782, 392] width 1563 height 784
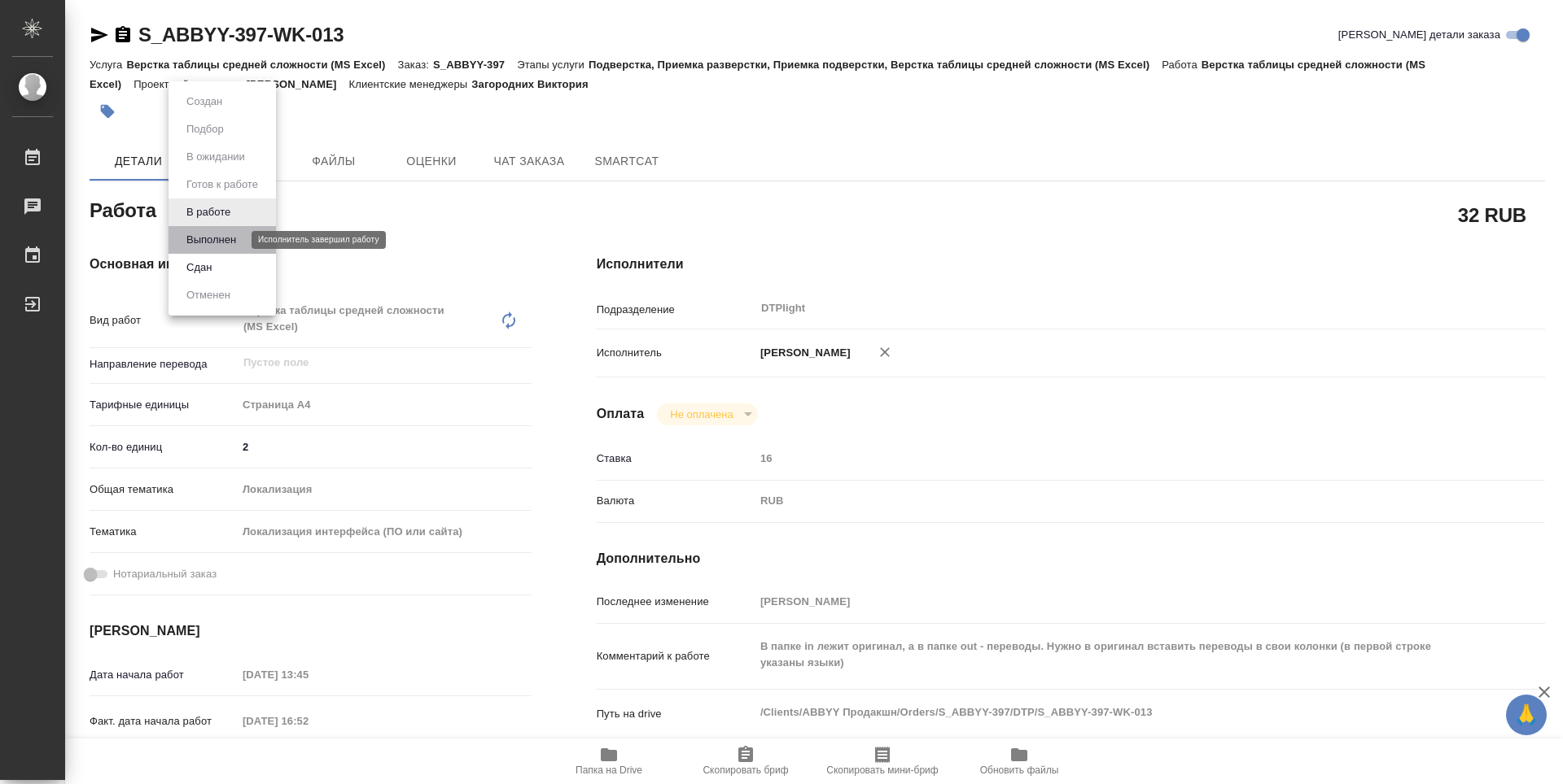
click at [220, 244] on button "Выполнен" at bounding box center [211, 240] width 59 height 18
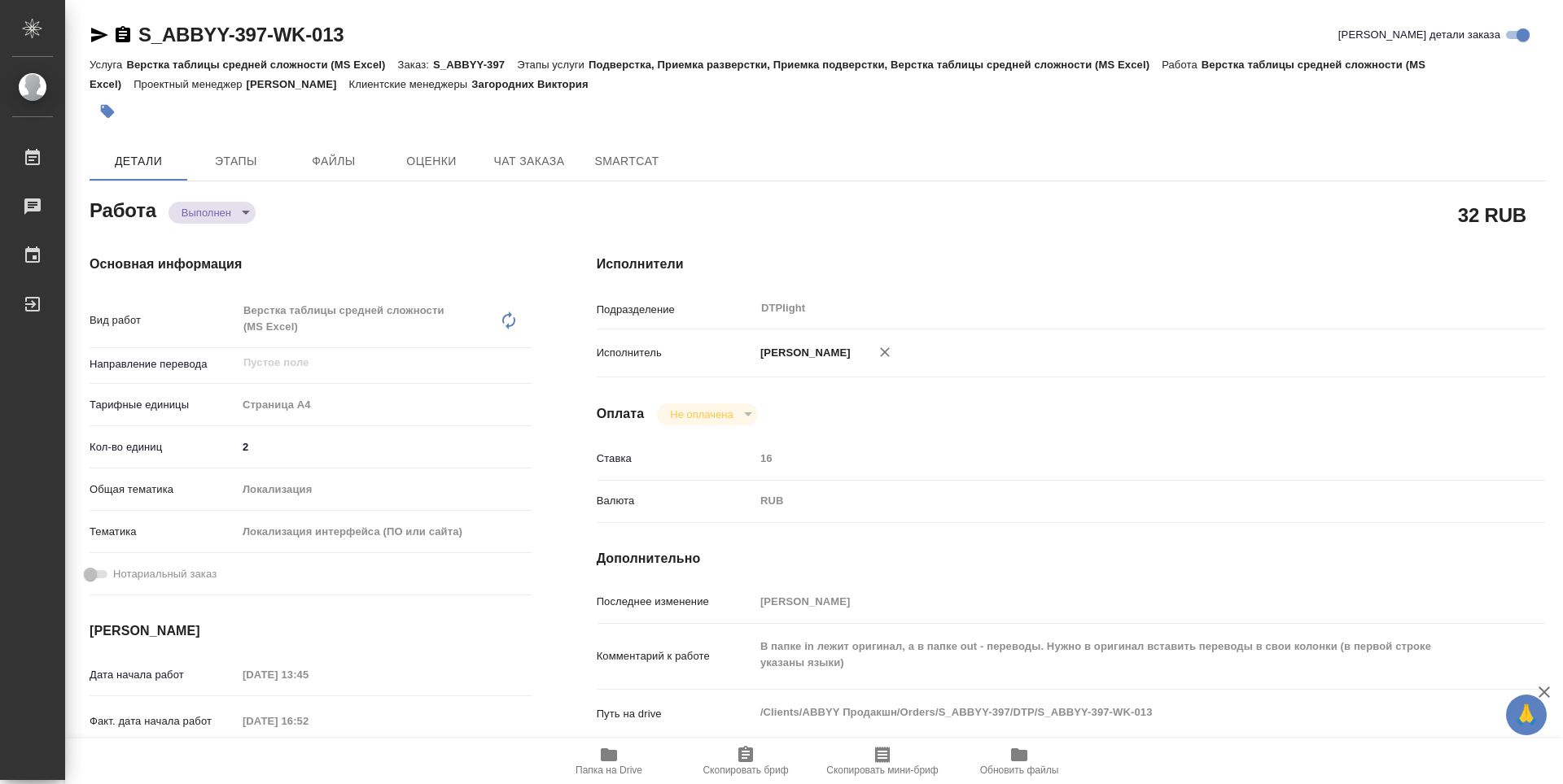
type textarea "x"
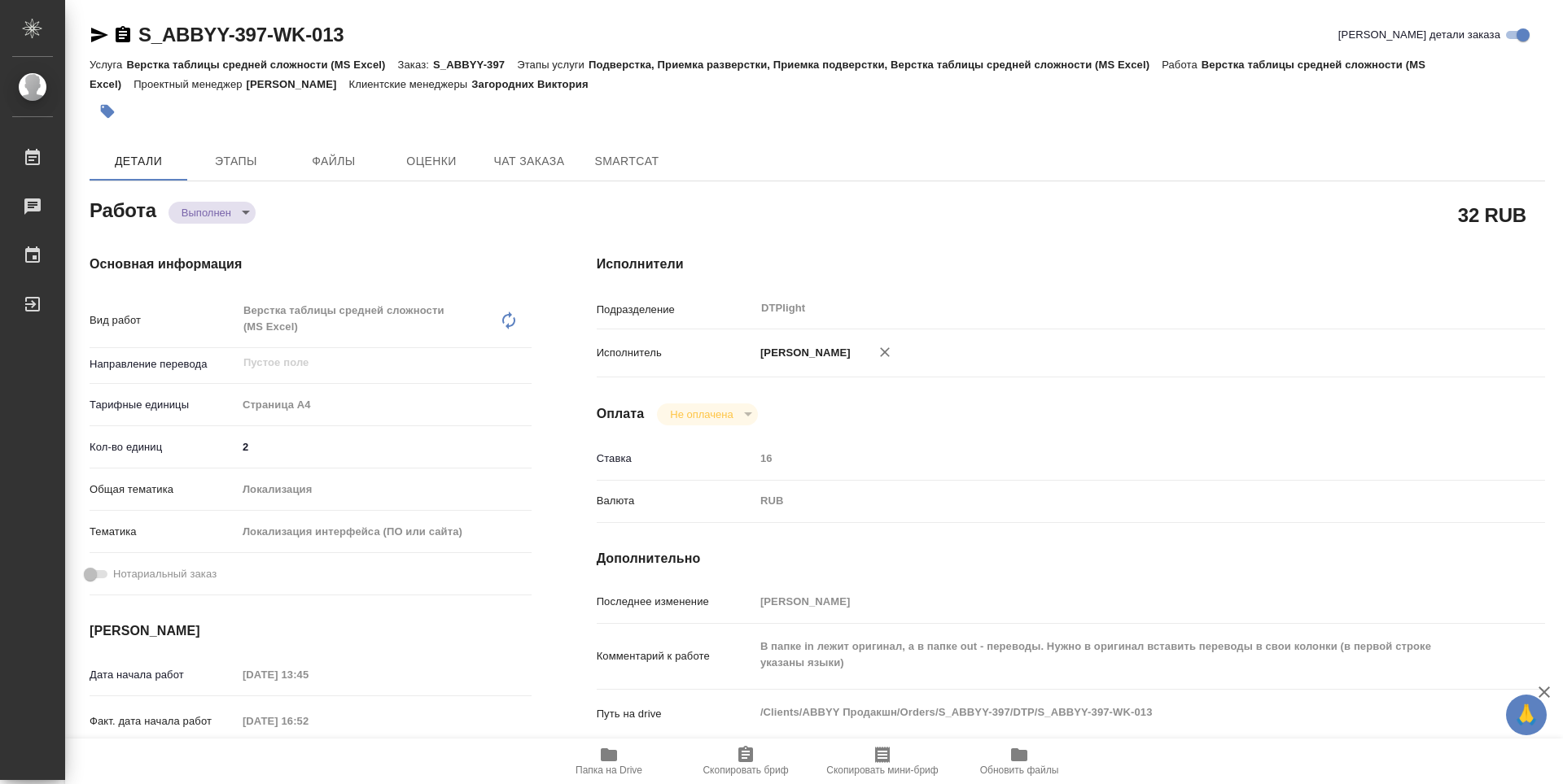
type textarea "x"
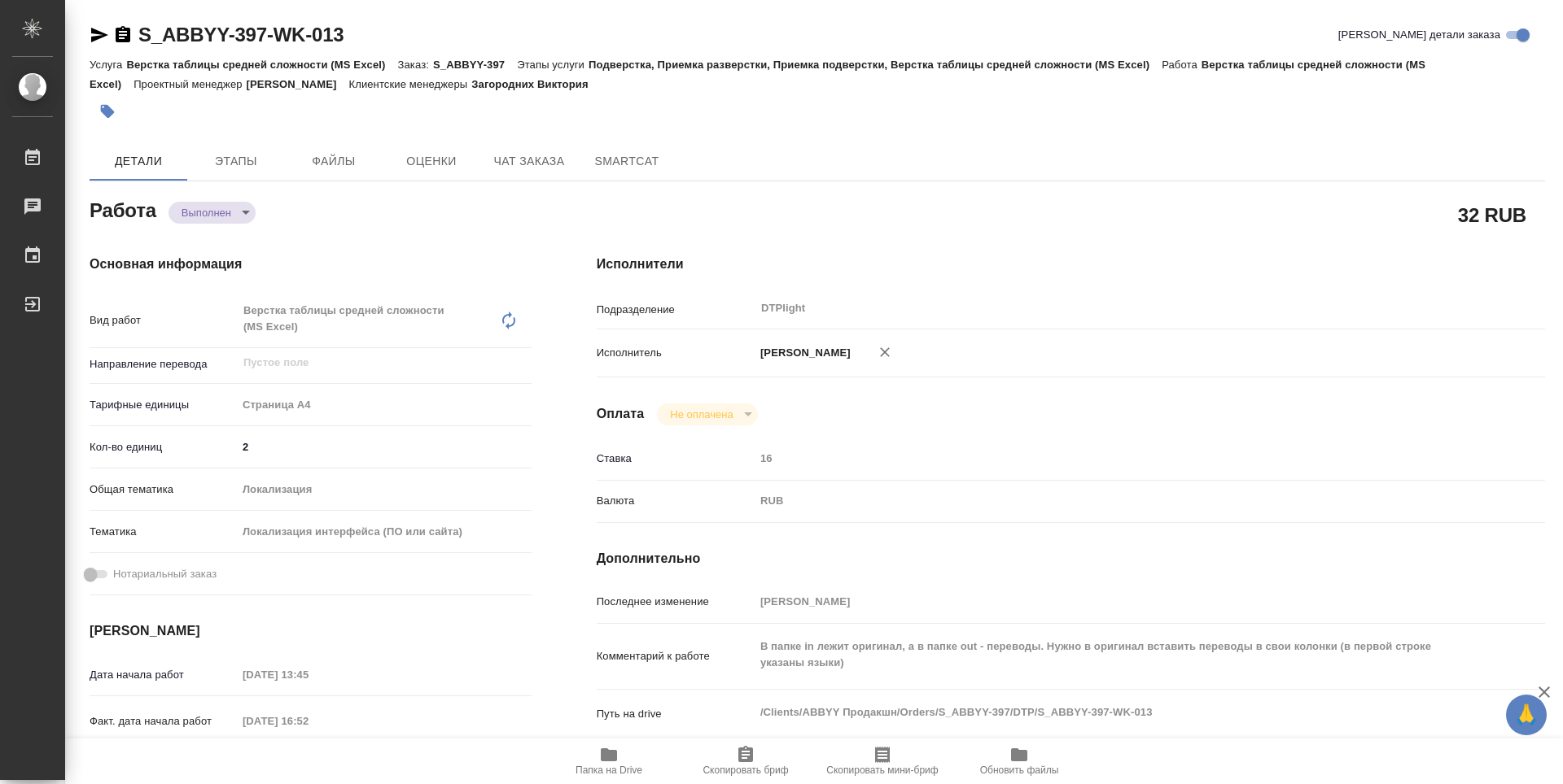
type textarea "x"
